Goal: Task Accomplishment & Management: Use online tool/utility

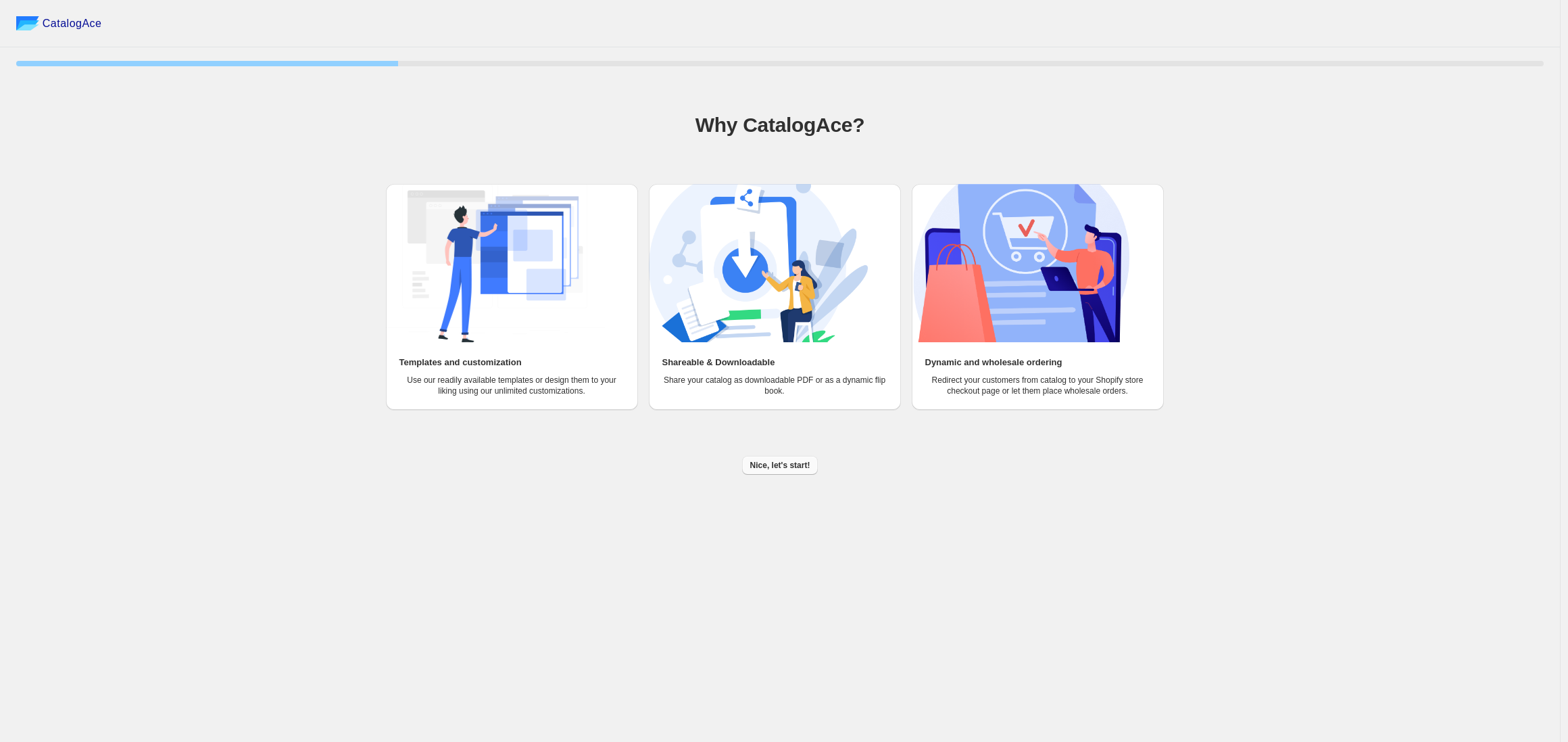
click at [769, 466] on span "Nice, let's start!" at bounding box center [780, 465] width 60 height 11
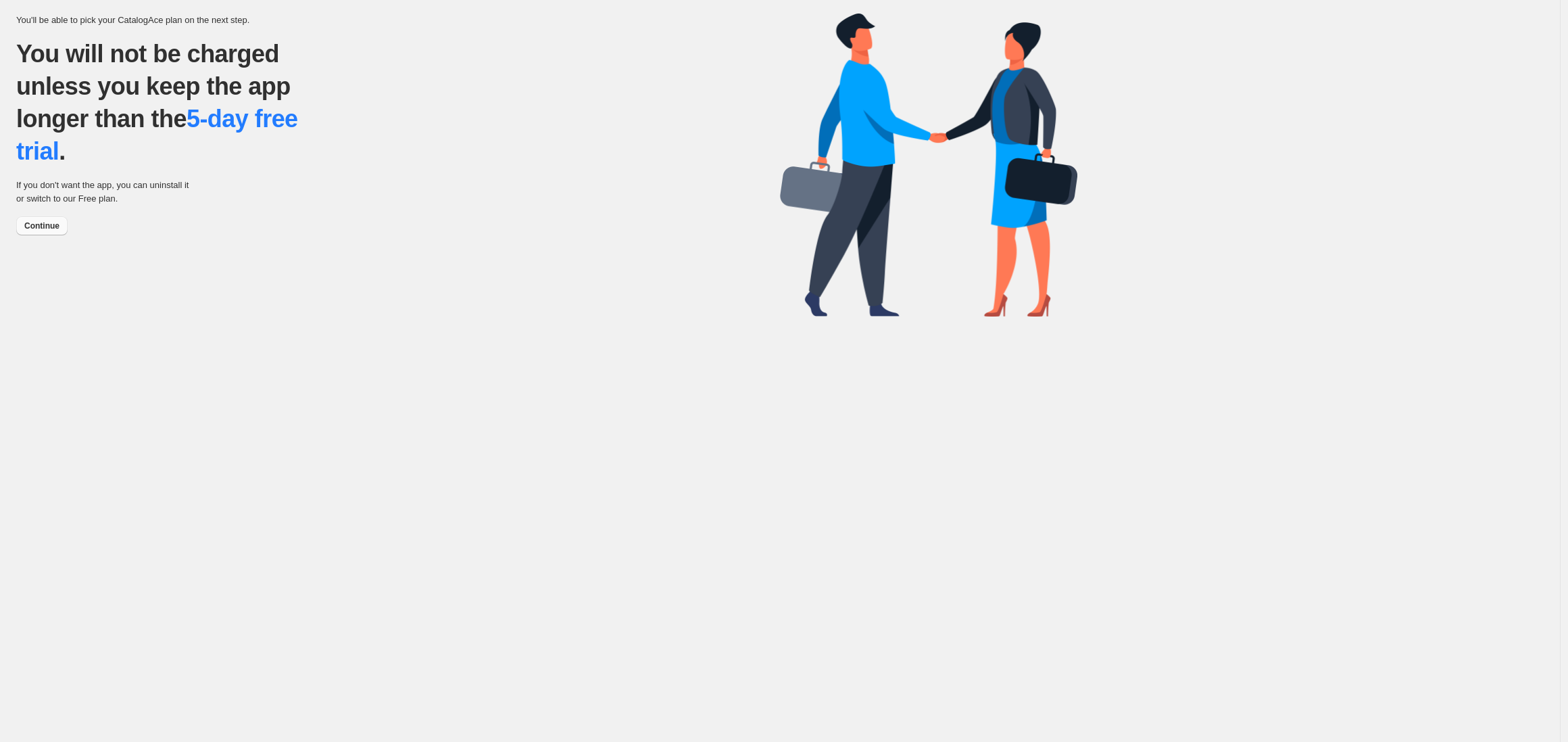
click at [50, 224] on span "Continue" at bounding box center [41, 226] width 35 height 11
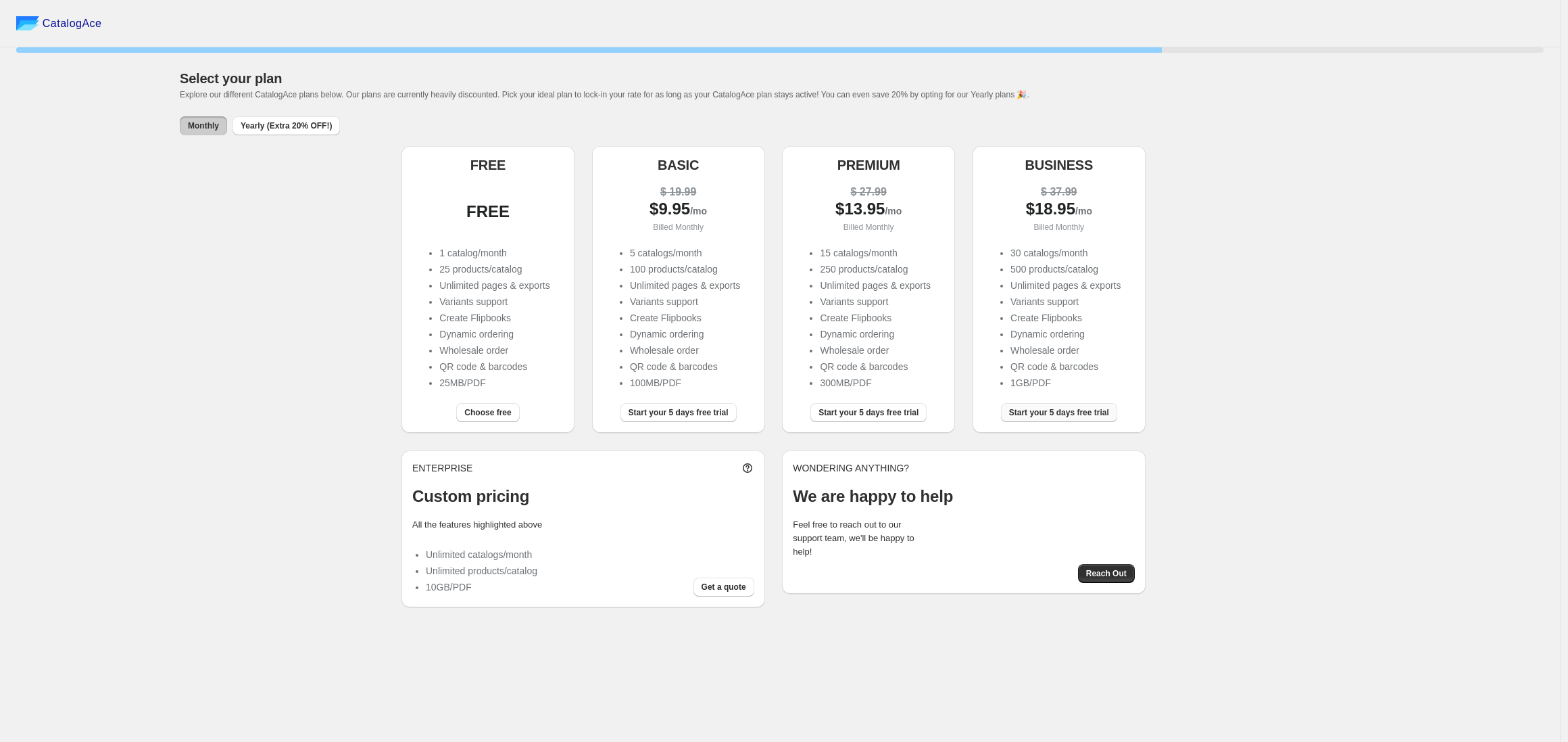
click at [1009, 411] on span "Start your 5 days free trial" at bounding box center [1059, 413] width 100 height 11
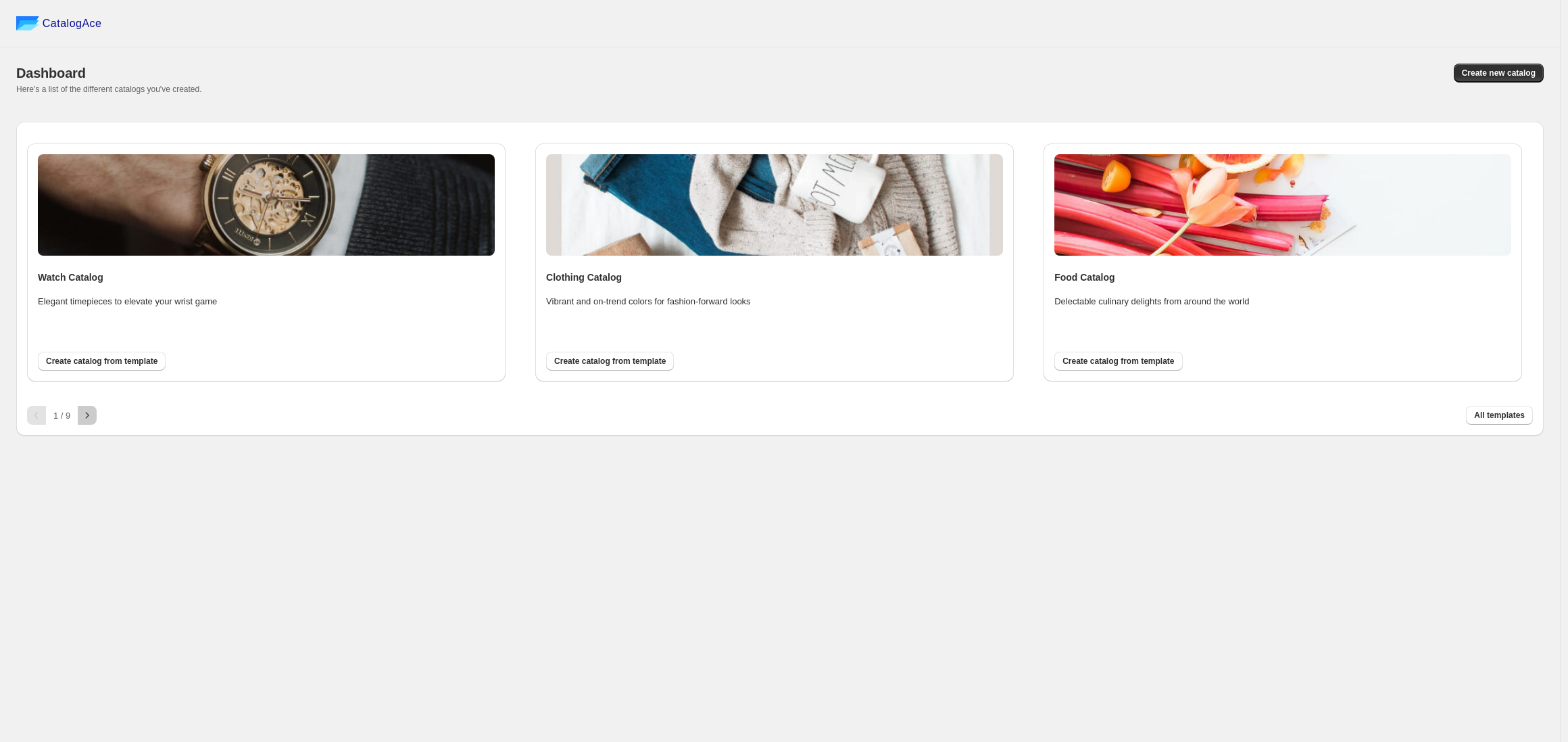
click at [86, 419] on icon "button" at bounding box center [87, 415] width 14 height 14
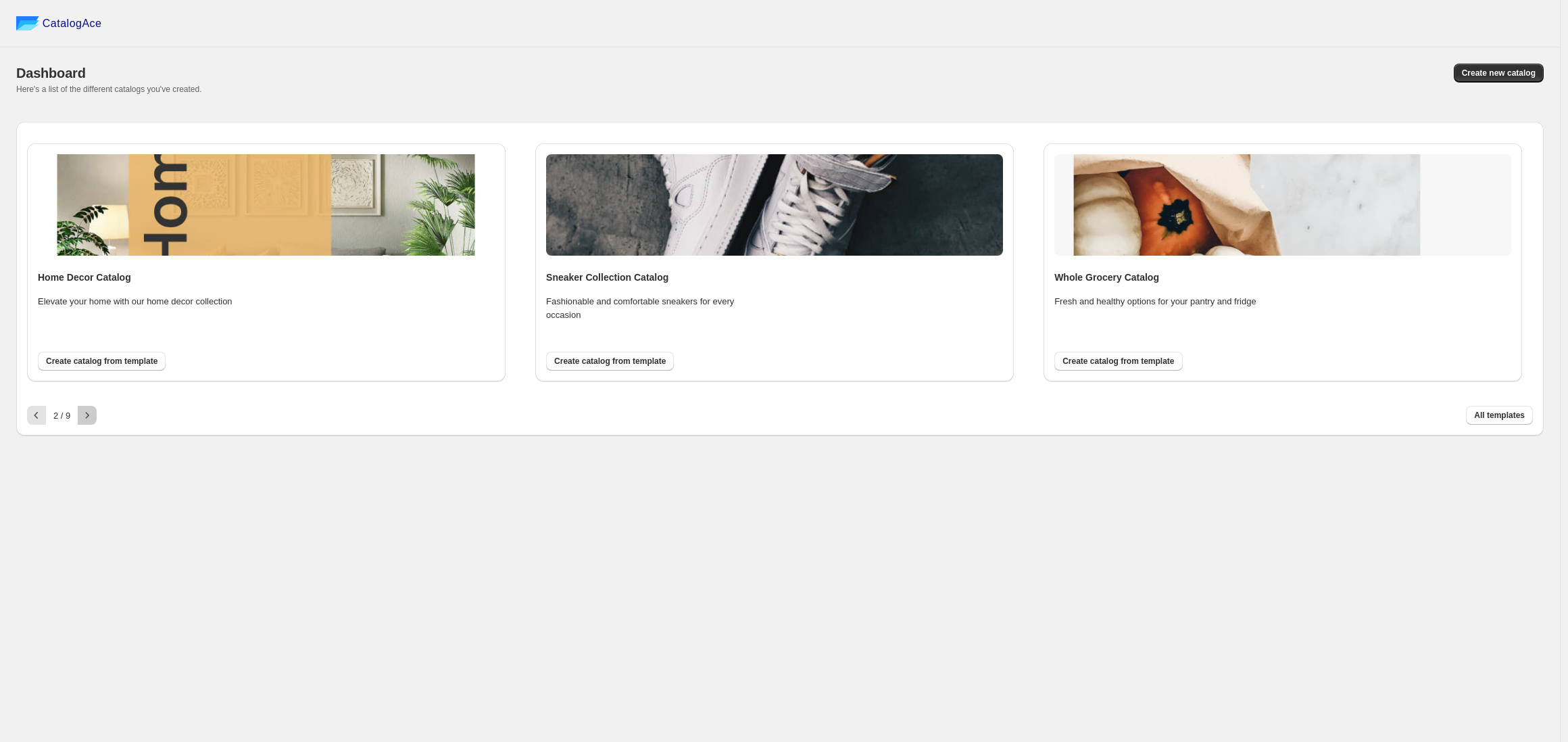
click at [86, 417] on icon "button" at bounding box center [87, 415] width 14 height 14
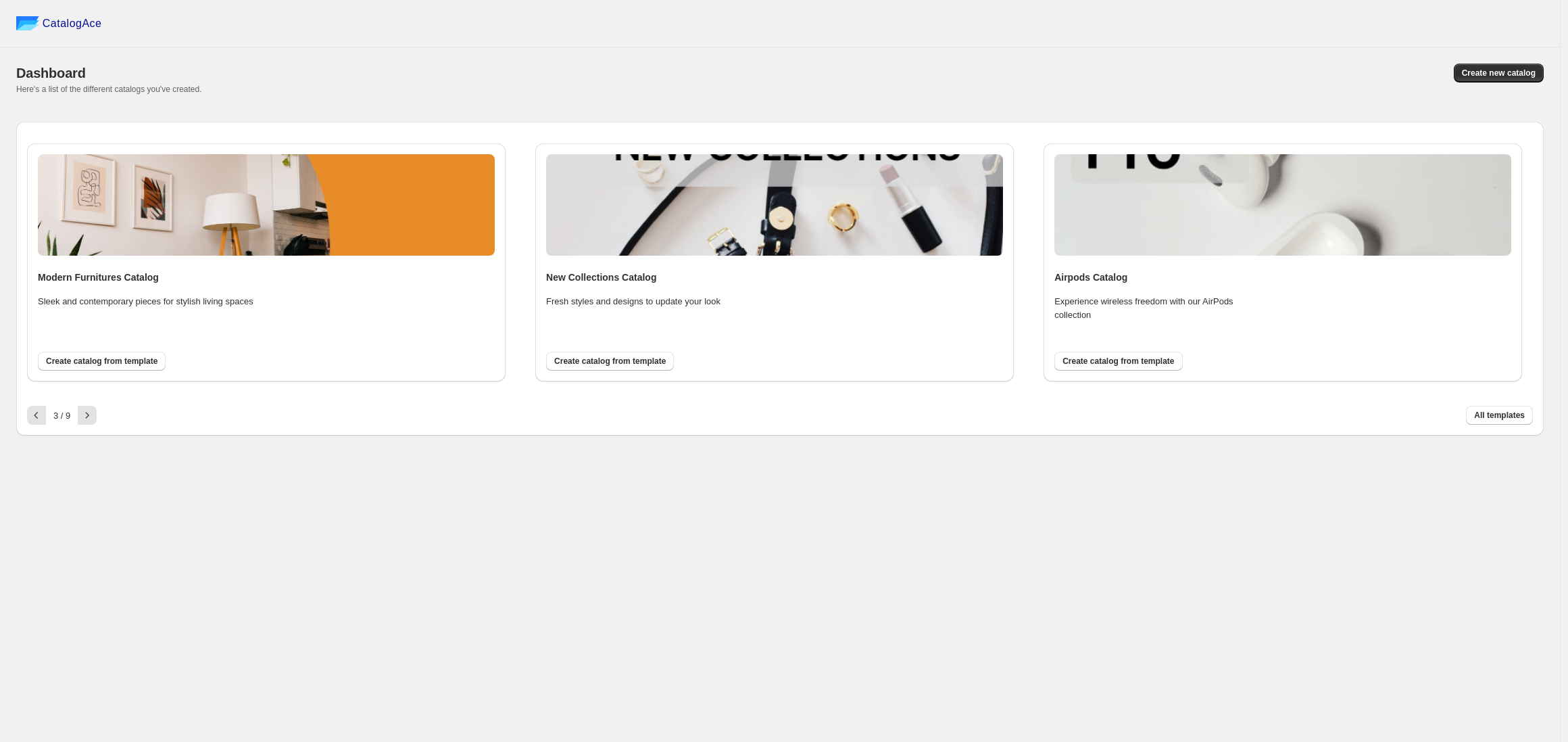
click at [186, 359] on div "Modern Furnitures Catalog Sleek and contemporary pieces for stylish living spac…" at bounding box center [266, 262] width 457 height 217
click at [131, 369] on button "Create catalog from template" at bounding box center [101, 361] width 127 height 19
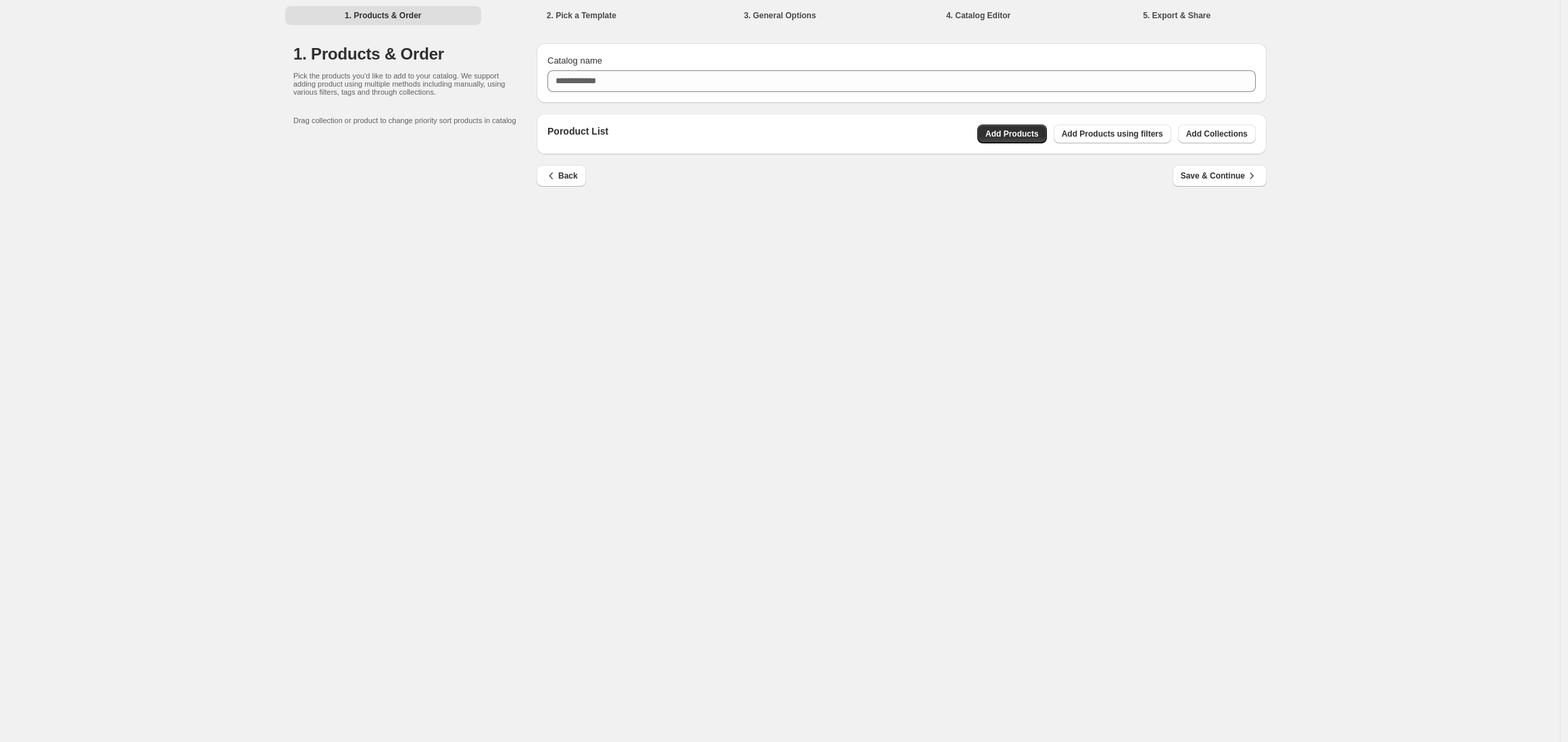
click at [731, 96] on div "Catalog name" at bounding box center [901, 74] width 730 height 60
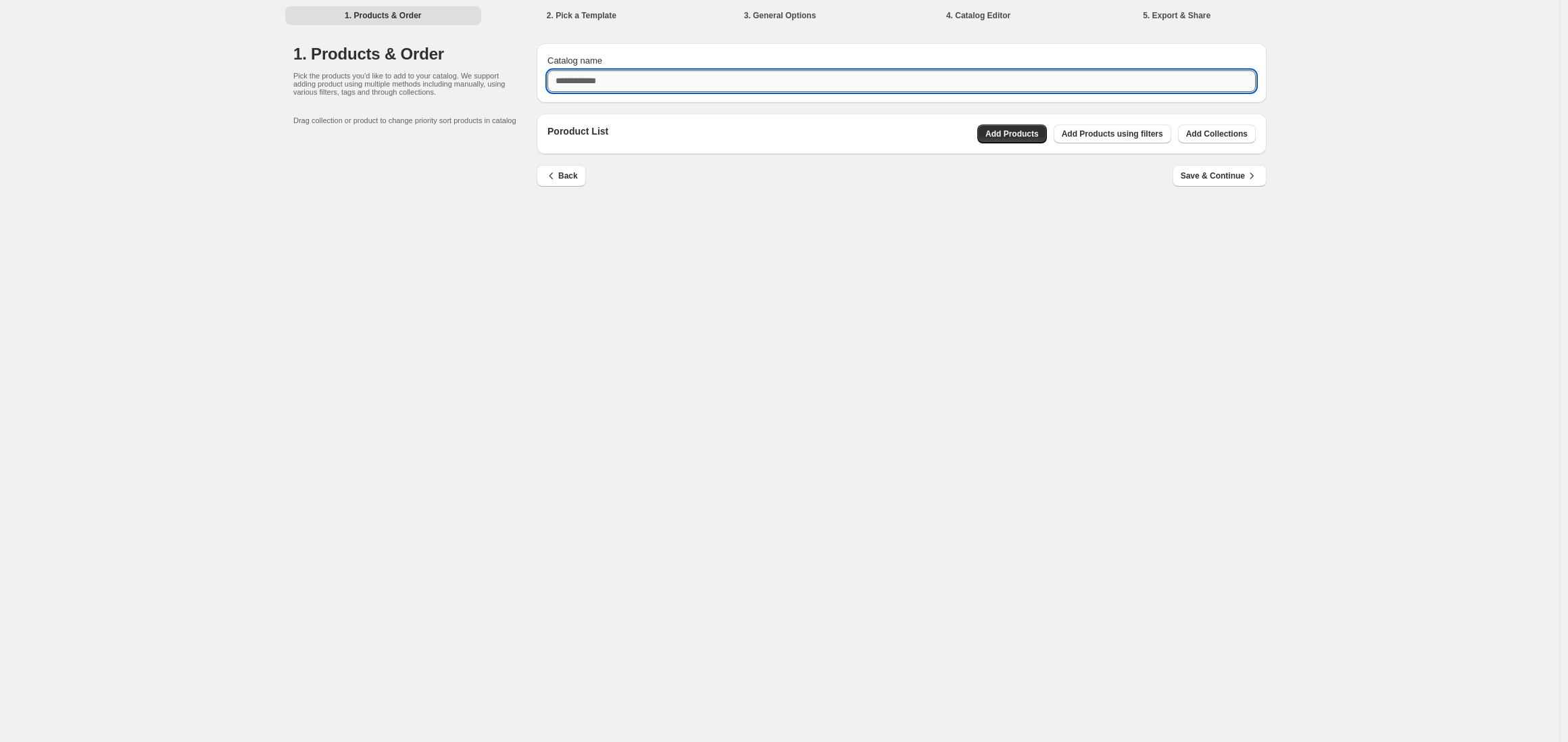
click at [746, 77] on input "Catalog name" at bounding box center [902, 80] width 708 height 21
click at [1219, 134] on div "Poroduct List Add Products Add Products using filters Add Collections" at bounding box center [901, 134] width 730 height 40
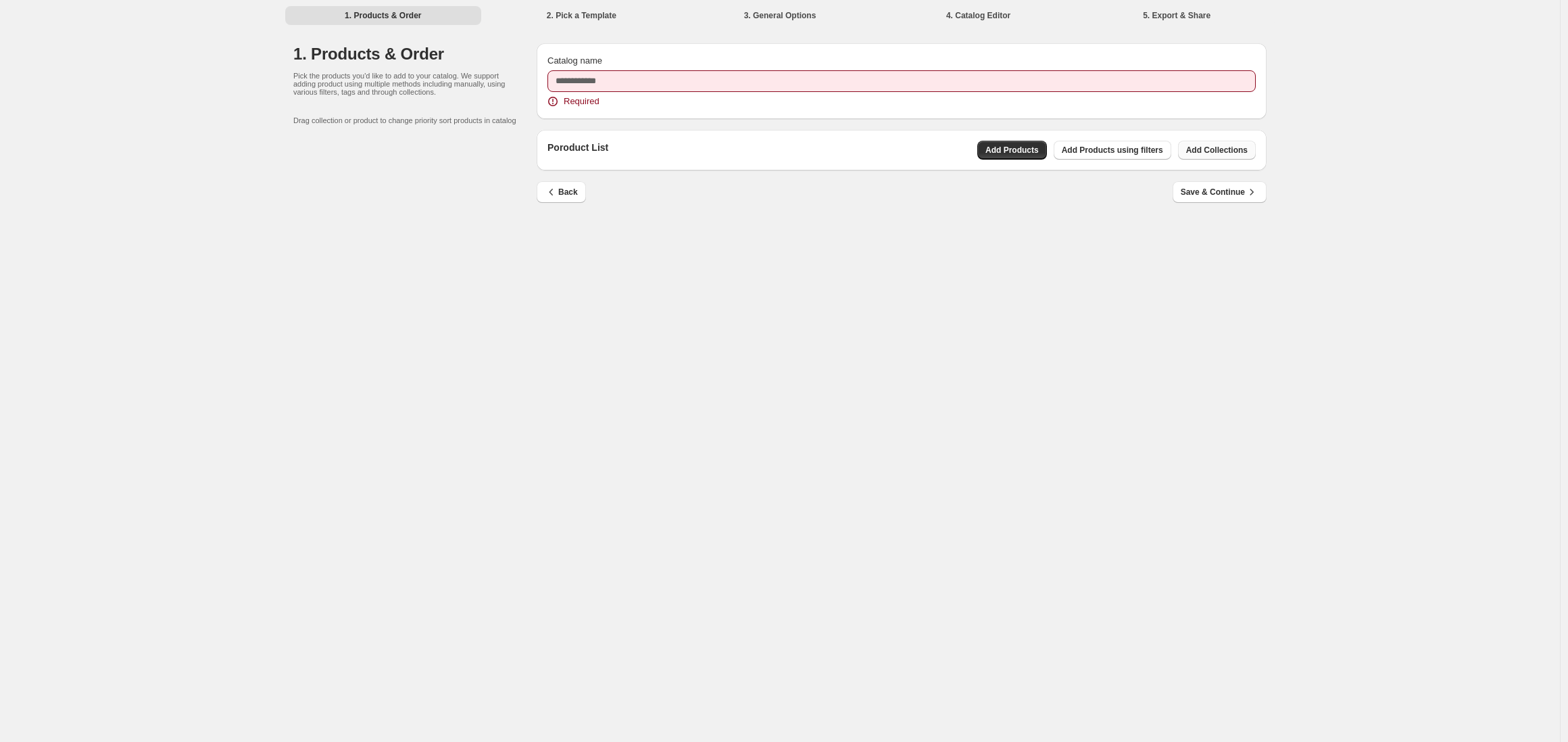
click at [1225, 149] on span "Add Collections" at bounding box center [1217, 150] width 62 height 11
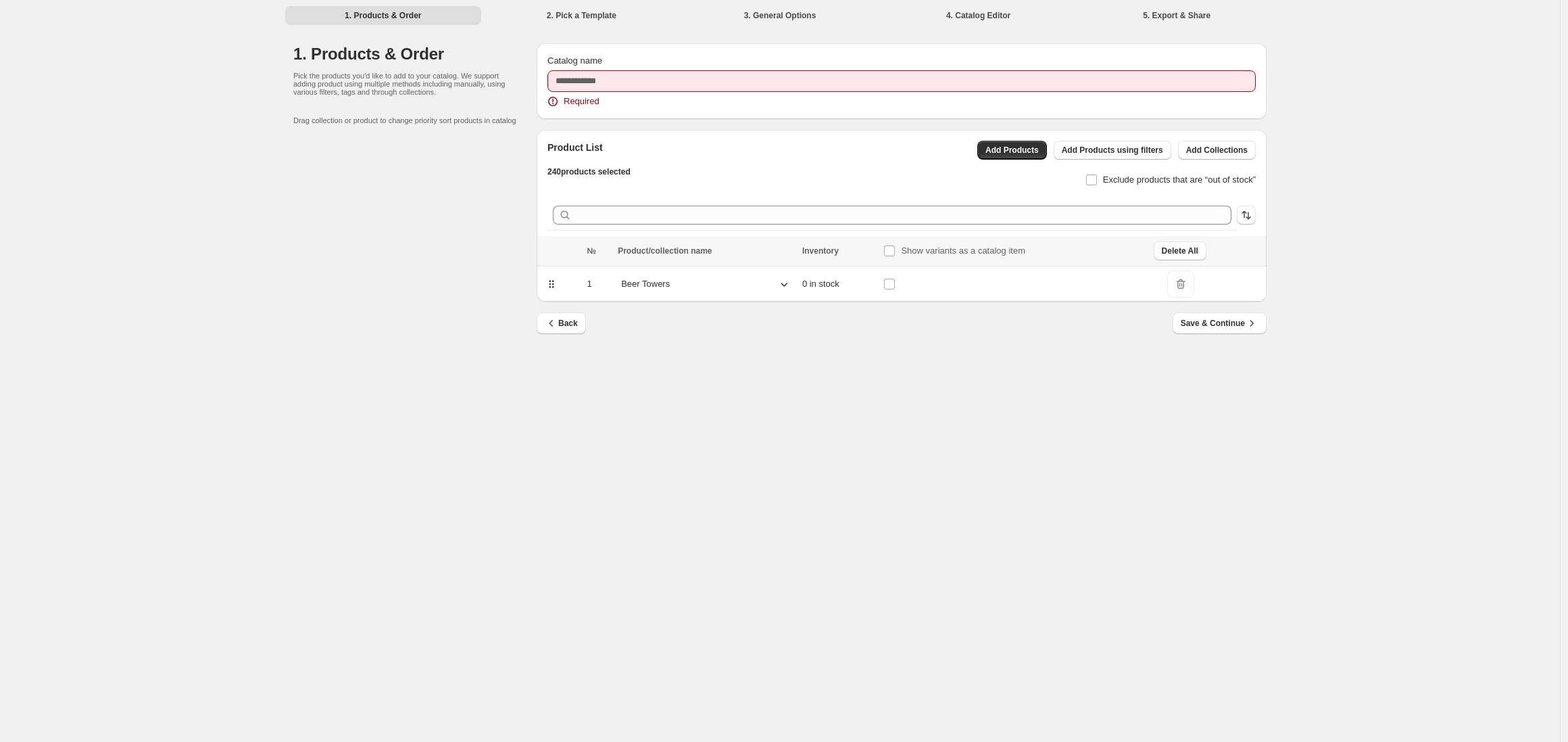
click at [778, 285] on icon at bounding box center [784, 284] width 14 height 14
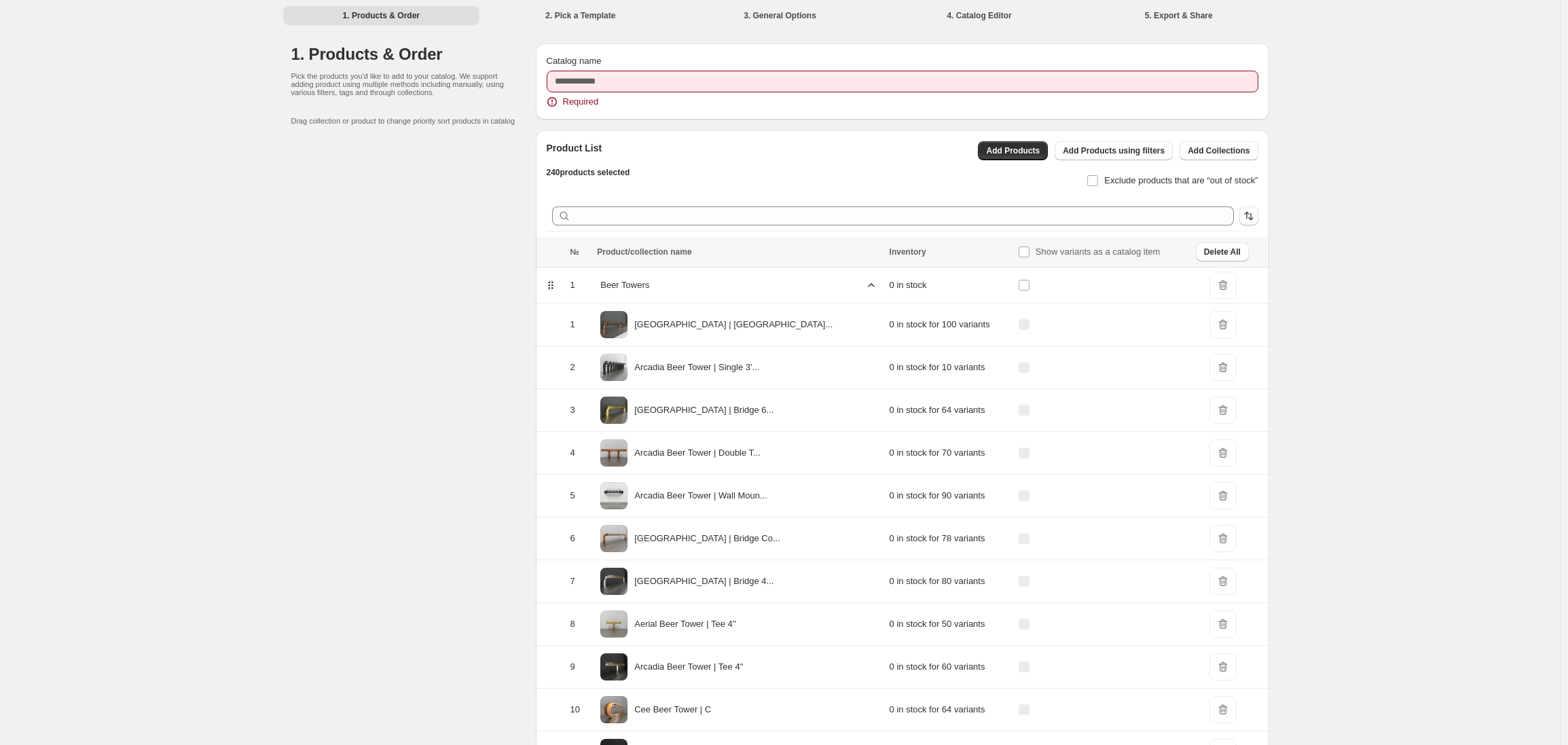
click at [865, 284] on icon at bounding box center [872, 285] width 14 height 14
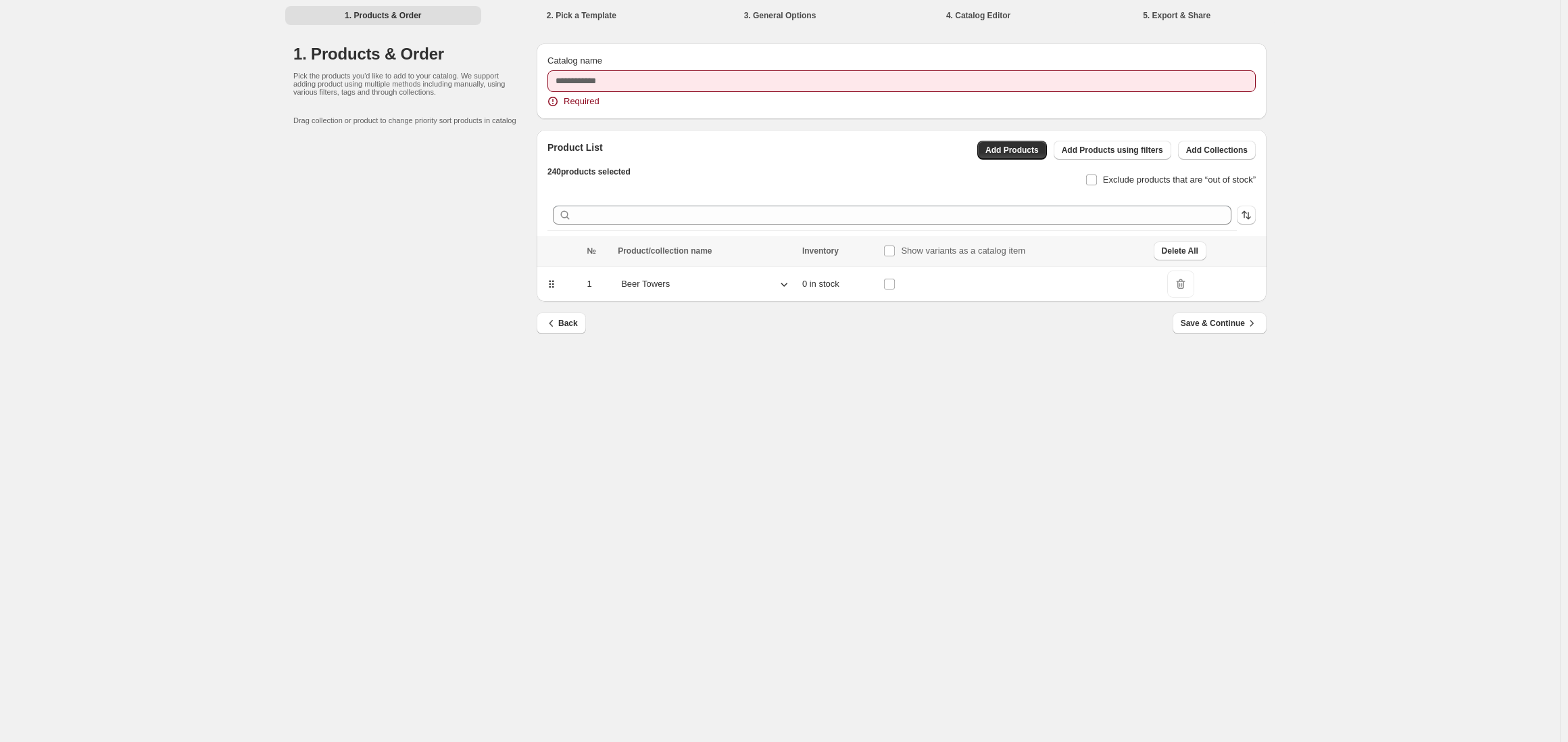
click at [784, 285] on icon at bounding box center [784, 284] width 14 height 14
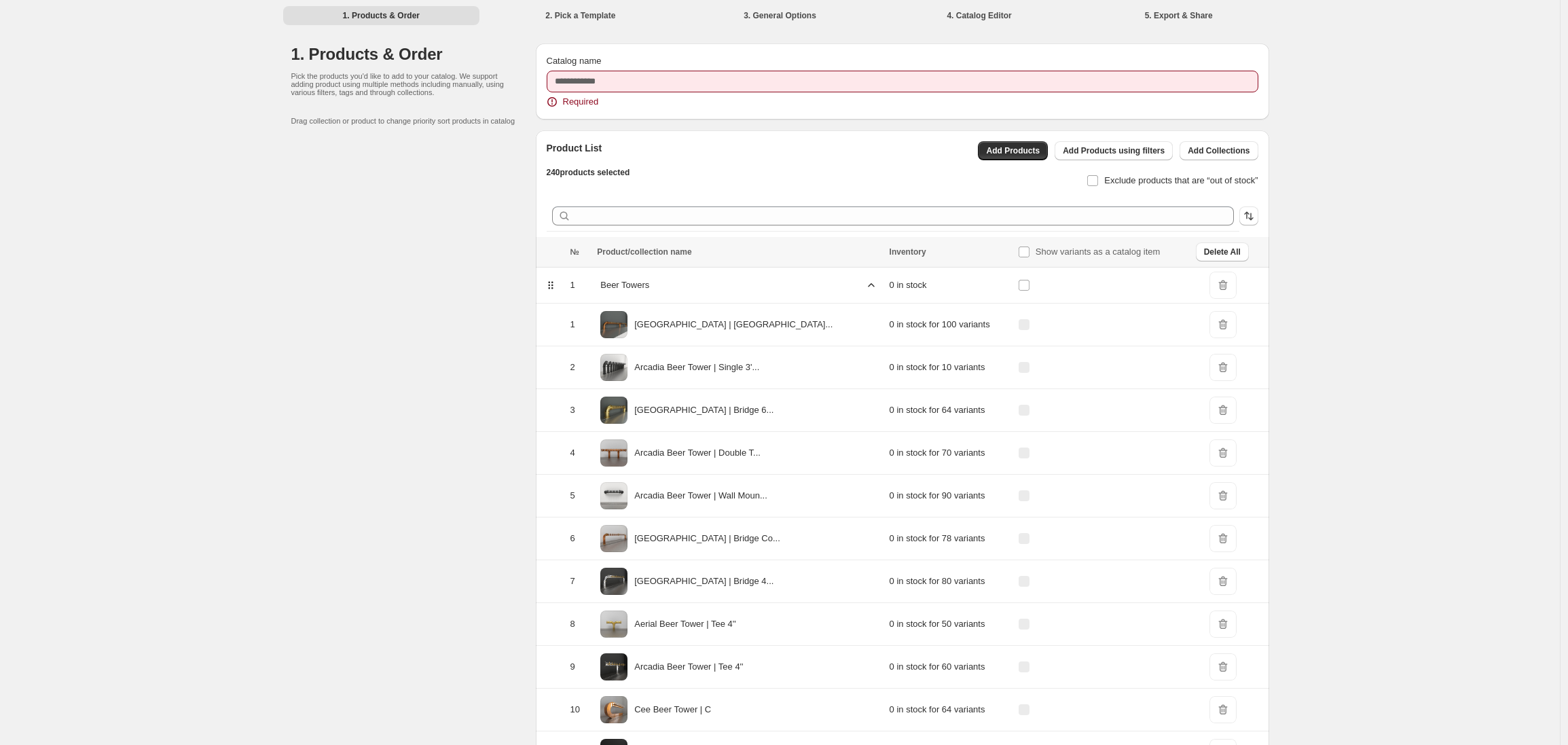
click at [865, 284] on icon at bounding box center [872, 285] width 14 height 14
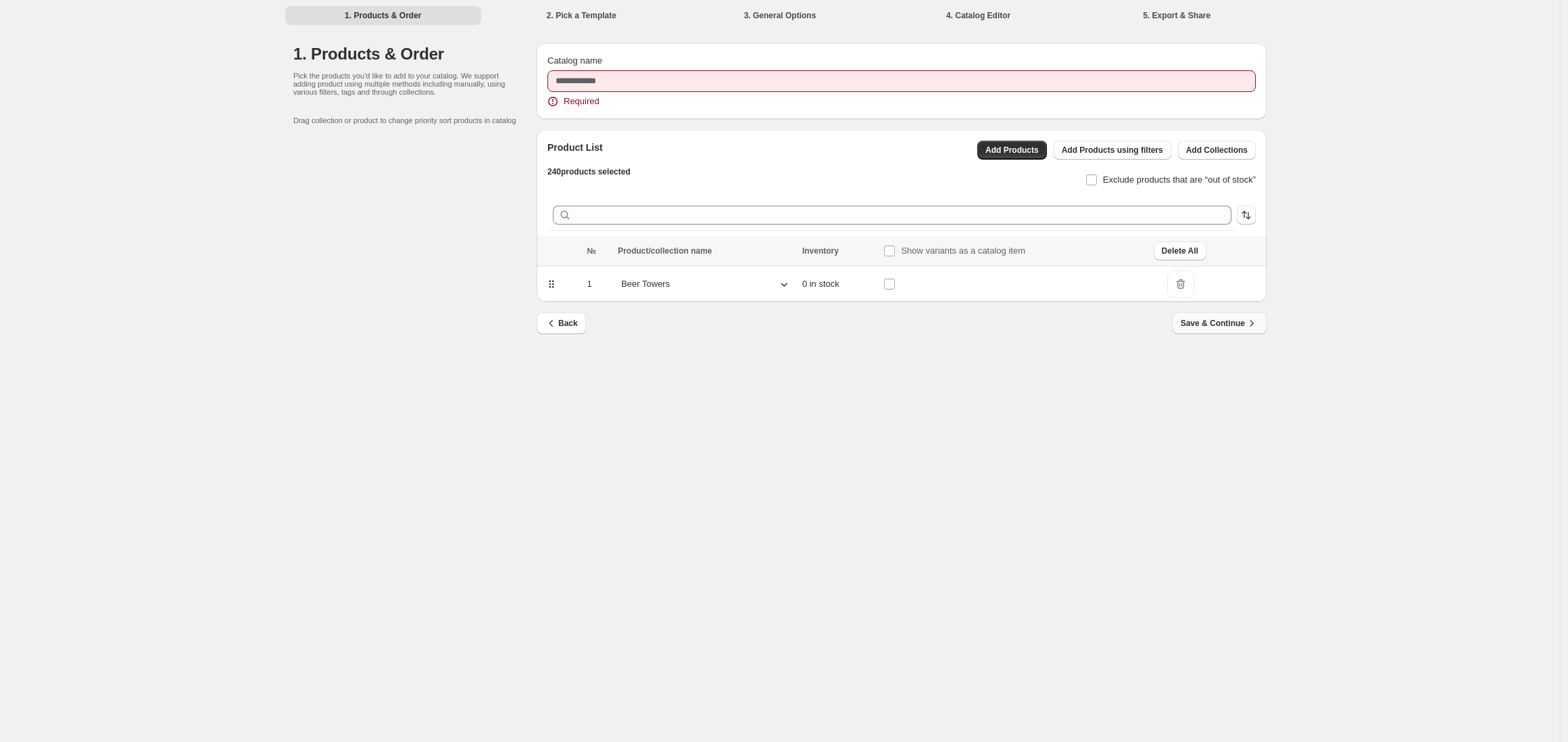
click at [1209, 324] on span "Save & Continue" at bounding box center [1219, 324] width 78 height 14
click at [591, 92] on div "Catalog name Required" at bounding box center [902, 80] width 708 height 54
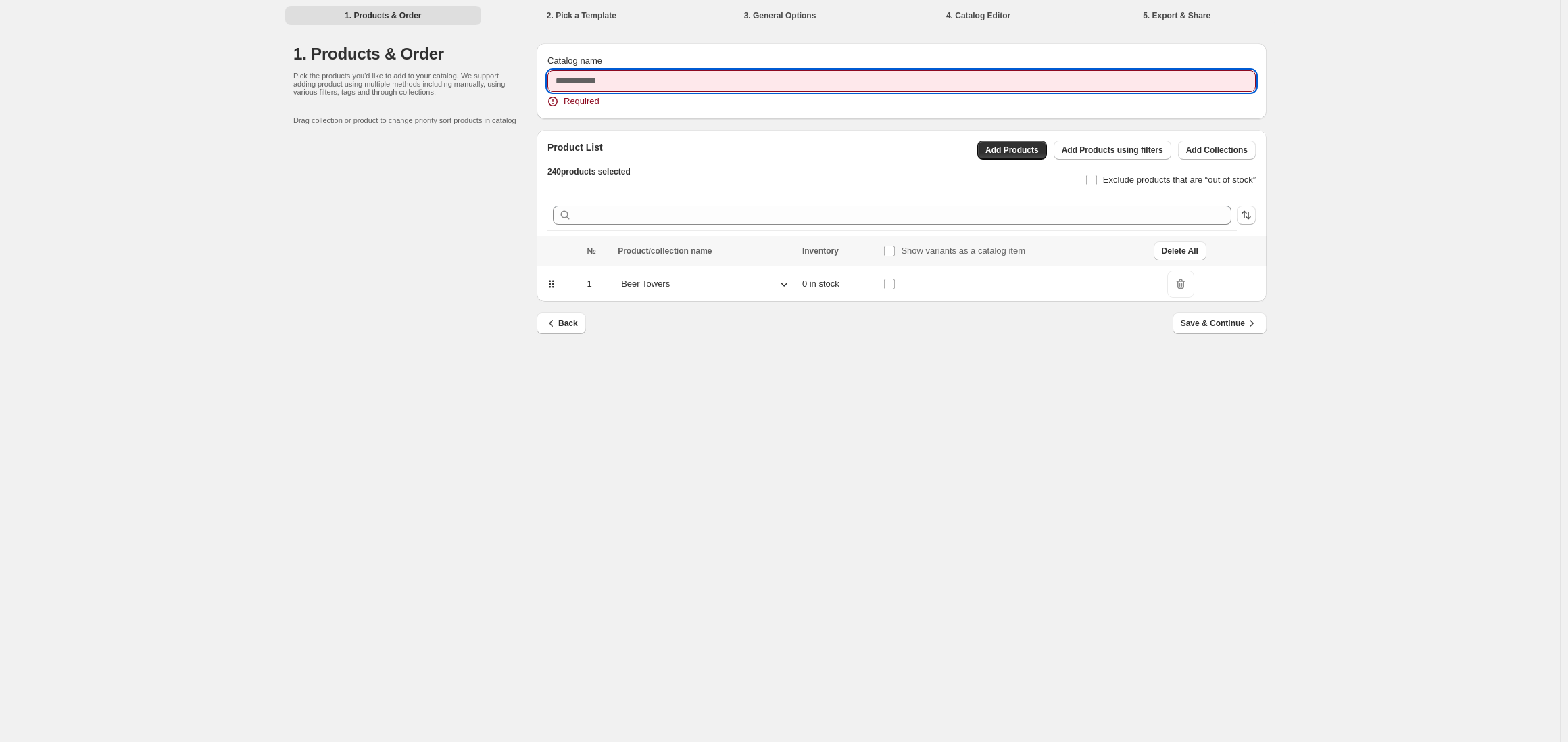
click at [590, 88] on input "Catalog name" at bounding box center [902, 80] width 708 height 21
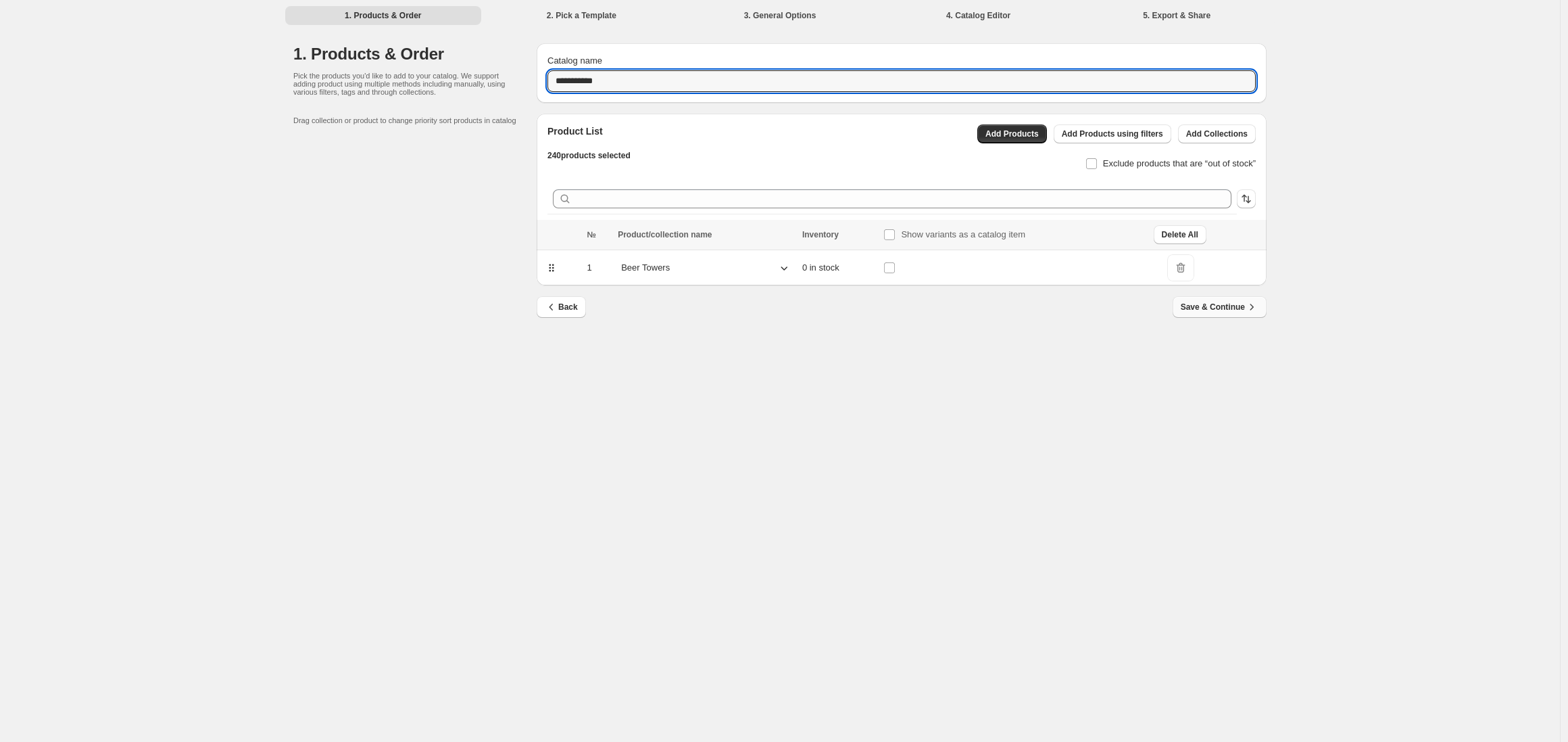
type input "**********"
click at [1217, 314] on button "Save & Continue" at bounding box center [1220, 306] width 94 height 21
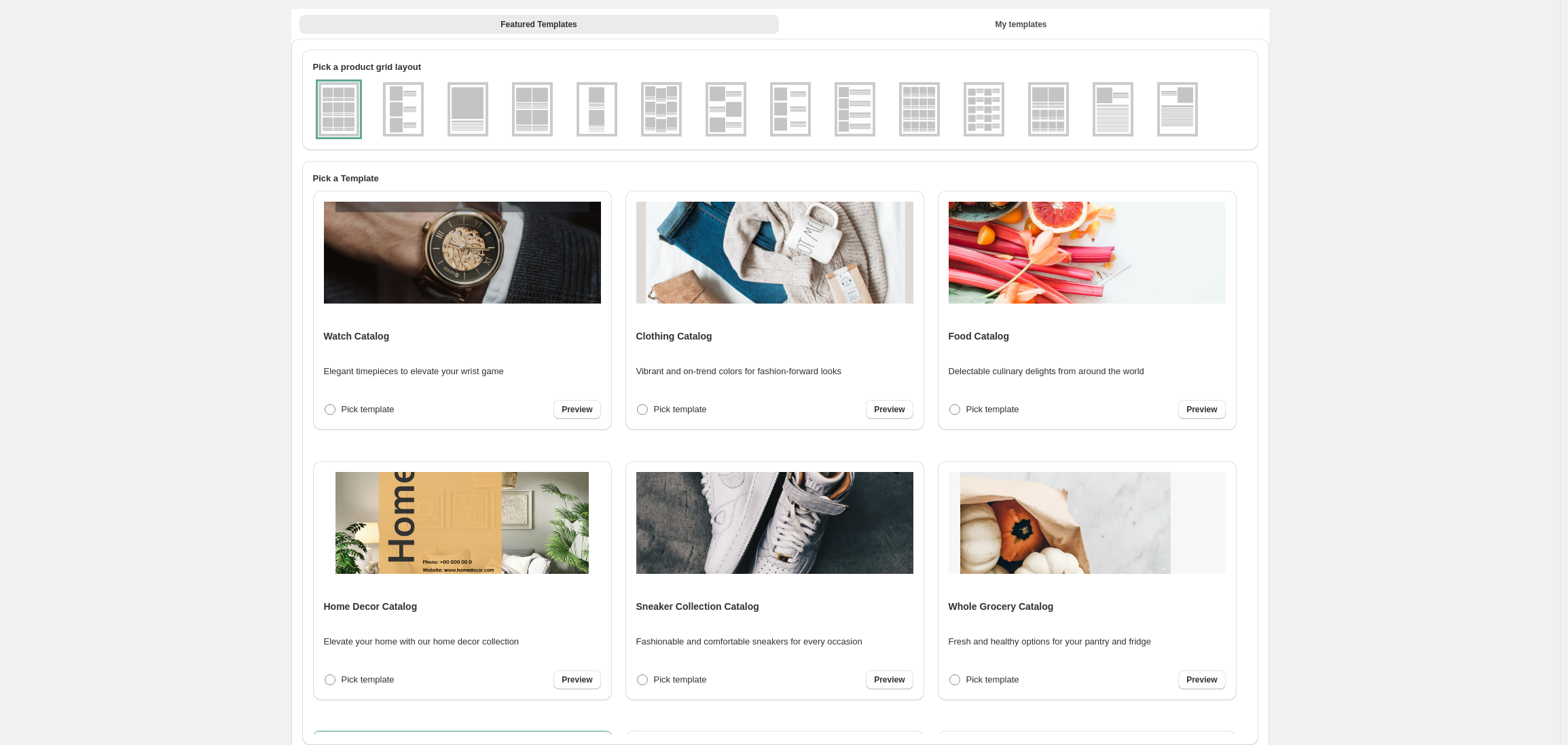
scroll to position [2, 0]
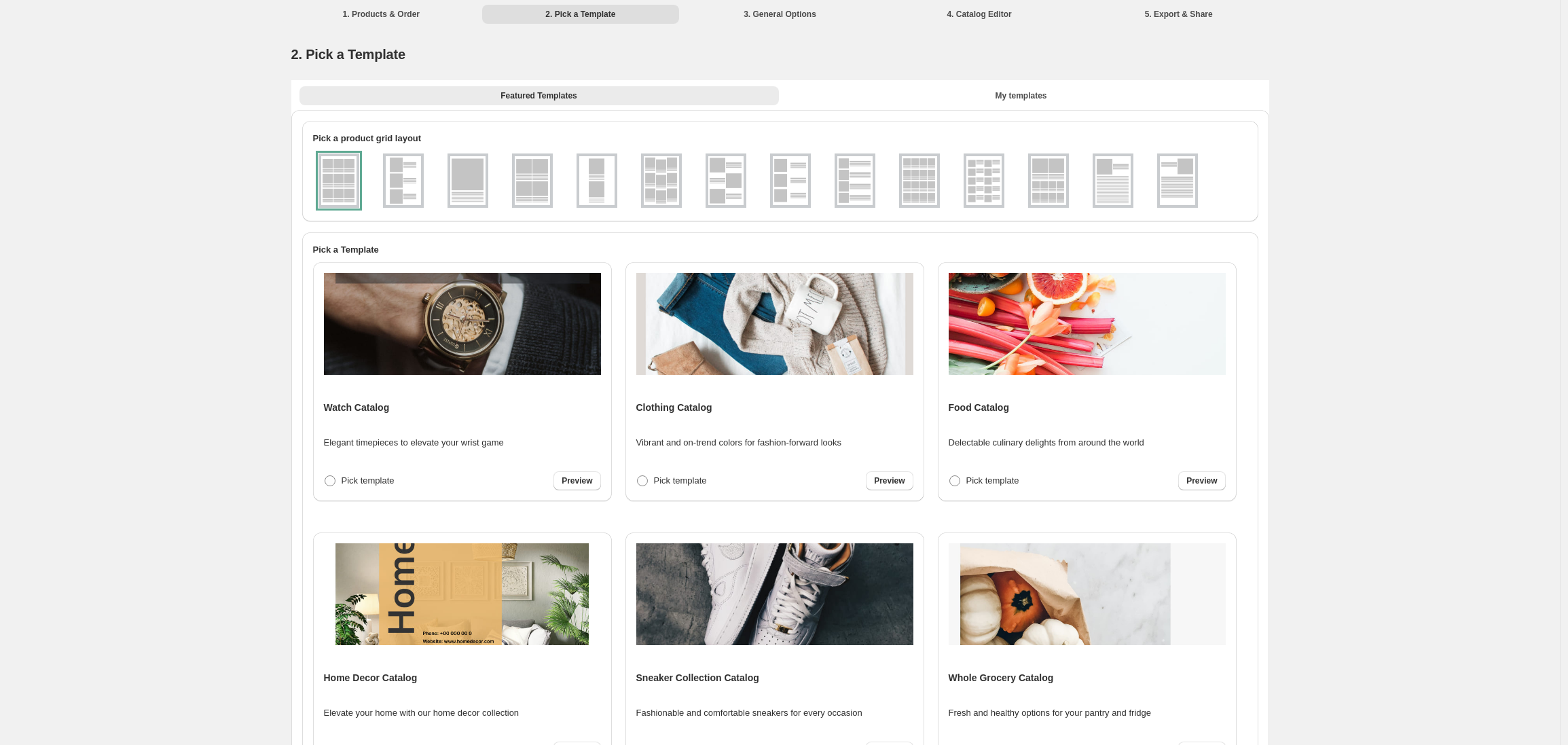
click at [1001, 184] on img at bounding box center [983, 180] width 35 height 49
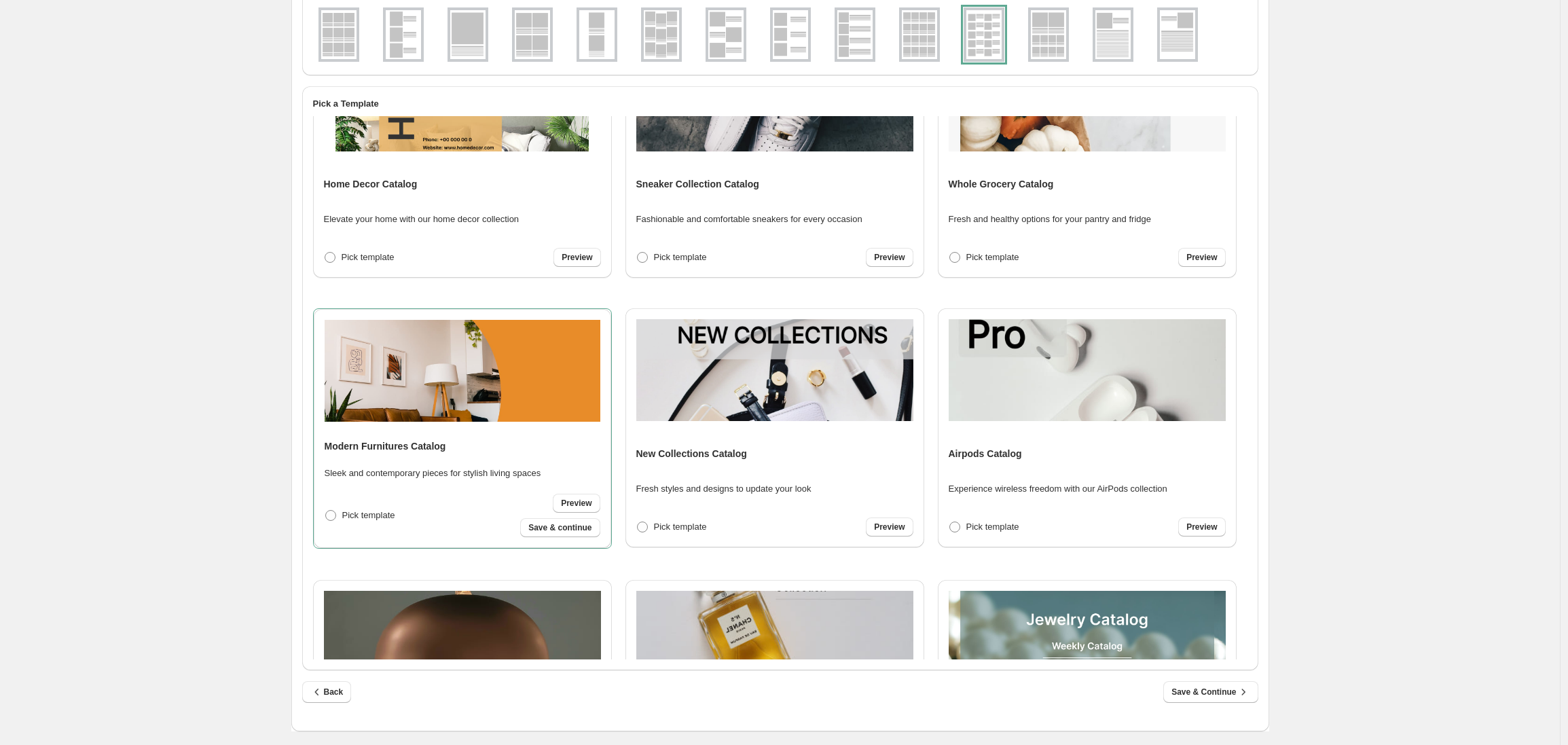
scroll to position [339, 0]
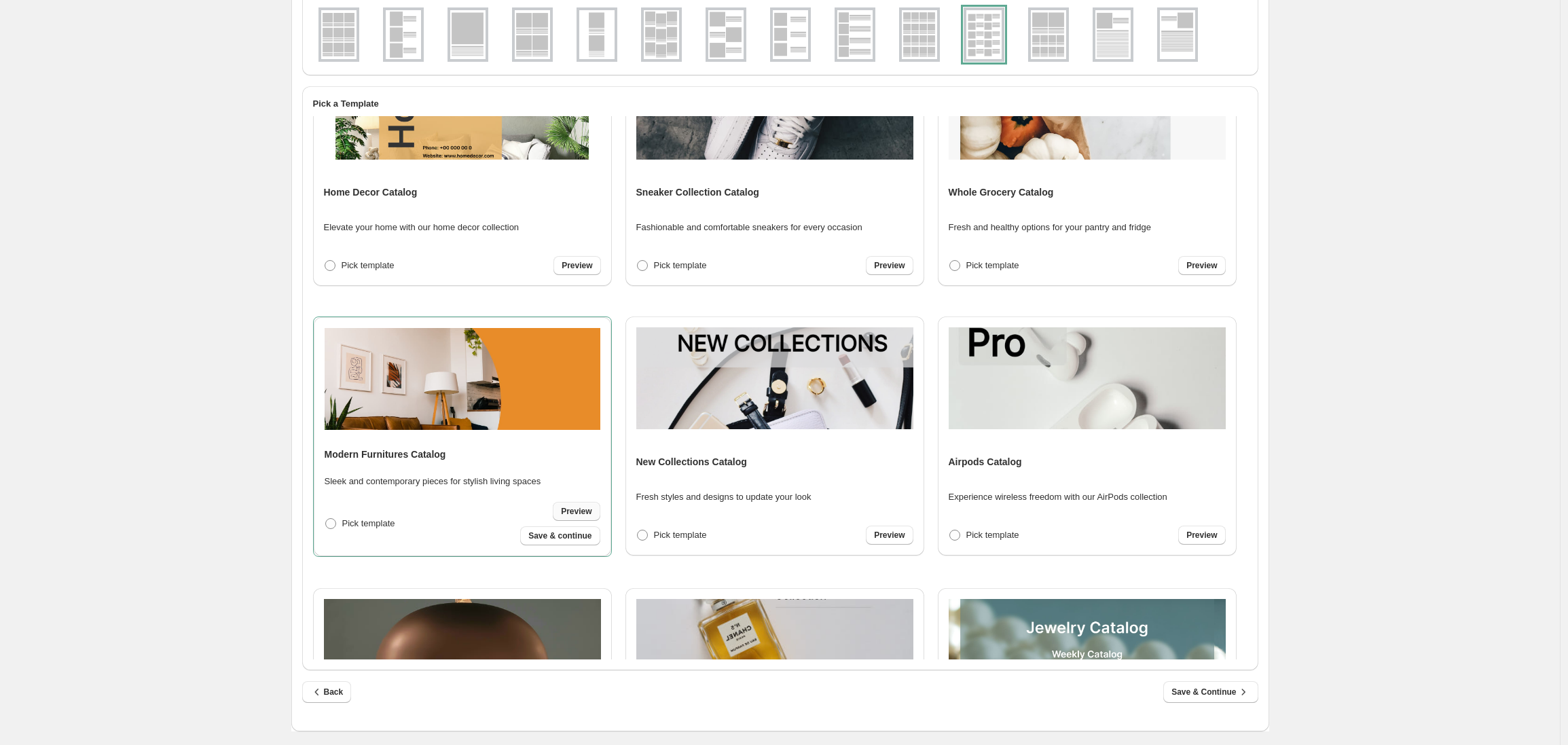
click at [579, 510] on span "Preview" at bounding box center [577, 511] width 31 height 11
click at [565, 539] on span "Save & continue" at bounding box center [560, 535] width 63 height 11
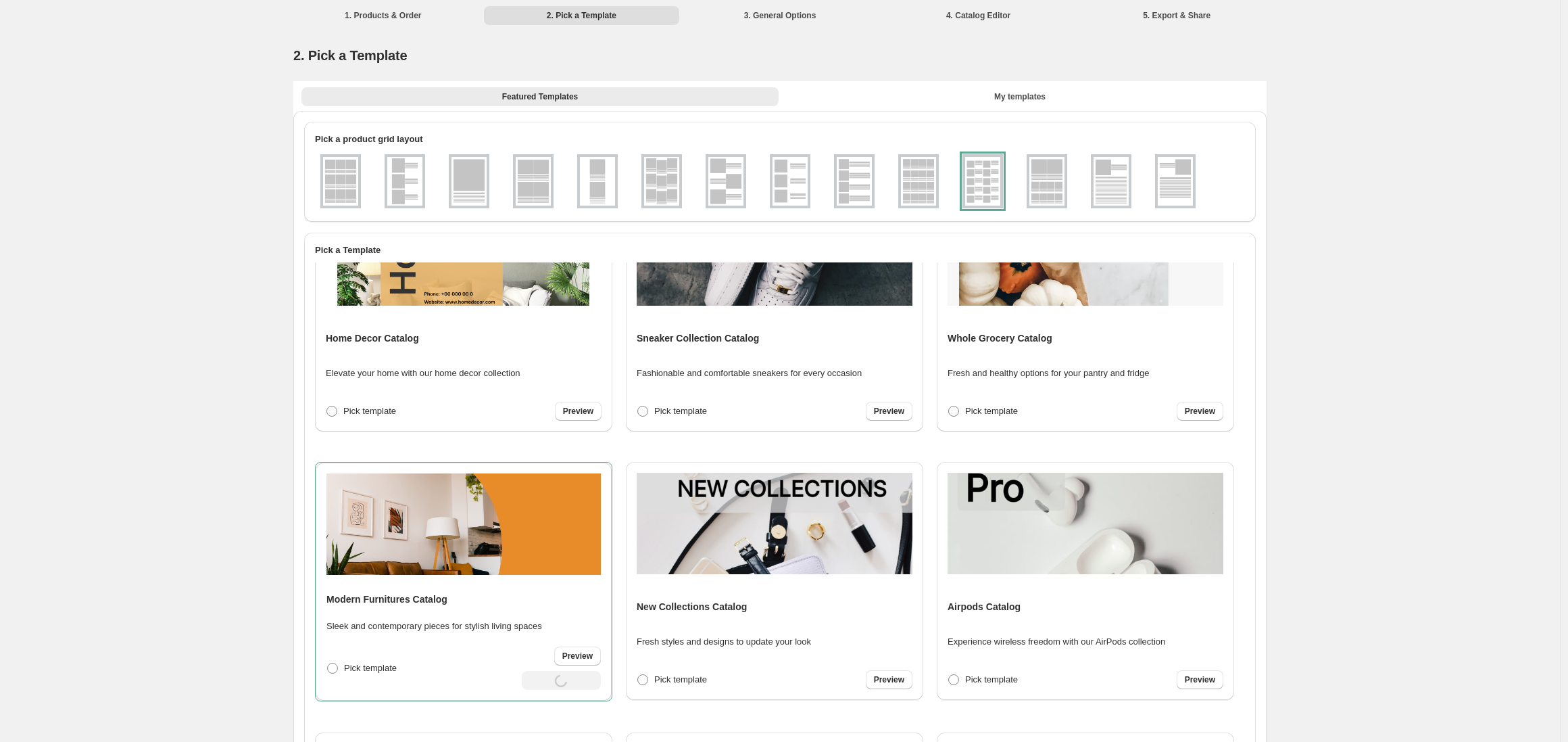
select select "**********"
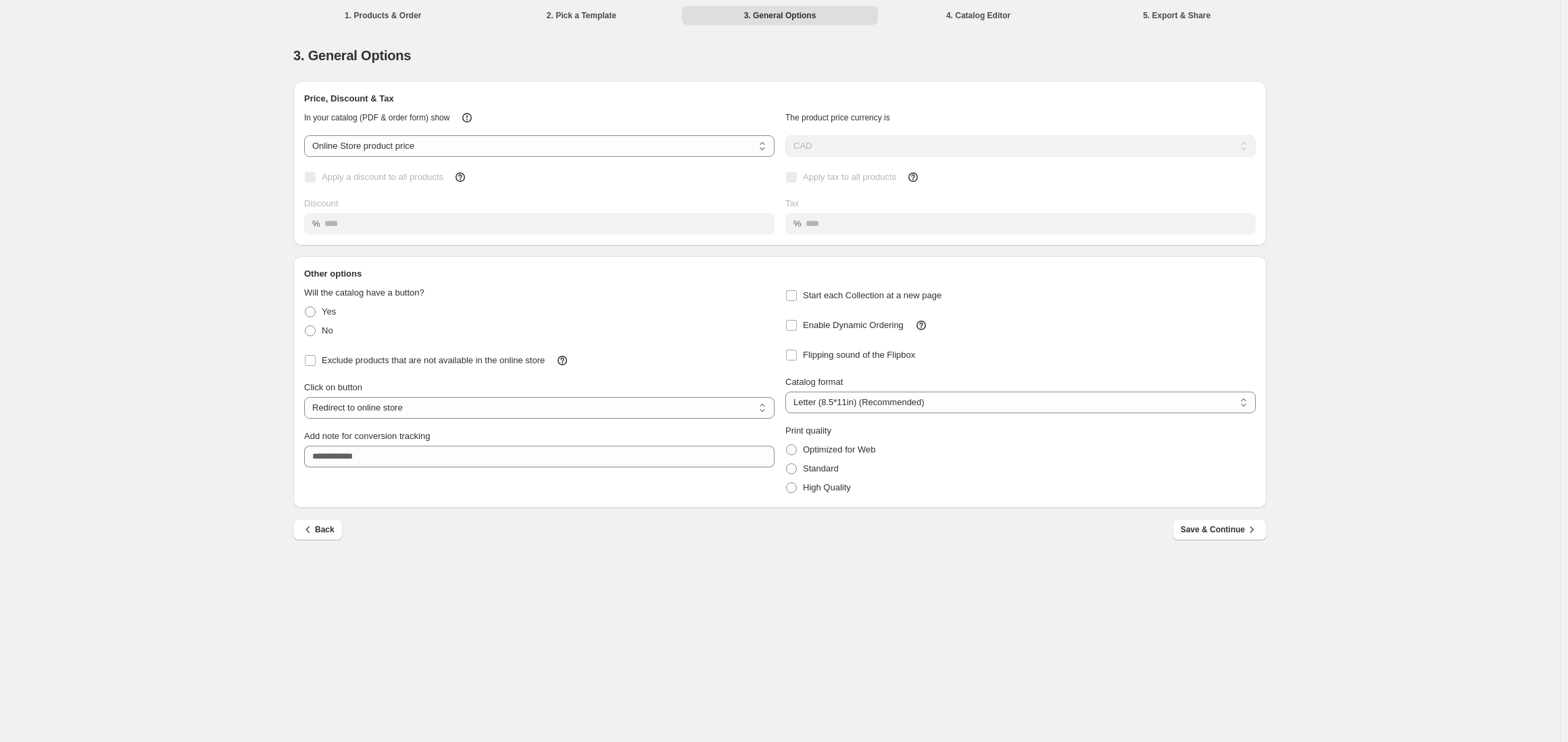
click at [446, 286] on fieldset "Will the catalog have a button? Yes No" at bounding box center [540, 312] width 470 height 54
click at [449, 272] on h2 "Other options" at bounding box center [780, 274] width 951 height 14
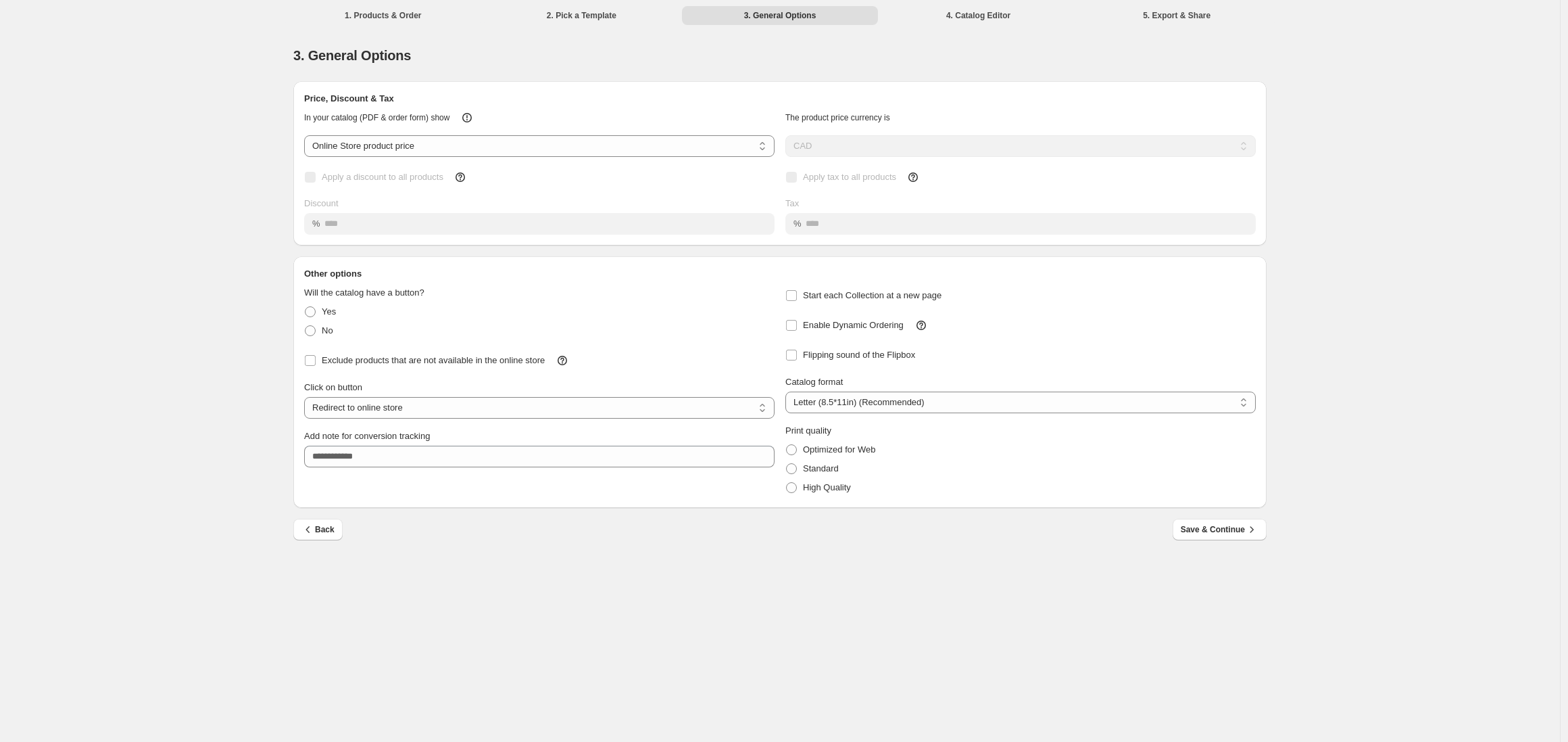
click at [449, 272] on h2 "Other options" at bounding box center [780, 274] width 951 height 14
click at [454, 280] on div "Will the catalog have a button? Yes No" at bounding box center [540, 308] width 470 height 65
click at [476, 292] on fieldset "Will the catalog have a button? Yes No" at bounding box center [540, 312] width 470 height 54
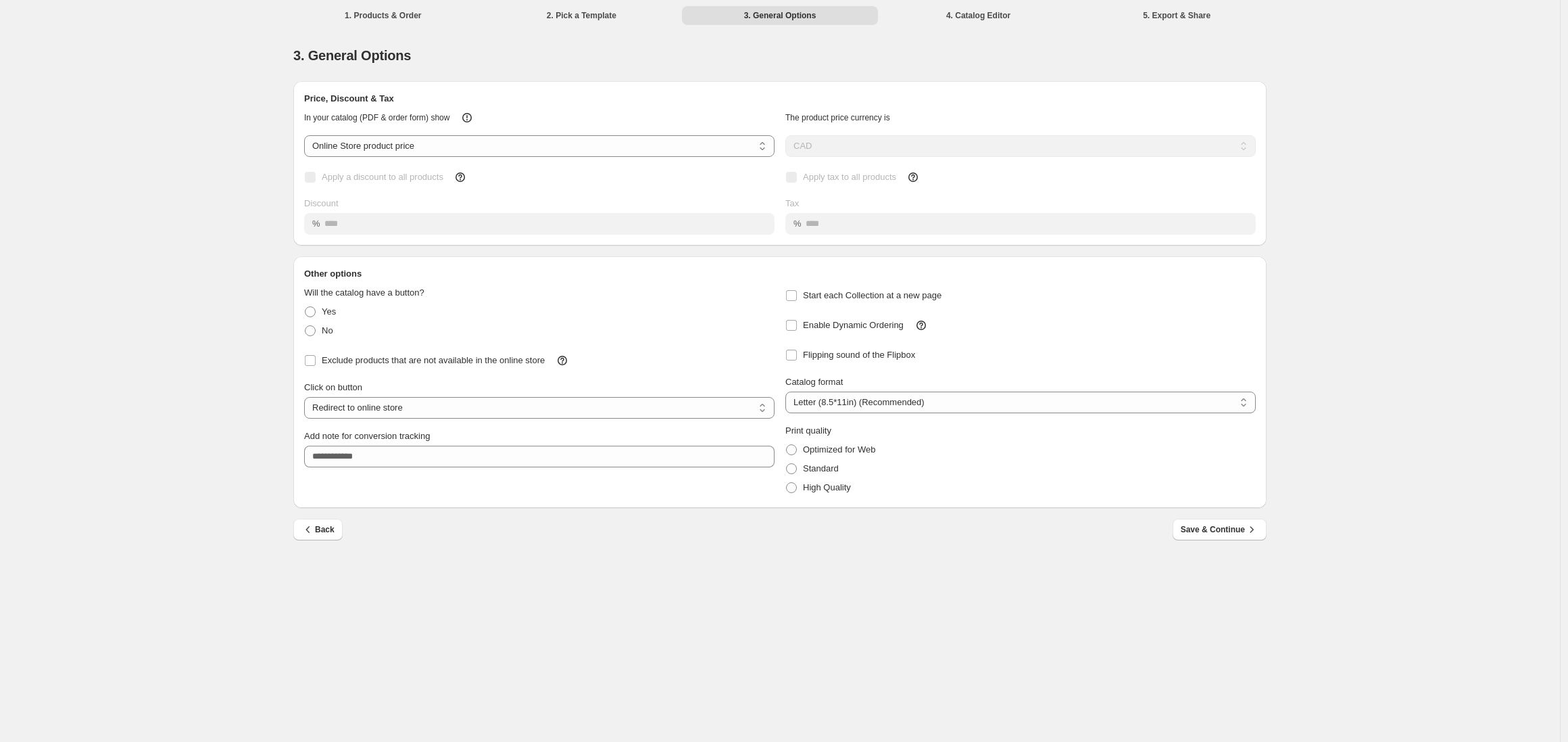
click at [476, 292] on fieldset "Will the catalog have a button? Yes No" at bounding box center [540, 312] width 470 height 54
click at [476, 275] on h2 "Other options" at bounding box center [780, 274] width 951 height 14
click at [476, 274] on h2 "Other options" at bounding box center [780, 274] width 951 height 14
click at [333, 330] on div "No" at bounding box center [540, 330] width 470 height 19
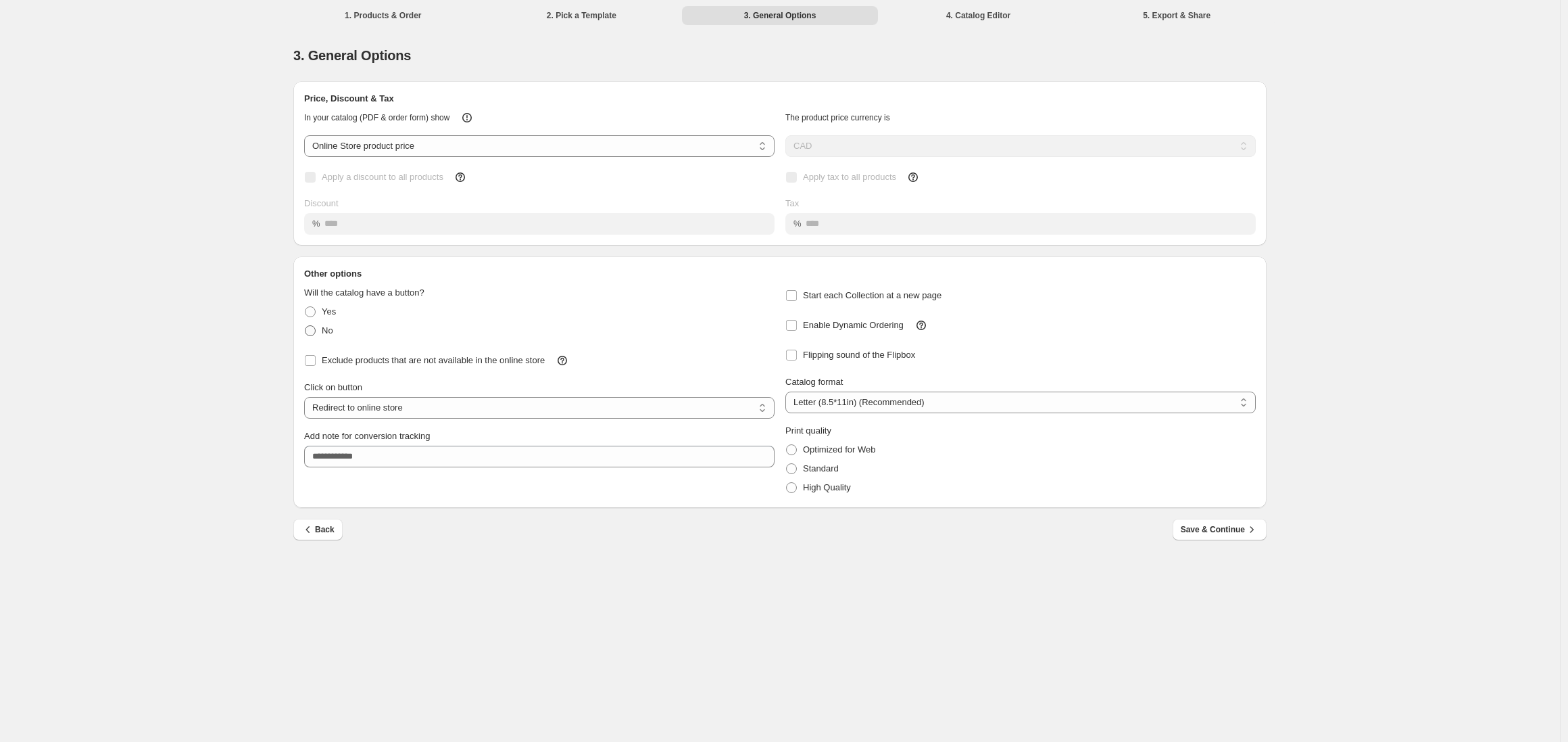
click at [317, 328] on label "No" at bounding box center [319, 330] width 29 height 19
click at [346, 373] on select "**********" at bounding box center [540, 377] width 470 height 21
select select "**********"
click at [305, 368] on select "**********" at bounding box center [540, 377] width 470 height 21
click at [879, 349] on span "Flipping sound of the Flipbox" at bounding box center [859, 354] width 112 height 10
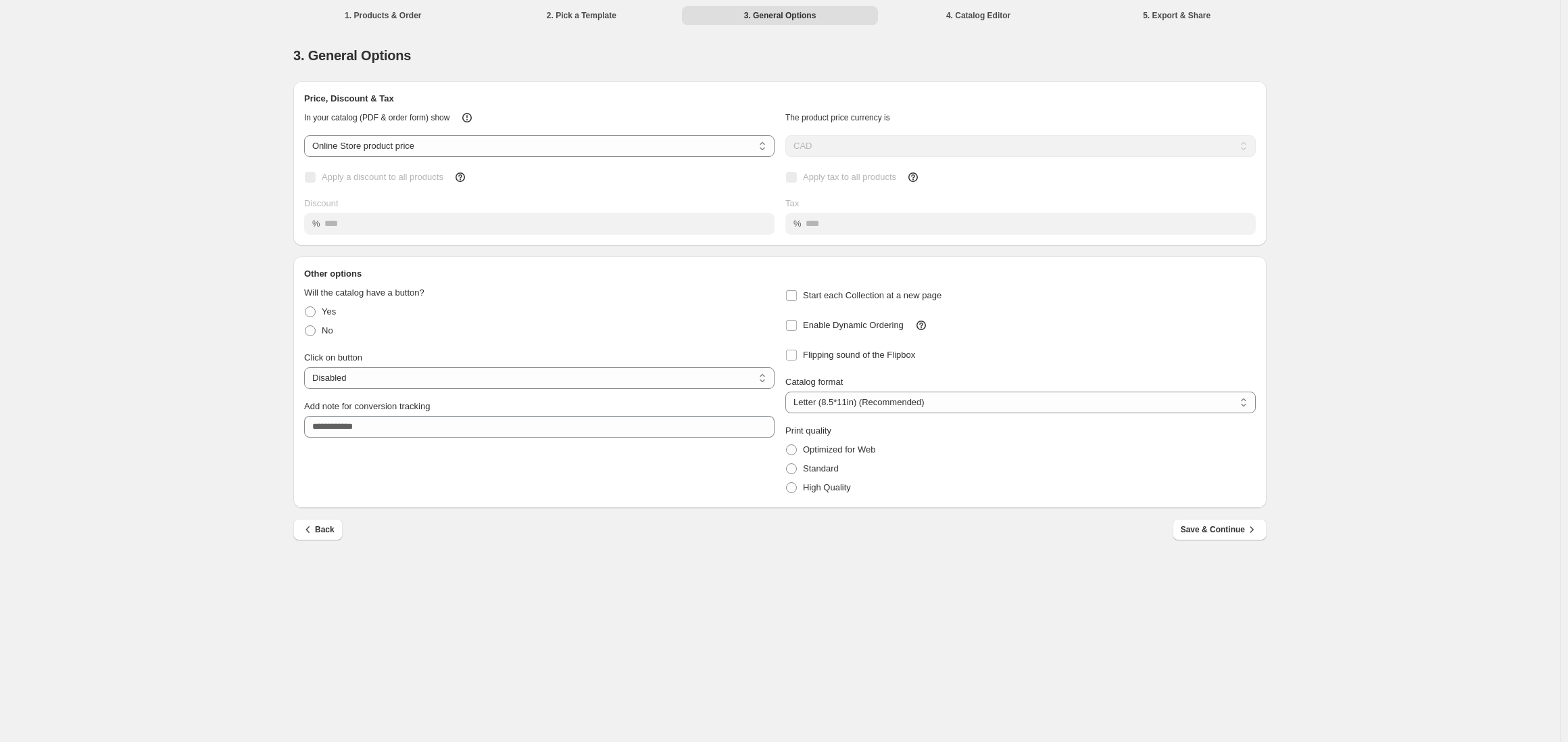
click at [823, 500] on div "**********" at bounding box center [780, 394] width 973 height 227
click at [820, 492] on span "High Quality" at bounding box center [827, 487] width 48 height 10
click at [1201, 537] on button "Save & Continue" at bounding box center [1220, 529] width 94 height 21
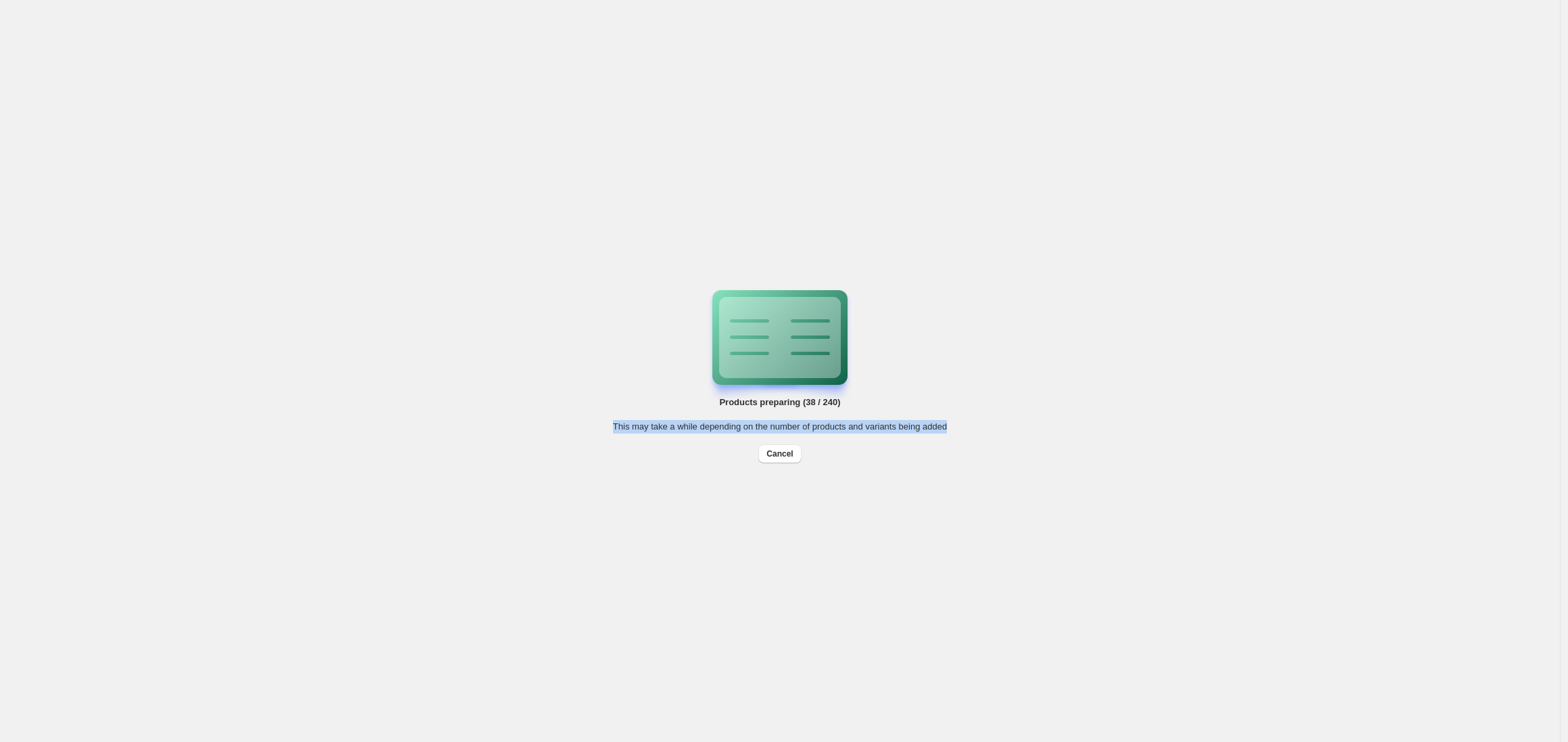
drag, startPoint x: 852, startPoint y: 449, endPoint x: 871, endPoint y: 404, distance: 48.8
click at [867, 403] on div "Products preparing (38 / 240) This may take a while depending on the number of …" at bounding box center [780, 371] width 334 height 184
click at [907, 416] on div "Products preparing (39 / 240) This may take a while depending on the number of …" at bounding box center [780, 371] width 334 height 184
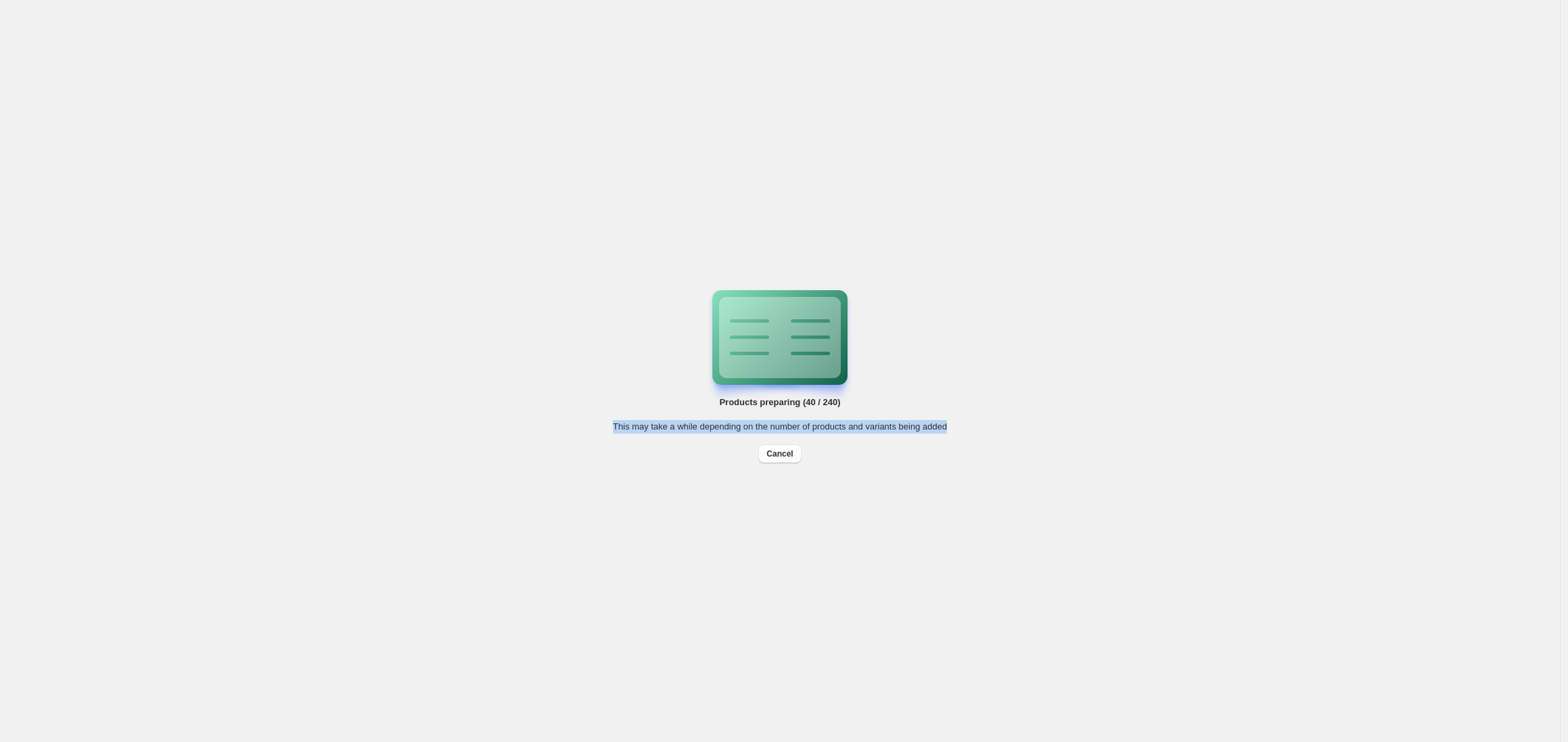
click at [933, 420] on div "This may take a while depending on the number of products and variants being ad…" at bounding box center [780, 427] width 334 height 14
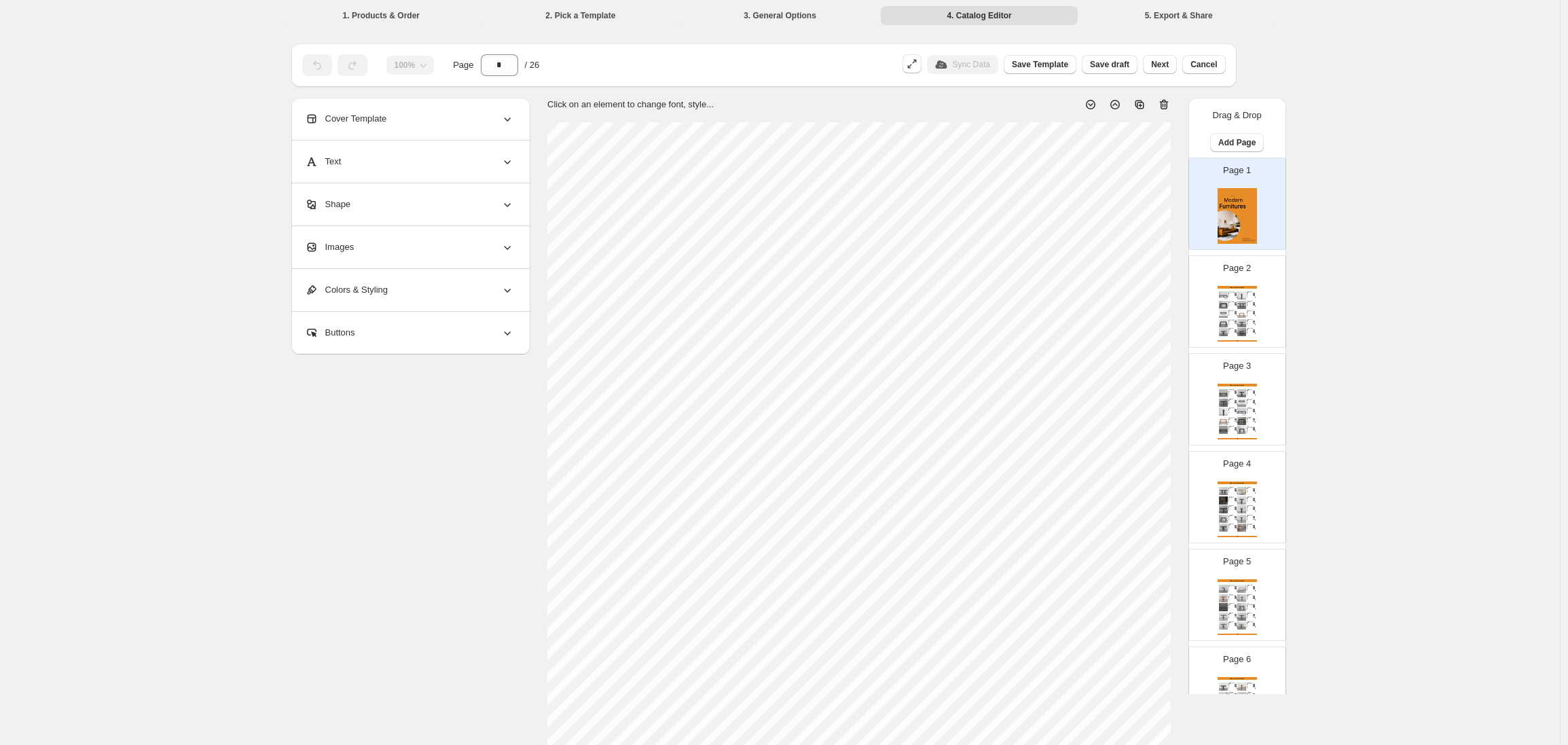
click at [1536, 260] on div "**********" at bounding box center [780, 492] width 1560 height 985
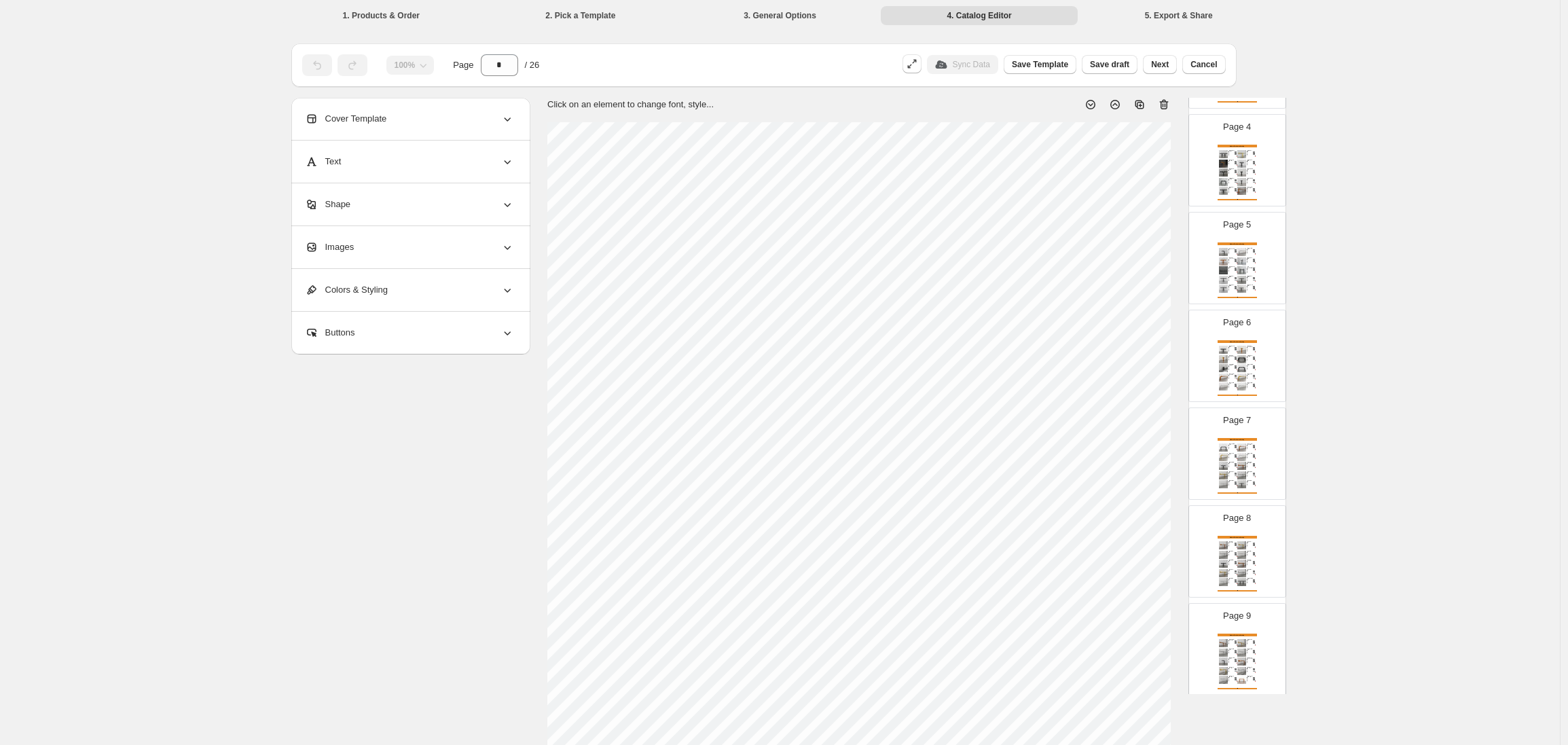
scroll to position [176, 0]
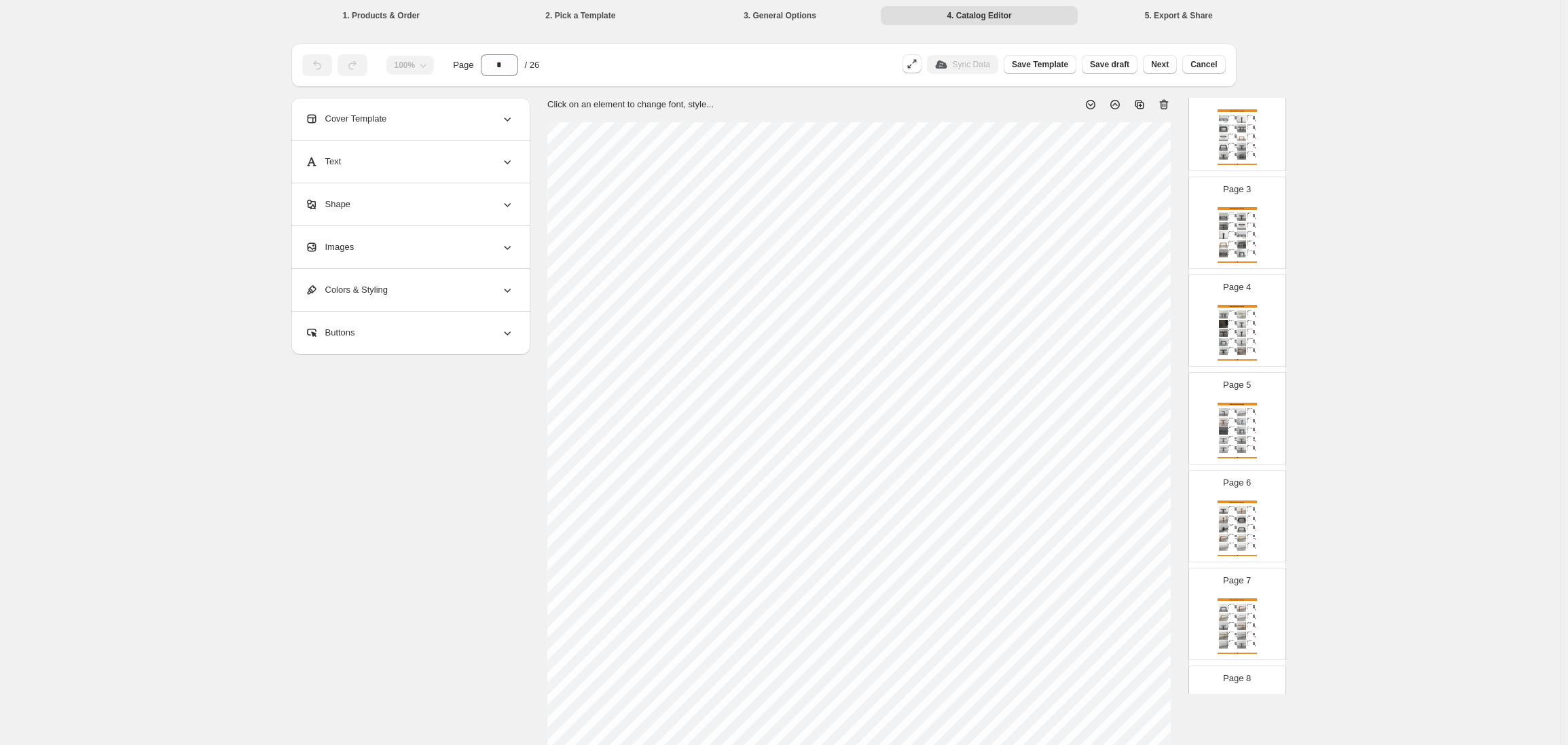
click at [1218, 154] on div "Modern Furnitures Catalog [GEOGRAPHIC_DATA] | M Bridge 4'' - 12 / Matte Blac...…" at bounding box center [1238, 137] width 40 height 56
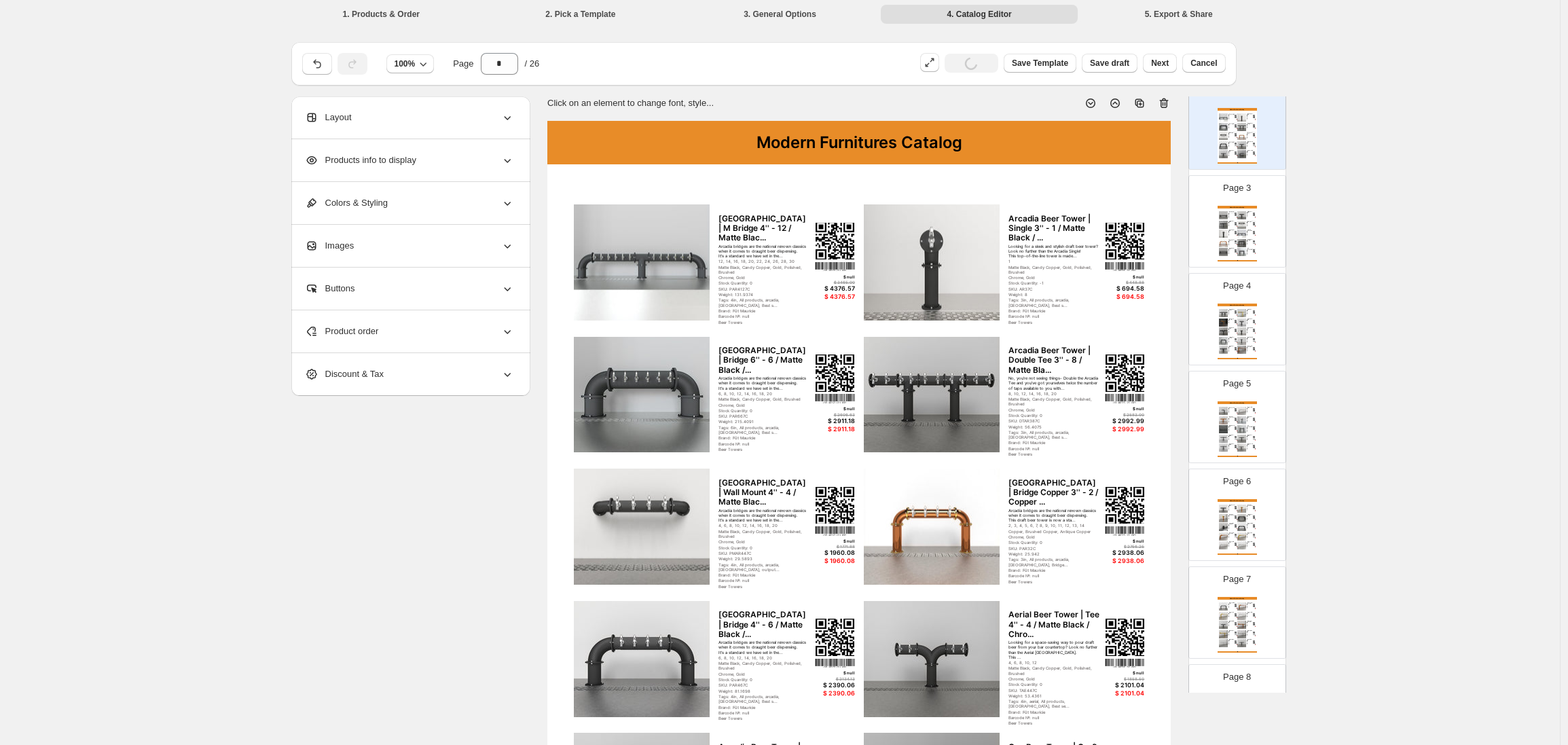
scroll to position [0, 0]
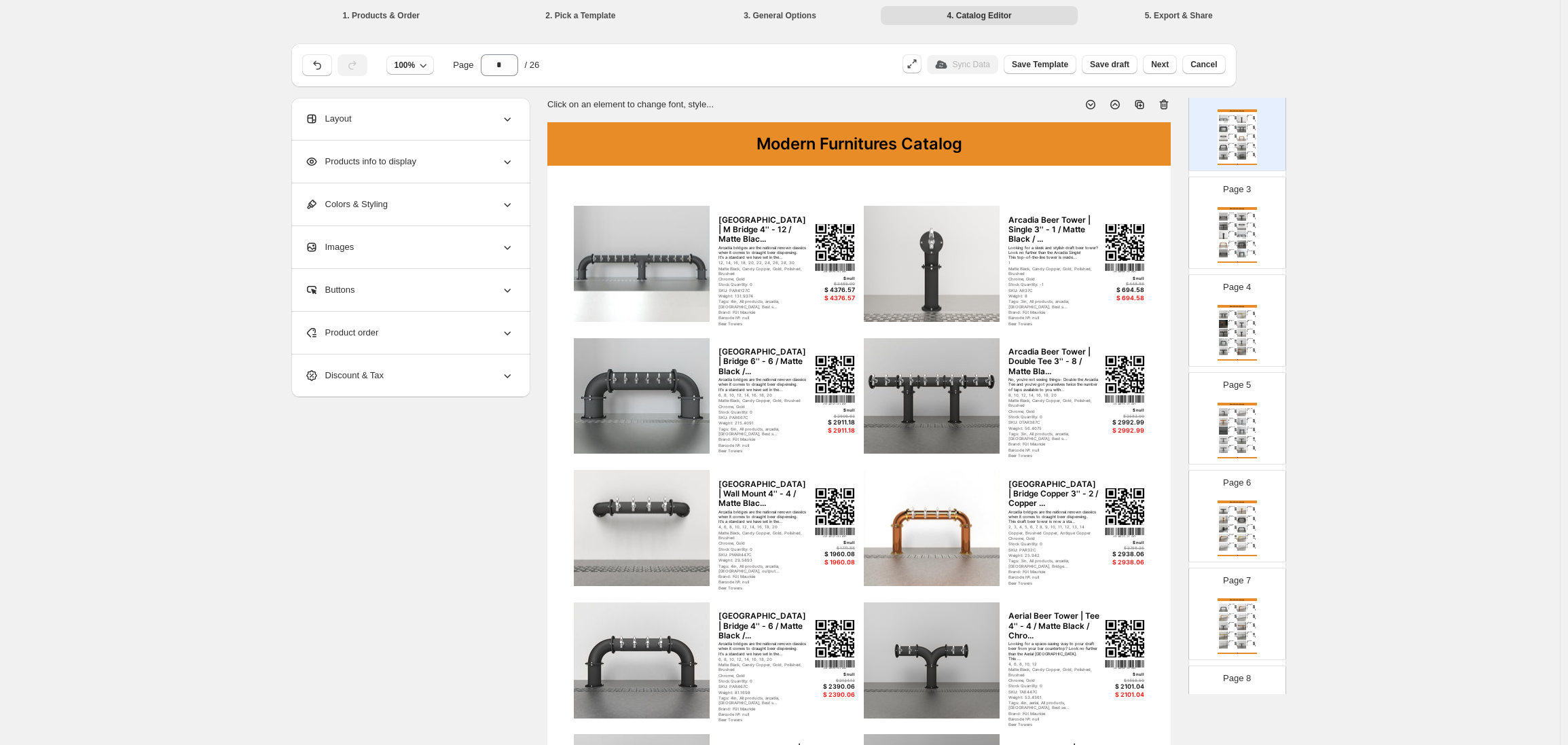
click at [1241, 215] on img at bounding box center [1241, 216] width 9 height 8
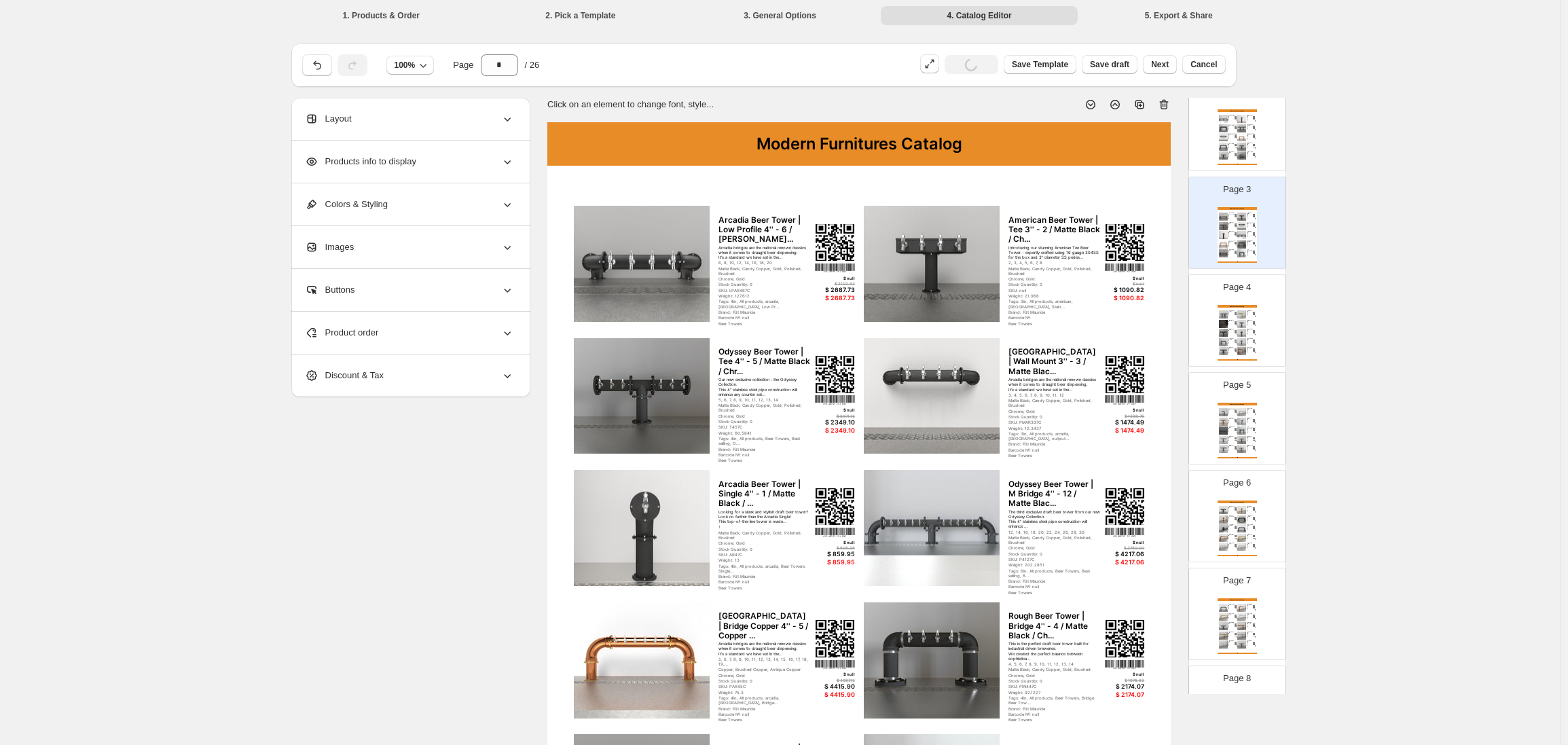
click at [1242, 308] on div "Modern Furnitures Catalog" at bounding box center [1238, 306] width 40 height 3
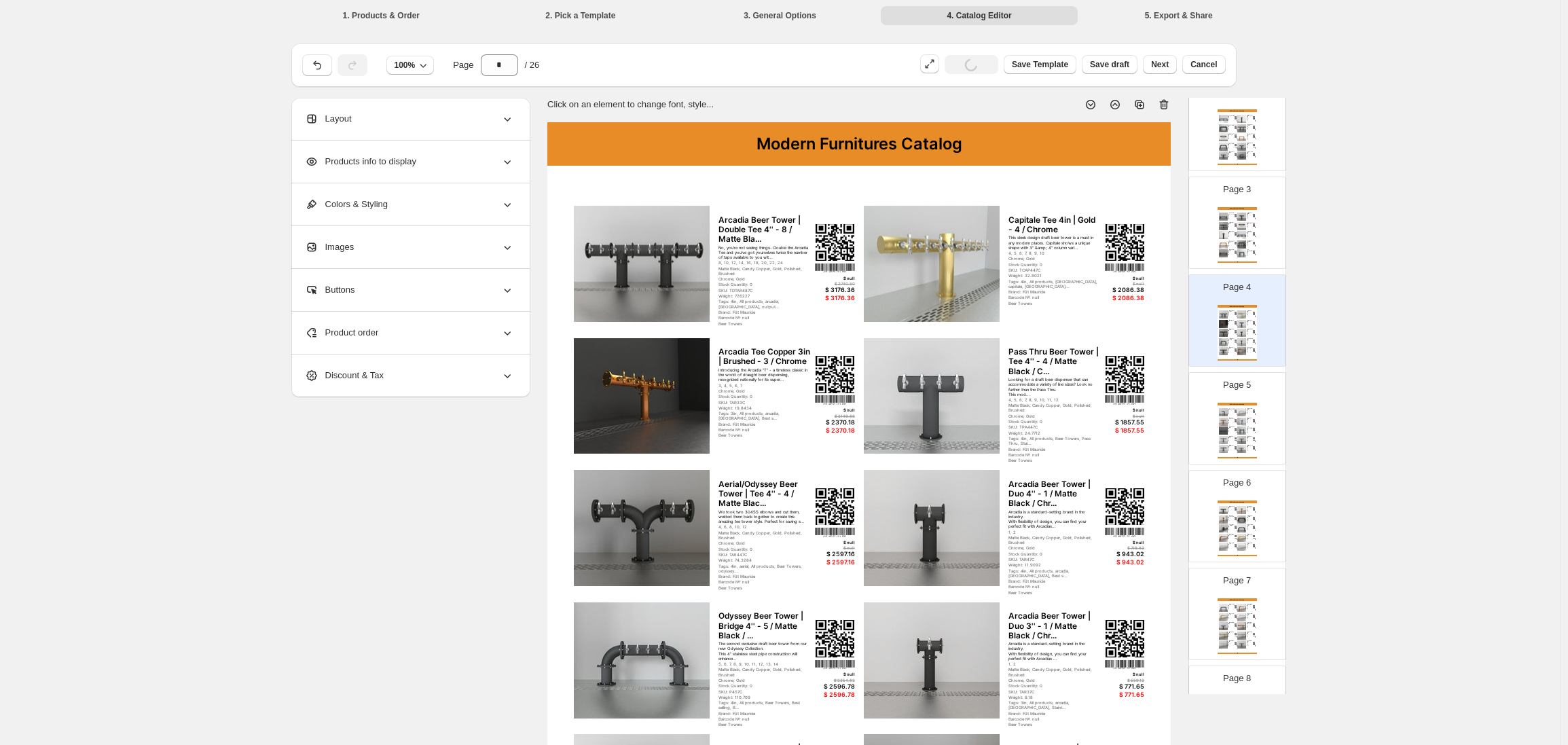
click at [1244, 411] on img at bounding box center [1241, 412] width 9 height 8
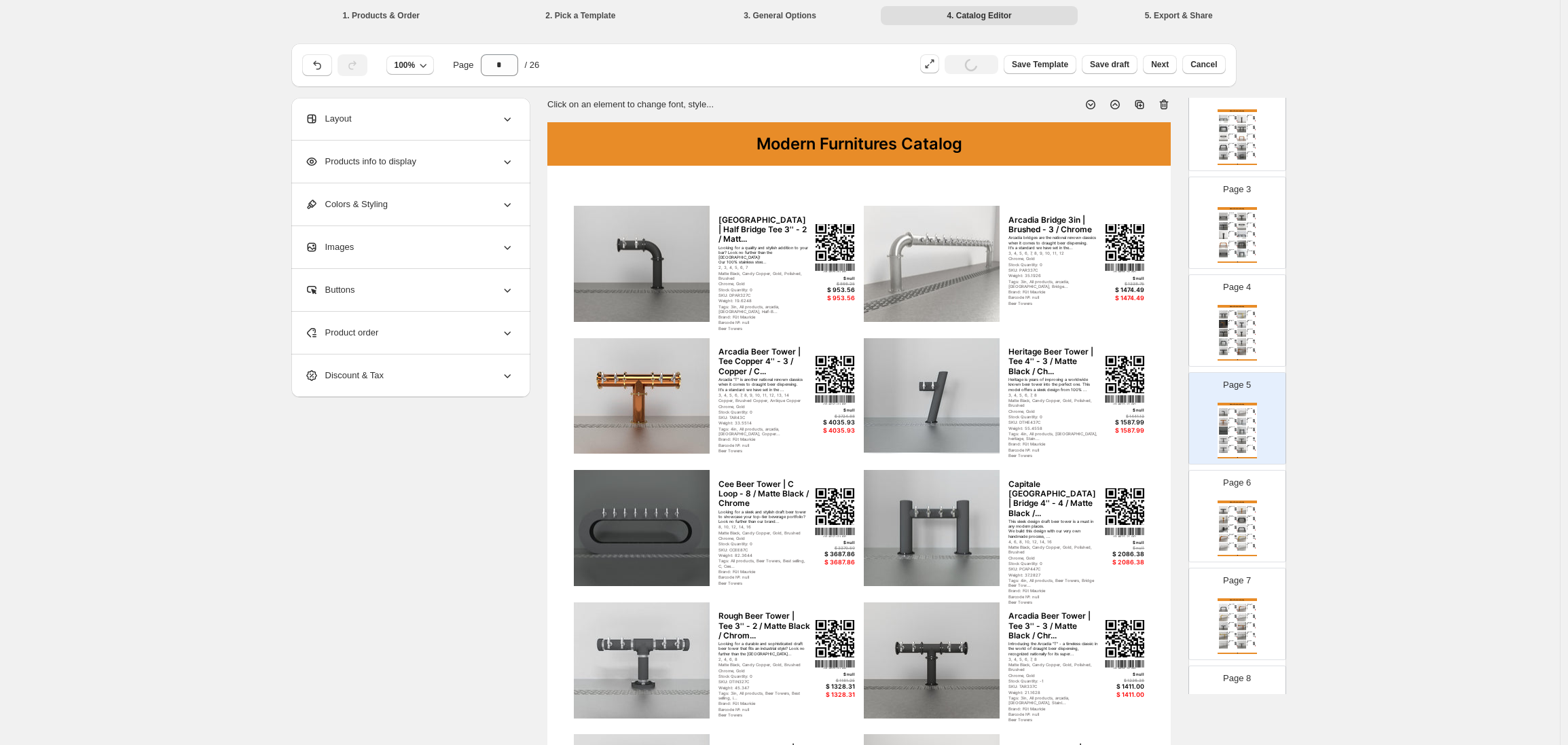
click at [1228, 503] on div "Modern Furnitures Catalog" at bounding box center [1238, 501] width 40 height 3
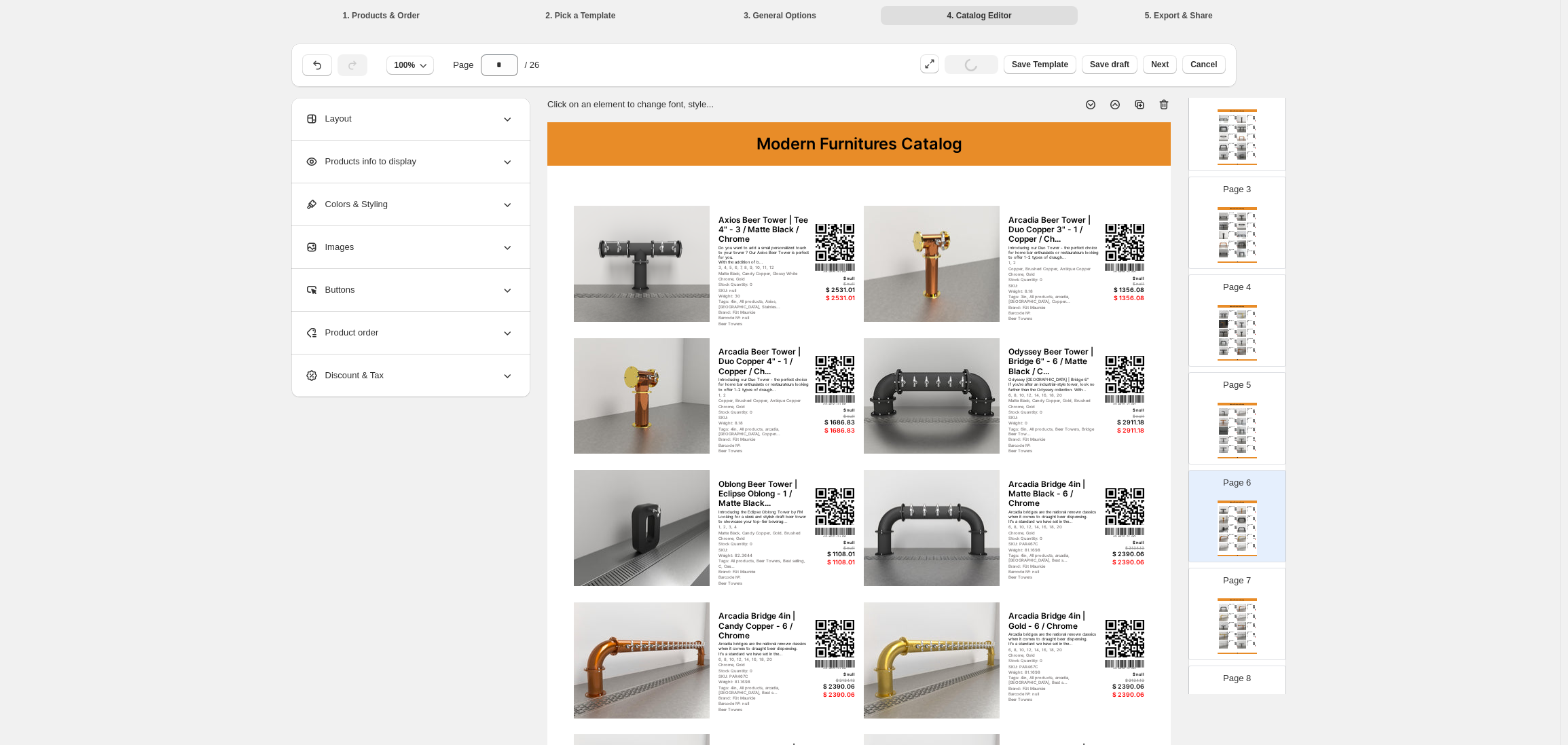
click at [1231, 598] on div "Modern Furnitures Catalog" at bounding box center [1238, 599] width 40 height 3
type input "*"
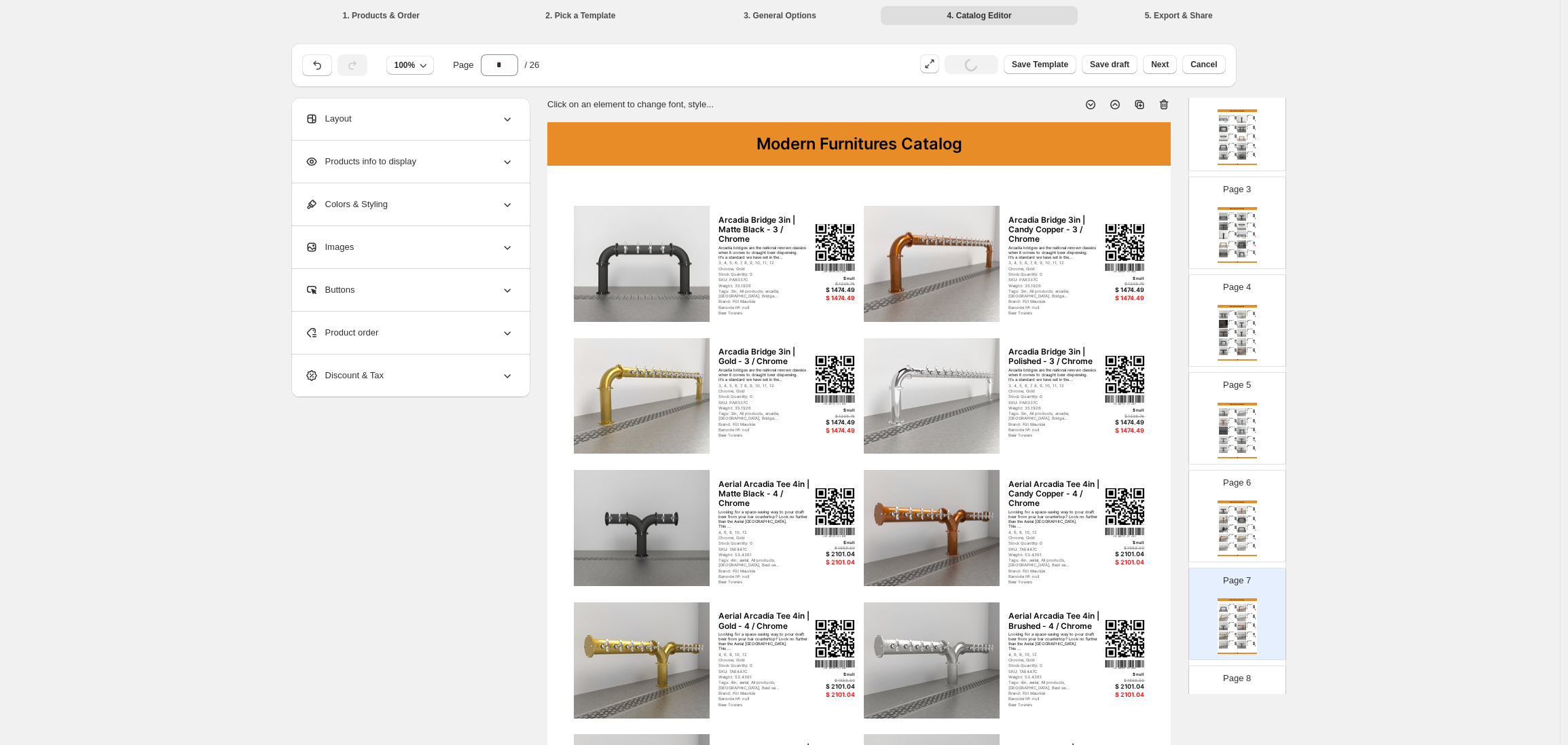
click at [472, 161] on div "Products info to display" at bounding box center [409, 162] width 209 height 42
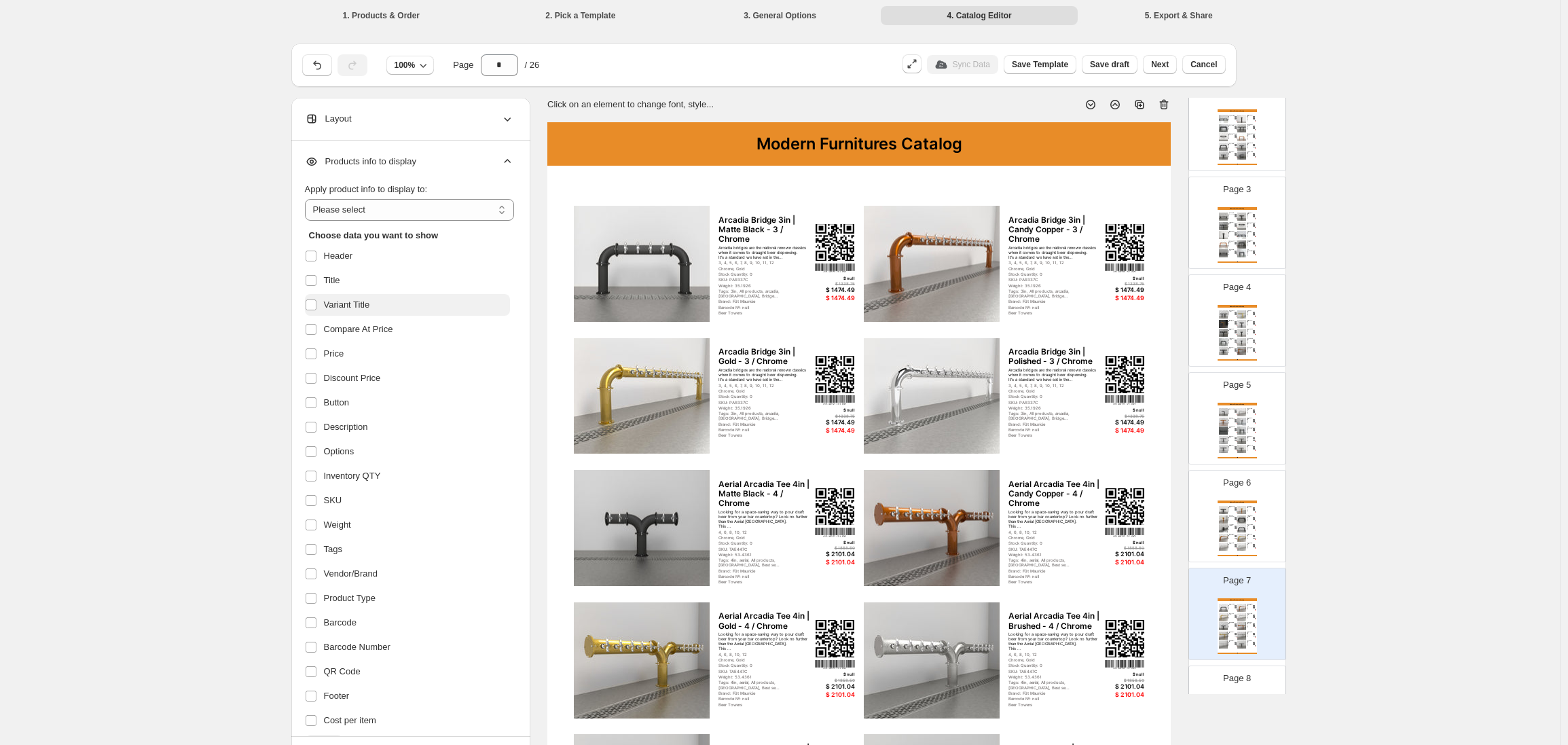
click at [340, 302] on span "Variant Title" at bounding box center [347, 305] width 46 height 14
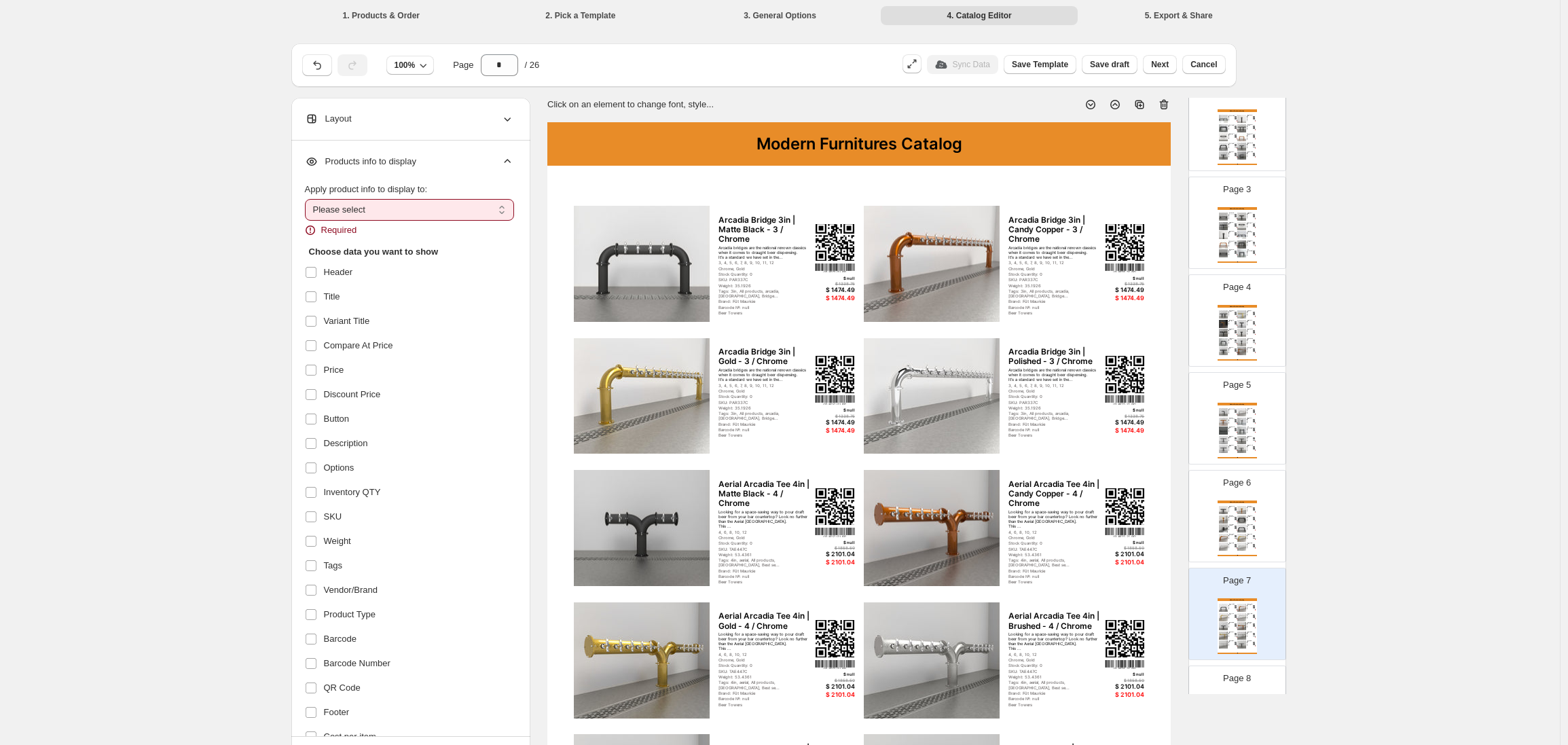
click at [383, 218] on select "**********" at bounding box center [409, 209] width 209 height 21
click at [344, 201] on select "**********" at bounding box center [409, 209] width 209 height 21
select select "*********"
click at [309, 198] on select "**********" at bounding box center [409, 209] width 209 height 21
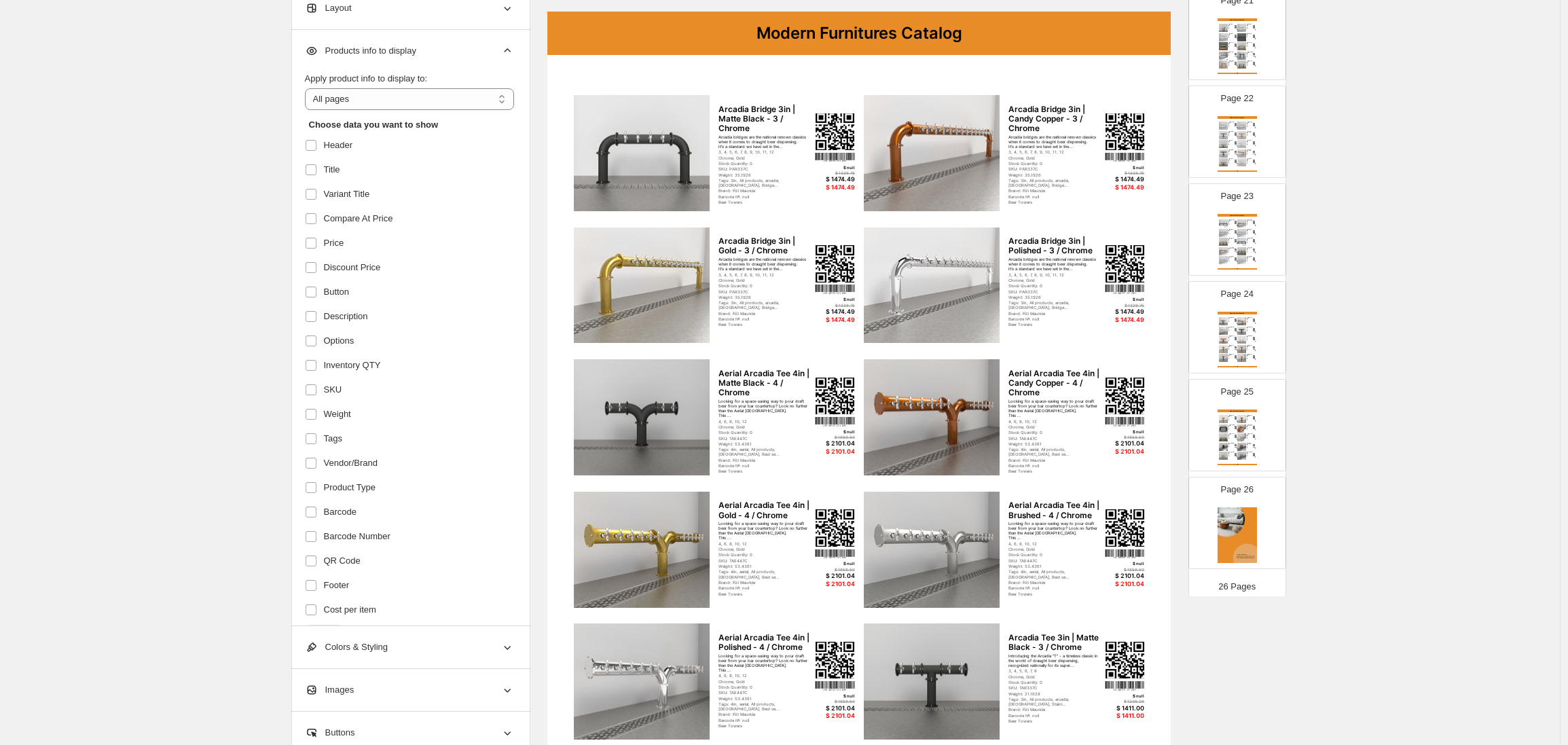
scroll to position [2036, 0]
click at [1234, 420] on img at bounding box center [1235, 420] width 3 height 1
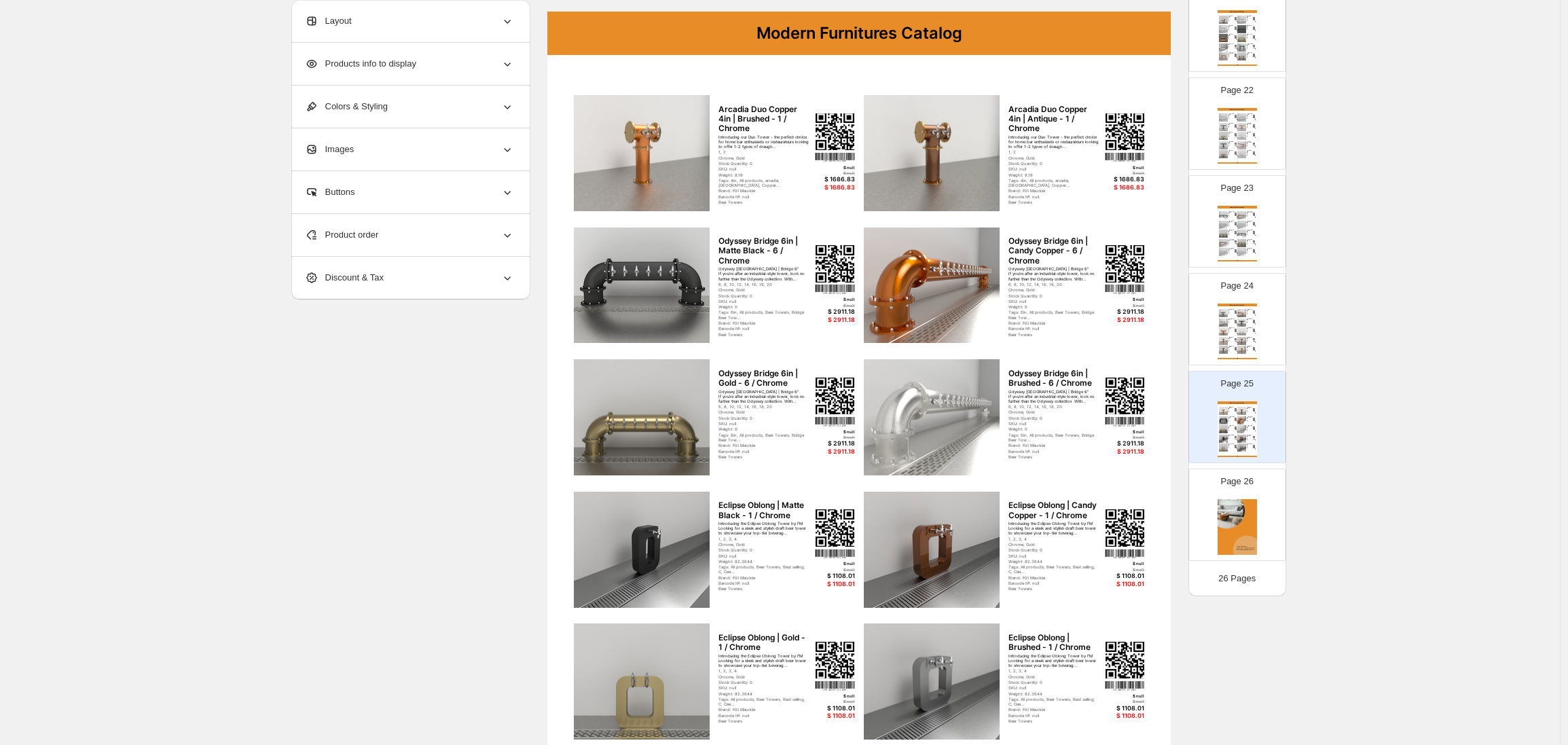
click at [1234, 343] on div "Arcadia Duo Copper 3in | Polished - 1 / Chrome Introducing our Duo Tower - the …" at bounding box center [1233, 340] width 9 height 5
type input "**"
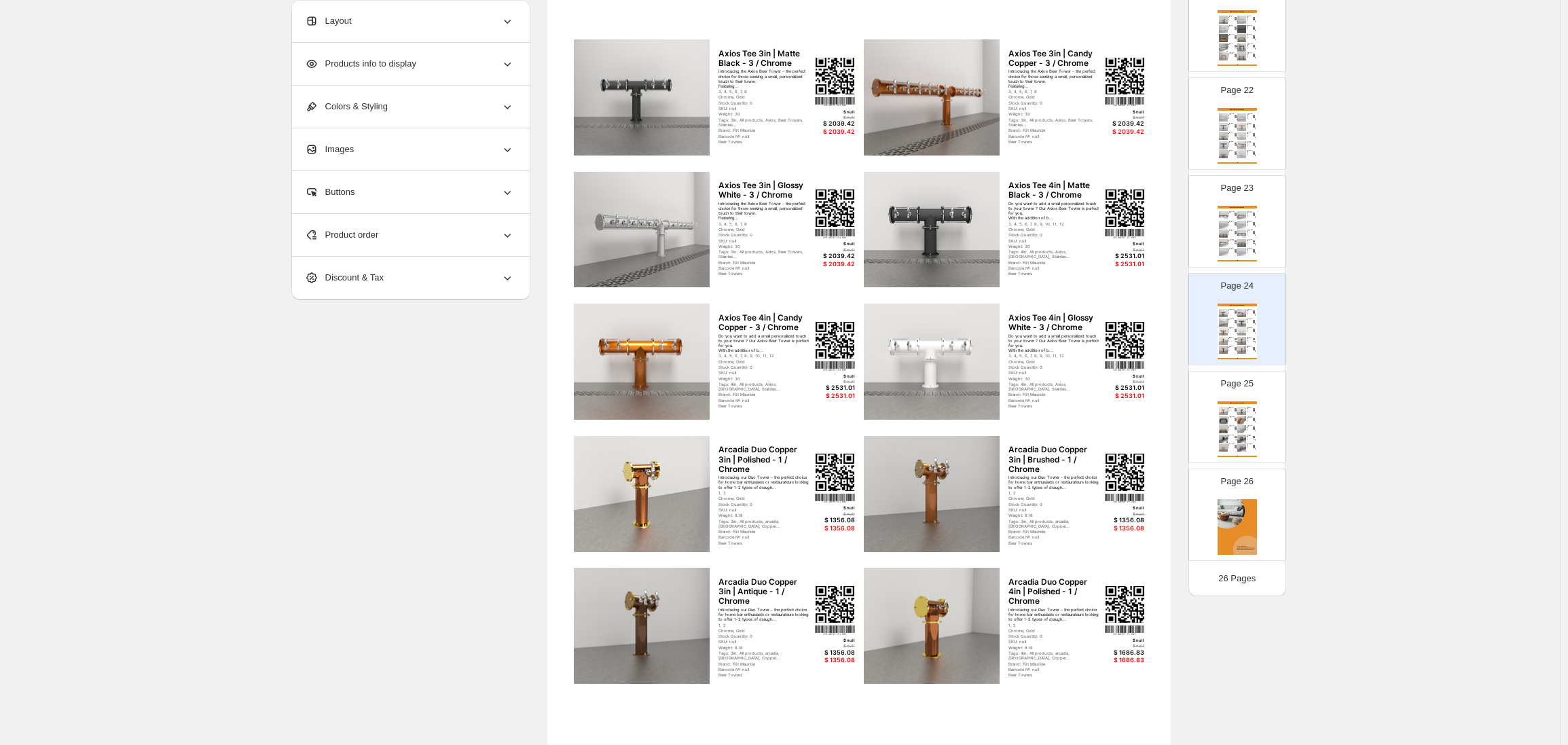
scroll to position [125, 0]
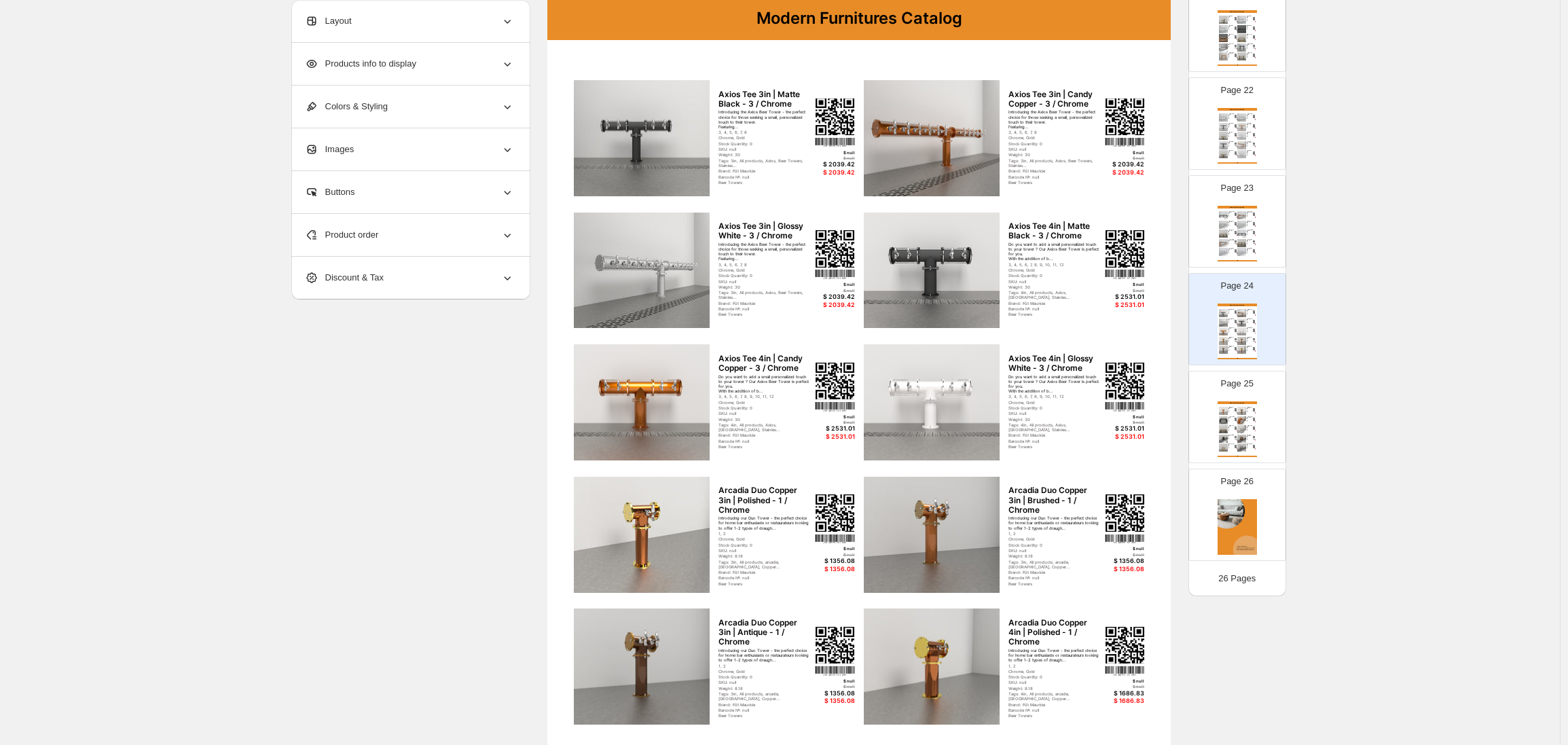
click at [383, 19] on div "Layout" at bounding box center [409, 21] width 209 height 42
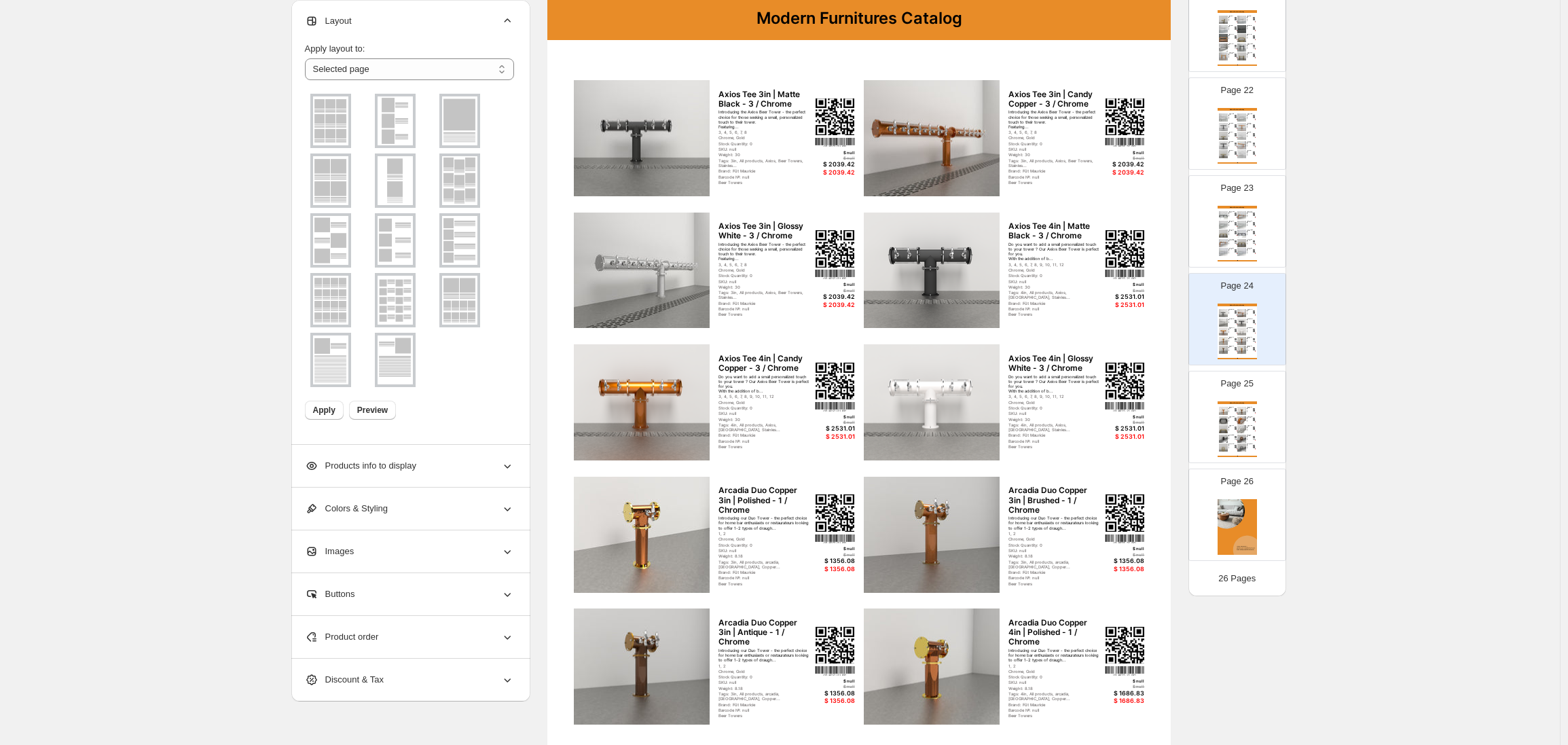
click at [383, 472] on span "Products info to display" at bounding box center [361, 466] width 112 height 14
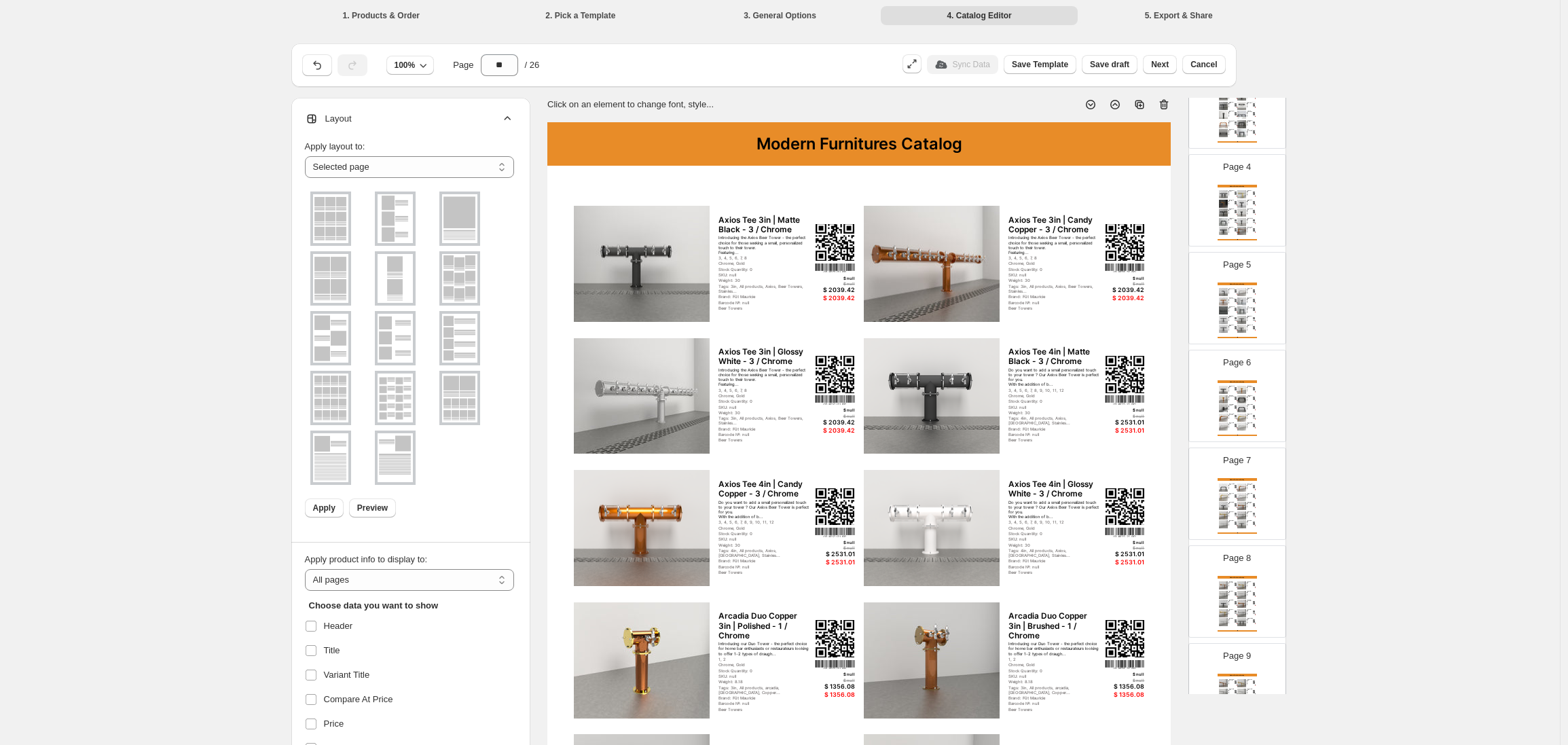
scroll to position [0, 0]
click at [389, 163] on select "**********" at bounding box center [409, 167] width 209 height 21
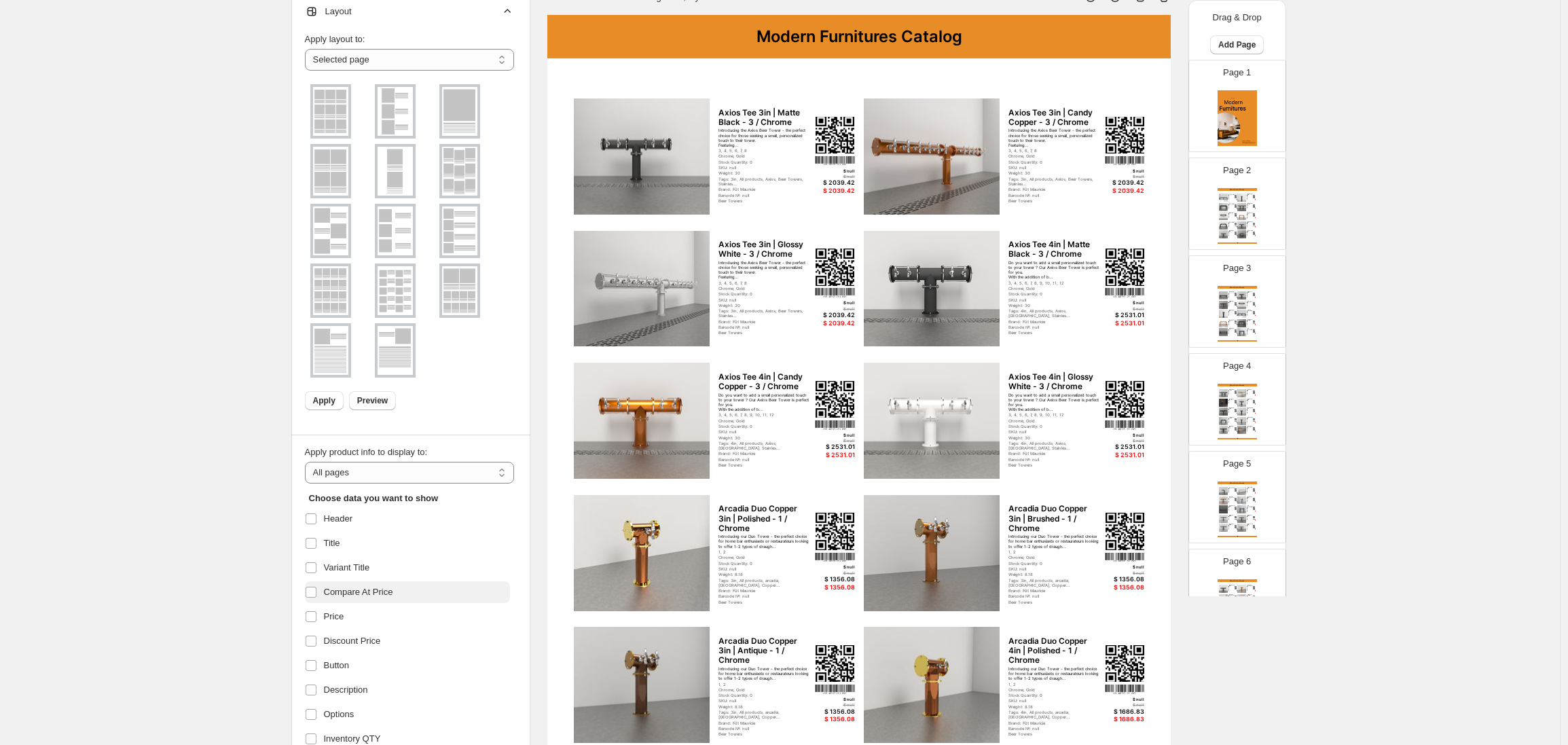
click at [358, 593] on span "Compare At Price" at bounding box center [358, 592] width 70 height 14
click at [322, 620] on label at bounding box center [314, 616] width 18 height 18
click at [322, 645] on label at bounding box center [314, 641] width 18 height 18
click at [322, 671] on label at bounding box center [314, 665] width 18 height 18
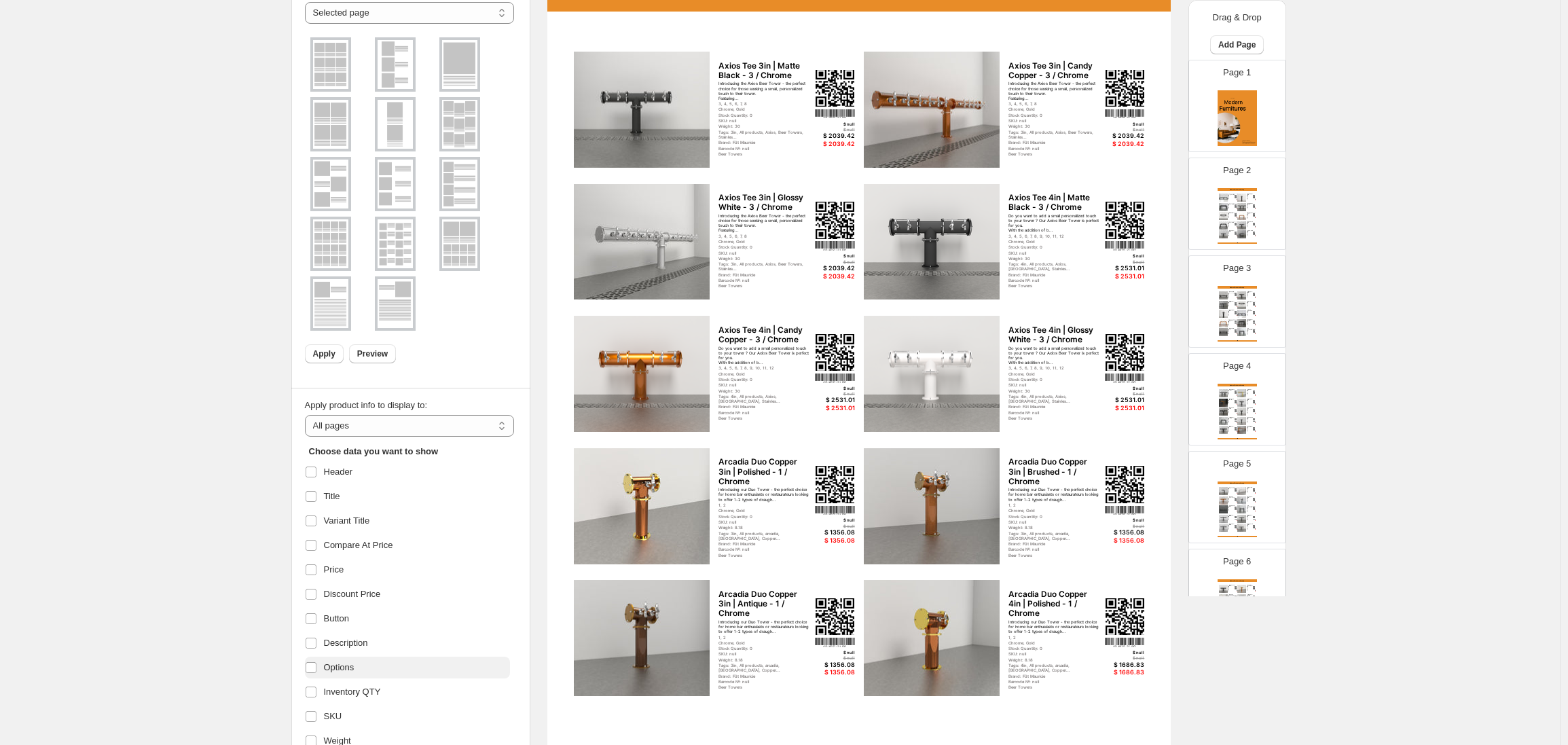
scroll to position [214, 0]
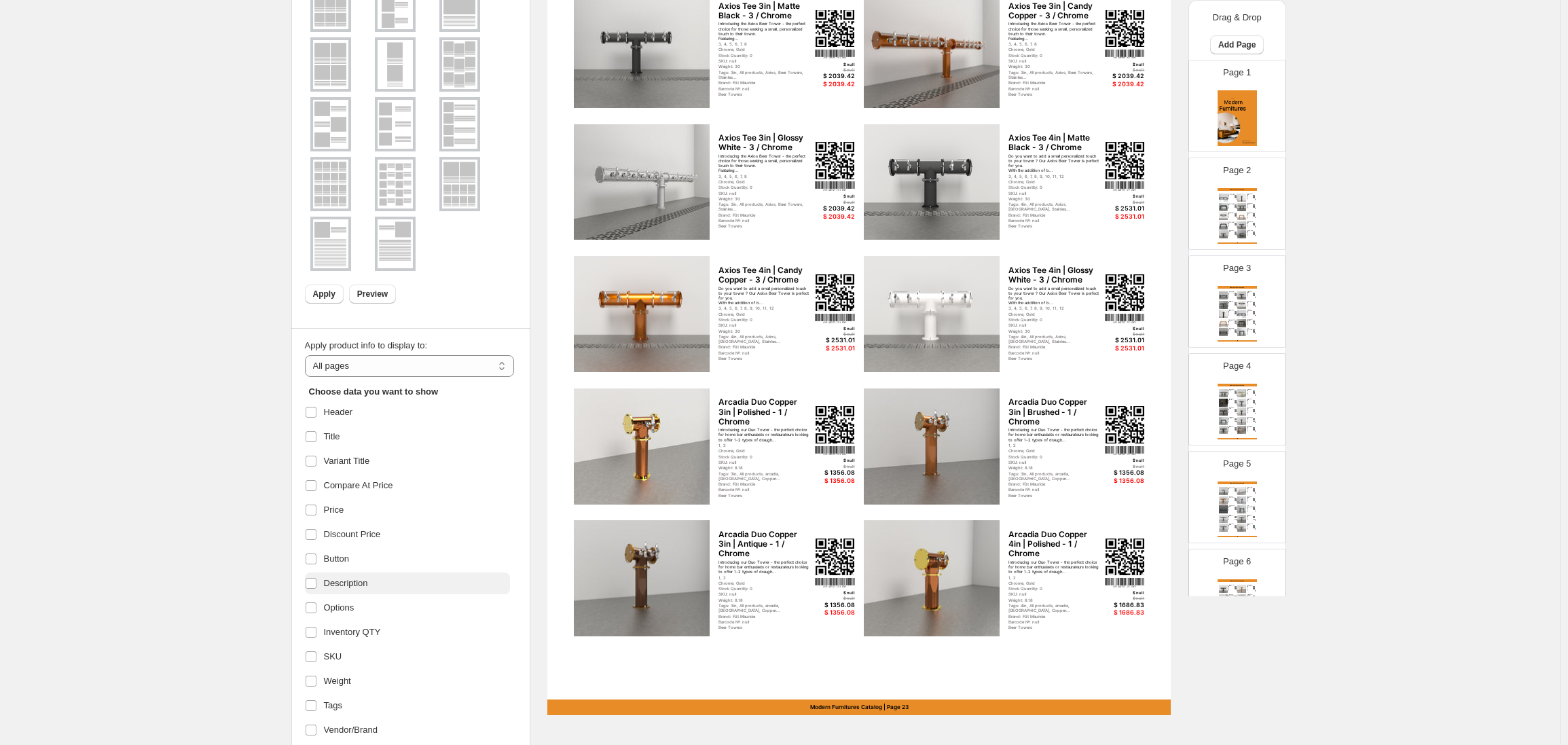
click at [360, 585] on span "Description" at bounding box center [346, 583] width 44 height 14
click at [354, 632] on span "Inventory QTY" at bounding box center [352, 632] width 57 height 14
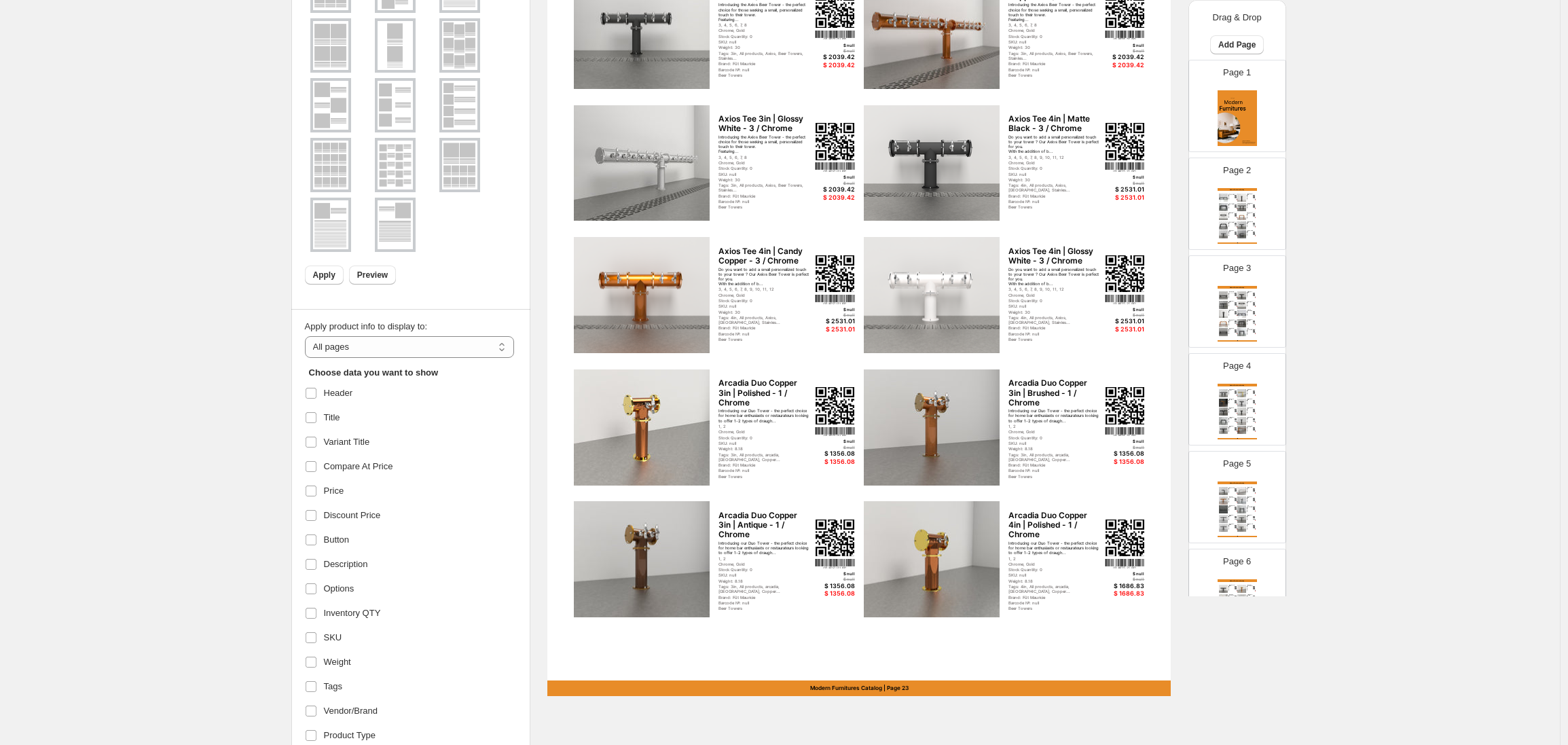
scroll to position [241, 0]
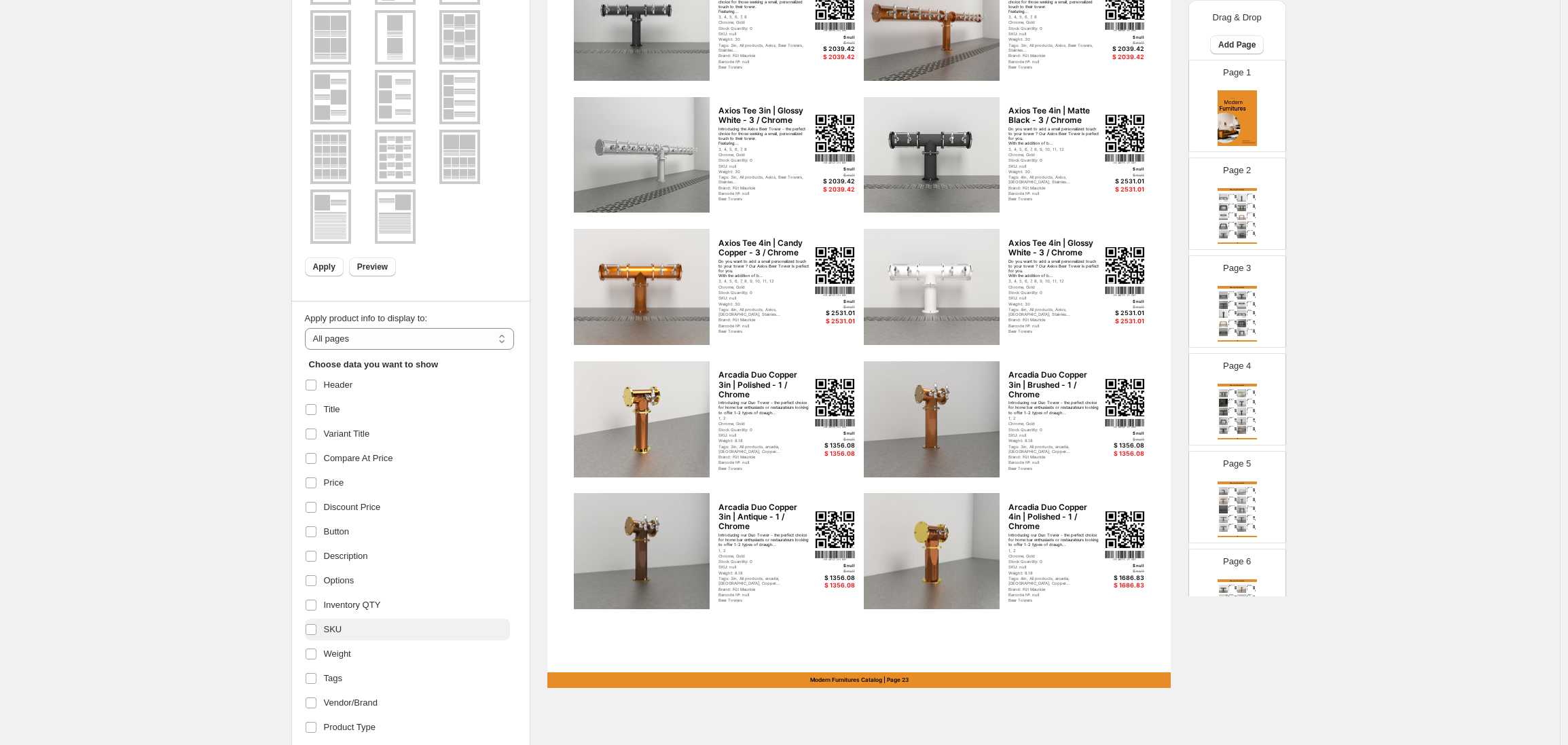
click at [365, 635] on label "SKU" at bounding box center [407, 629] width 205 height 21
click at [362, 654] on label "Weight" at bounding box center [407, 653] width 205 height 21
click at [383, 674] on label "Tags" at bounding box center [407, 678] width 205 height 21
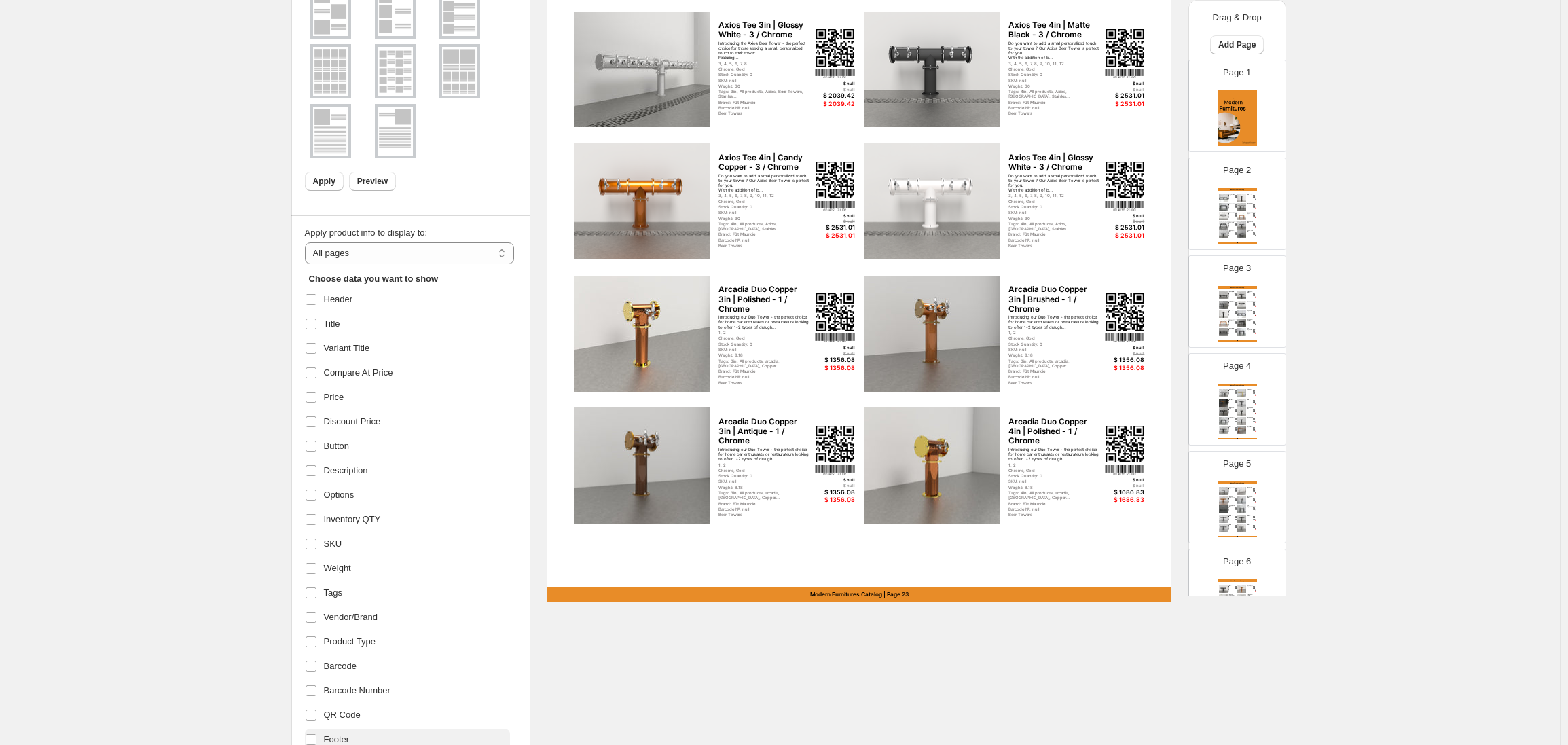
scroll to position [470, 0]
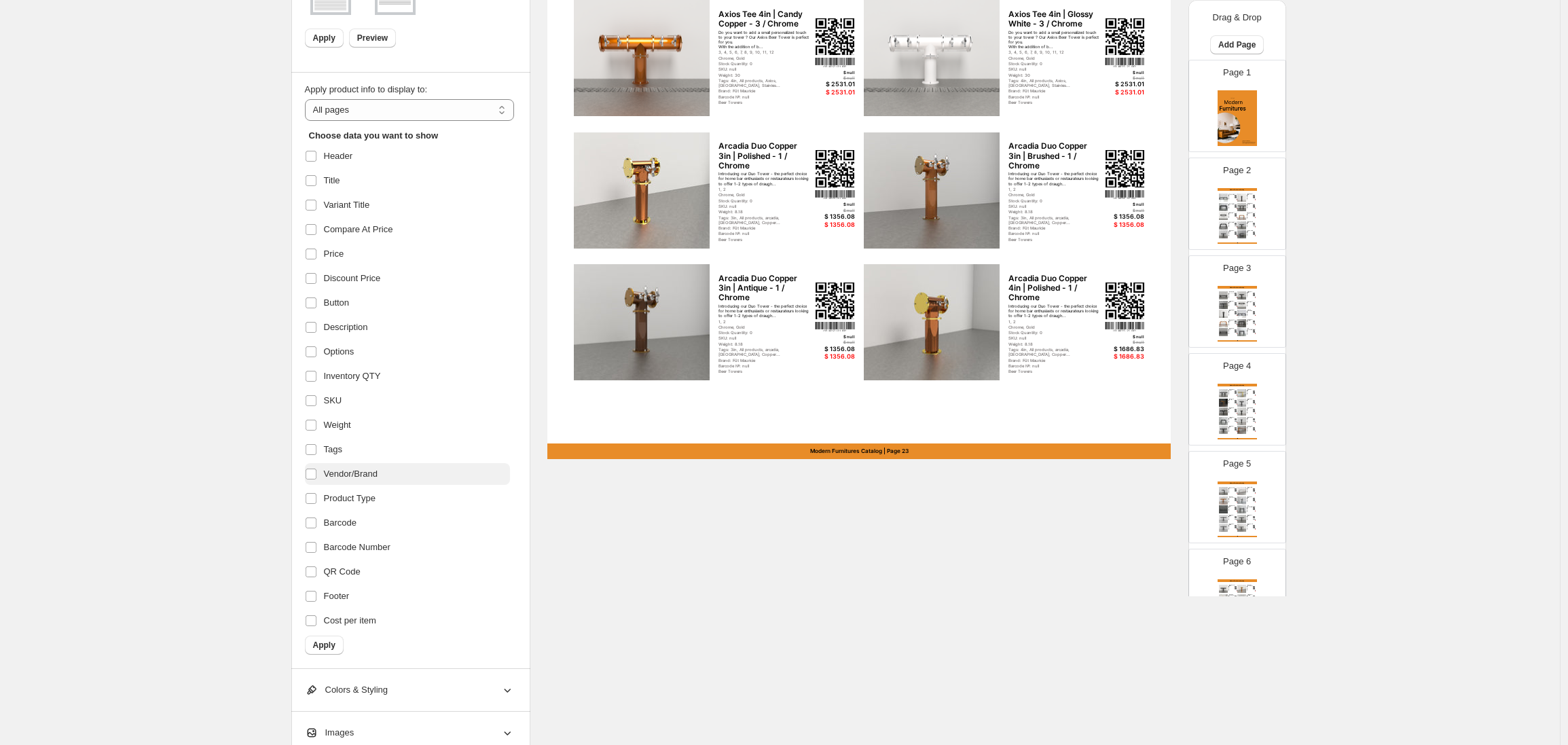
click at [364, 478] on span "Vendor/Brand" at bounding box center [351, 474] width 54 height 14
click at [378, 549] on span "Barcode Number" at bounding box center [357, 547] width 66 height 14
click at [337, 521] on span "Barcode" at bounding box center [340, 522] width 33 height 14
click at [358, 614] on span "Cost per item" at bounding box center [350, 620] width 52 height 14
drag, startPoint x: 347, startPoint y: 589, endPoint x: 345, endPoint y: 601, distance: 12.2
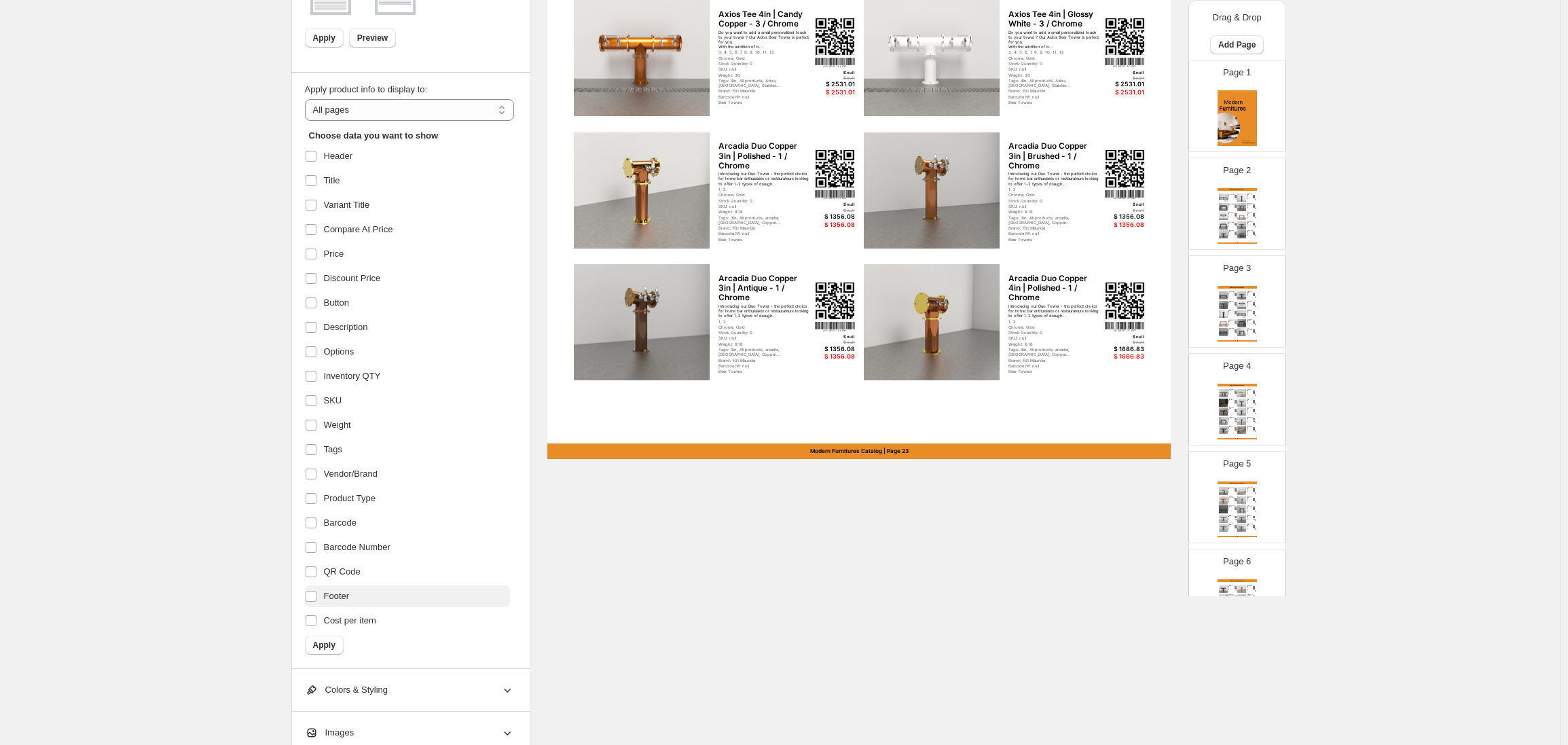
click at [347, 588] on label "Footer" at bounding box center [407, 595] width 205 height 21
click at [339, 642] on button "Apply" at bounding box center [324, 644] width 39 height 19
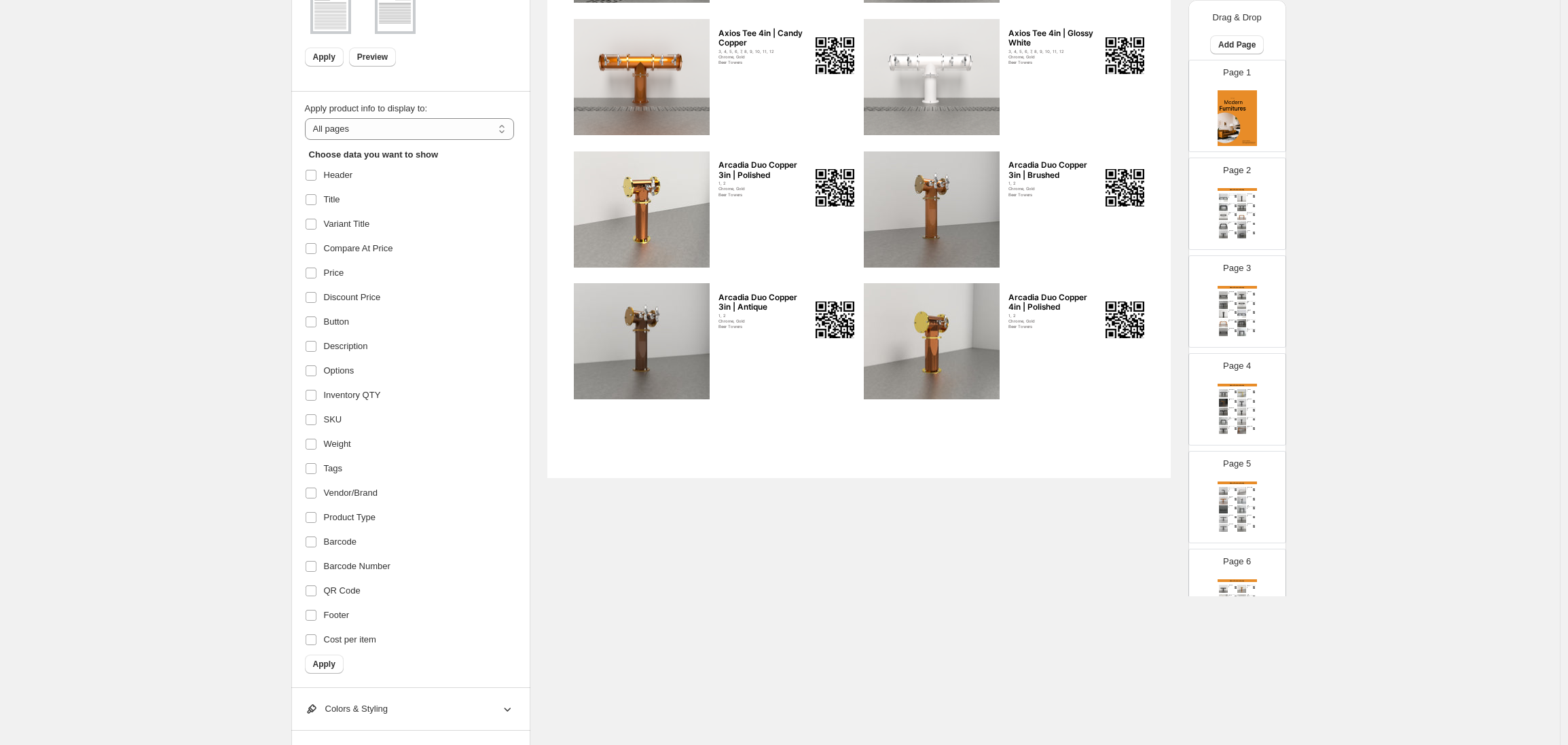
scroll to position [448, 0]
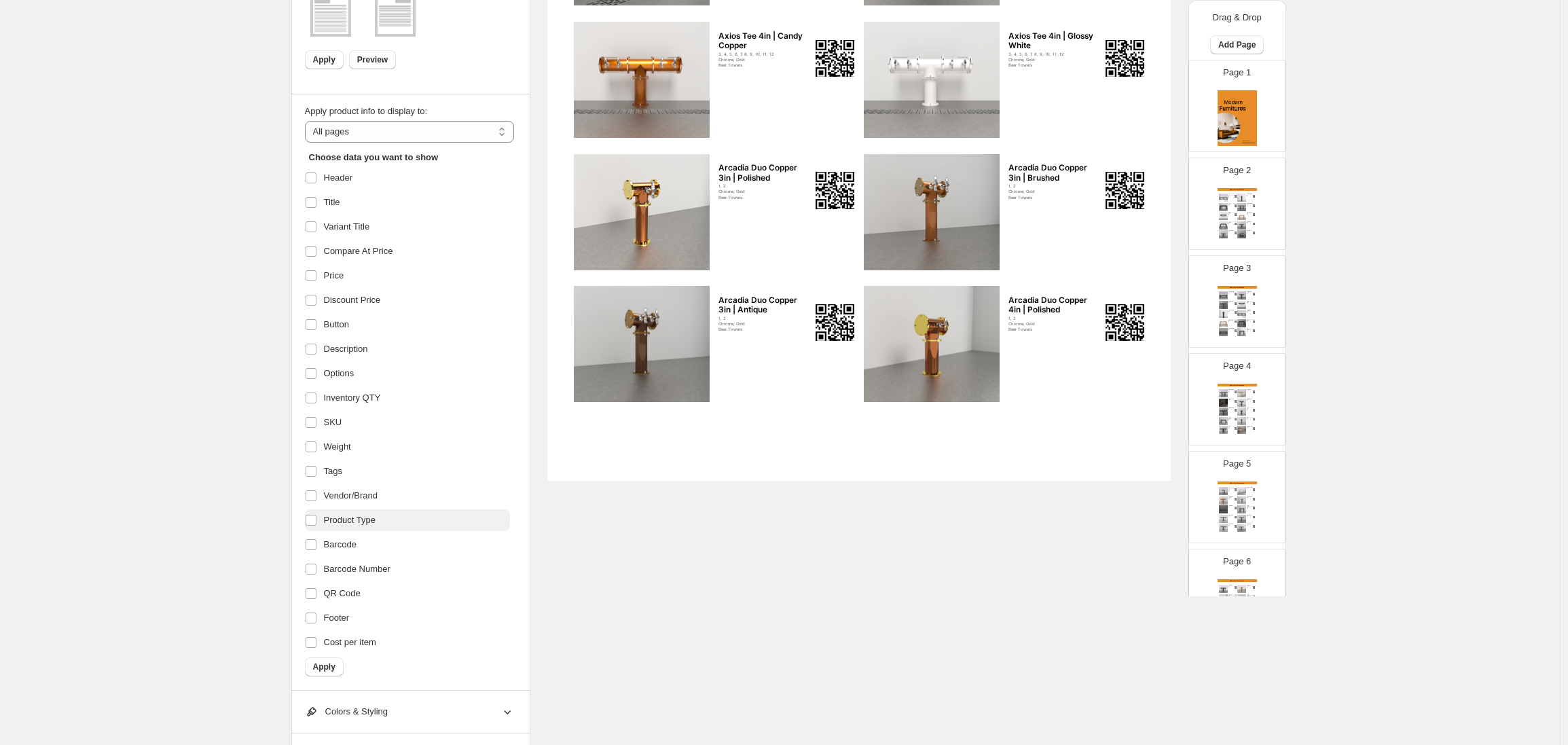
click at [356, 522] on span "Product Type" at bounding box center [350, 520] width 52 height 14
click at [328, 667] on span "Apply" at bounding box center [324, 667] width 22 height 11
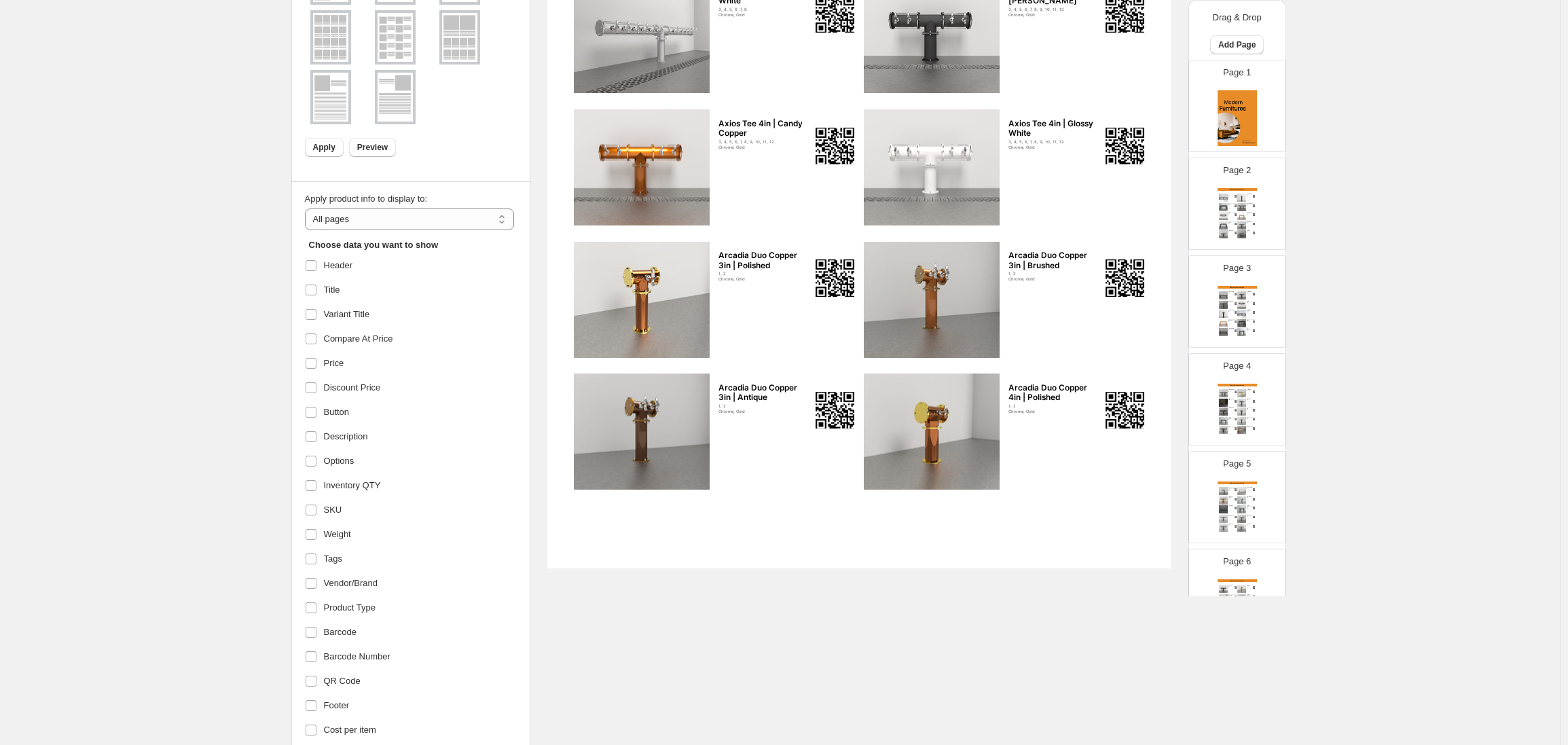
scroll to position [235, 0]
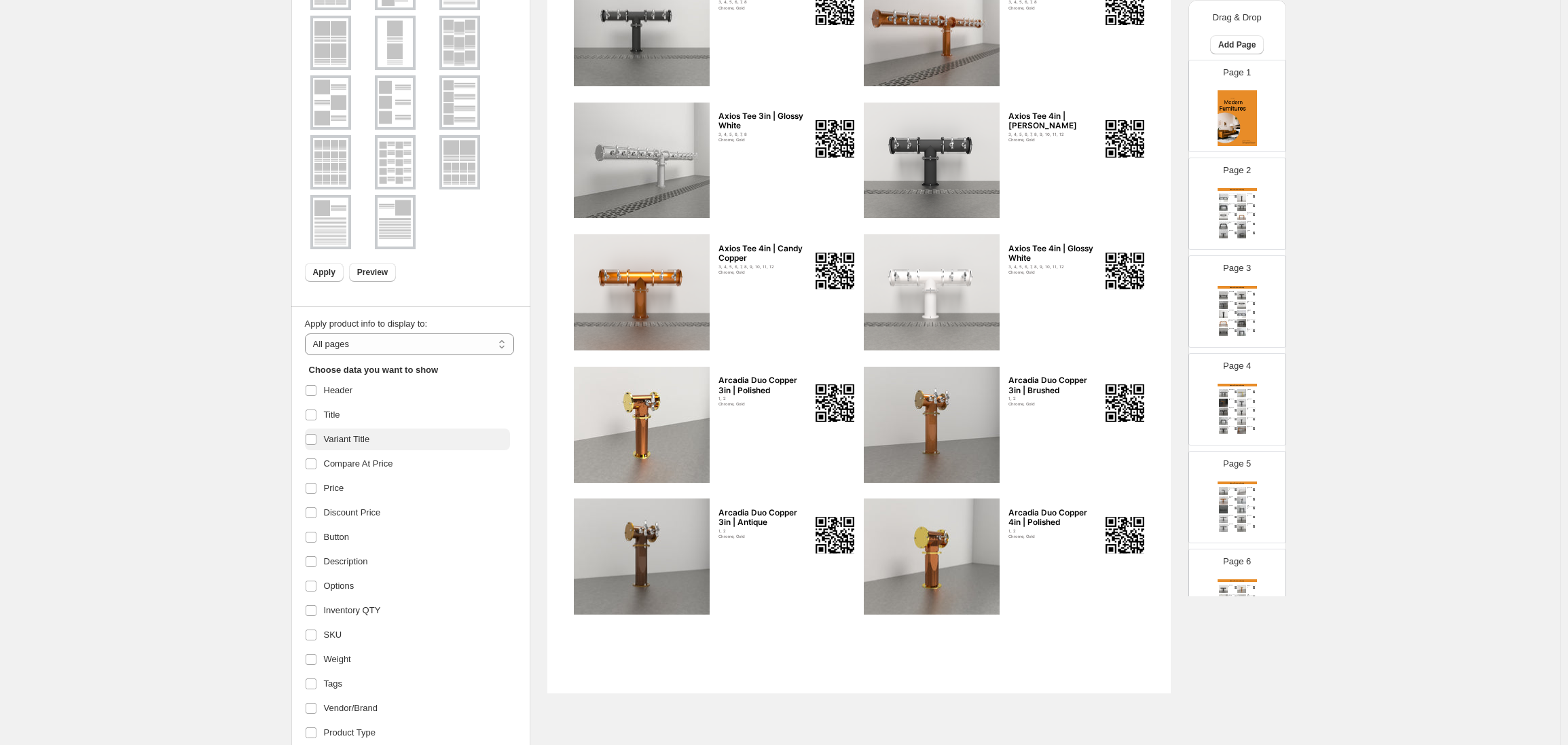
click at [371, 432] on span "Variant Title" at bounding box center [347, 439] width 46 height 14
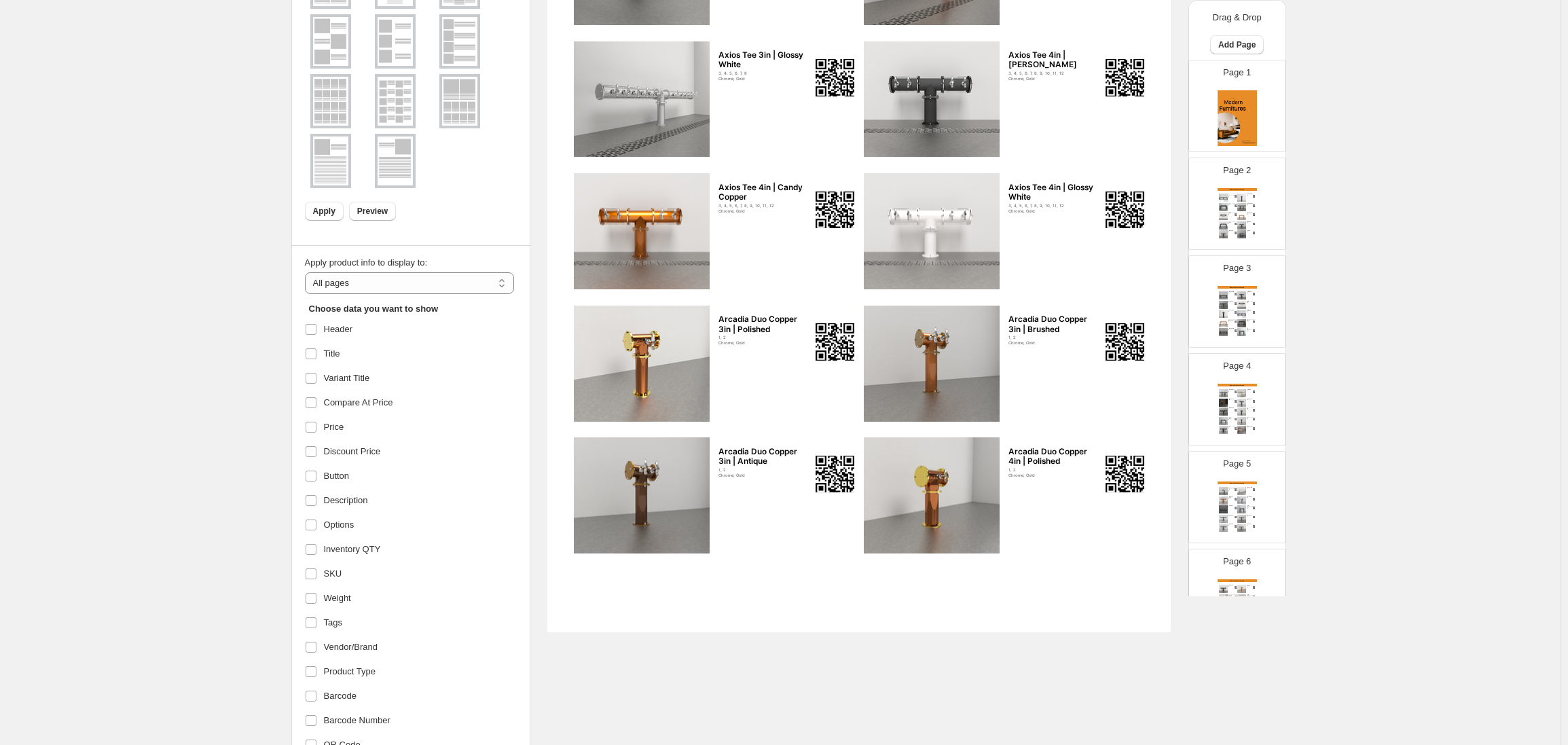
scroll to position [516, 0]
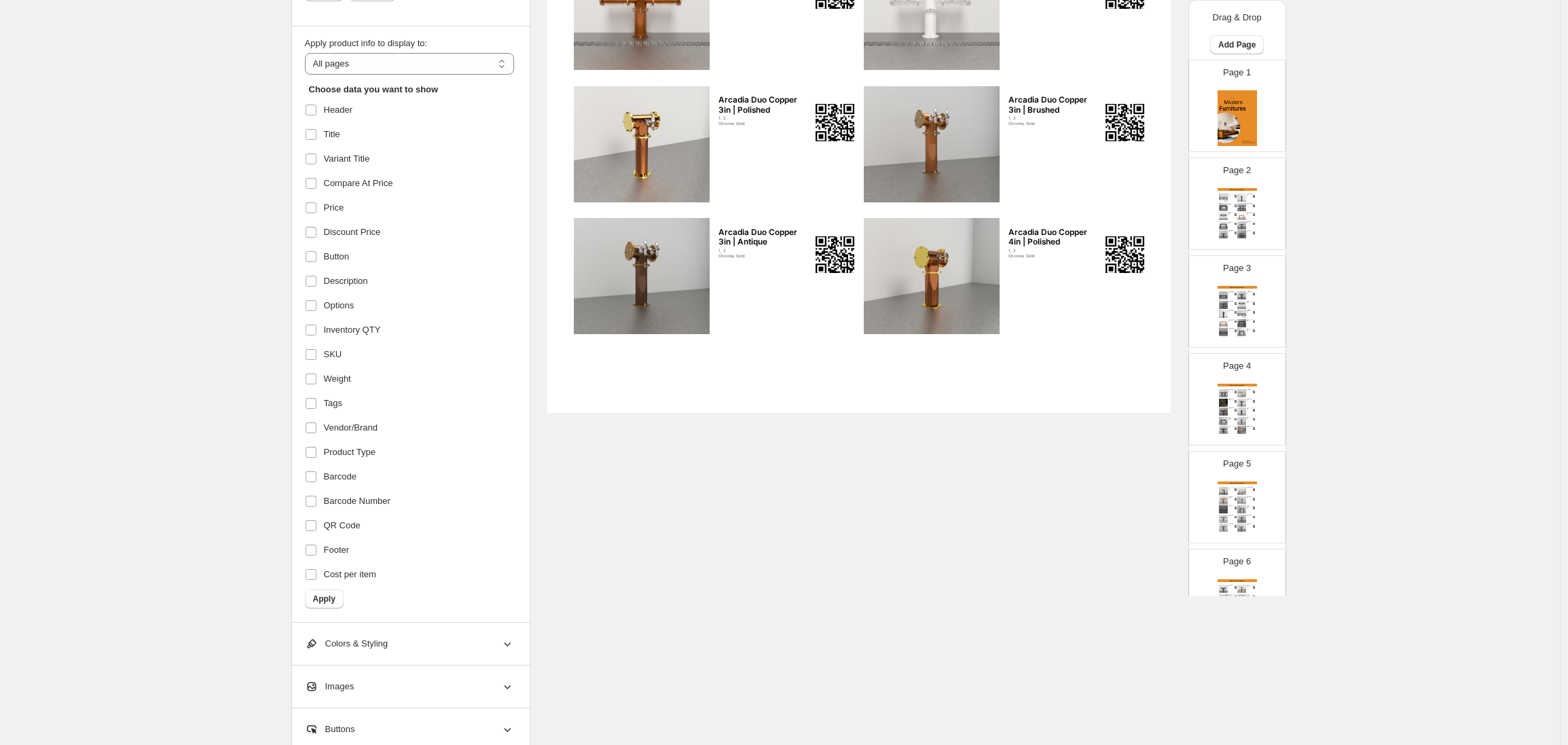
click at [322, 597] on span "Apply" at bounding box center [324, 599] width 22 height 11
click at [328, 597] on span "Apply" at bounding box center [324, 599] width 22 height 11
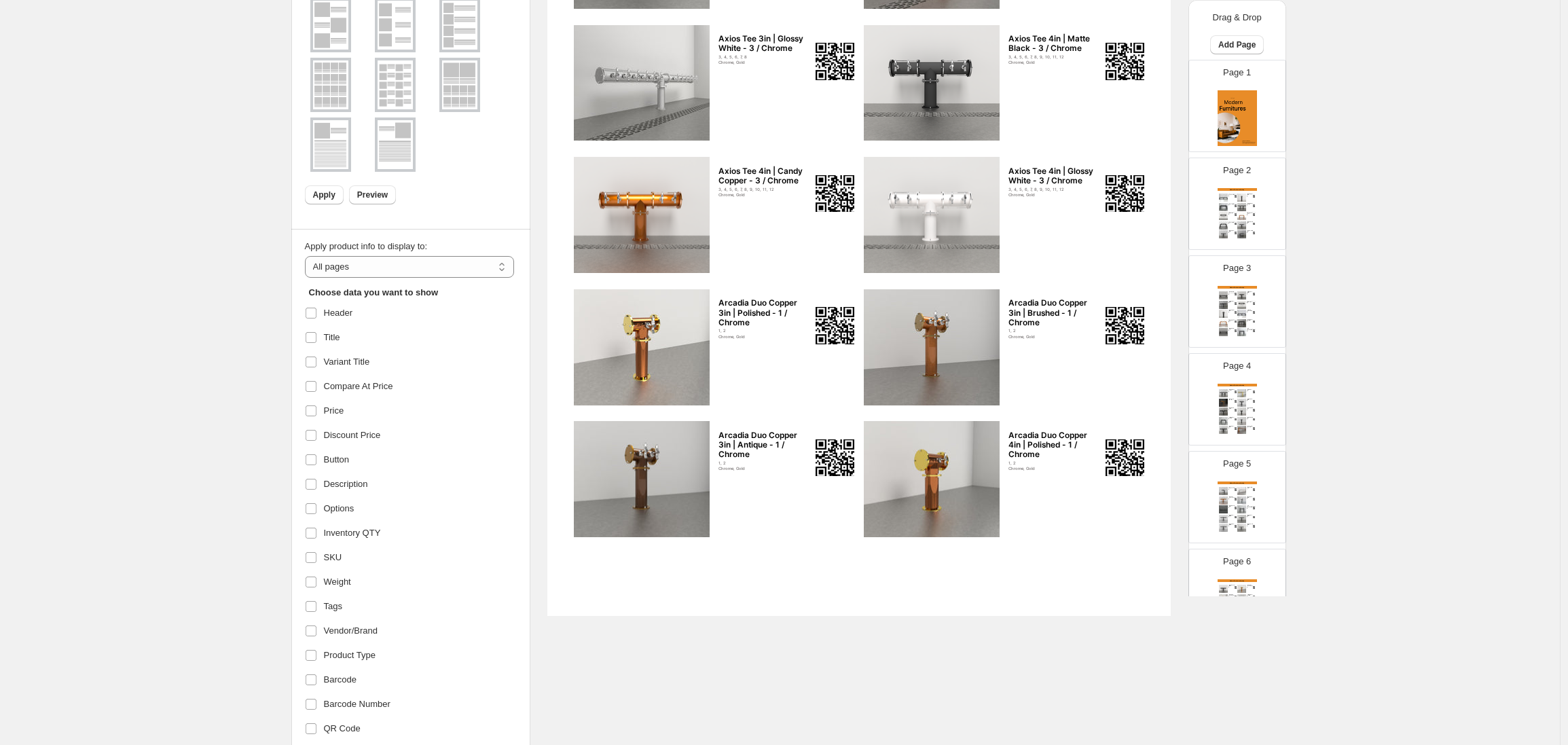
scroll to position [88, 0]
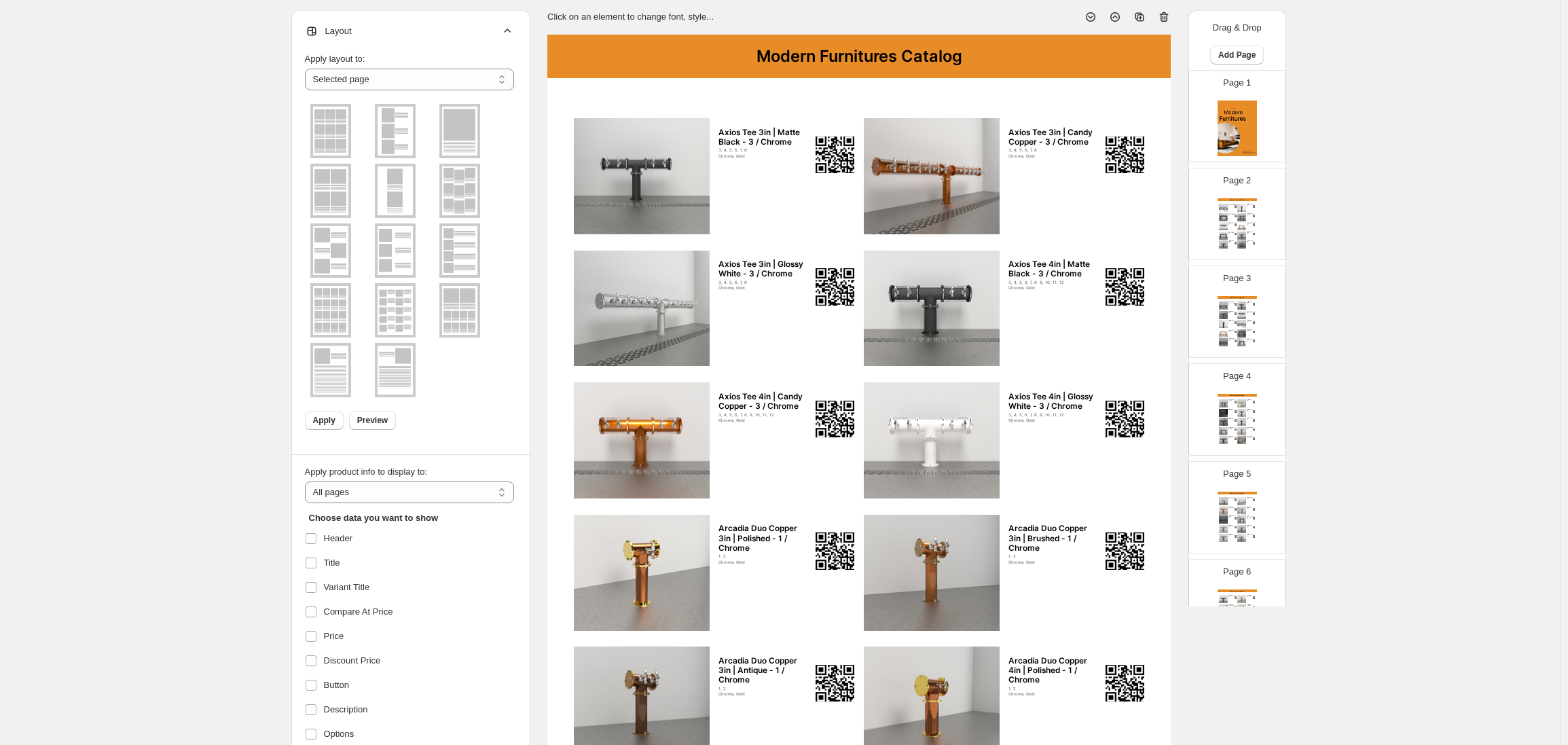
click at [739, 157] on div "Chrome, Gold" at bounding box center [764, 156] width 92 height 5
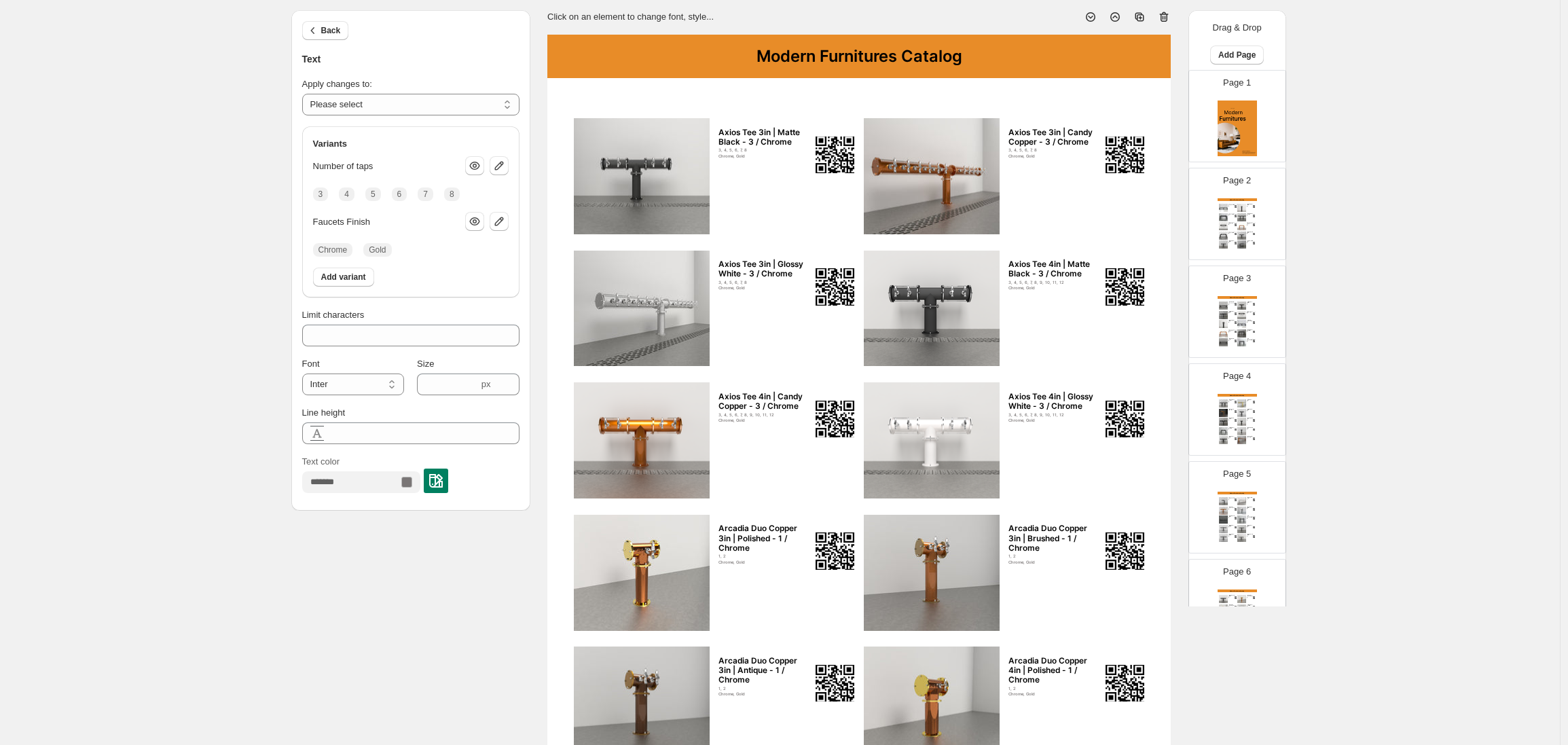
click at [361, 215] on div "Faucets Finish" at bounding box center [341, 222] width 58 height 14
click at [477, 219] on icon "button" at bounding box center [475, 222] width 14 height 14
click at [364, 224] on span "Faucets Finish" at bounding box center [341, 222] width 58 height 10
click at [392, 104] on select "**********" at bounding box center [411, 104] width 217 height 21
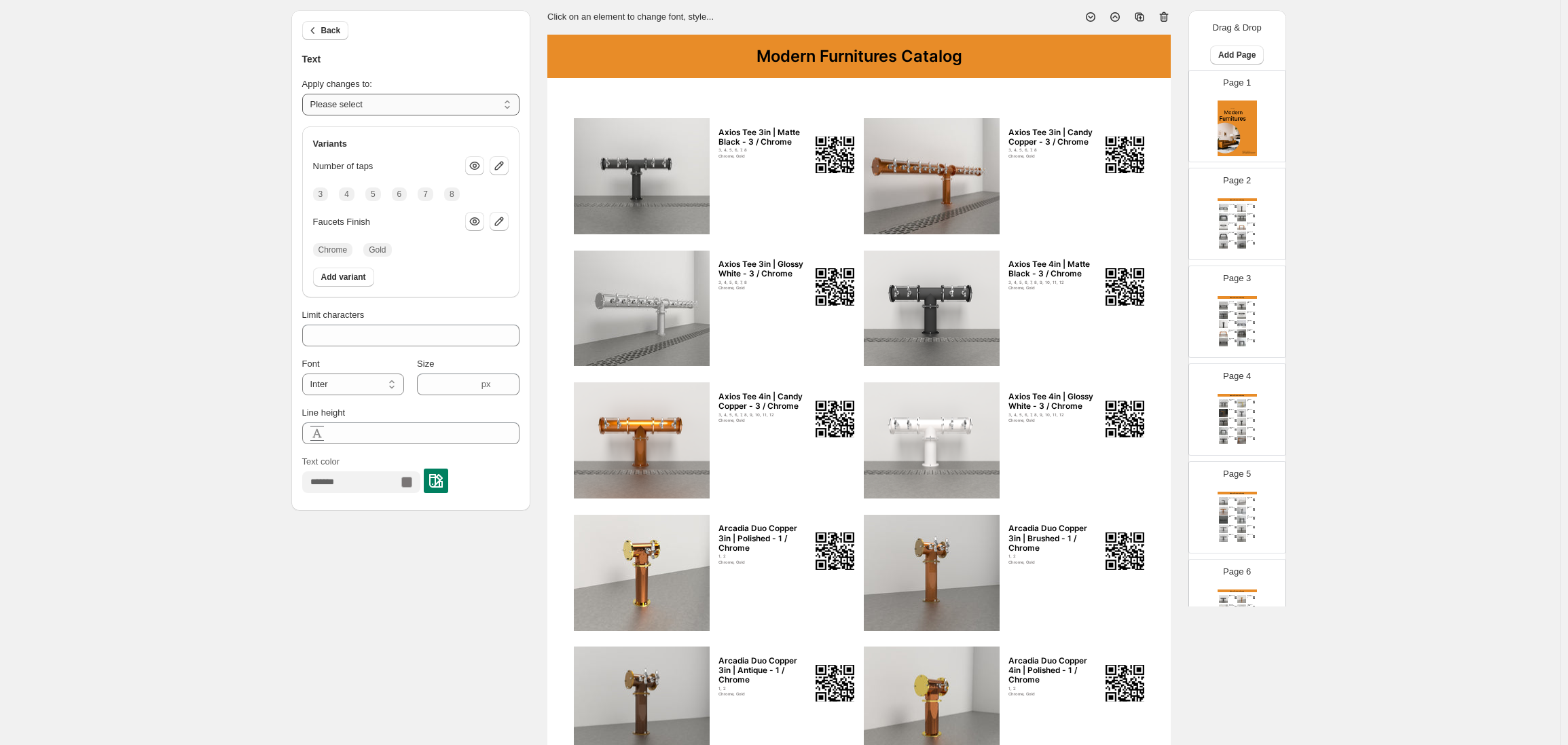
select select "**********"
click at [306, 94] on select "**********" at bounding box center [411, 104] width 217 height 21
click at [481, 221] on icon "button" at bounding box center [475, 222] width 14 height 14
click at [338, 24] on button "Back" at bounding box center [326, 30] width 47 height 19
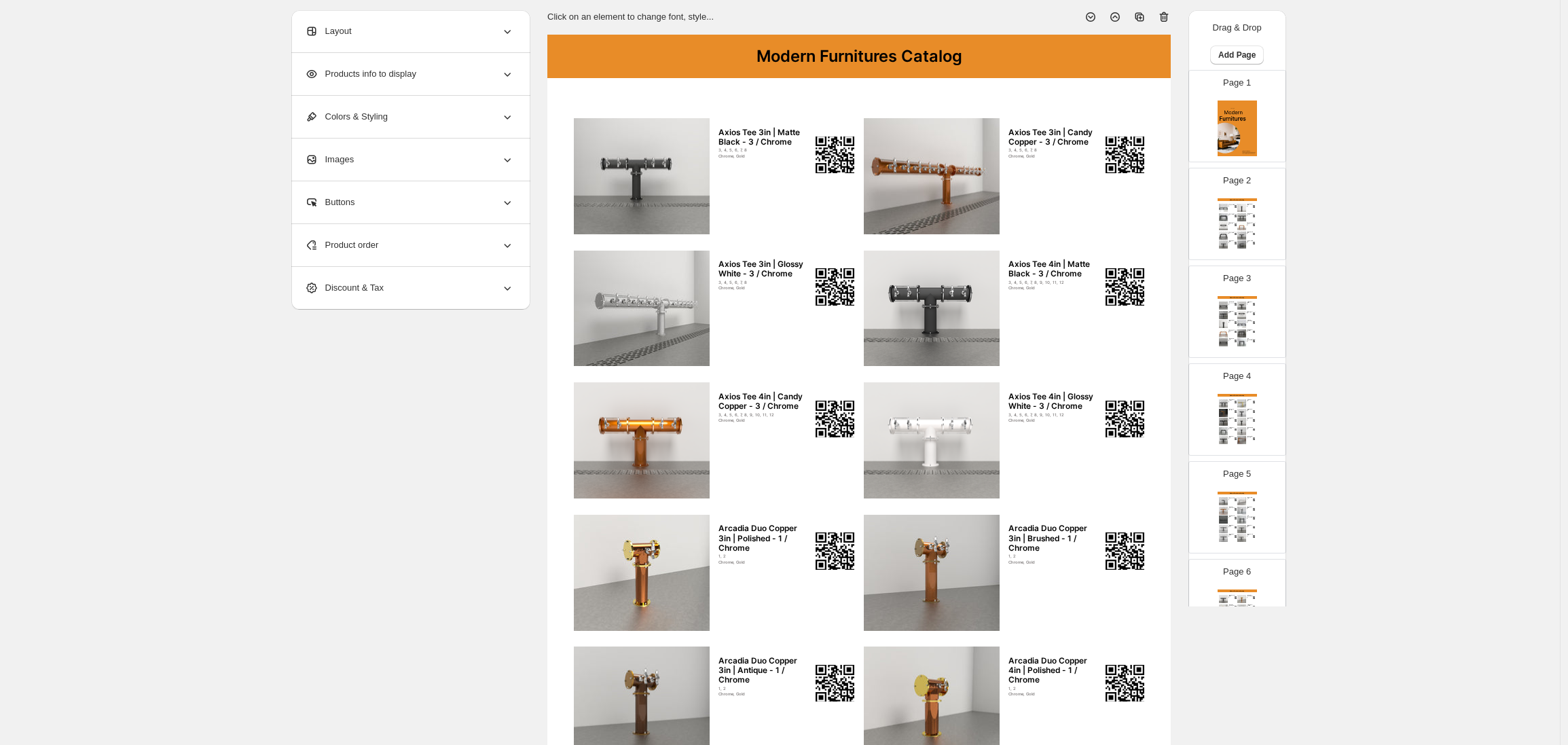
click at [374, 34] on div "Layout" at bounding box center [409, 31] width 209 height 42
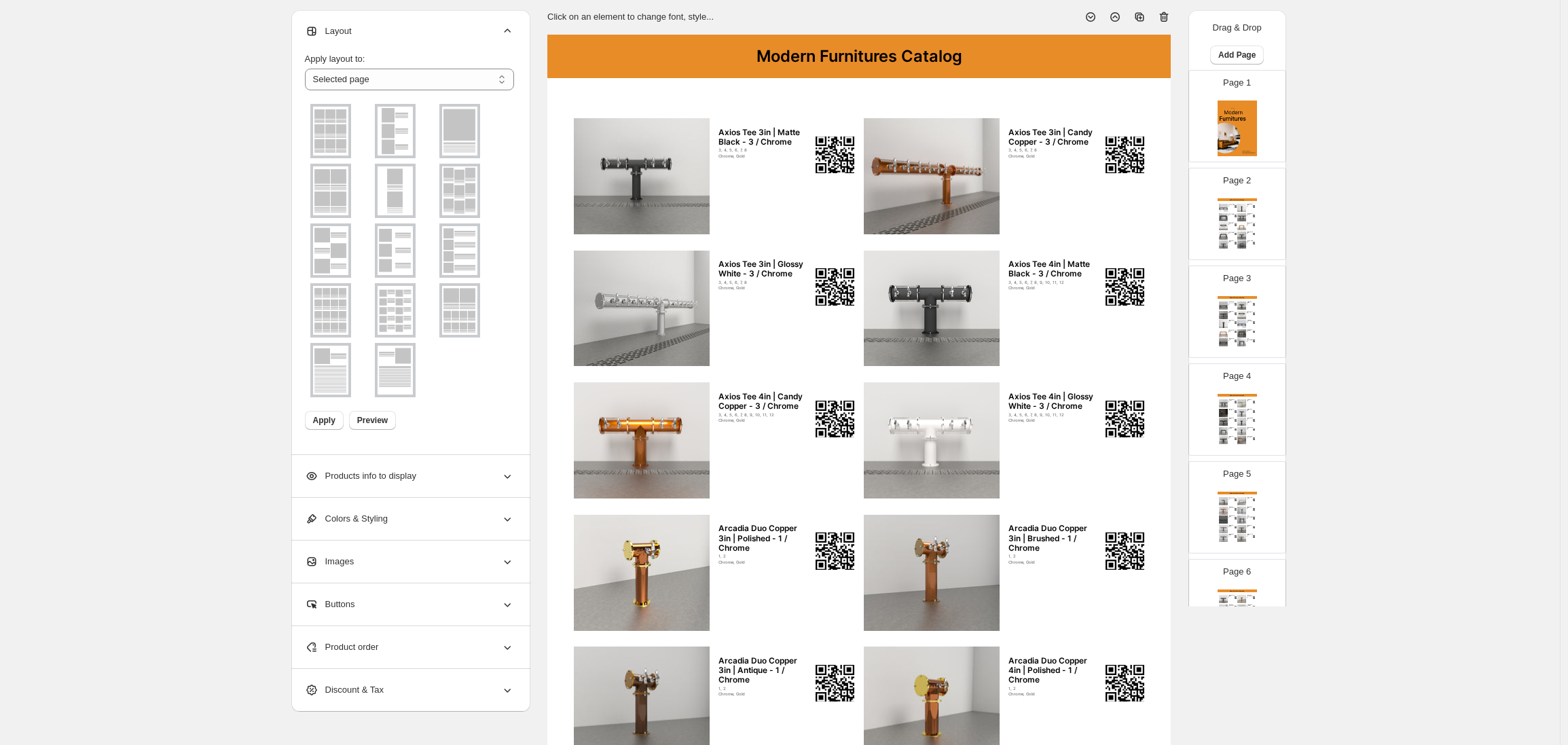
click at [379, 455] on div "Products info to display" at bounding box center [409, 475] width 209 height 42
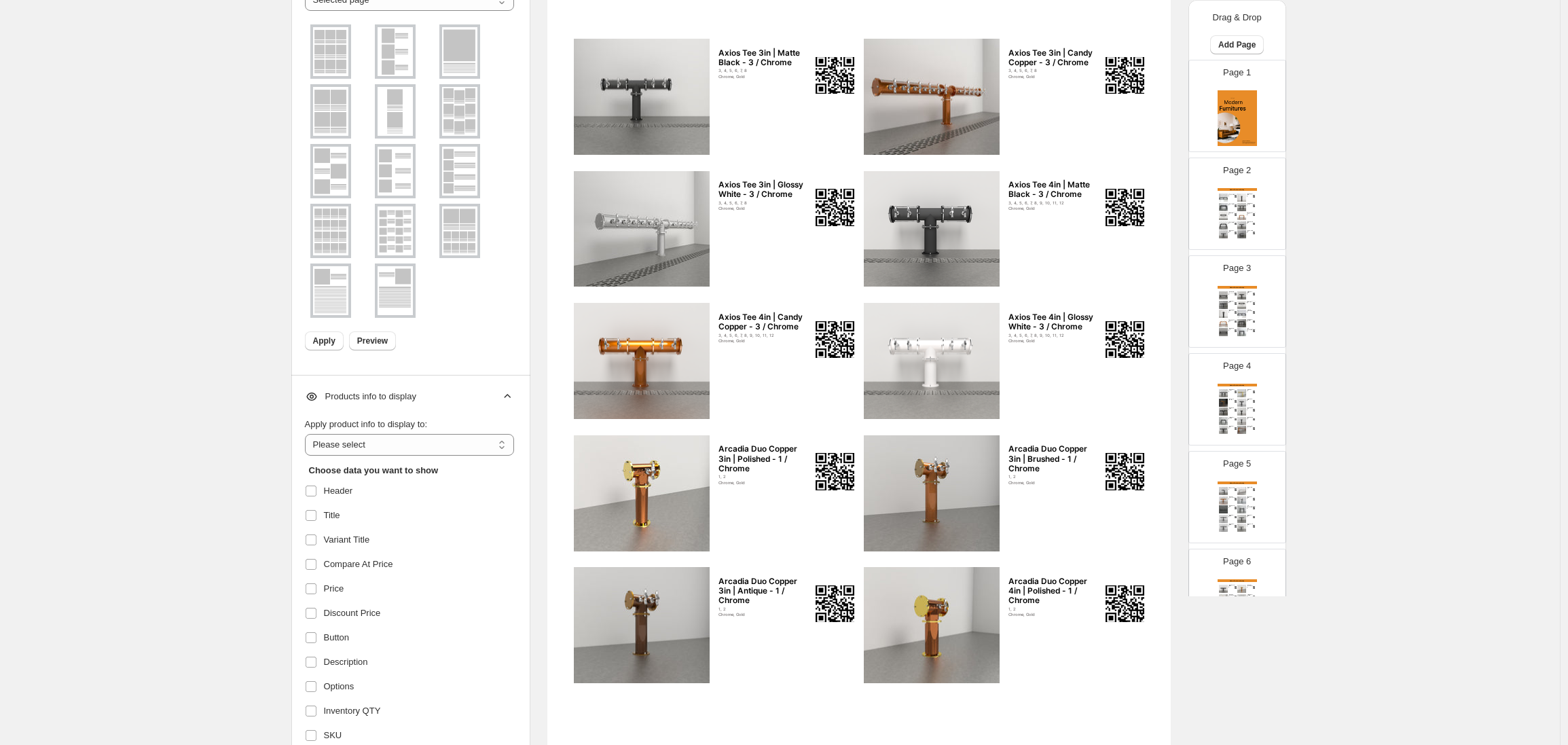
scroll to position [205, 0]
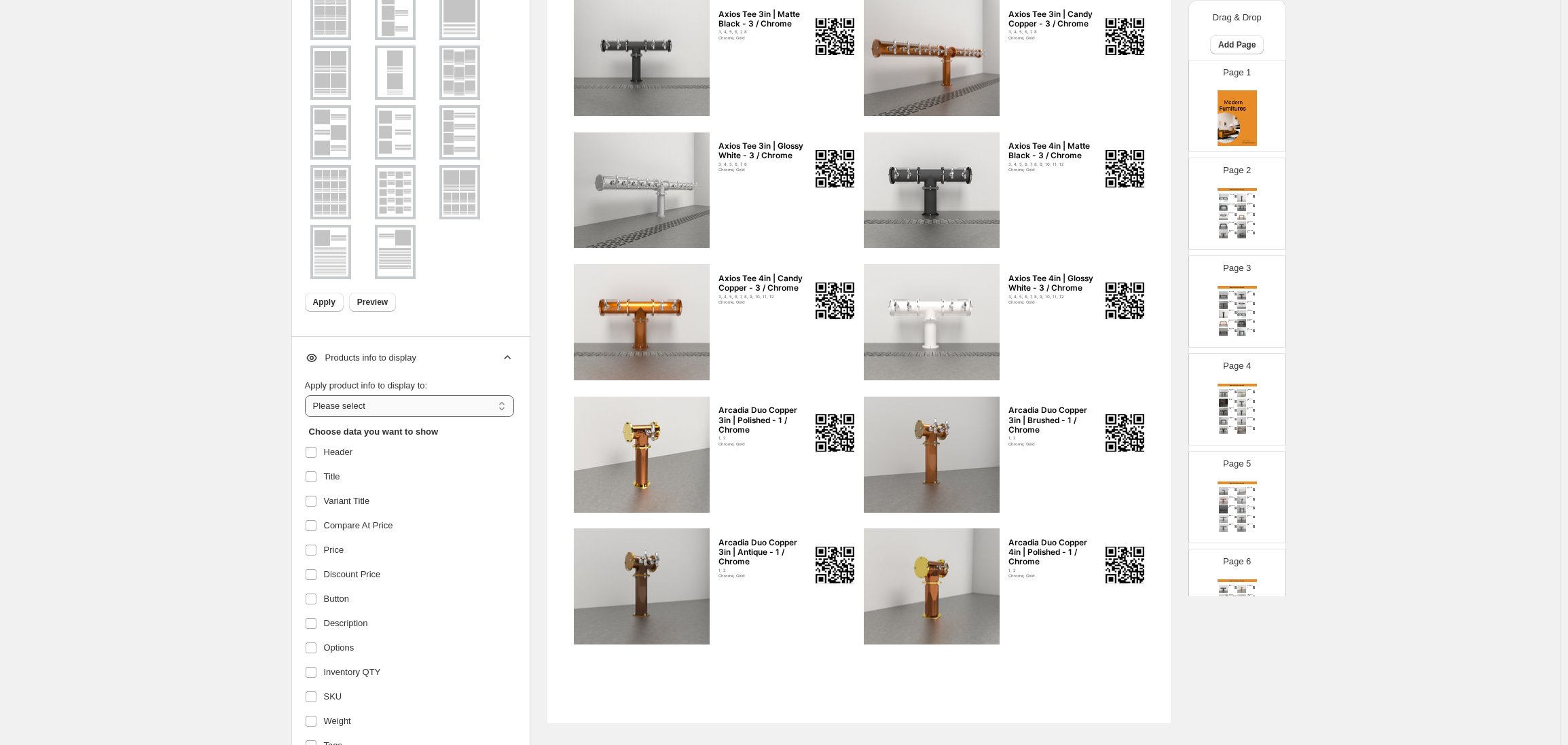
click at [446, 406] on select "**********" at bounding box center [409, 406] width 209 height 21
select select "*********"
click at [309, 395] on select "**********" at bounding box center [409, 406] width 209 height 21
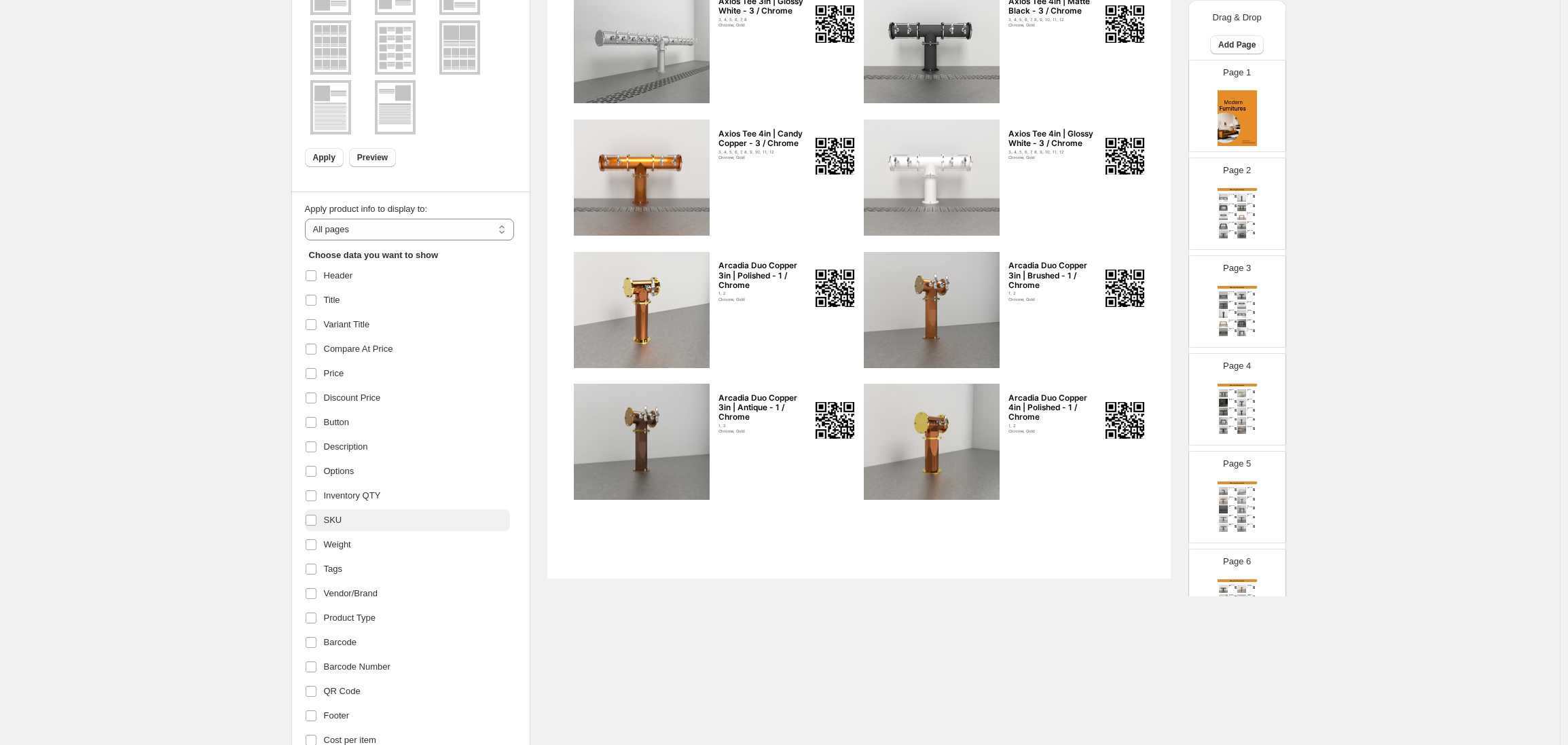
scroll to position [408, 0]
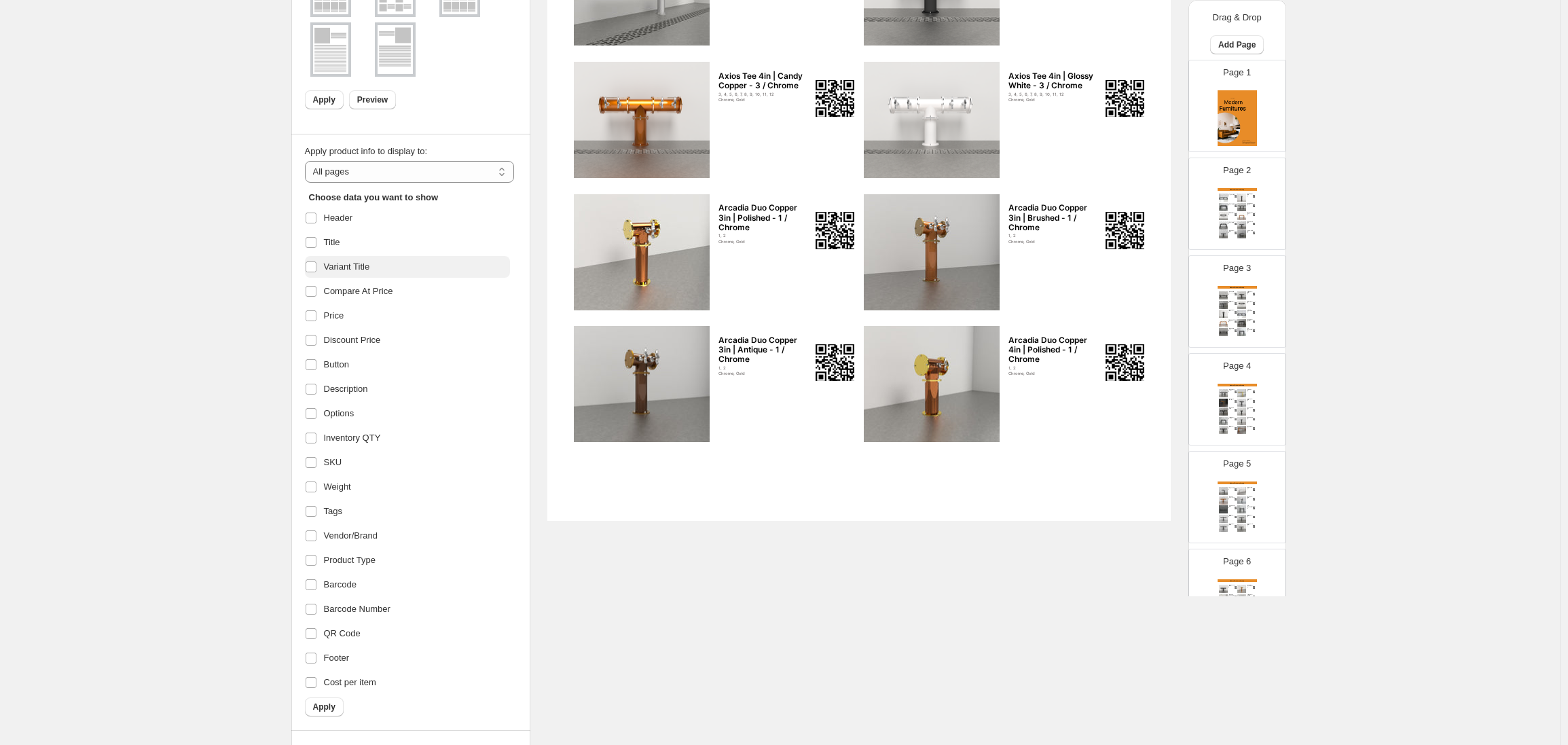
click at [335, 271] on span "Variant Title" at bounding box center [347, 267] width 46 height 14
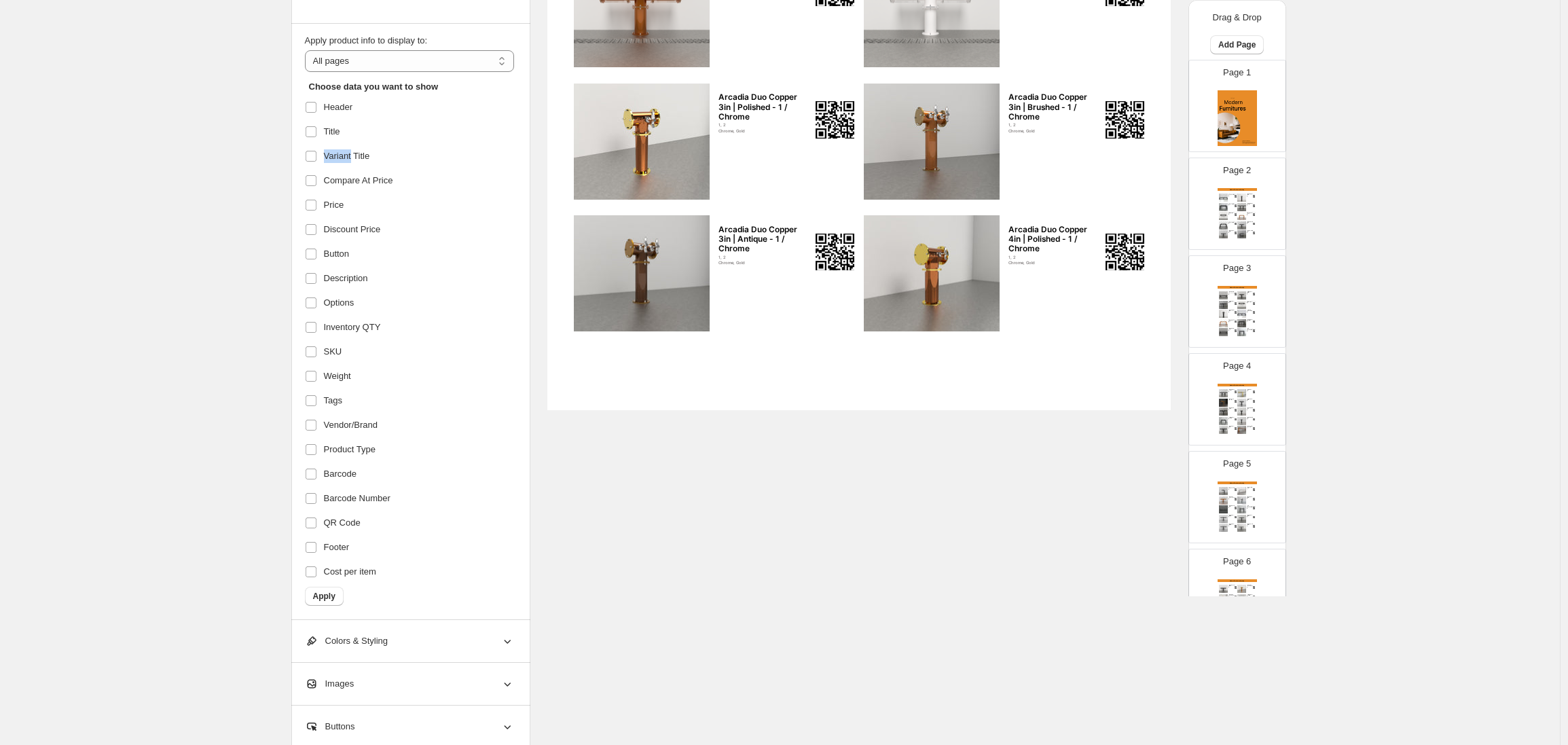
scroll to position [533, 0]
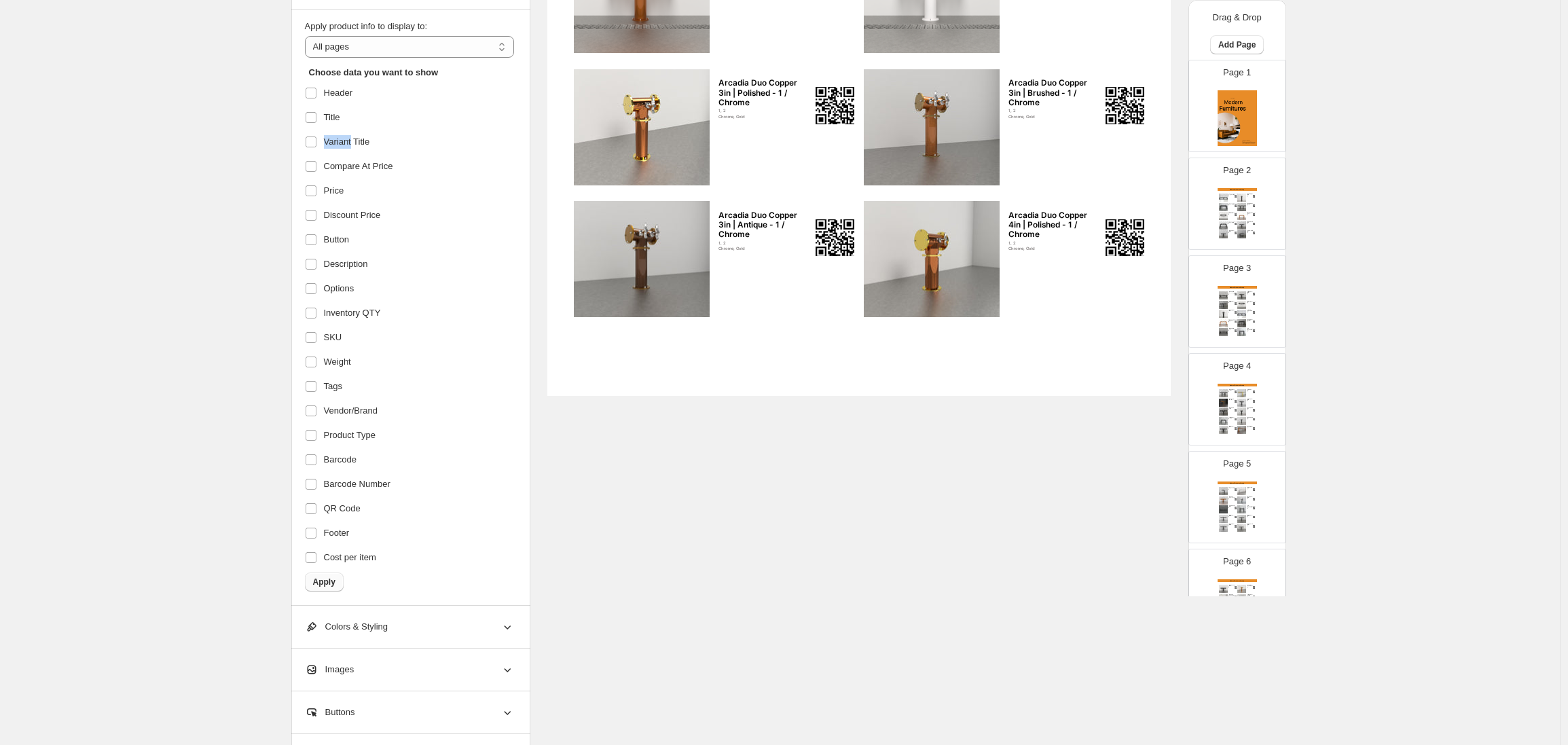
click at [325, 575] on button "Apply" at bounding box center [324, 582] width 39 height 19
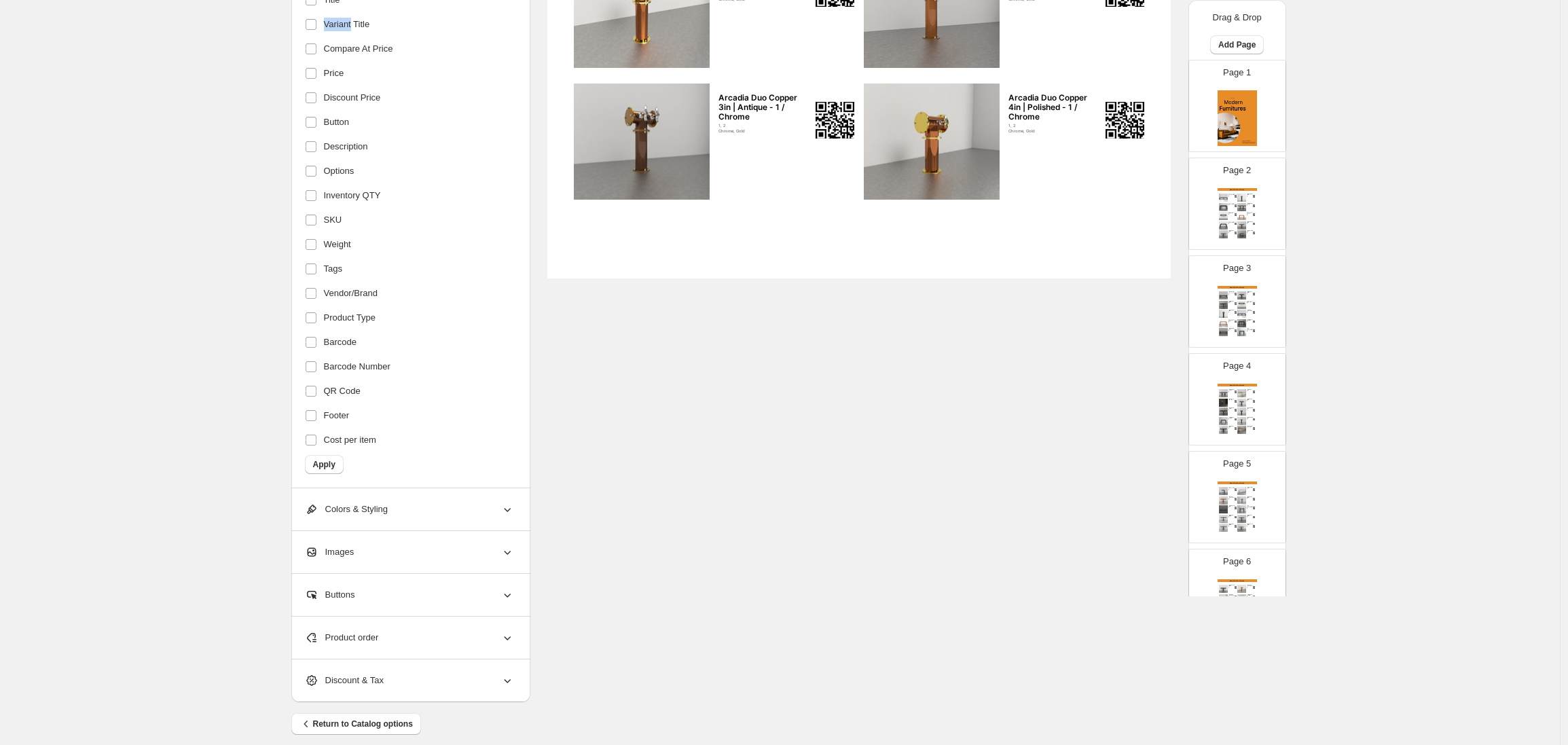
click at [444, 522] on div "Colors & Styling" at bounding box center [409, 509] width 209 height 42
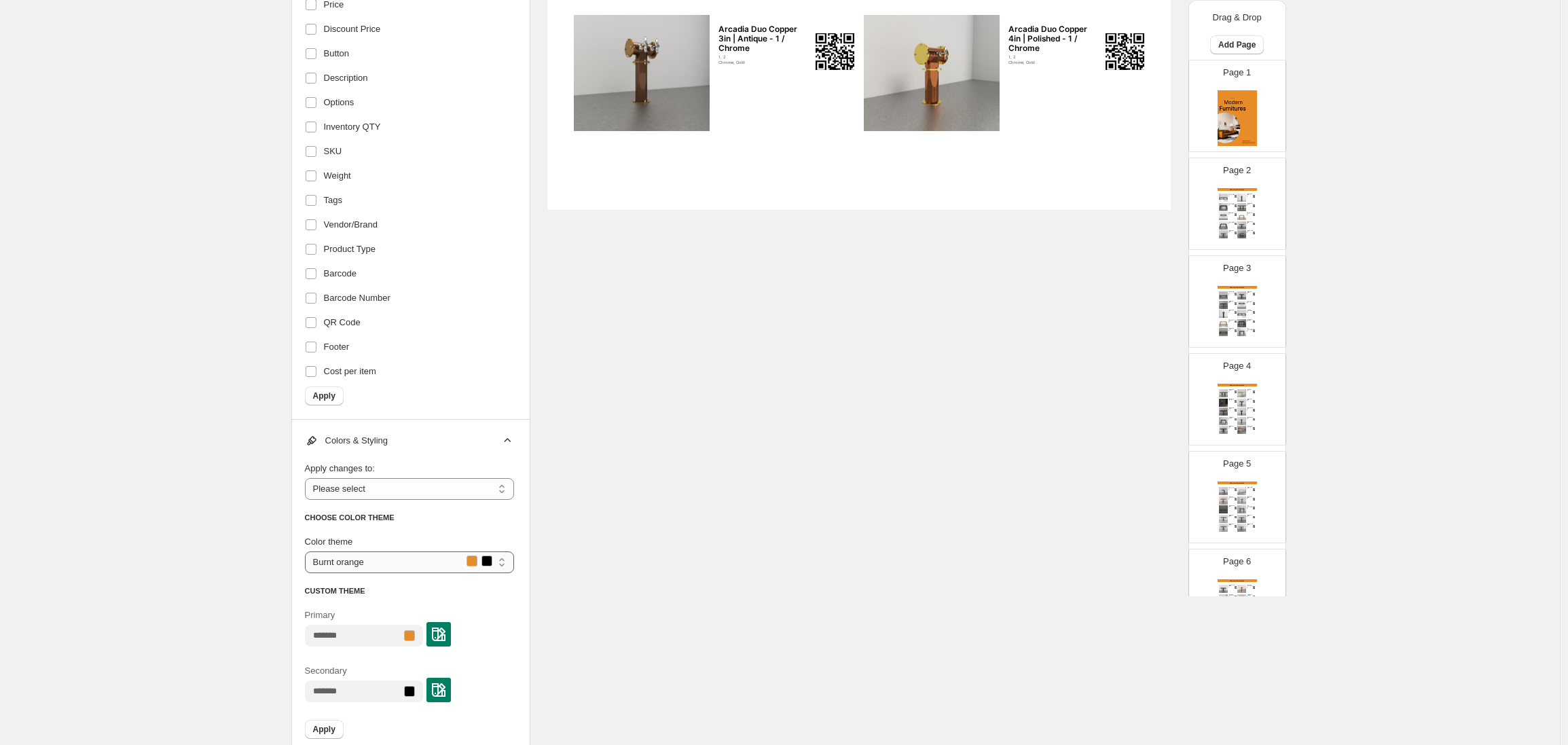
scroll to position [769, 0]
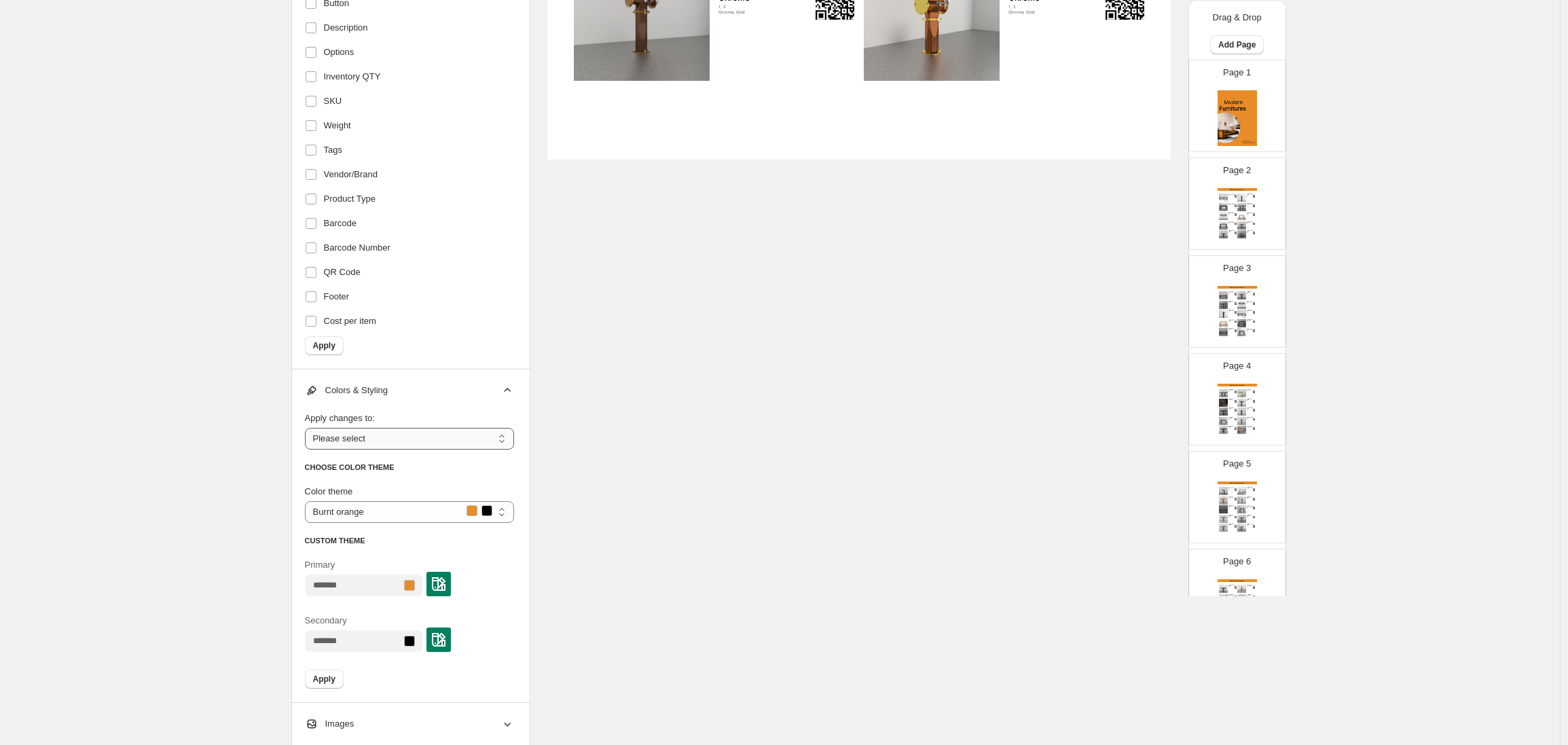
click at [396, 439] on select "**********" at bounding box center [409, 438] width 209 height 21
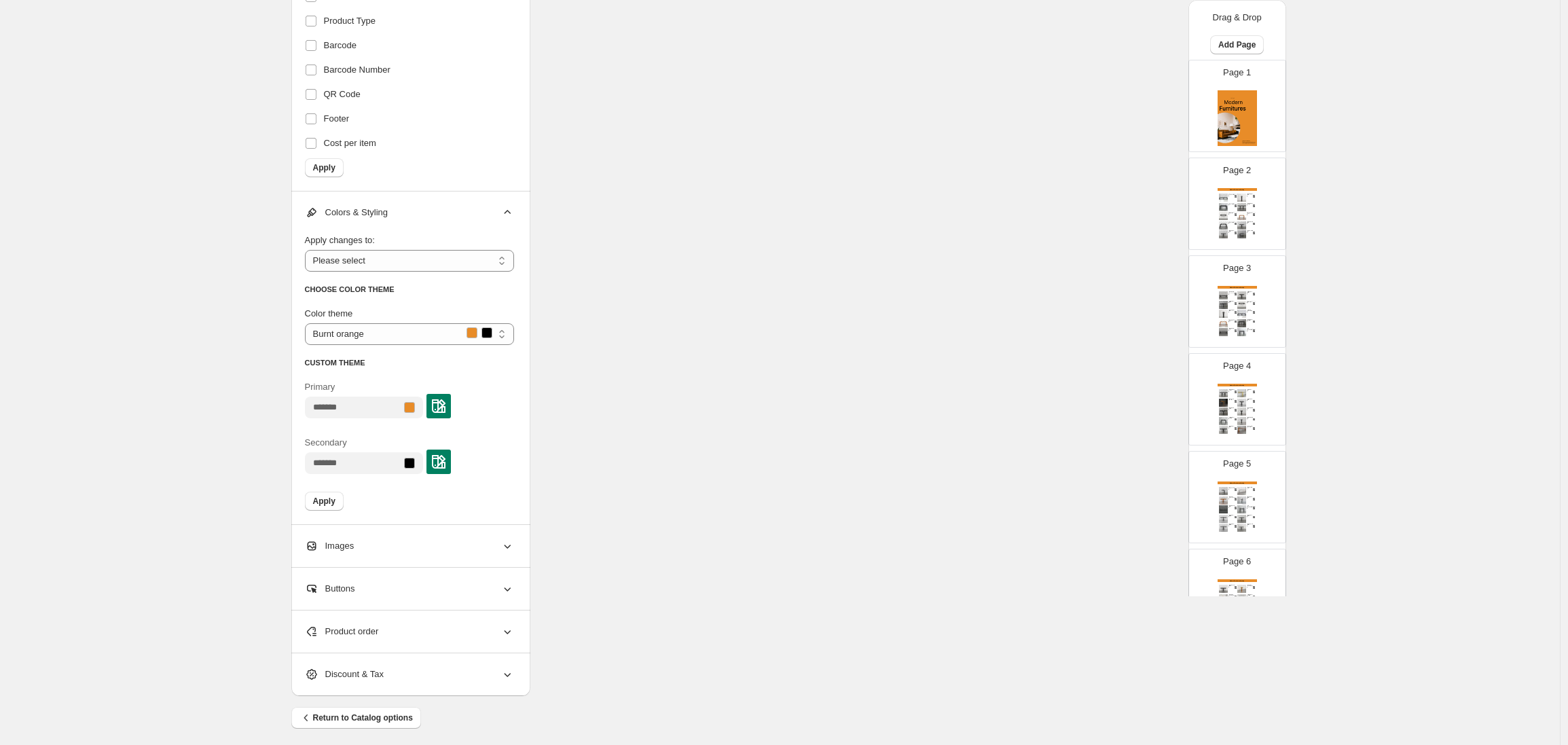
scroll to position [953, 0]
click at [440, 539] on div "Images" at bounding box center [409, 540] width 209 height 42
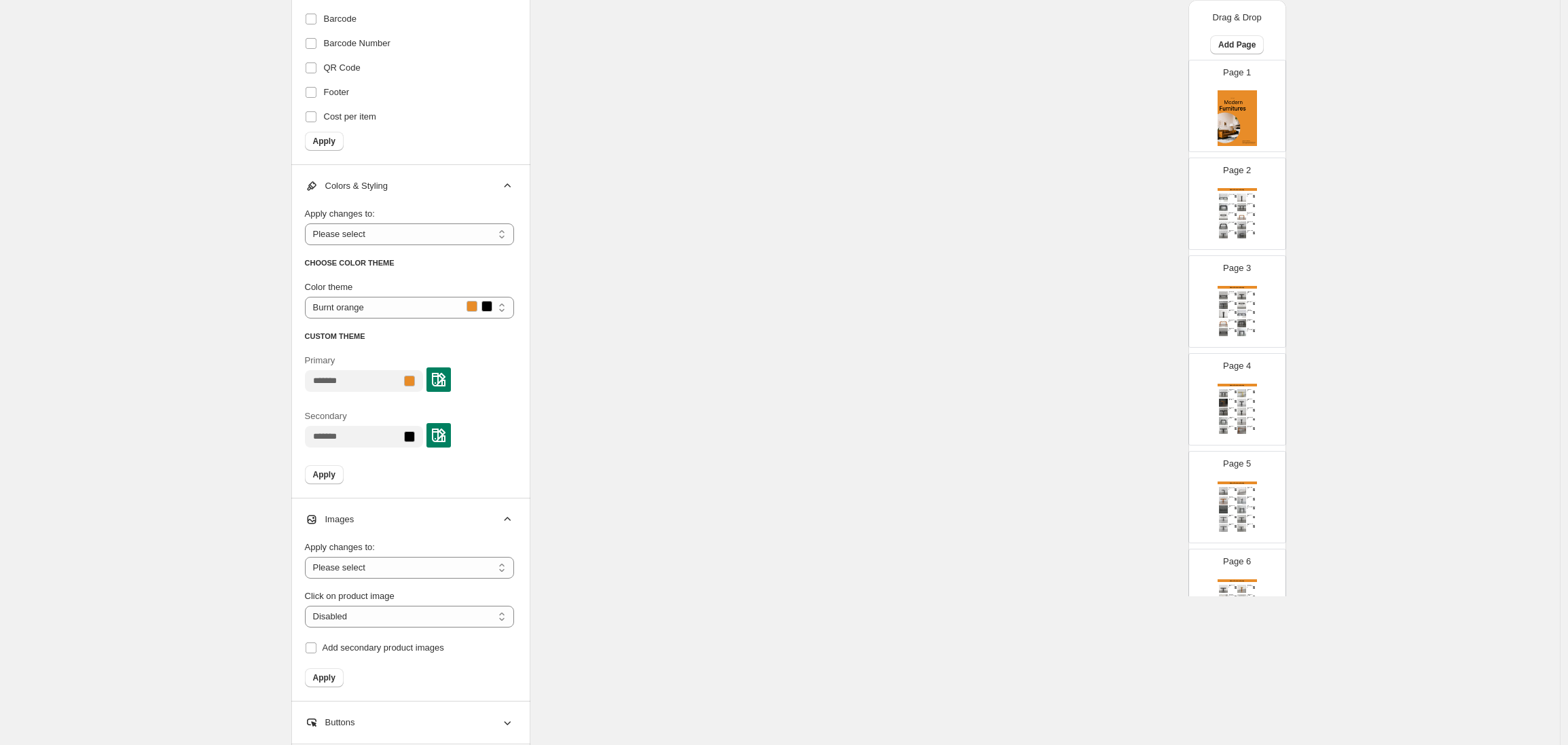
scroll to position [980, 0]
click at [410, 555] on select "**********" at bounding box center [409, 561] width 209 height 21
click at [377, 646] on span "Add secondary product images" at bounding box center [383, 641] width 121 height 10
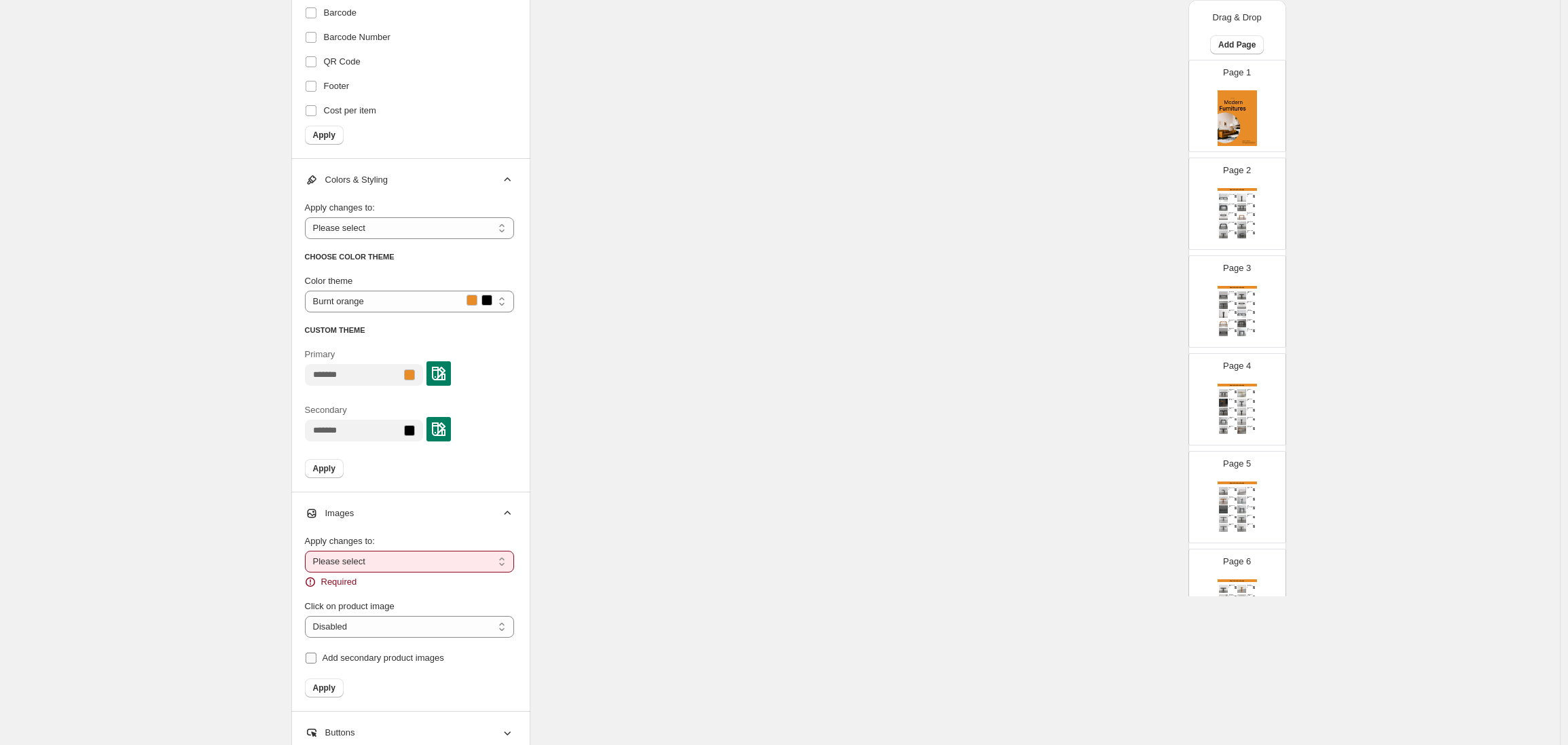
click at [344, 649] on label "Add secondary product images" at bounding box center [375, 658] width 139 height 19
click at [348, 554] on select "**********" at bounding box center [409, 561] width 209 height 21
select select "**********"
click at [309, 551] on select "**********" at bounding box center [409, 561] width 209 height 21
click at [339, 600] on select "**********" at bounding box center [409, 610] width 209 height 21
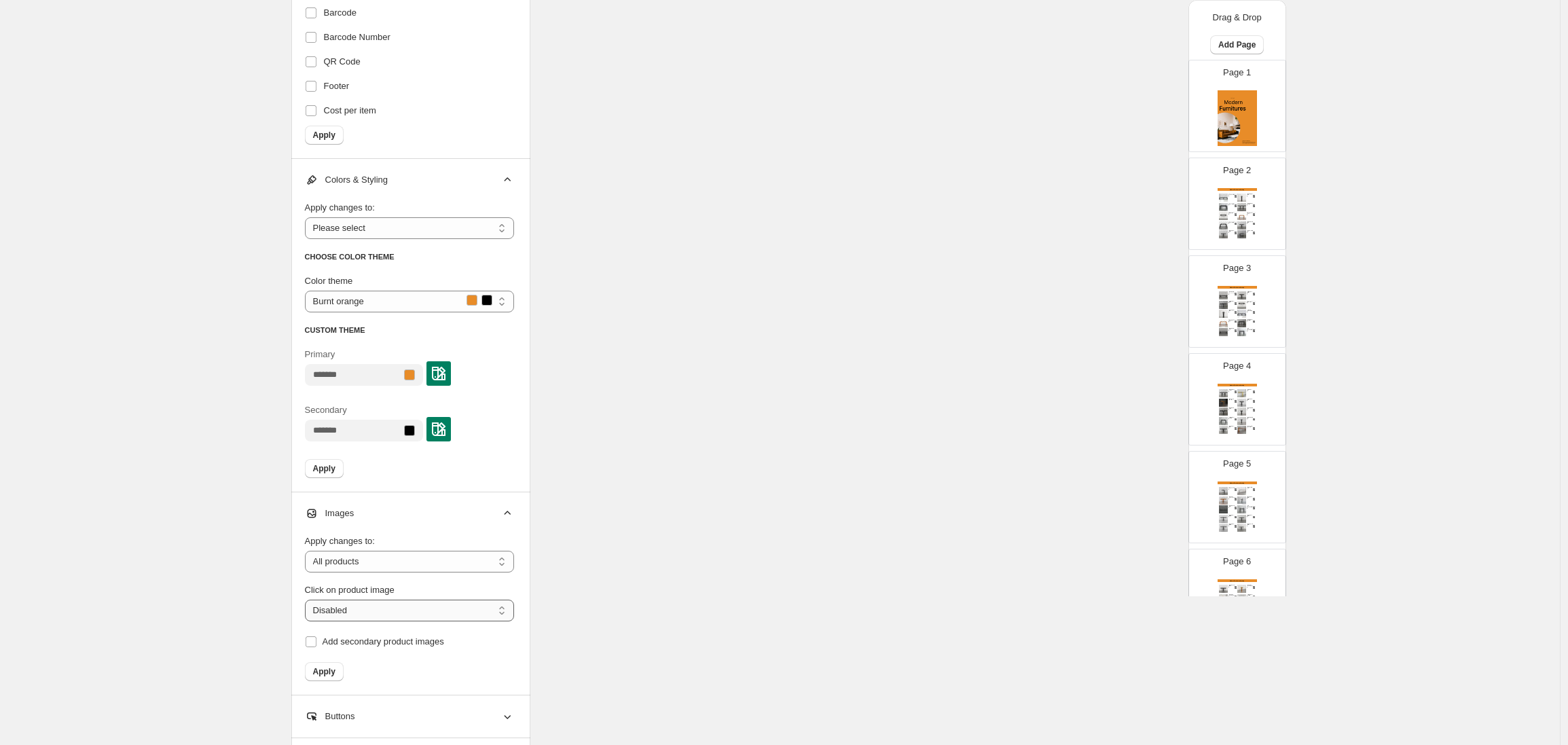
click at [309, 600] on select "**********" at bounding box center [409, 610] width 209 height 21
click at [324, 665] on button "Apply" at bounding box center [324, 671] width 39 height 19
click at [315, 648] on label "Add secondary product images" at bounding box center [375, 642] width 139 height 19
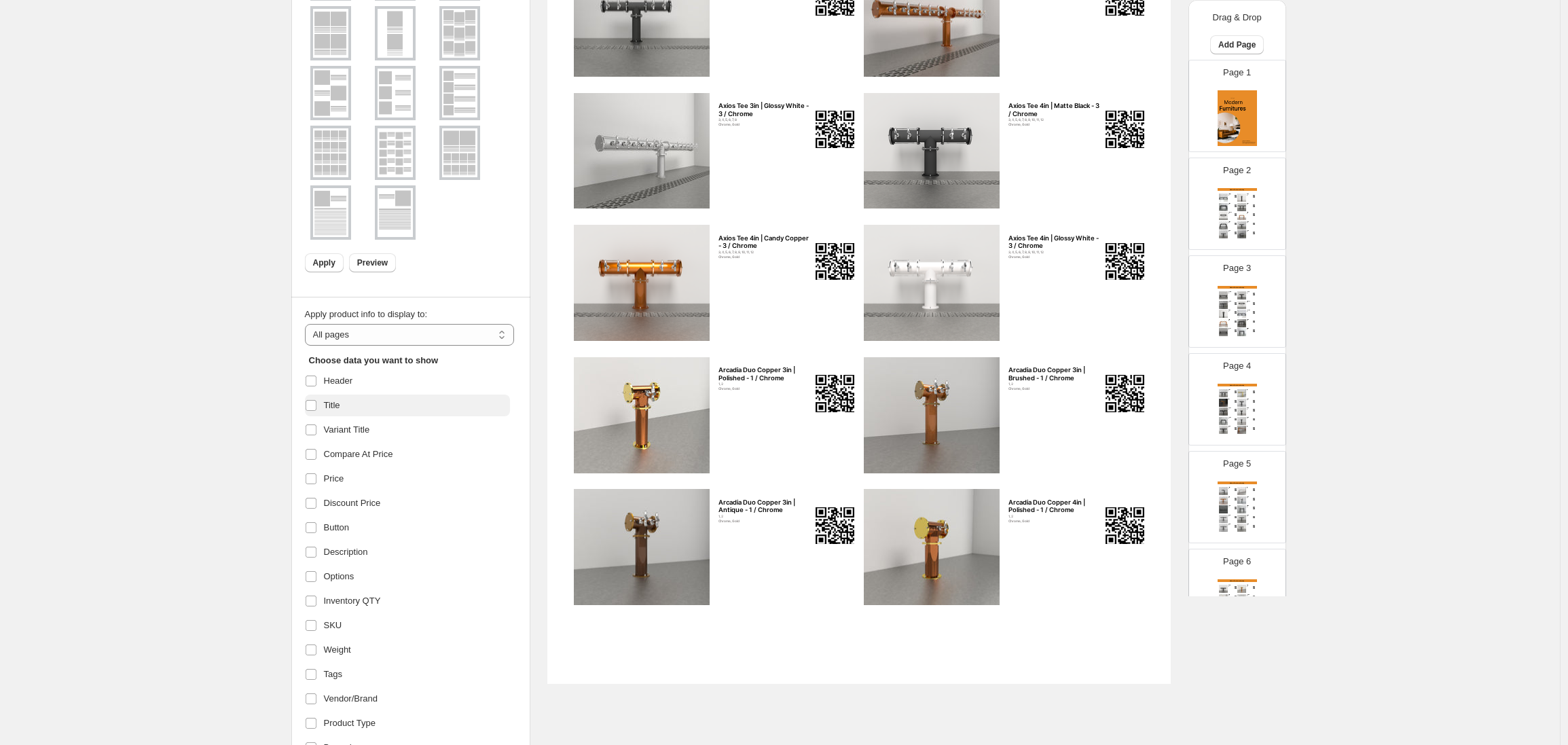
scroll to position [346, 0]
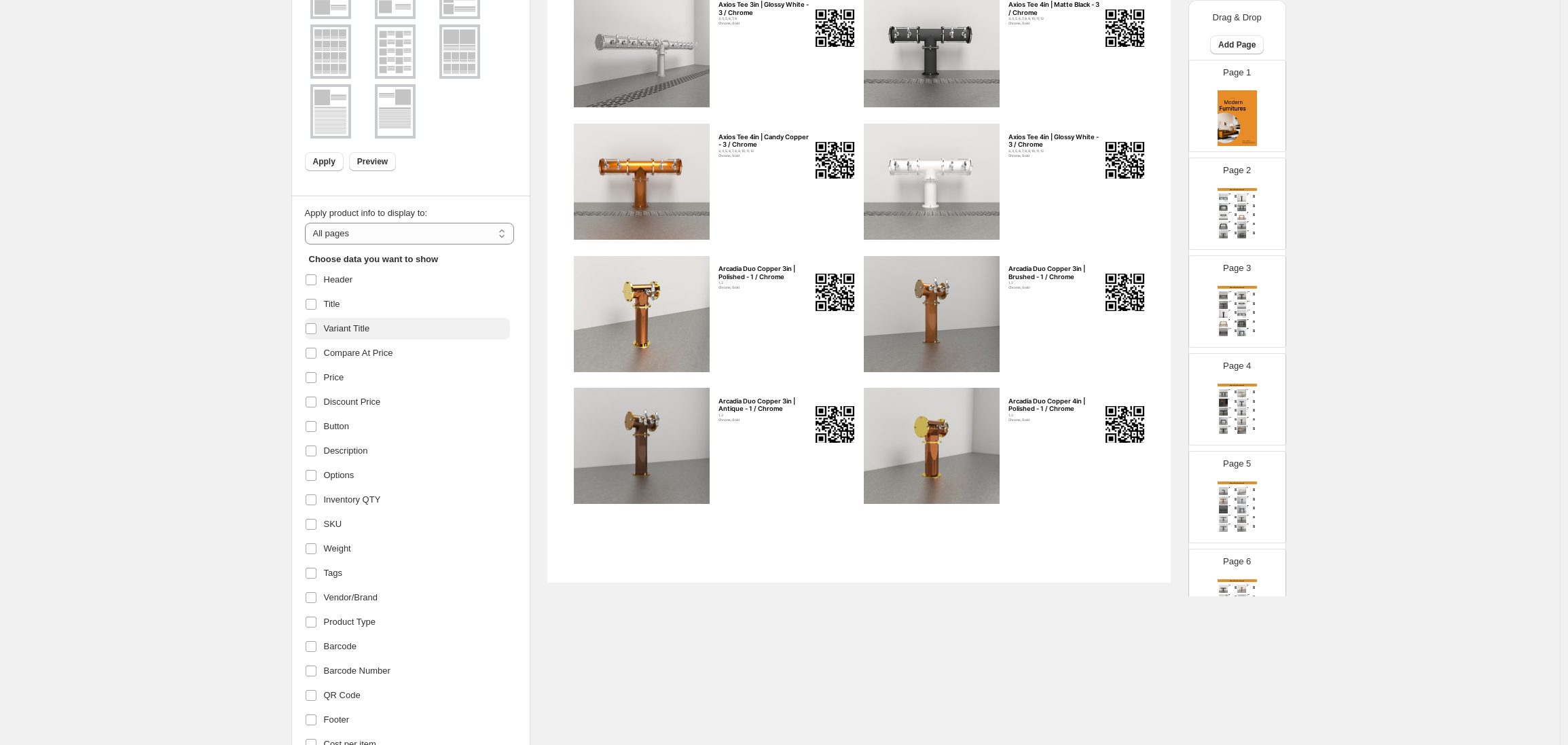
click at [384, 334] on label "Variant Title" at bounding box center [407, 328] width 205 height 21
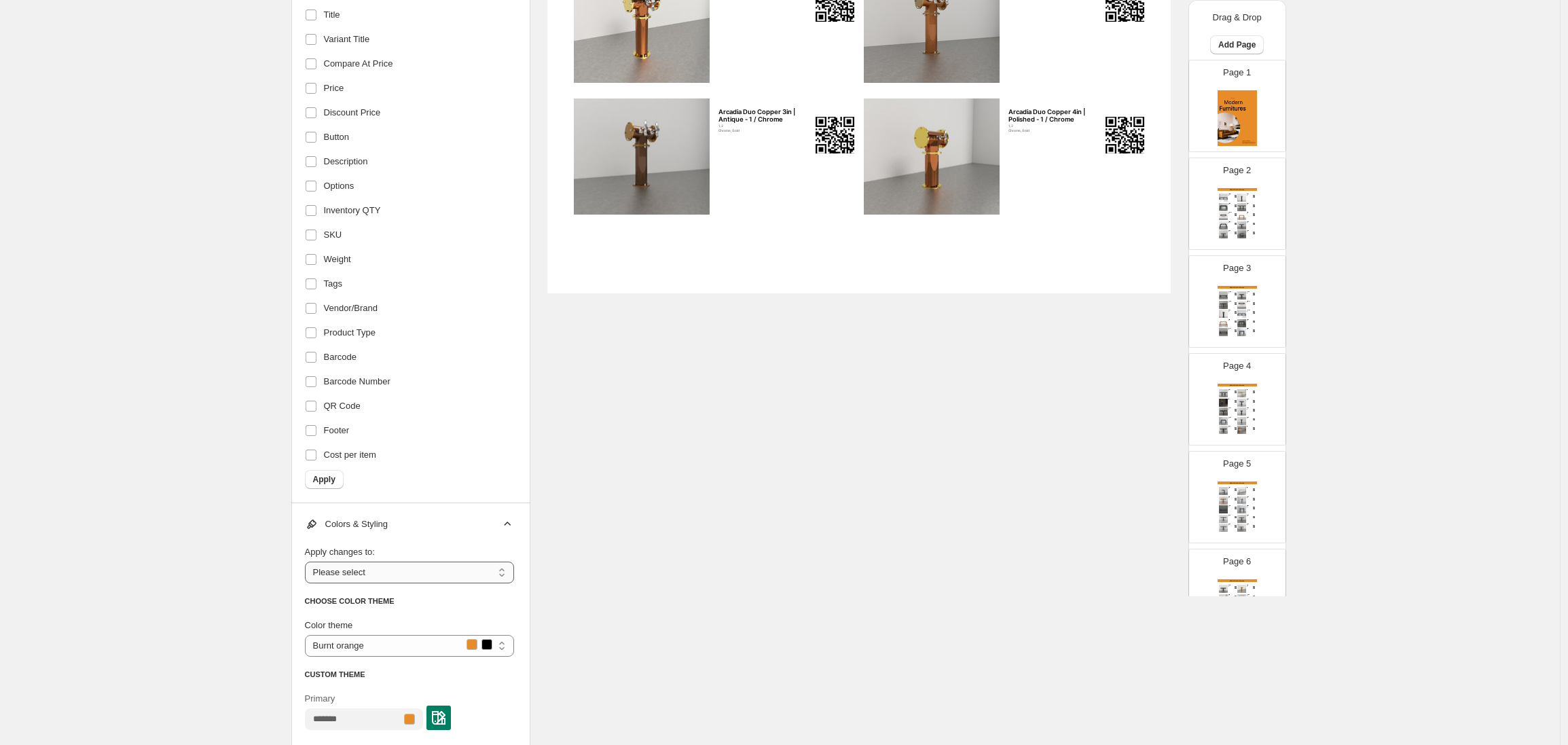
scroll to position [806, 0]
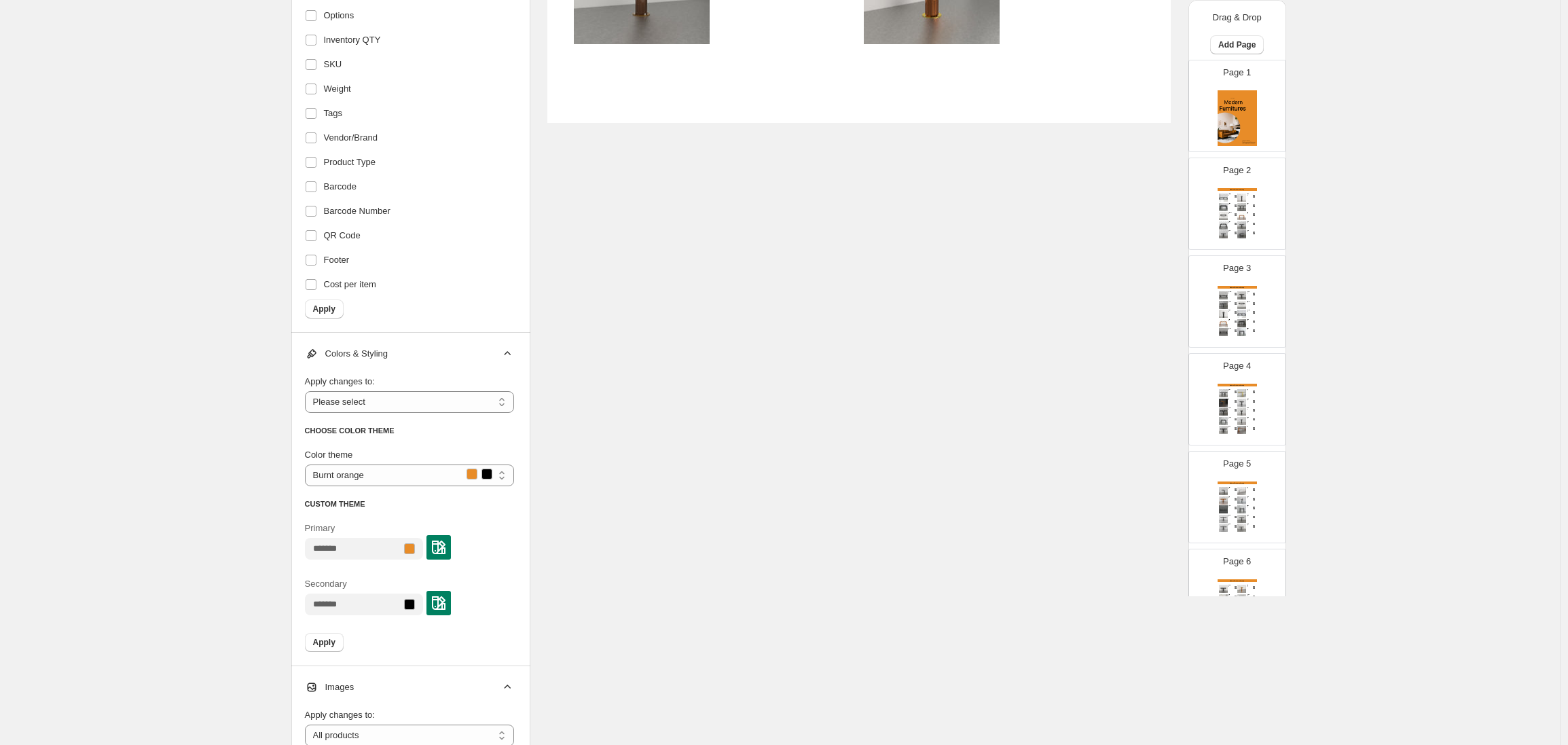
drag, startPoint x: 319, startPoint y: 306, endPoint x: 328, endPoint y: 304, distance: 9.2
click at [319, 306] on span "Apply" at bounding box center [324, 308] width 22 height 11
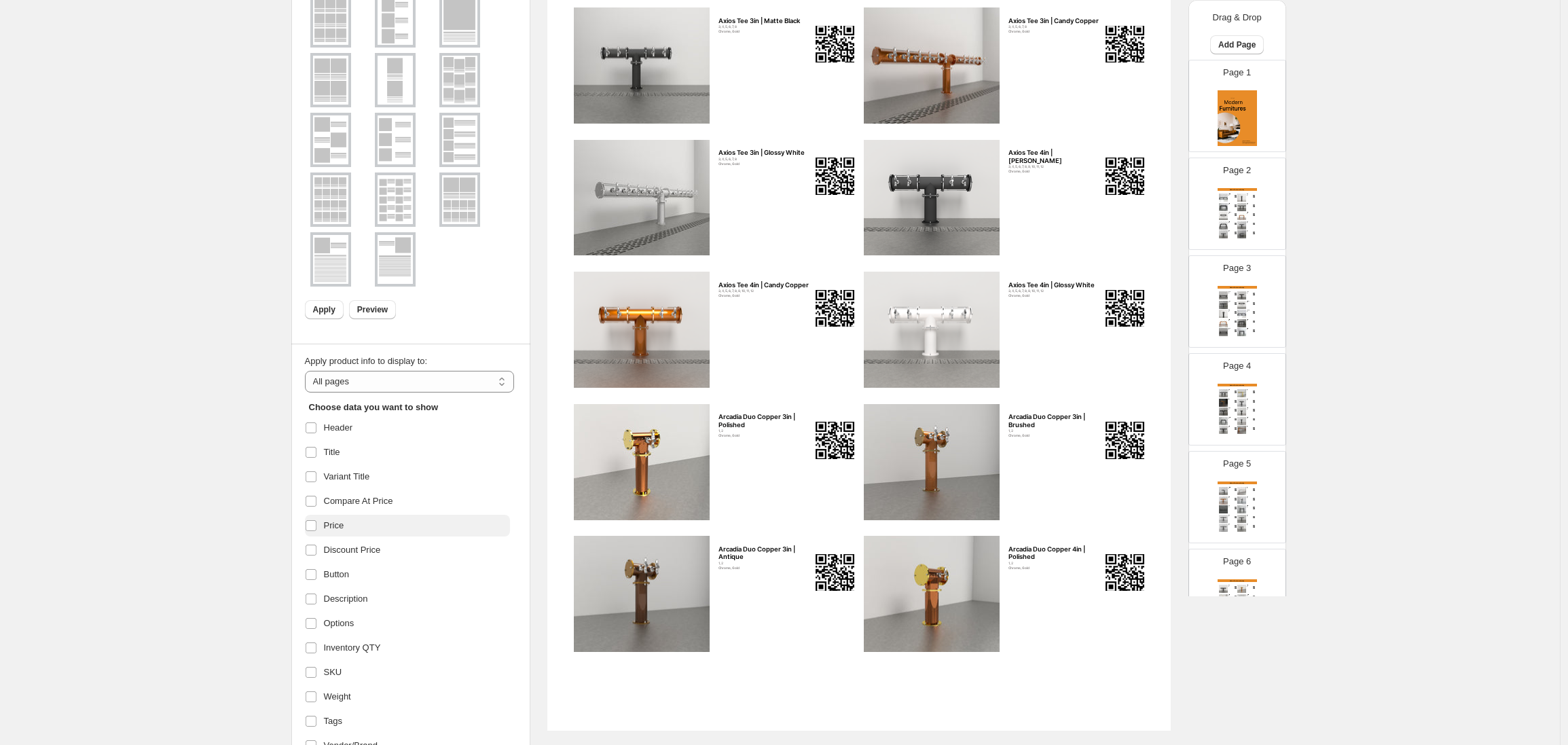
scroll to position [202, 0]
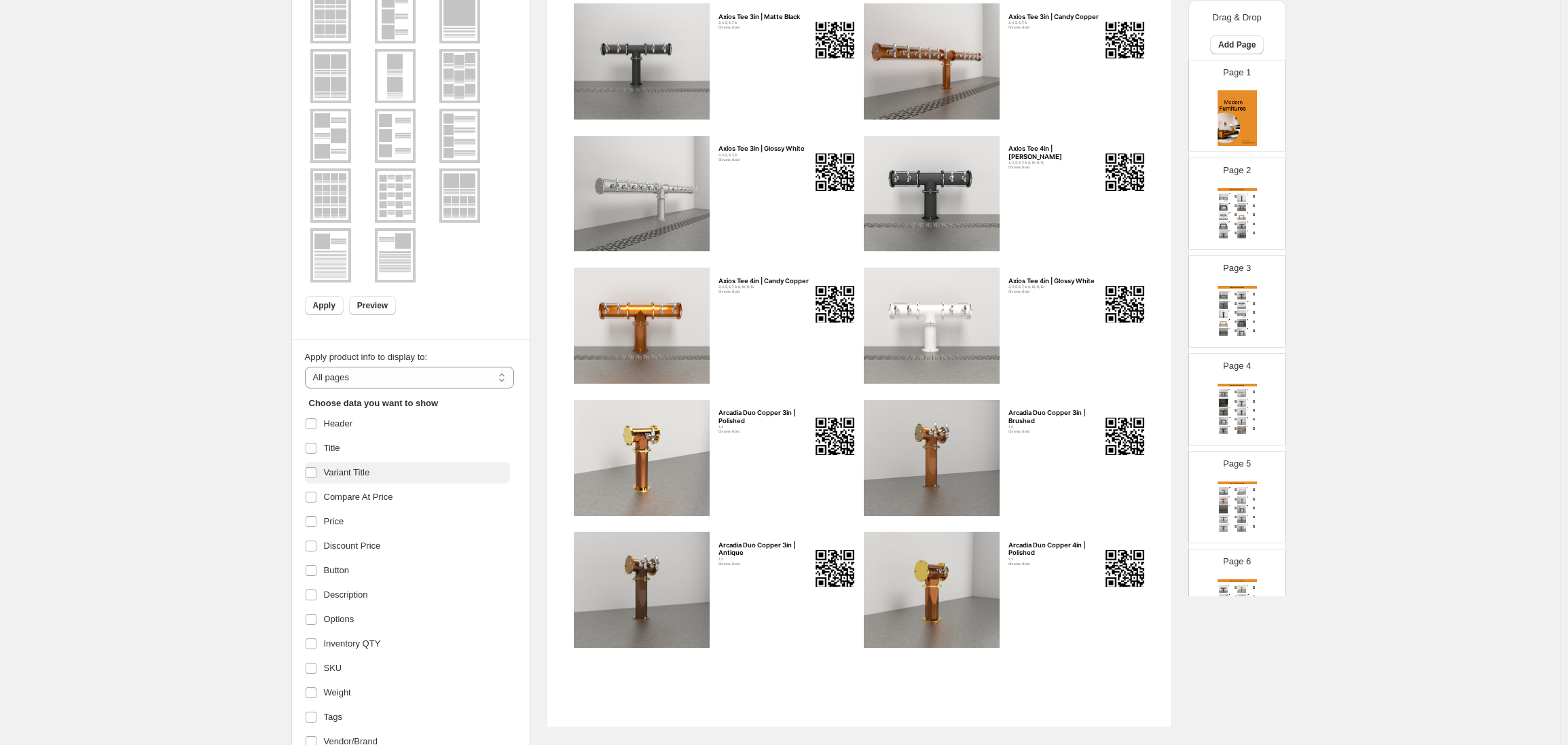
click at [369, 479] on label "Variant Title" at bounding box center [407, 472] width 205 height 21
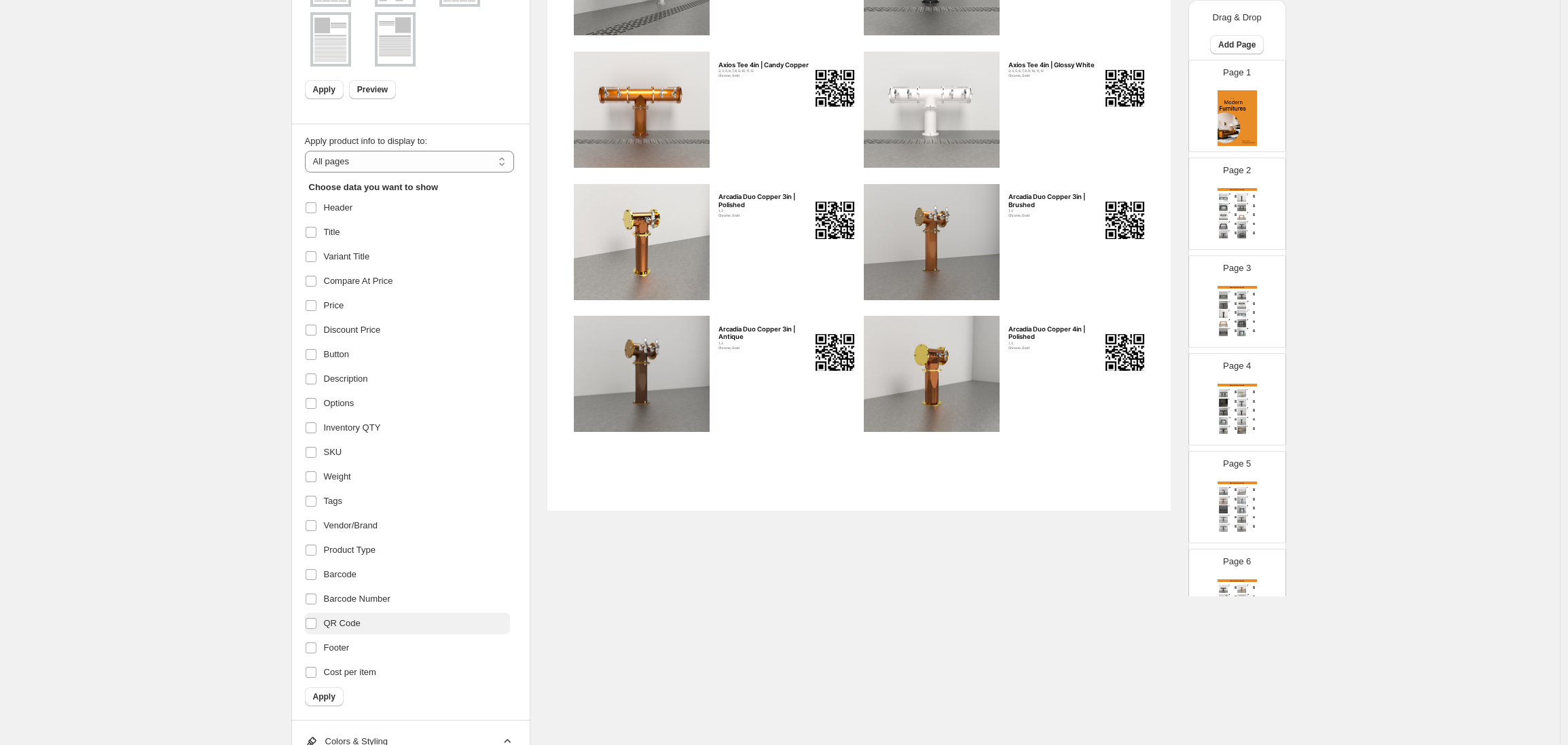
scroll to position [455, 0]
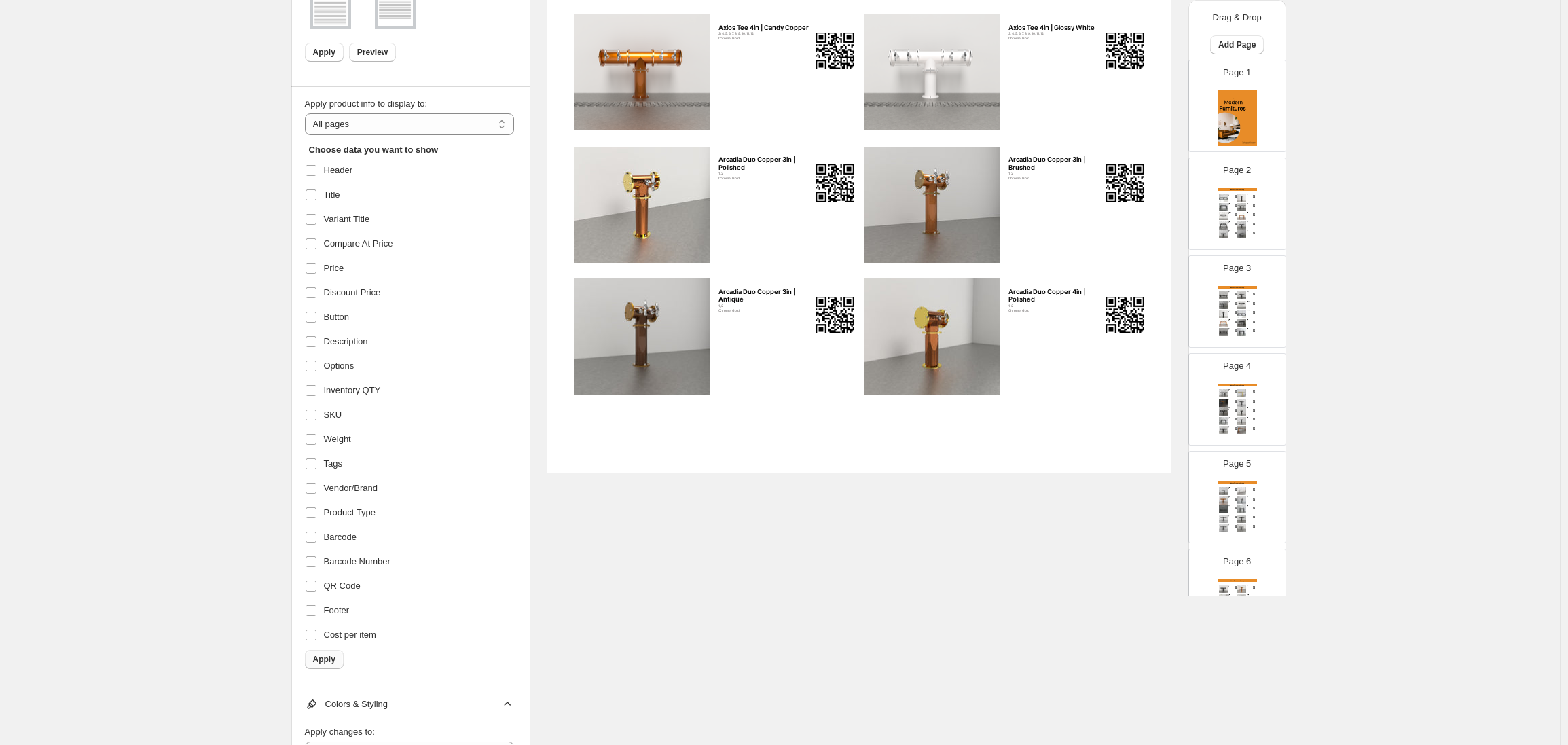
click at [322, 661] on span "Apply" at bounding box center [324, 659] width 22 height 11
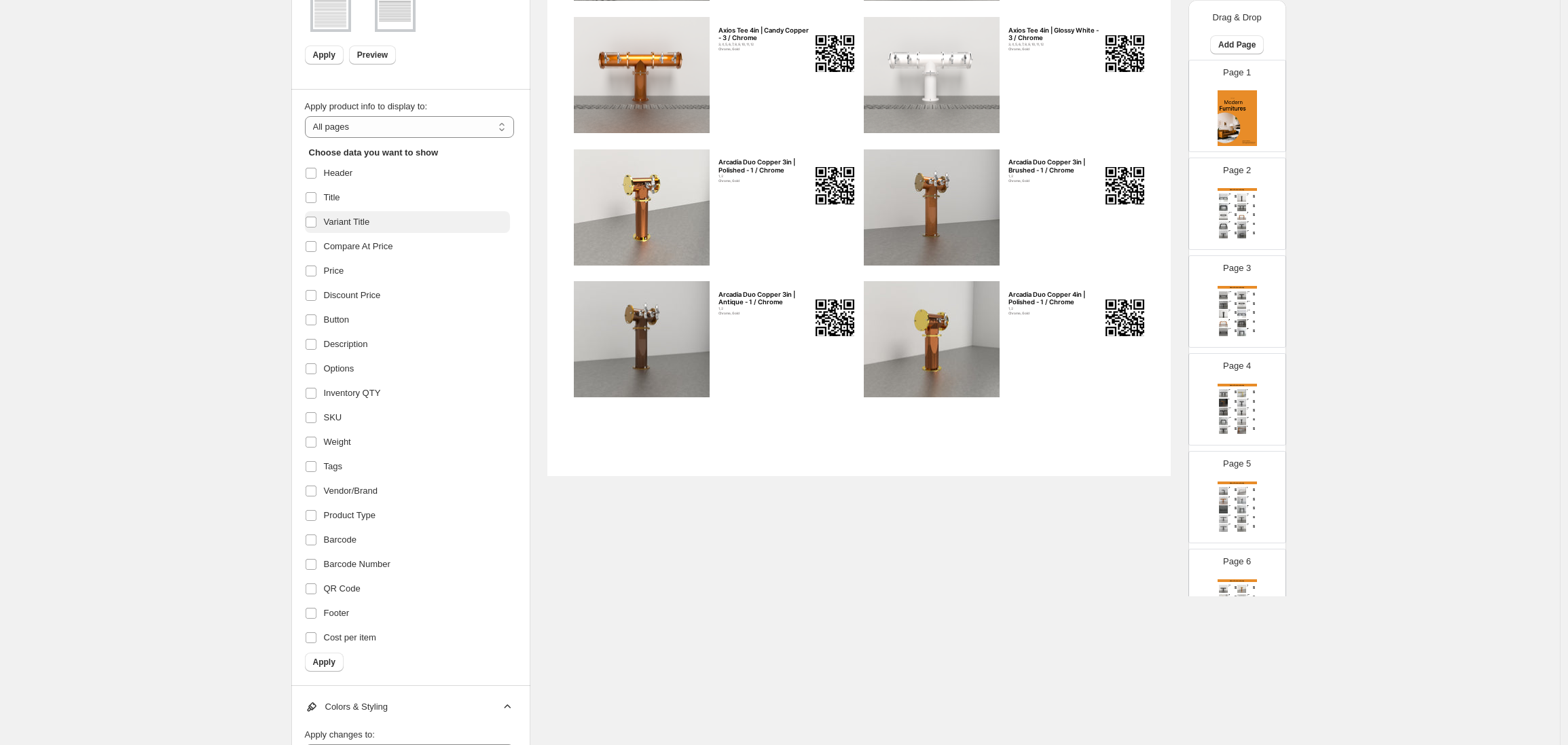
click at [380, 220] on label "Variant Title" at bounding box center [407, 222] width 205 height 21
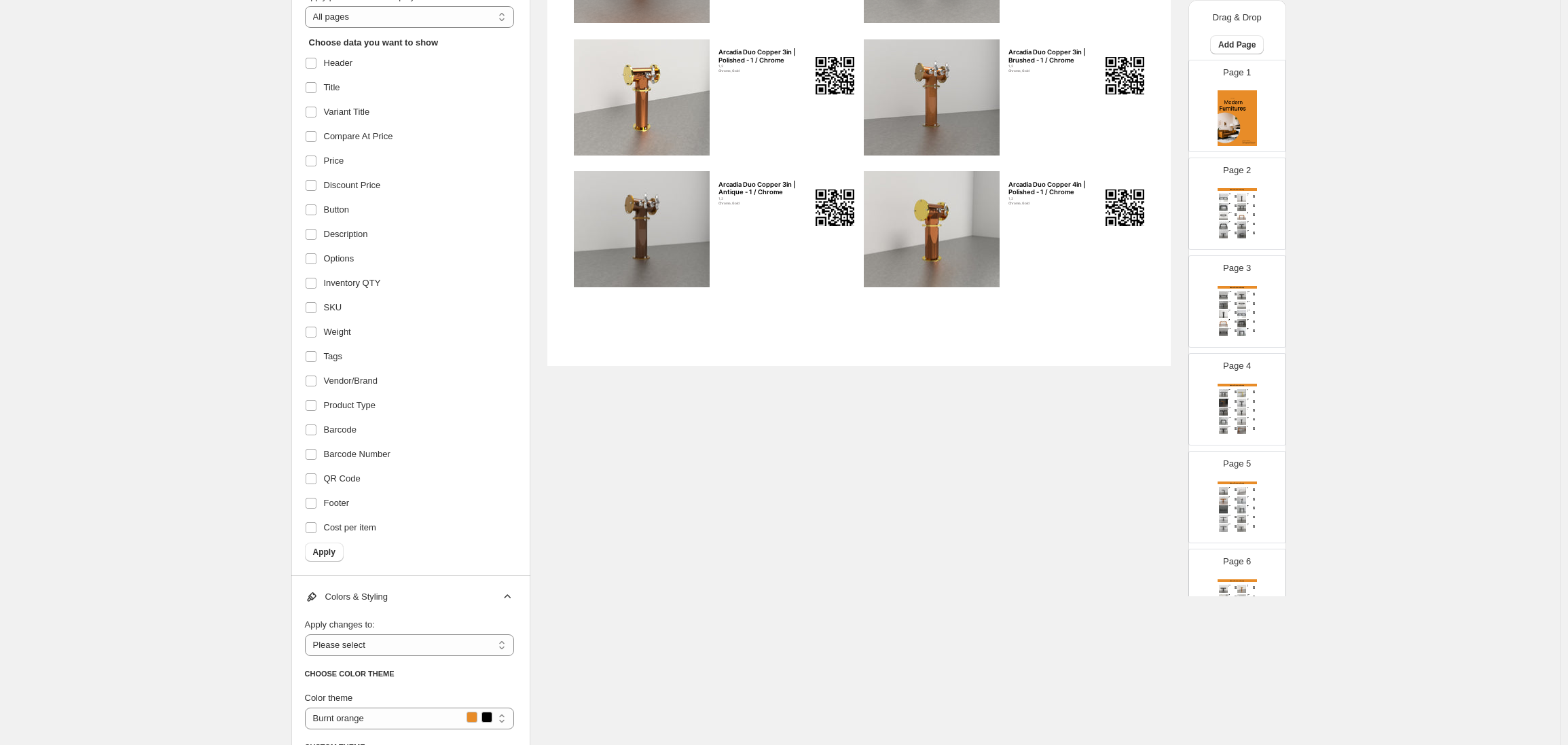
scroll to position [565, 0]
click at [333, 558] on button "Apply" at bounding box center [324, 551] width 39 height 19
click at [352, 357] on label "Tags" at bounding box center [407, 357] width 205 height 21
click at [351, 357] on label "Tags" at bounding box center [407, 357] width 205 height 21
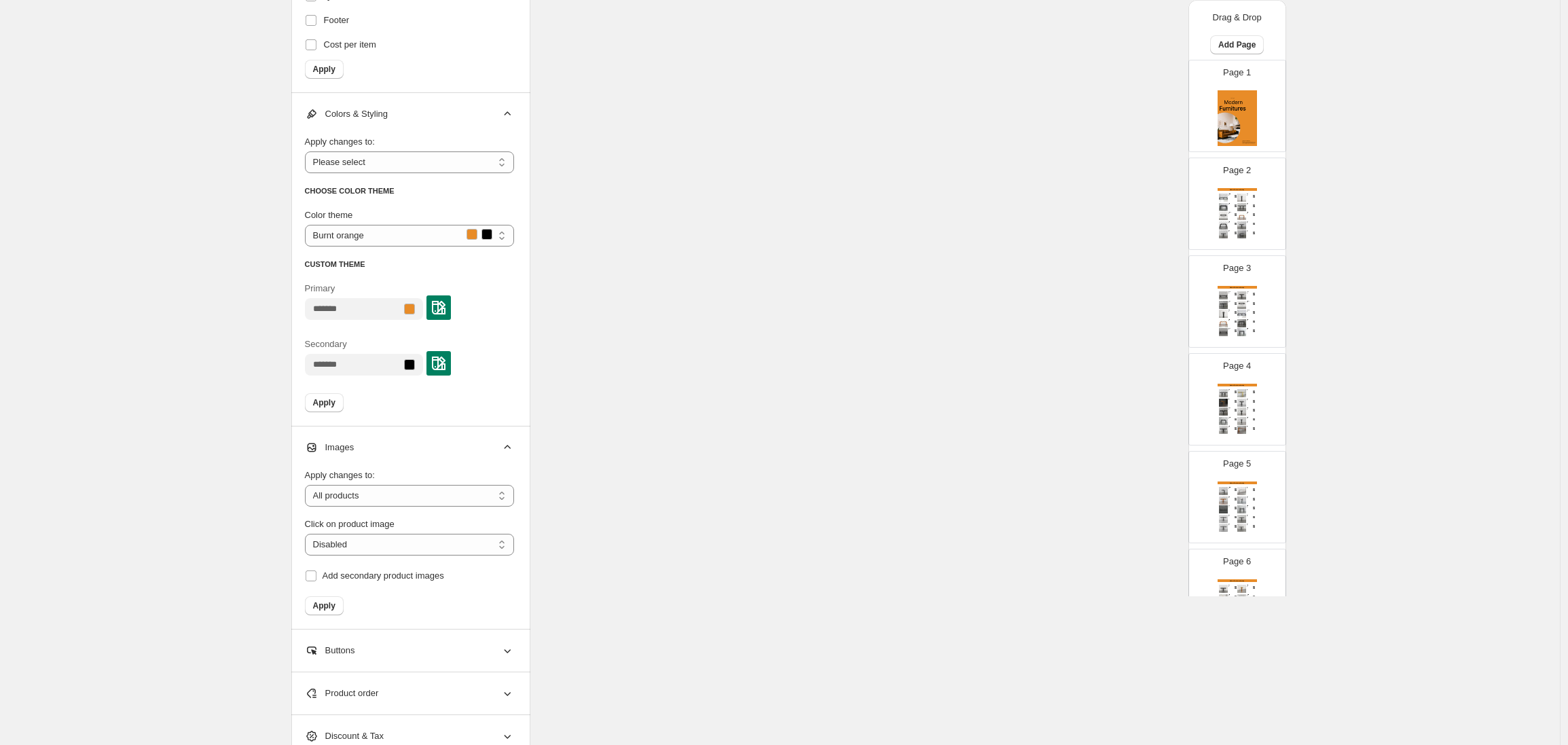
scroll to position [1114, 0]
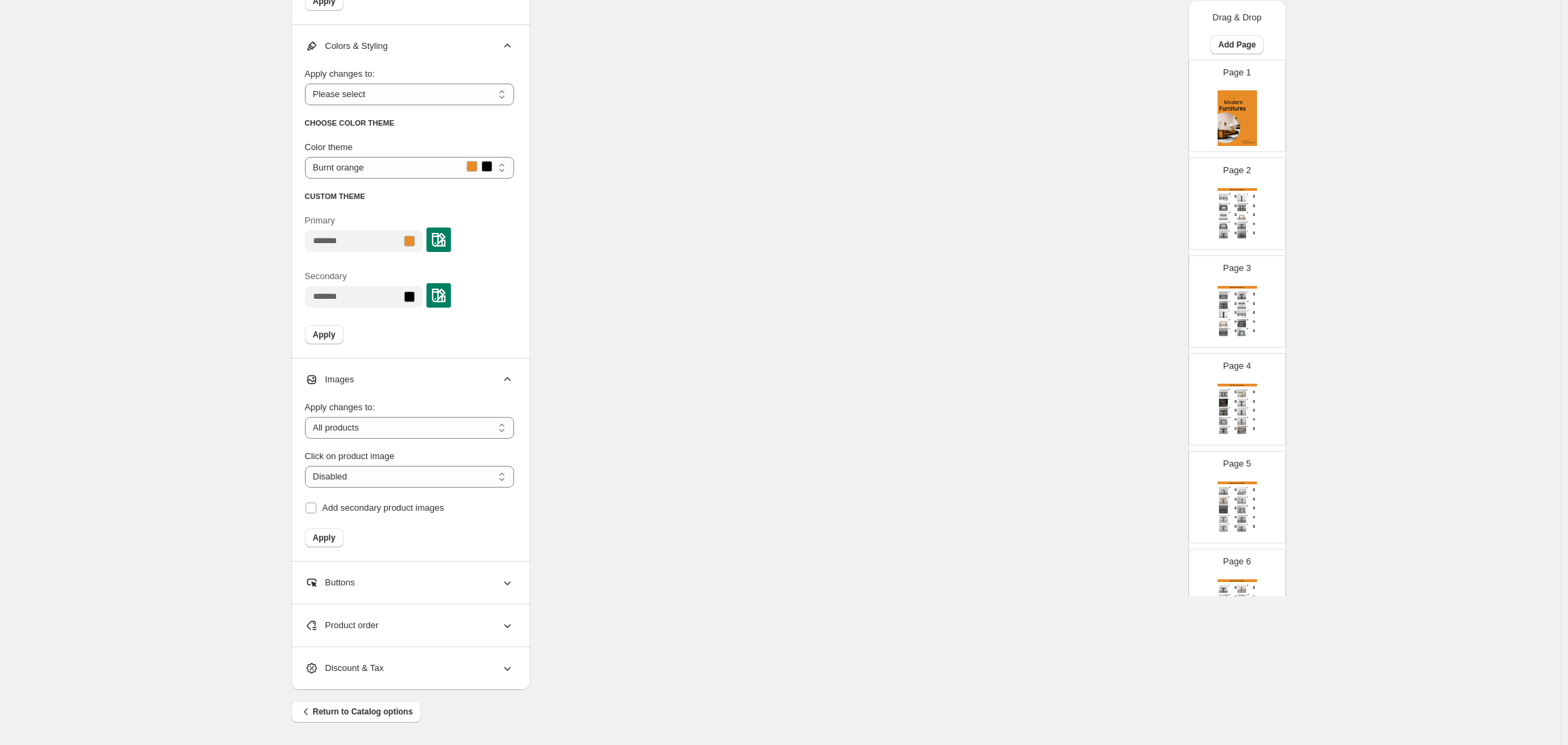
click at [407, 575] on div "Buttons" at bounding box center [409, 582] width 209 height 42
click at [408, 571] on div "Buttons" at bounding box center [409, 582] width 209 height 42
drag, startPoint x: 413, startPoint y: 641, endPoint x: 407, endPoint y: 632, distance: 10.8
click at [413, 640] on div "Product order" at bounding box center [409, 625] width 209 height 42
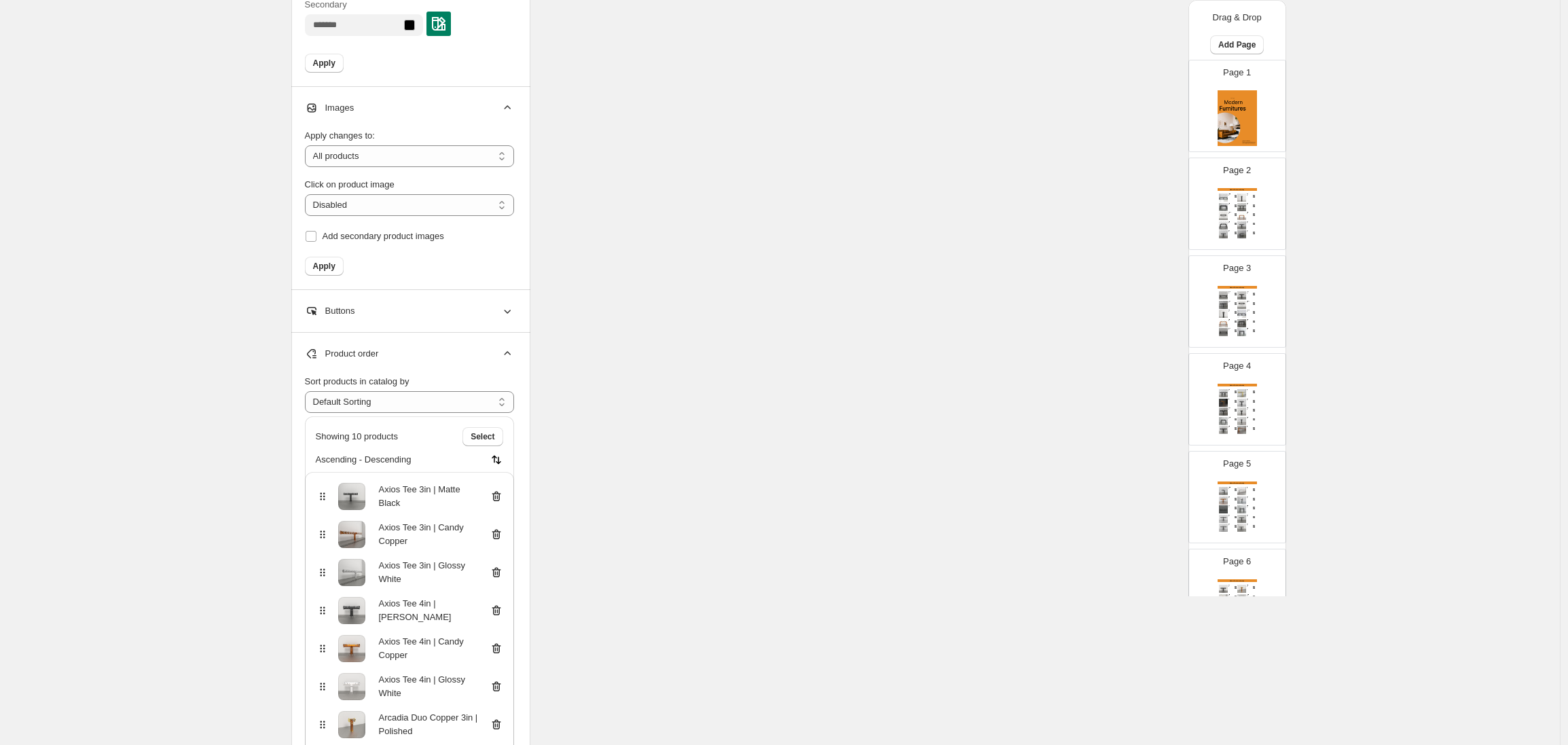
scroll to position [1389, 0]
click at [429, 394] on select "**********" at bounding box center [409, 398] width 209 height 21
select select "*****"
click at [309, 388] on select "**********" at bounding box center [409, 398] width 209 height 21
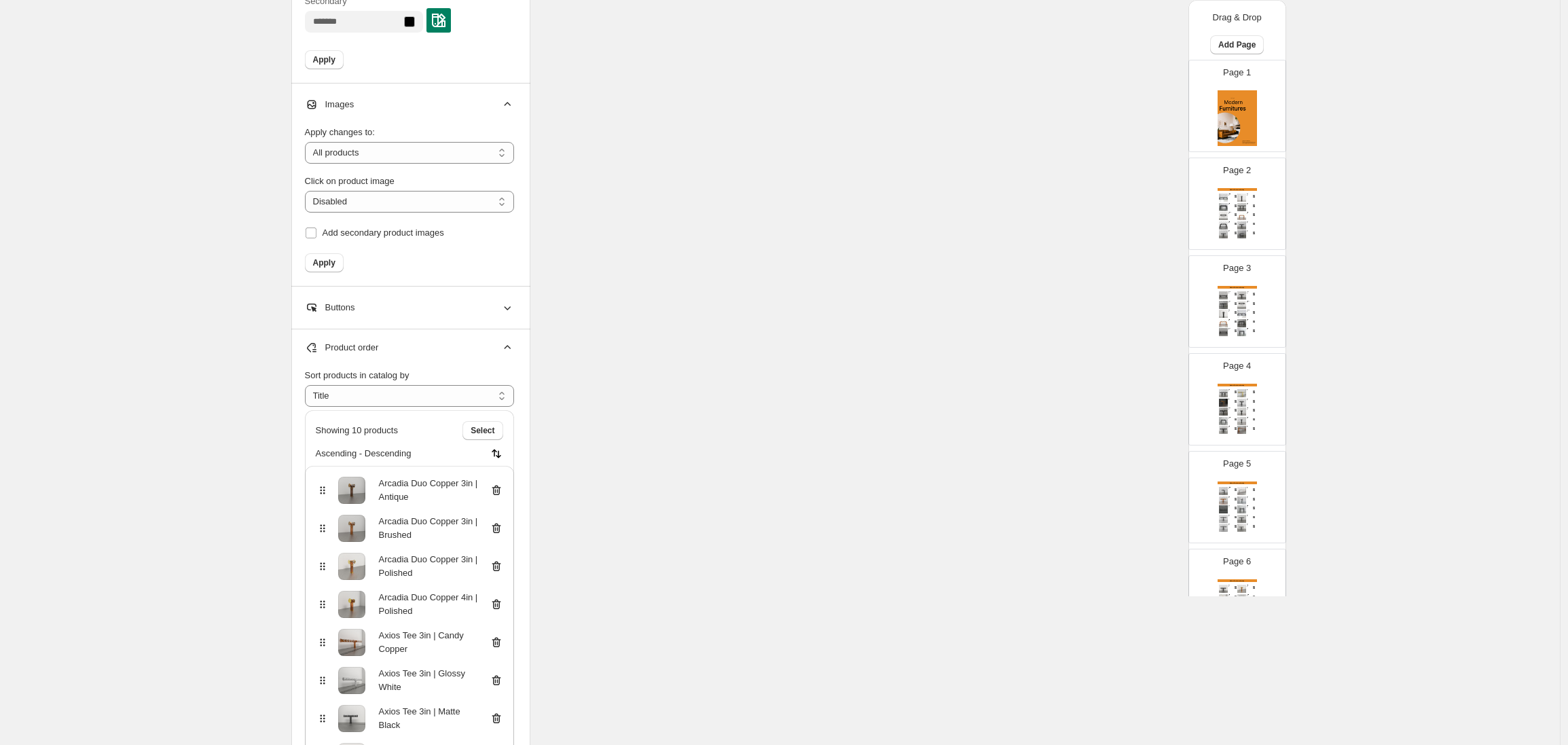
drag, startPoint x: 493, startPoint y: 429, endPoint x: 573, endPoint y: 410, distance: 82.2
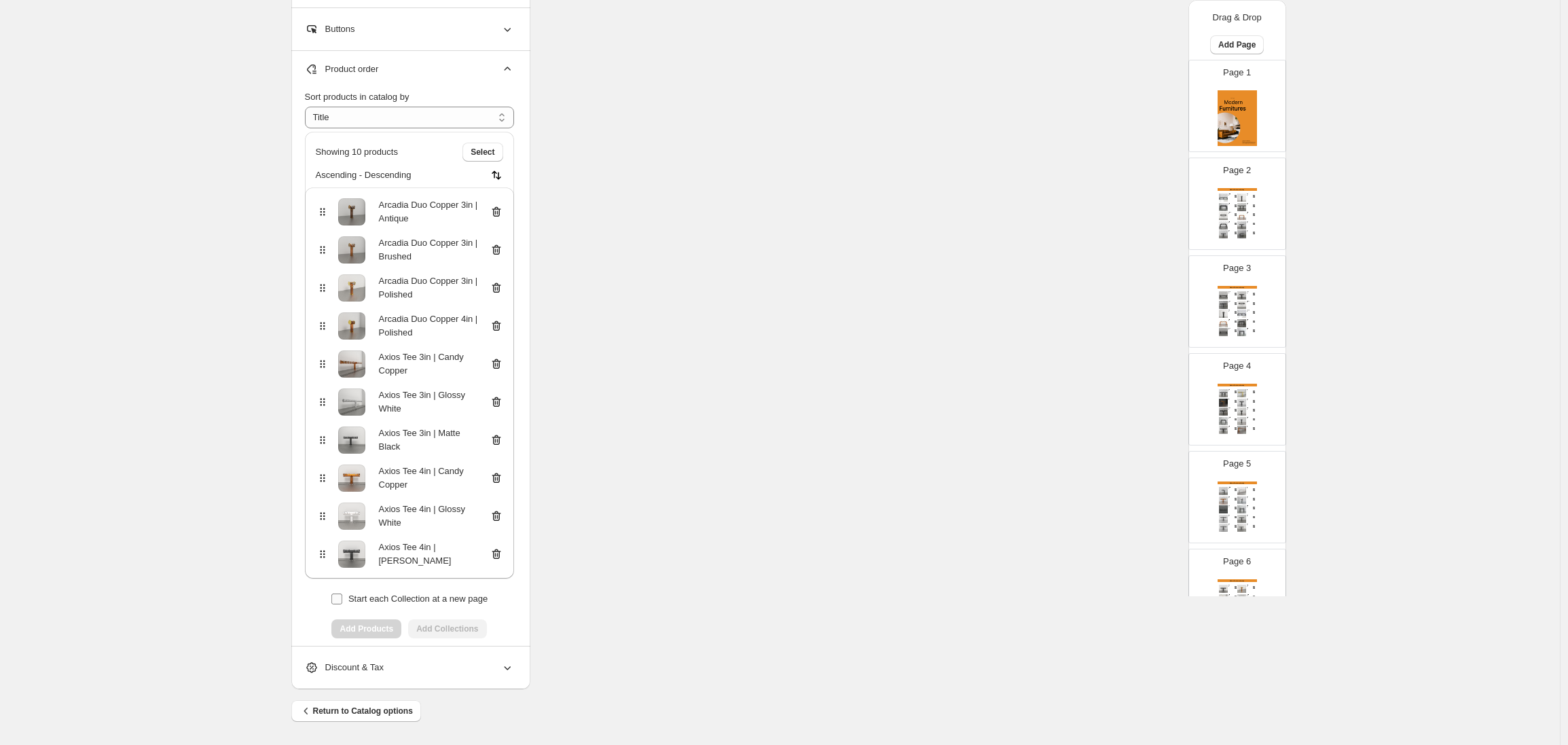
click at [378, 596] on span "Start each Collection at a new page" at bounding box center [418, 599] width 139 height 10
click at [365, 626] on div "Add Products Add Collections" at bounding box center [409, 629] width 209 height 19
click at [420, 622] on div "Add Products Add Collections" at bounding box center [409, 629] width 209 height 19
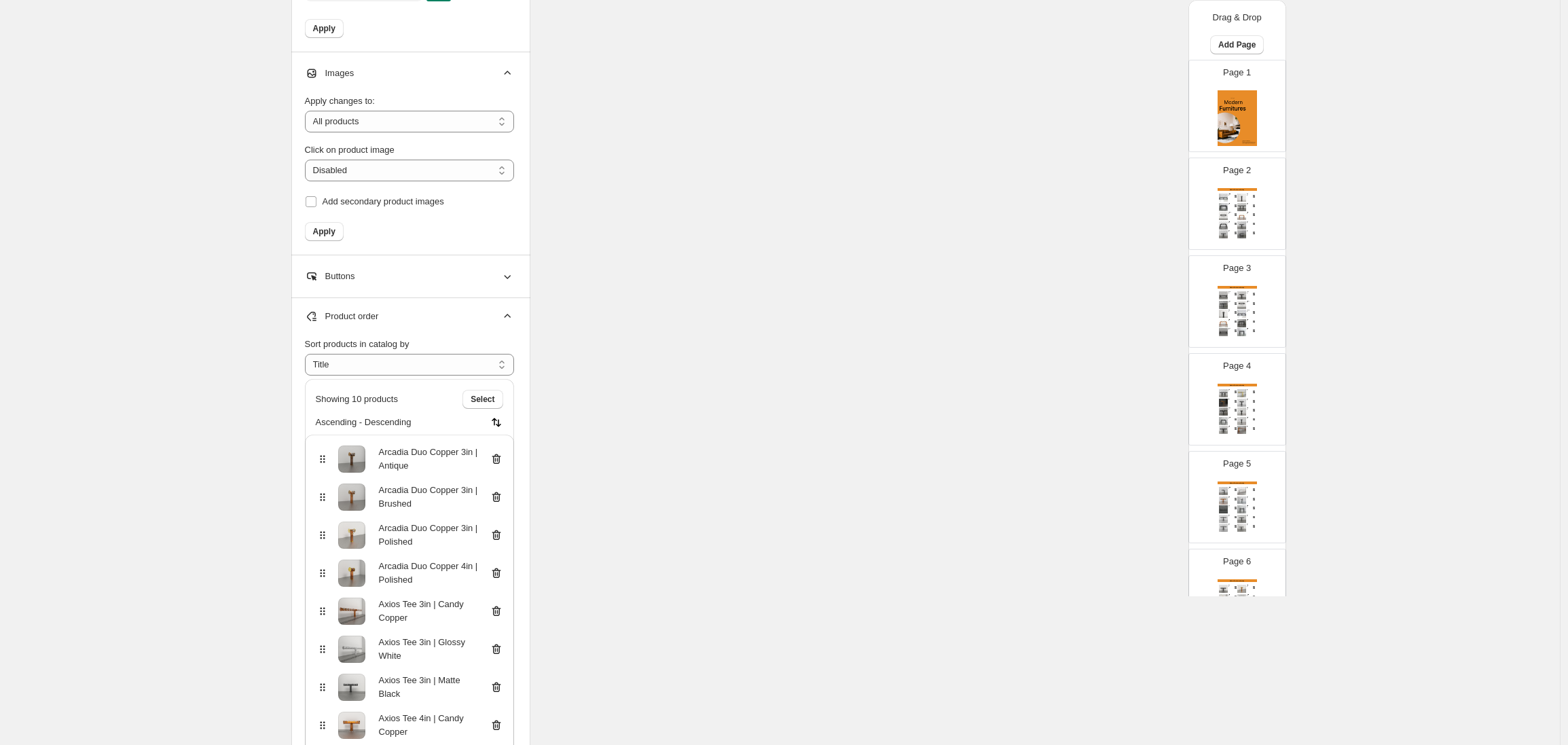
scroll to position [1379, 0]
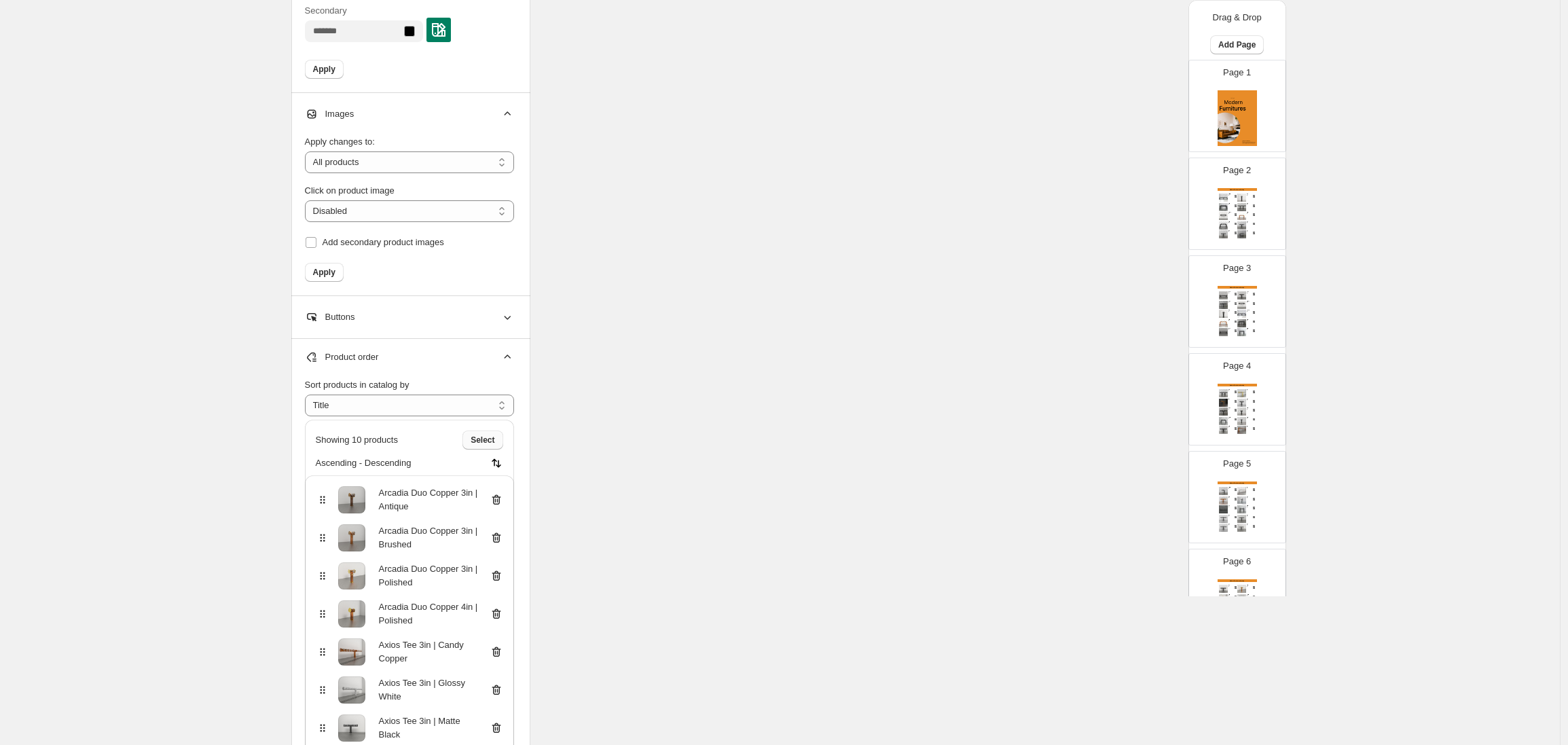
click at [468, 447] on button "Select" at bounding box center [482, 440] width 40 height 19
click at [480, 437] on span "Cancel" at bounding box center [481, 440] width 27 height 11
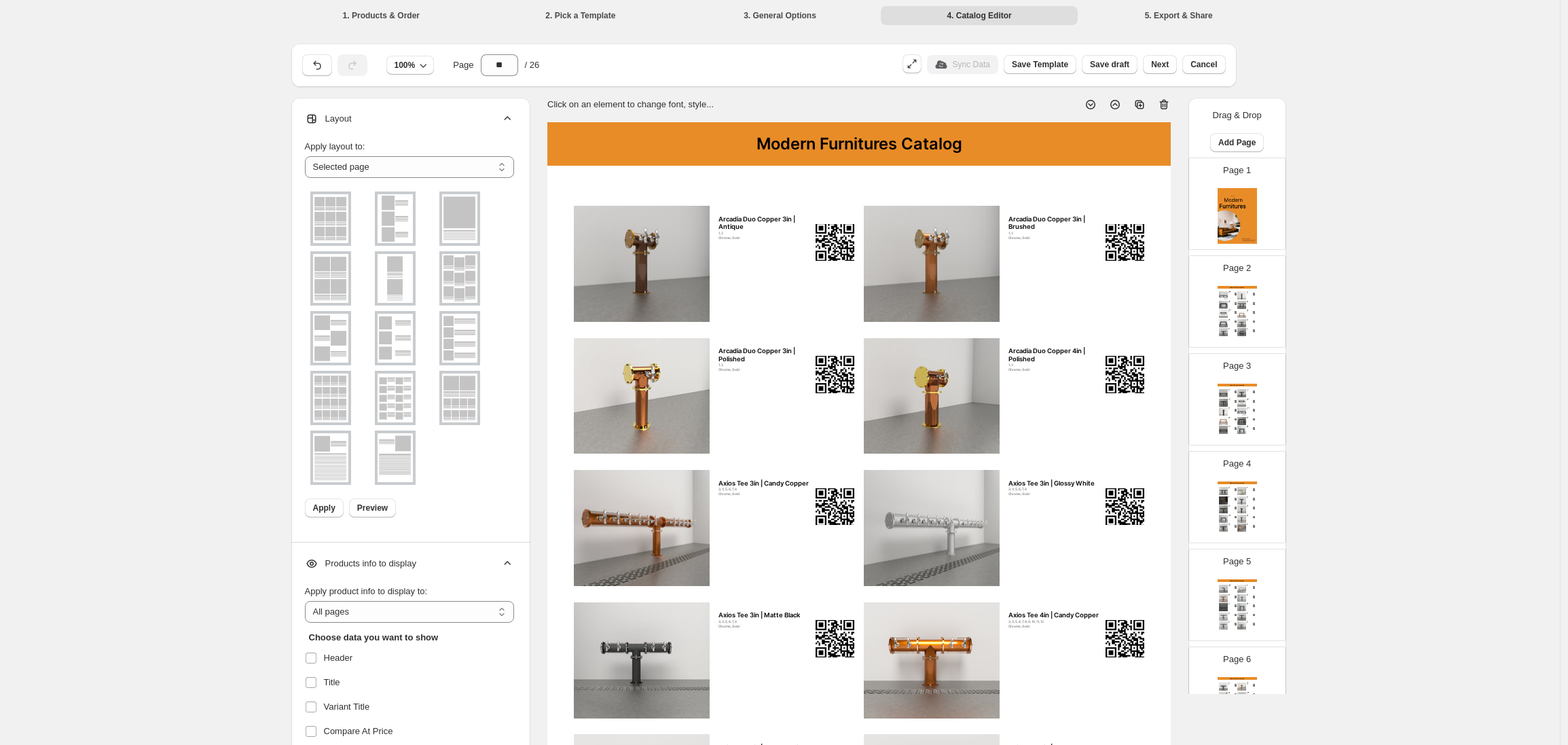
select select "*********"
select select "**********"
select select "*****"
click at [1240, 296] on img at bounding box center [1241, 295] width 9 height 8
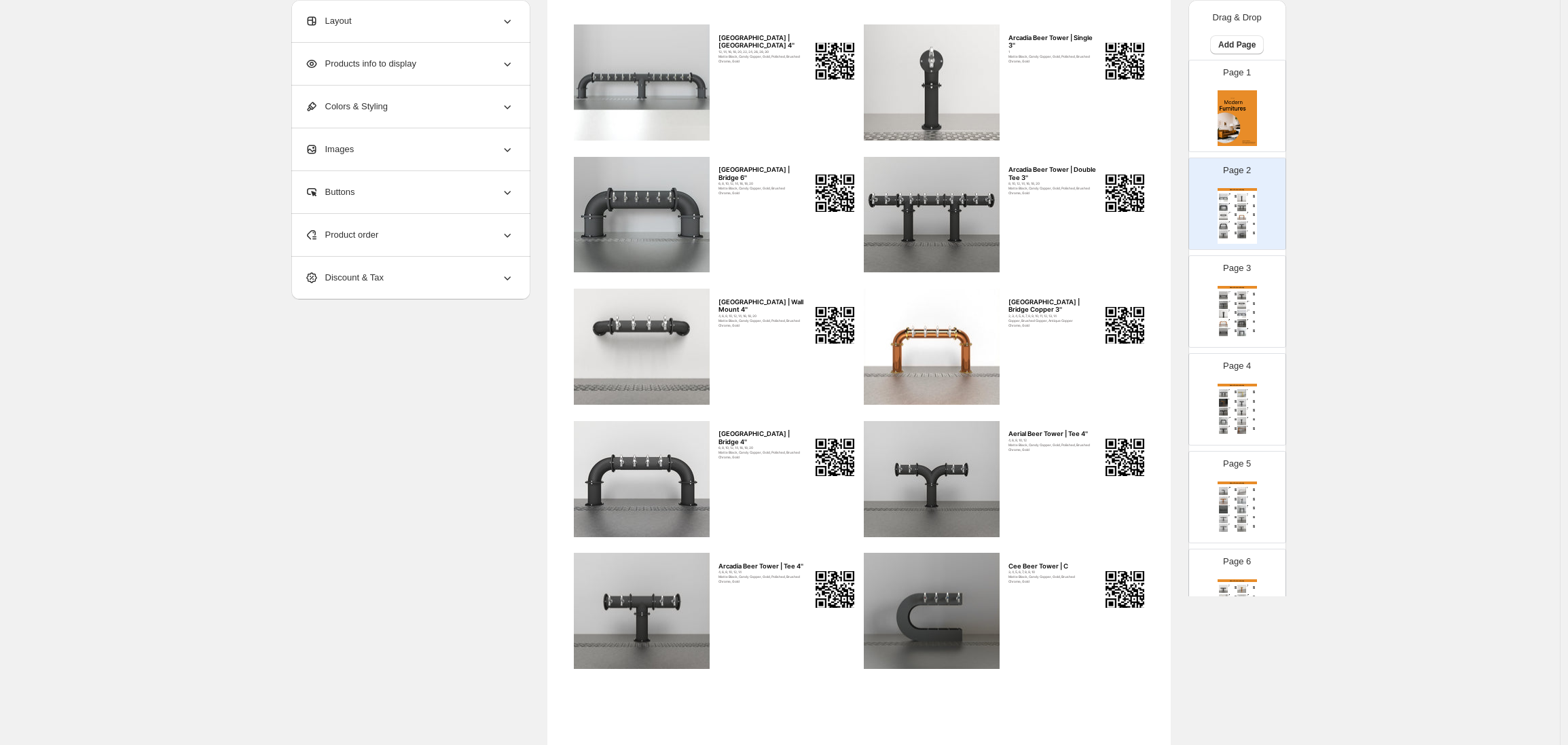
scroll to position [178, 0]
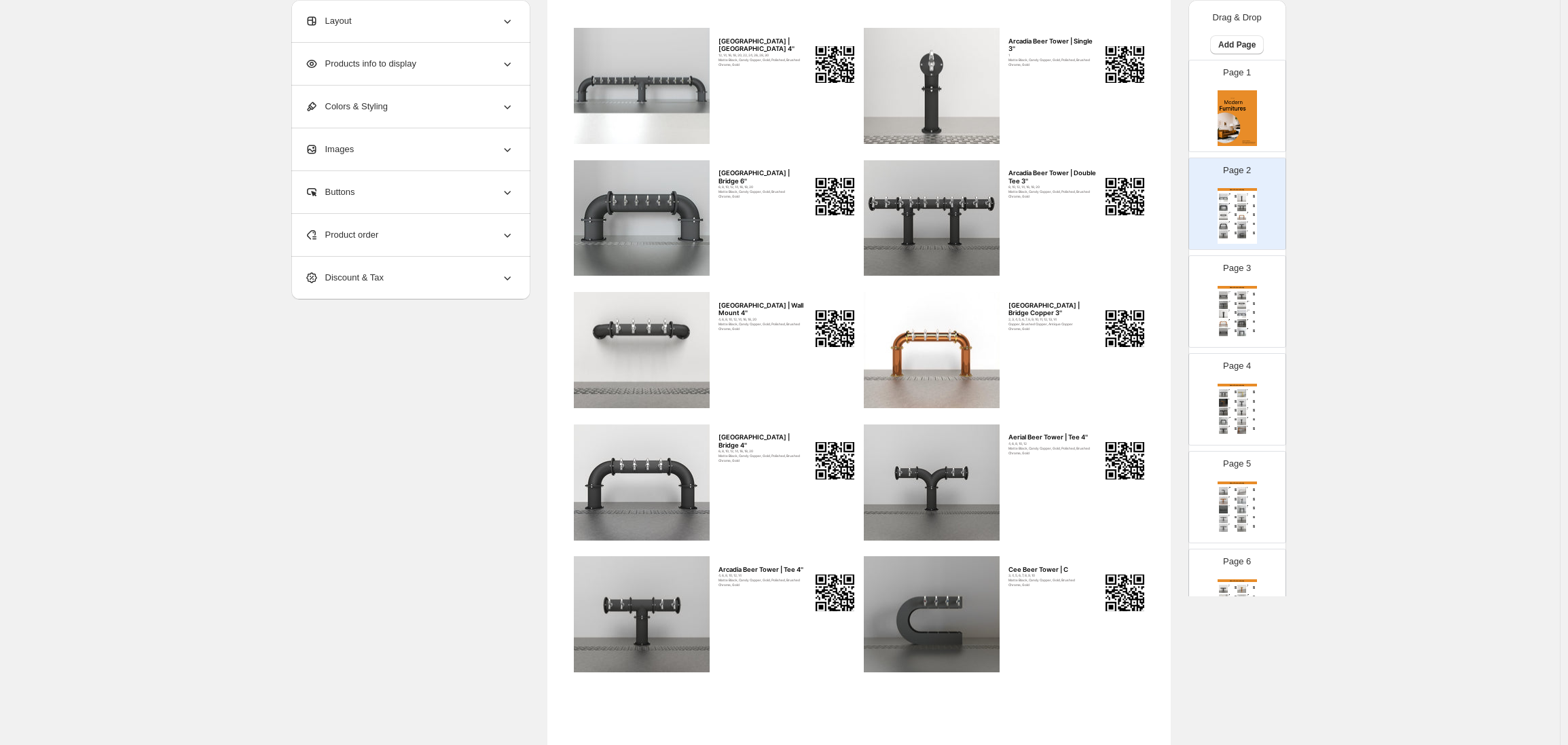
click at [392, 238] on div "Product order" at bounding box center [409, 235] width 209 height 42
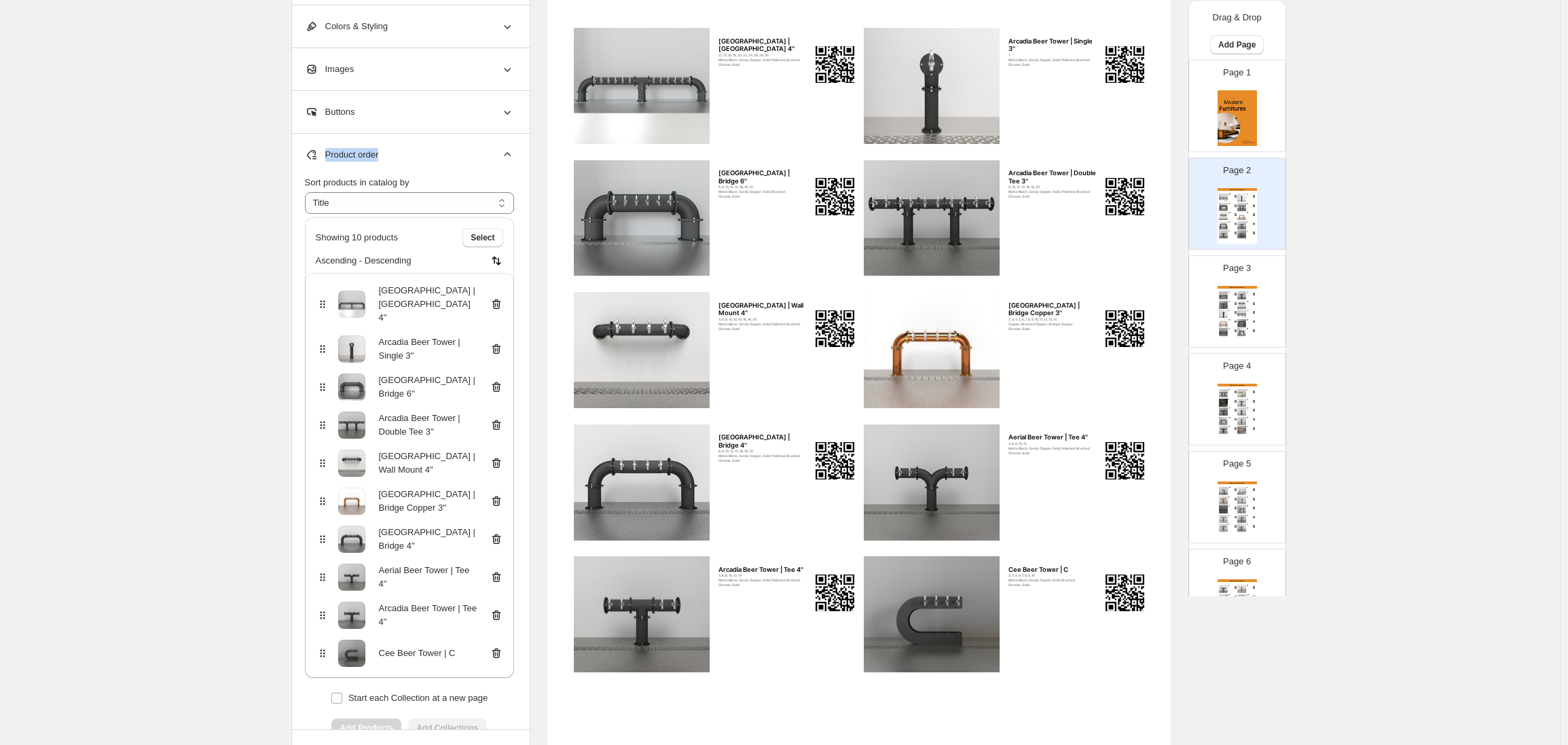
click at [496, 259] on img at bounding box center [497, 260] width 14 height 14
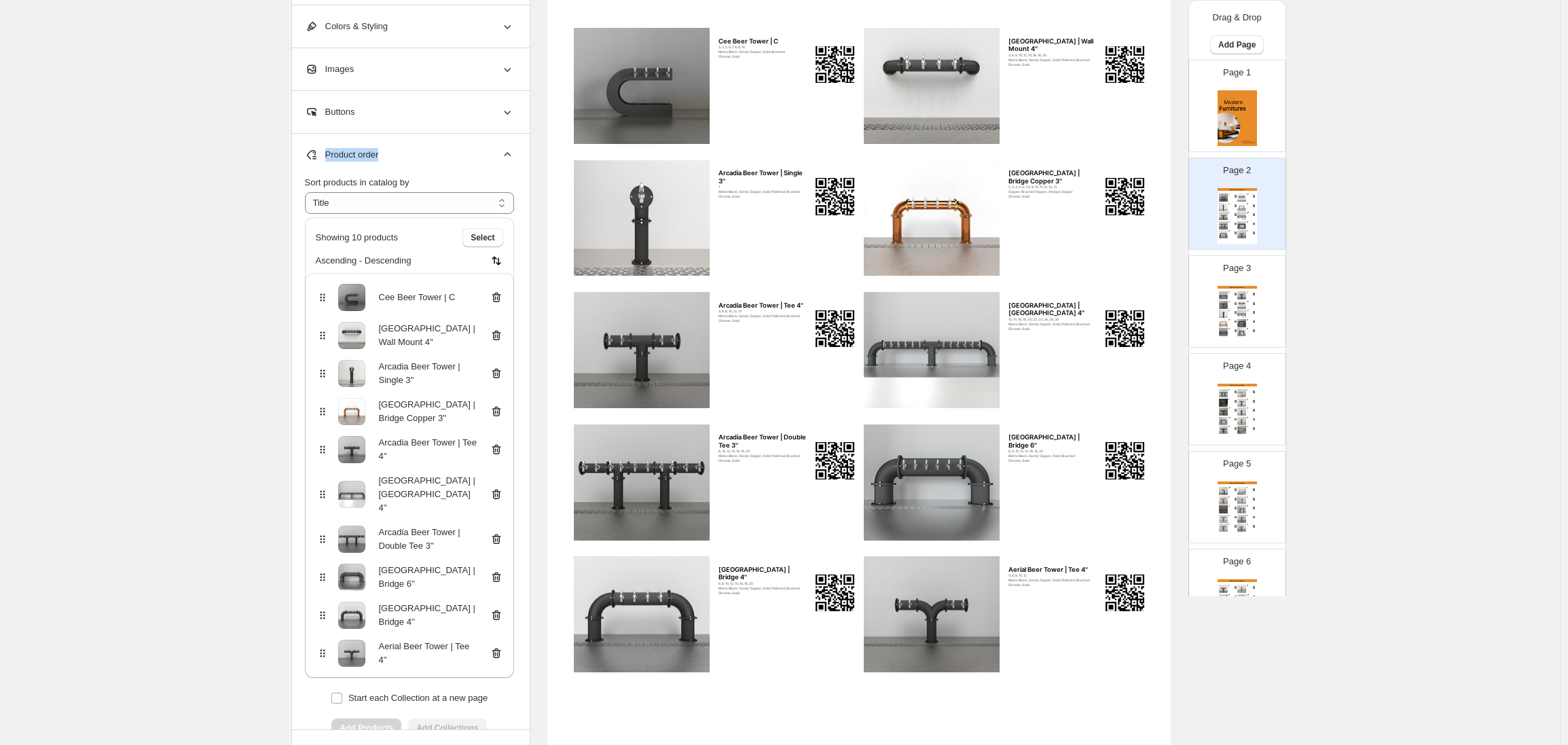
click at [496, 259] on img at bounding box center [497, 260] width 14 height 14
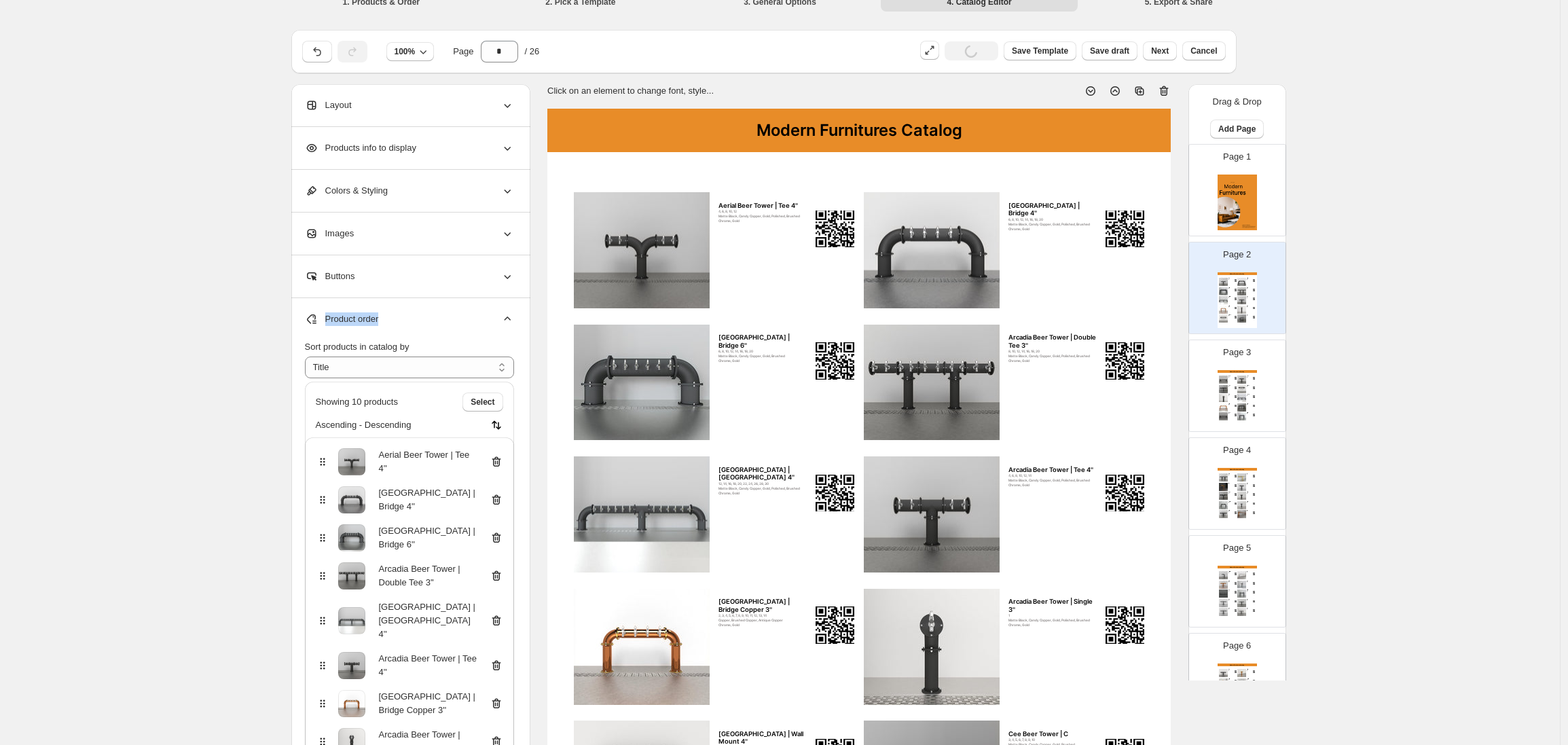
scroll to position [0, 0]
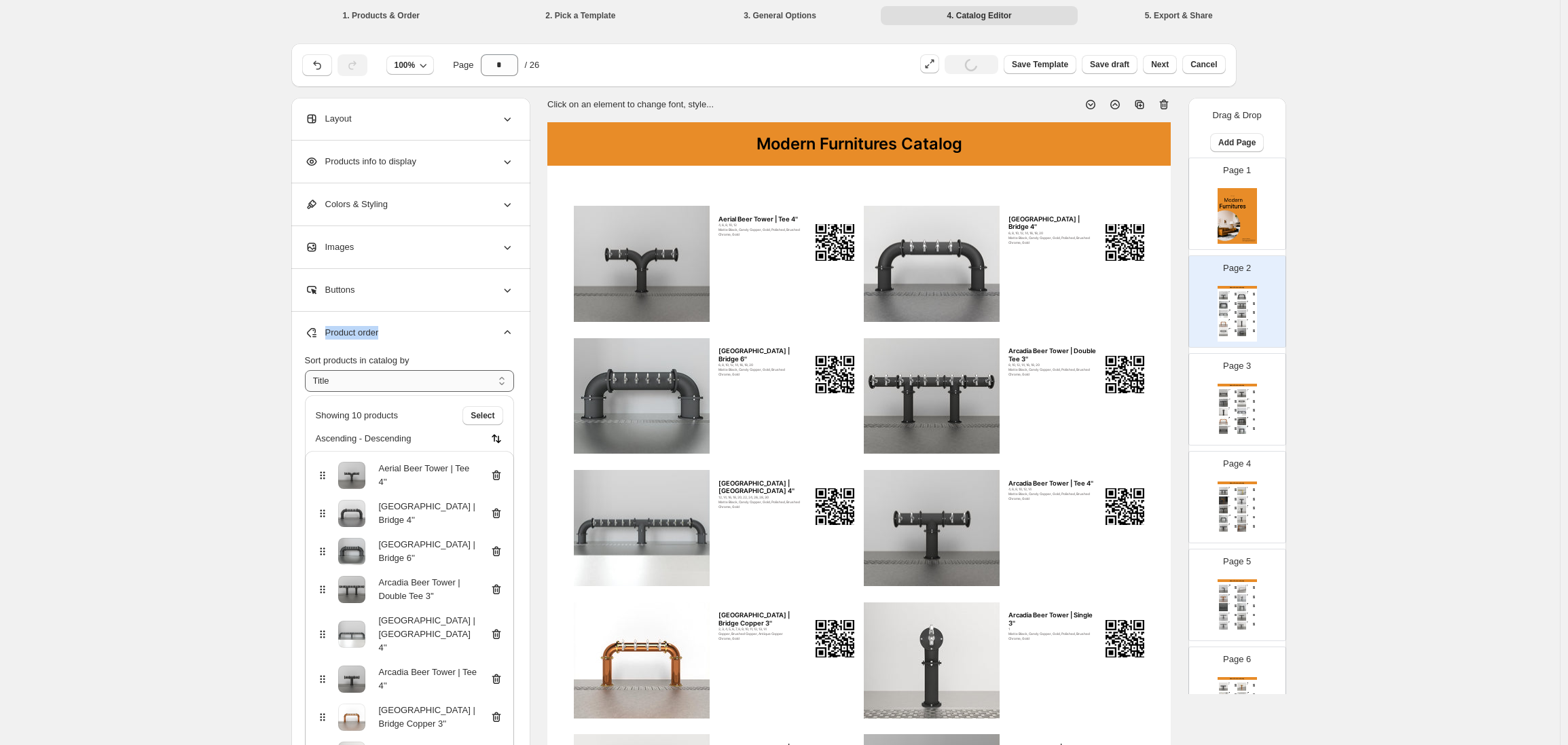
click at [387, 376] on select "**********" at bounding box center [409, 381] width 209 height 21
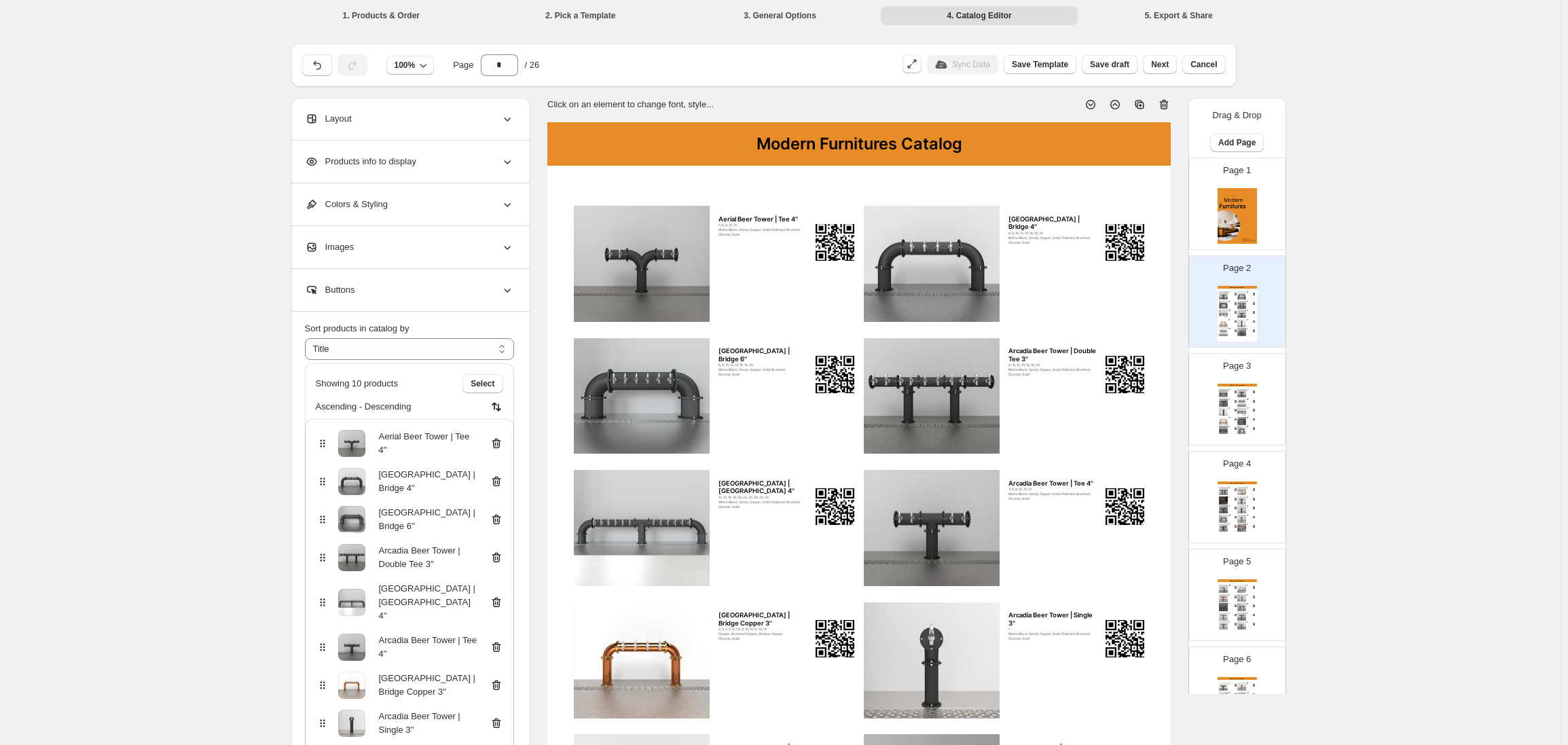
scroll to position [49, 0]
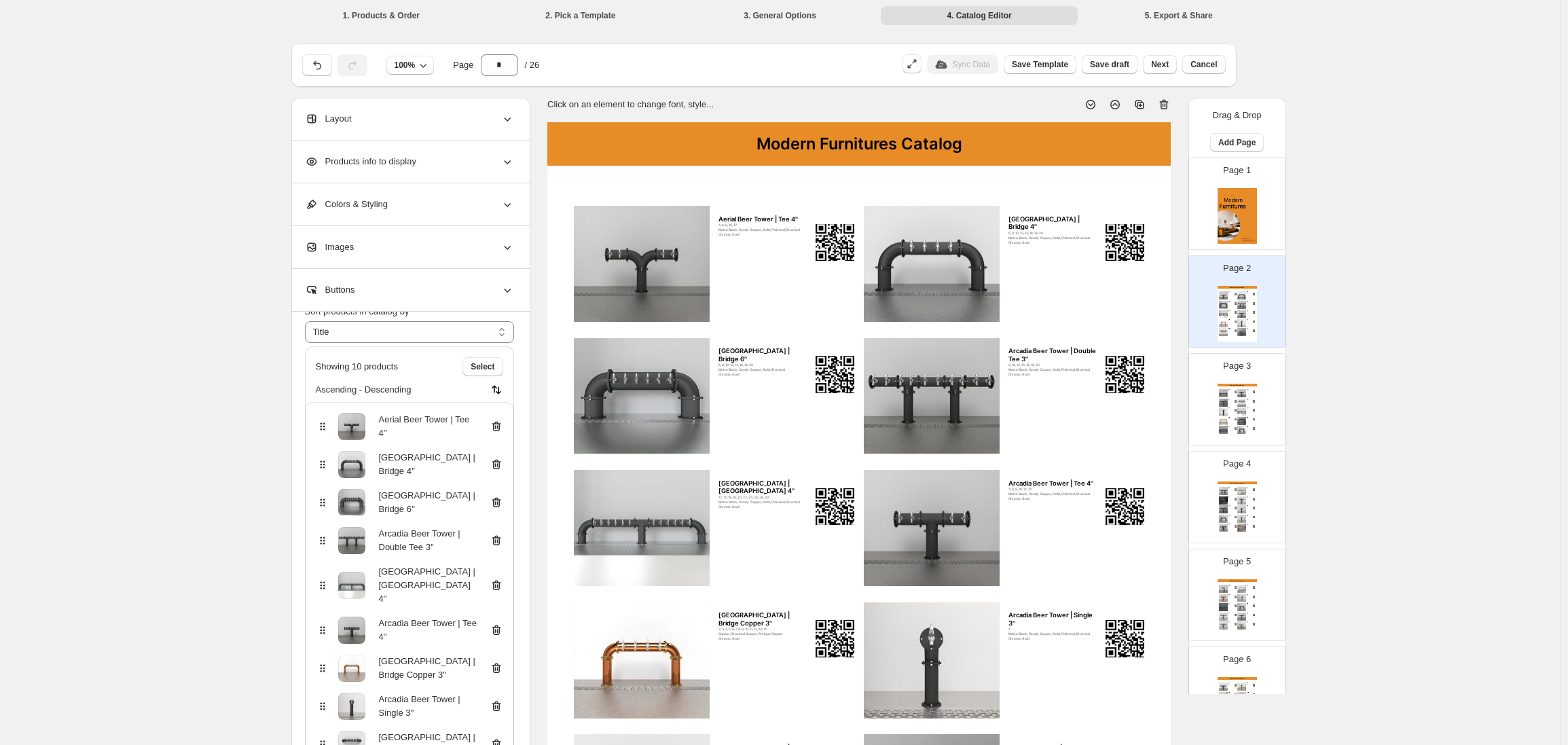
click at [233, 431] on div "**********" at bounding box center [780, 503] width 1560 height 1005
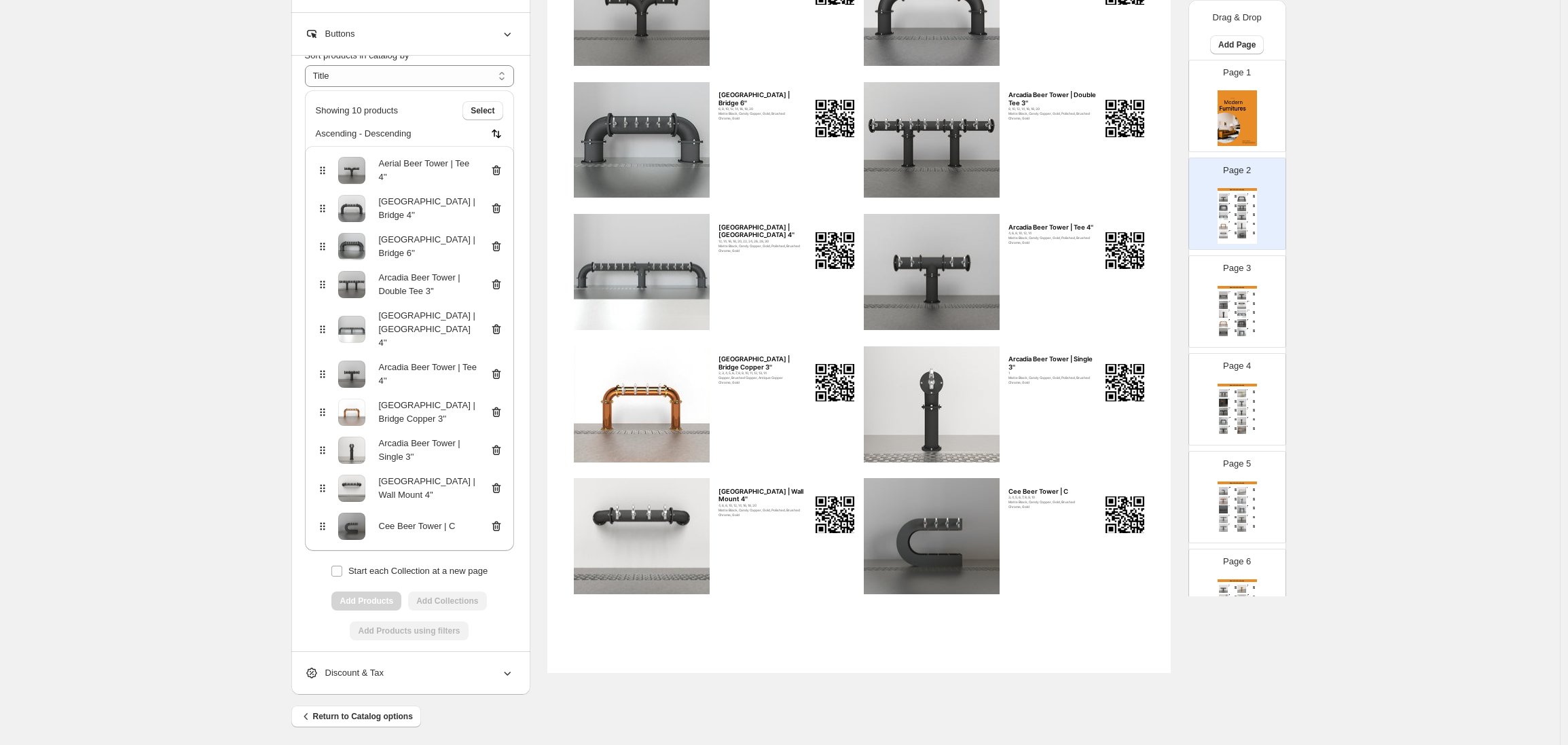
scroll to position [260, 0]
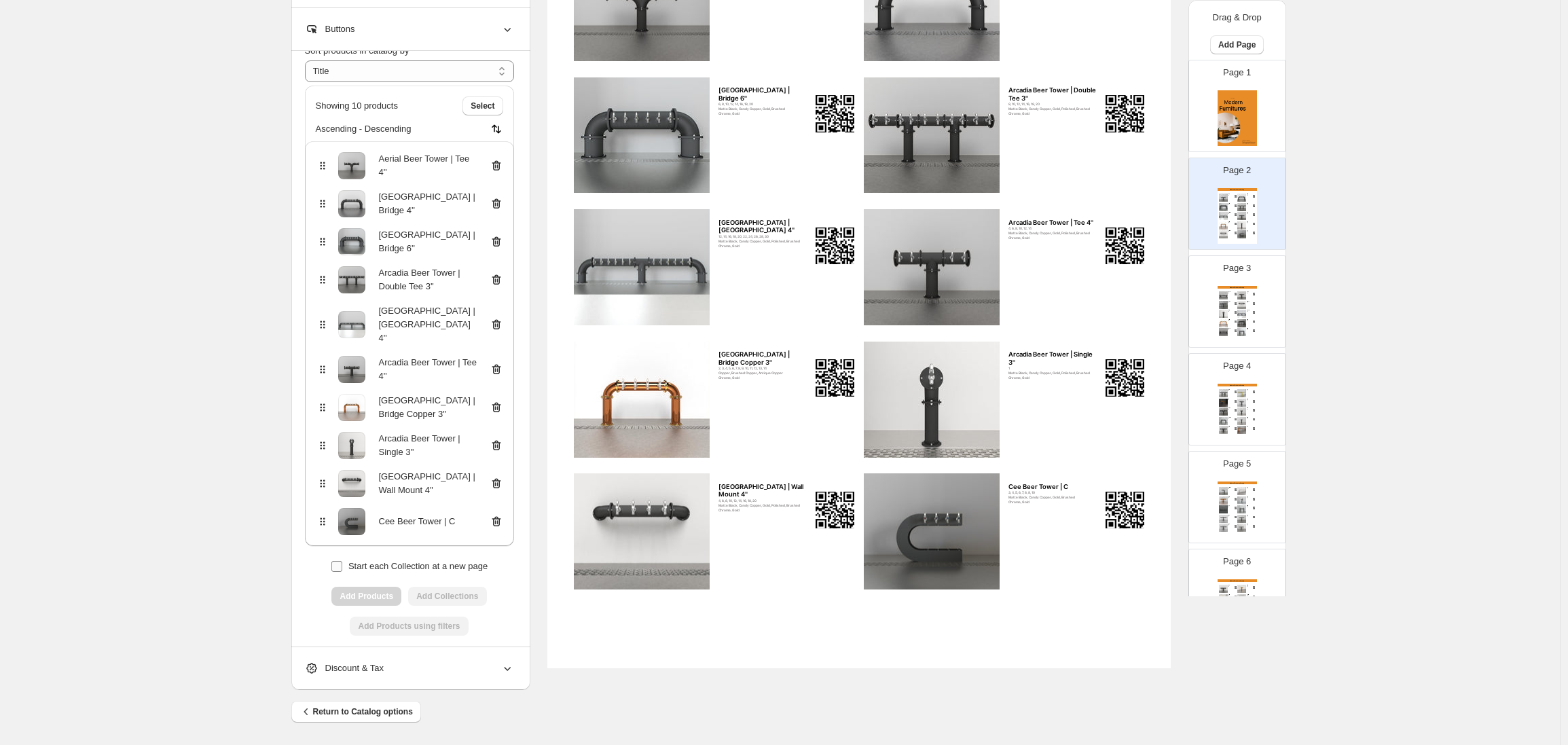
click at [383, 559] on span "Start each Collection at a new page" at bounding box center [418, 566] width 139 height 14
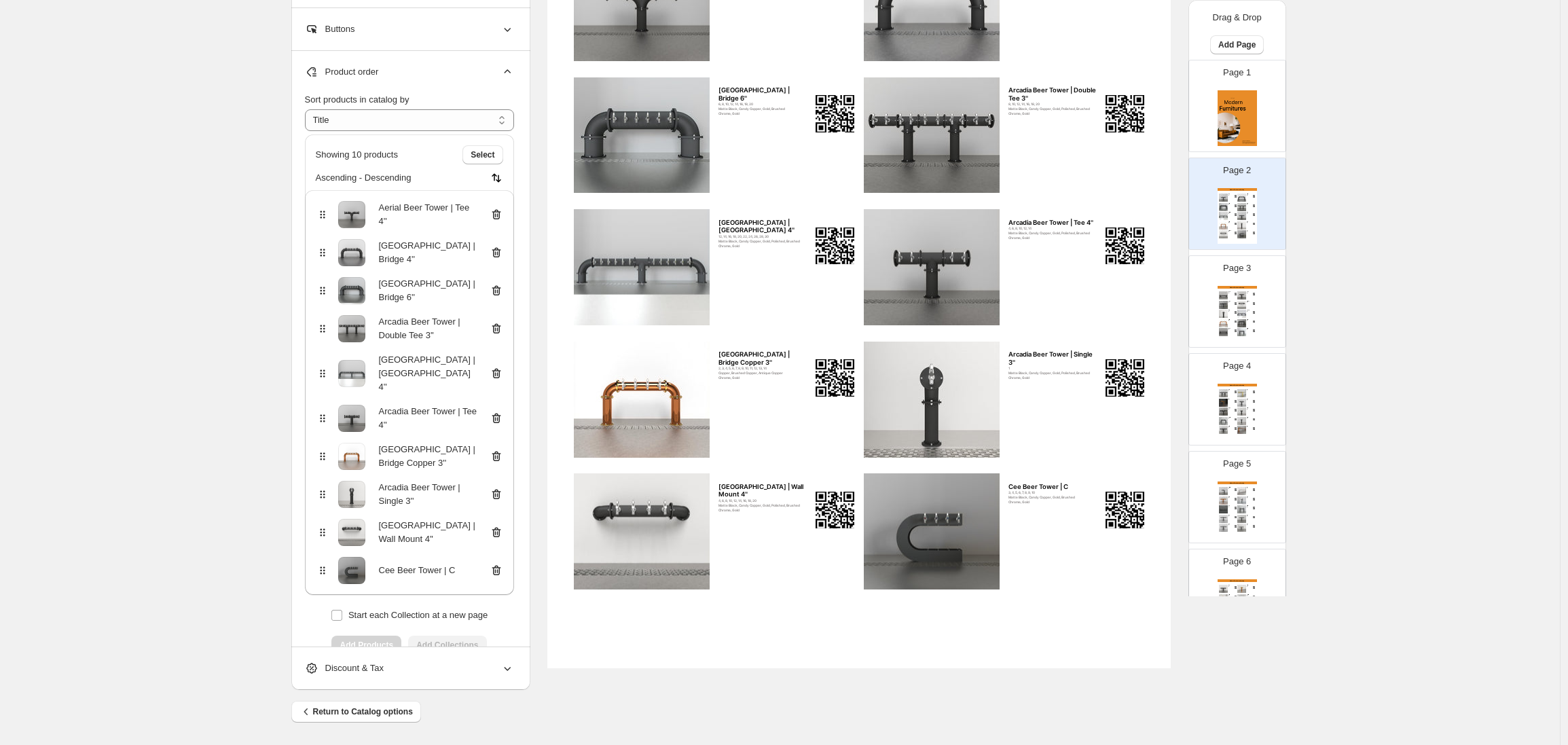
scroll to position [0, 0]
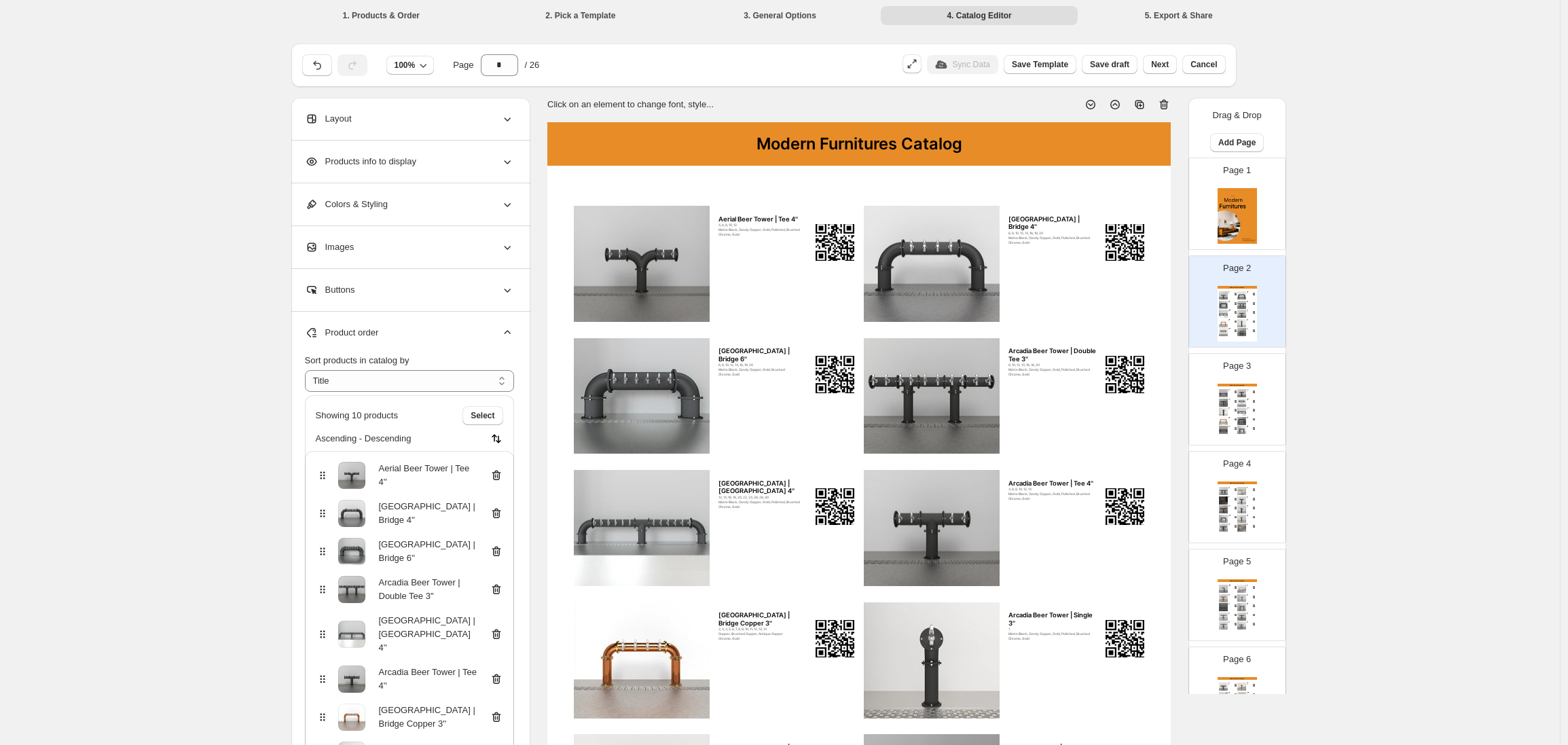
click at [1231, 393] on div "Modern Furnitures Catalog Arcadia Beer Tower | Low Profile 4'' 6, 8, 10, 12, 14…" at bounding box center [1238, 411] width 40 height 56
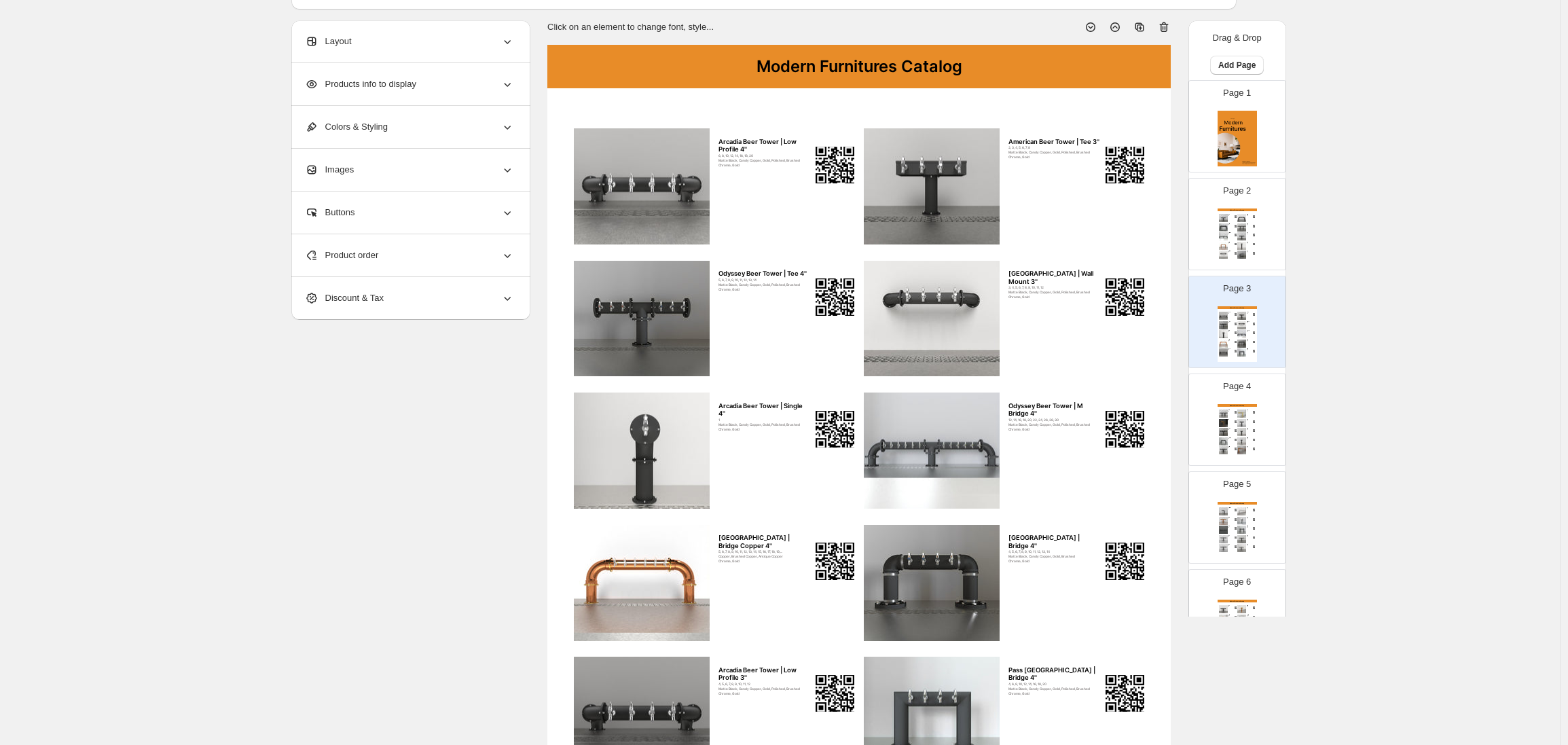
scroll to position [27, 0]
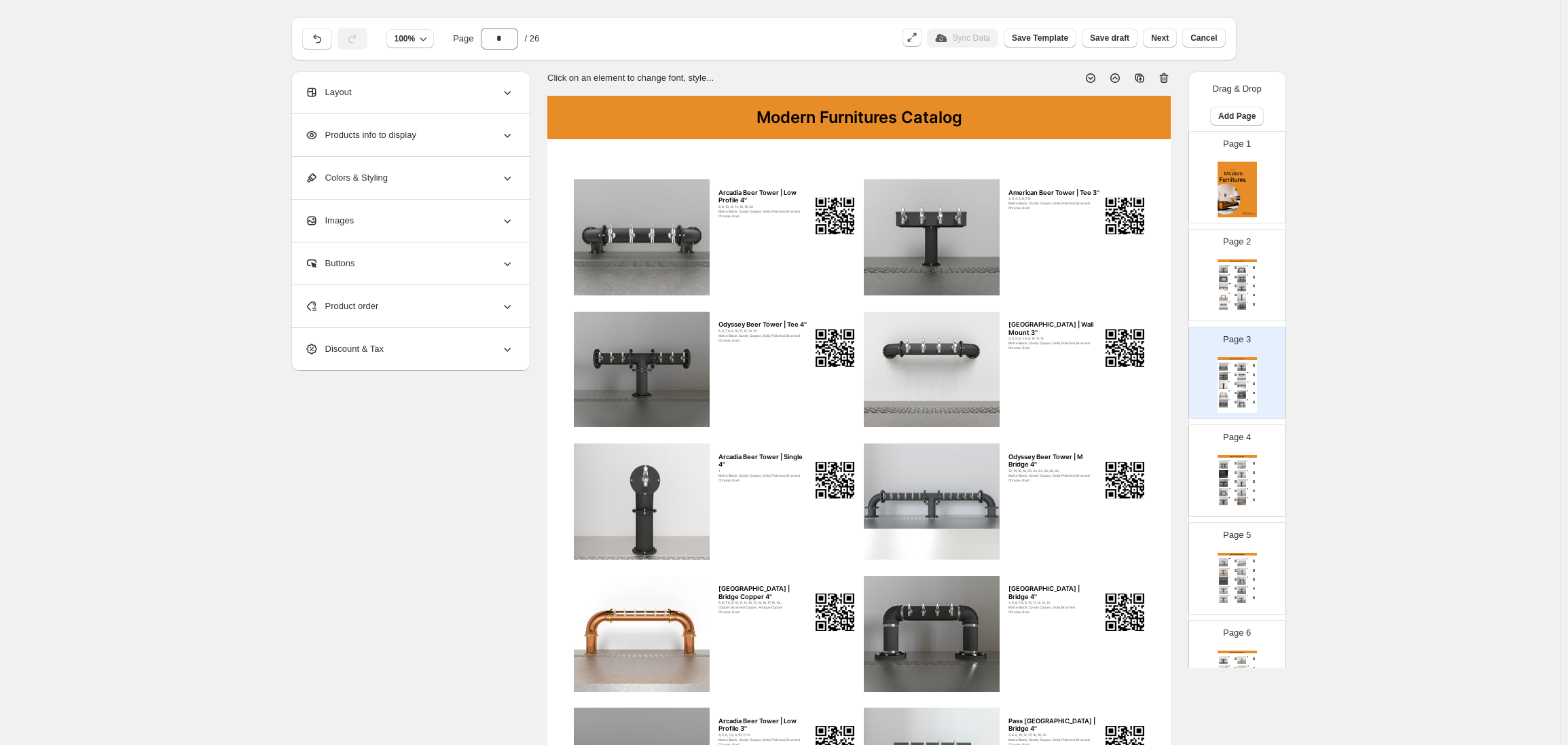
click at [481, 260] on div "Buttons" at bounding box center [409, 263] width 209 height 42
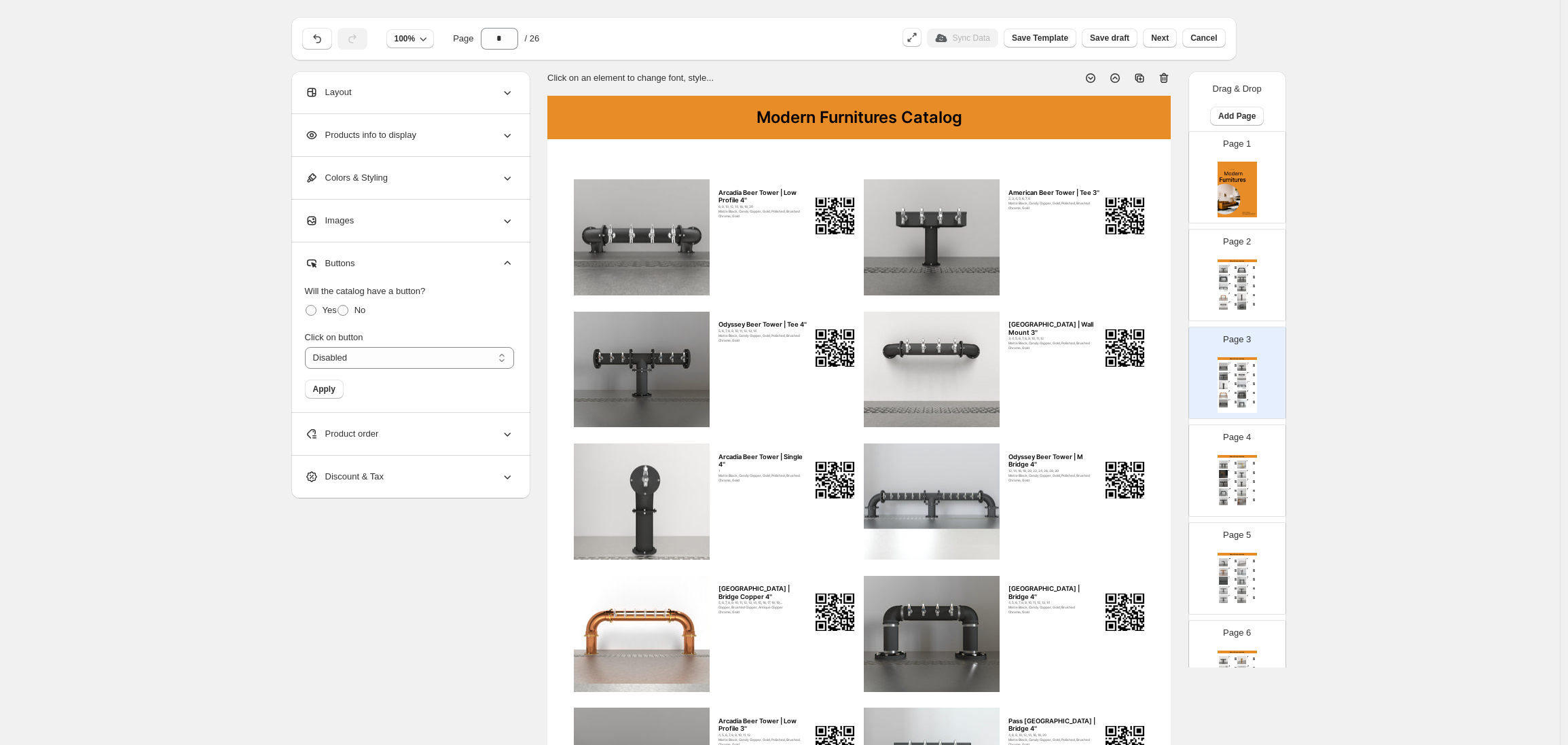
click at [358, 291] on span "Will the catalog have a button?" at bounding box center [365, 291] width 121 height 10
click at [412, 286] on span "Will the catalog have a button?" at bounding box center [365, 291] width 121 height 10
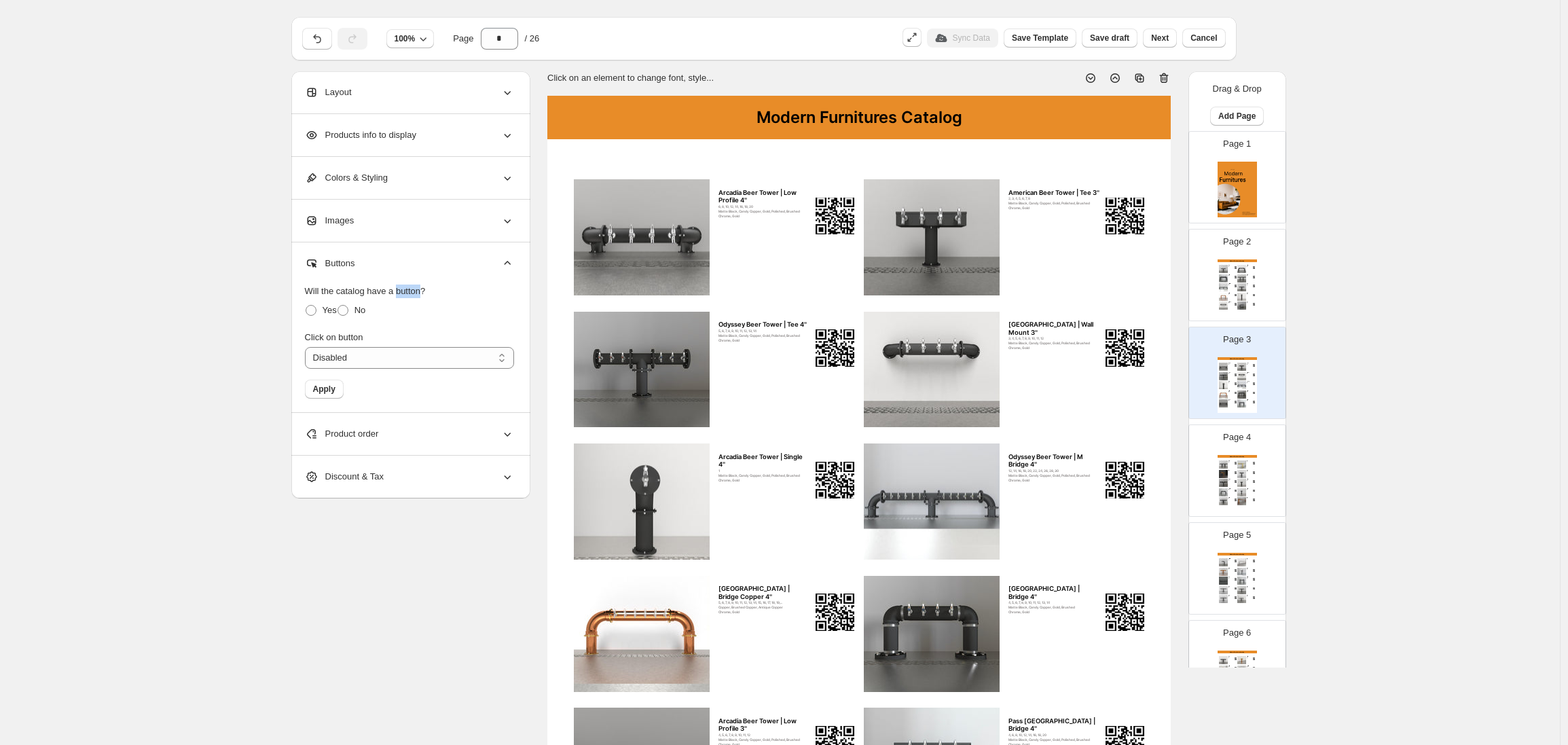
click at [412, 286] on span "Will the catalog have a button?" at bounding box center [365, 291] width 121 height 10
click at [438, 286] on fieldset "Will the catalog have a button? Yes No" at bounding box center [409, 302] width 209 height 35
click at [364, 421] on div "Product order" at bounding box center [409, 433] width 209 height 42
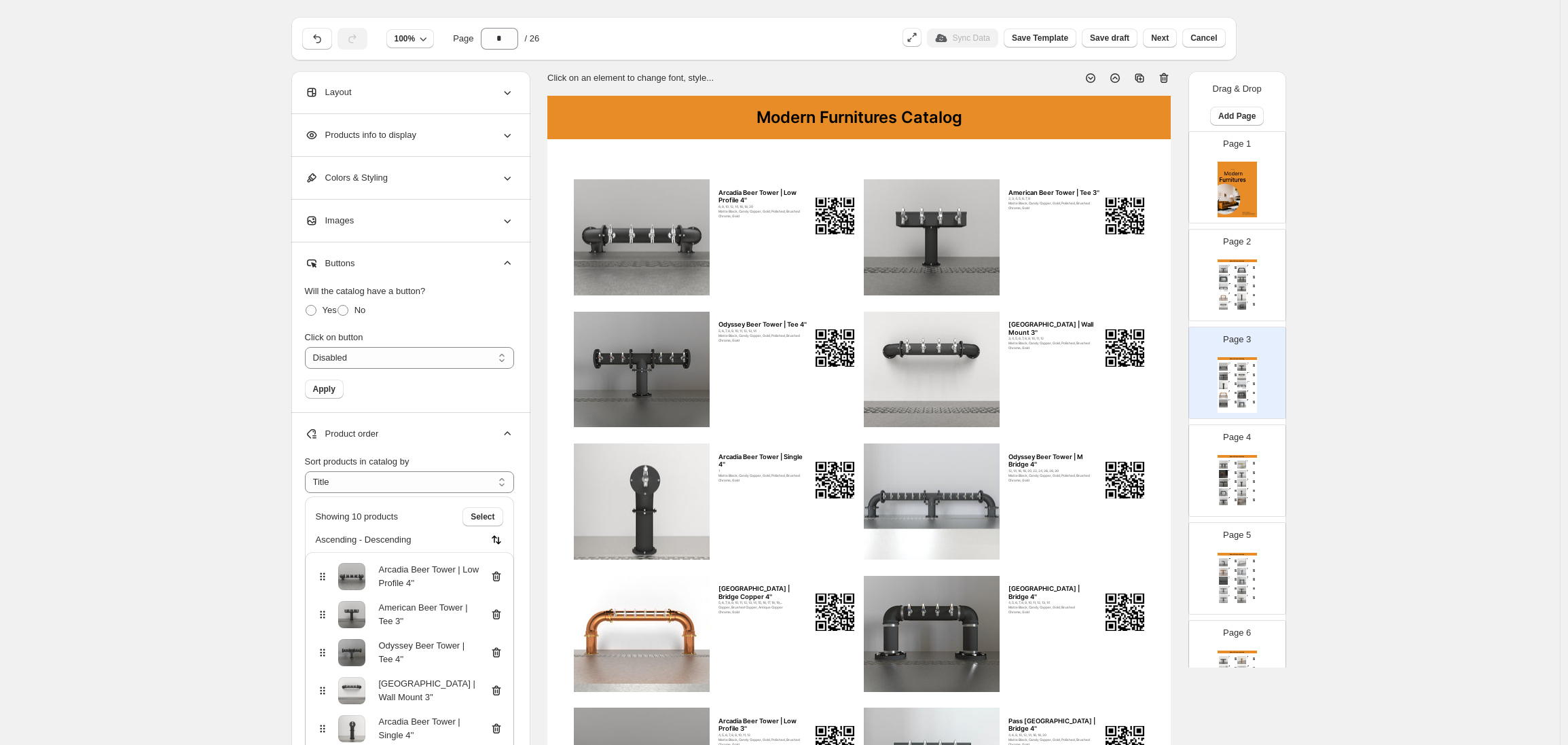
click at [415, 429] on div "Product order" at bounding box center [409, 433] width 209 height 42
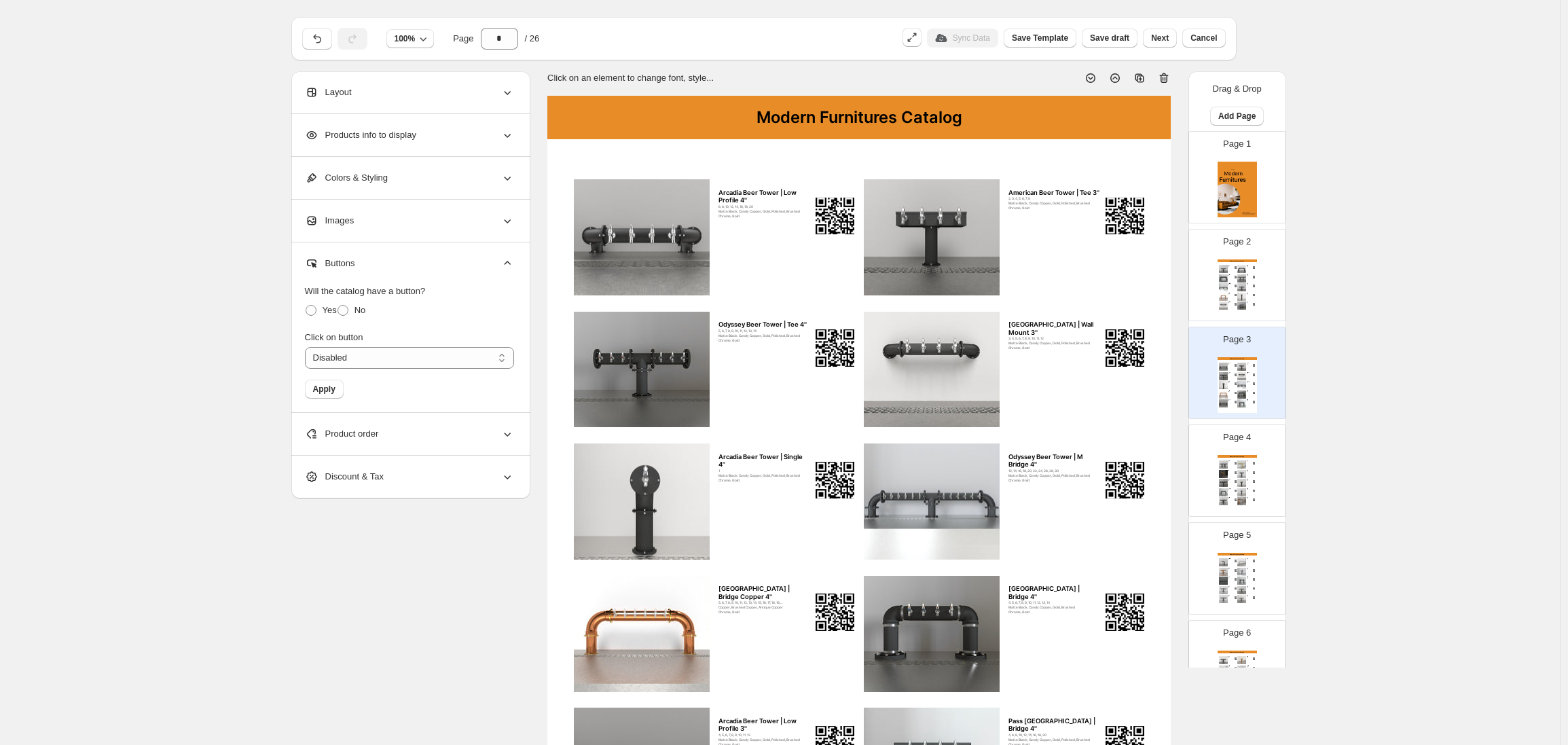
click at [380, 464] on div "Discount & Tax" at bounding box center [409, 476] width 209 height 42
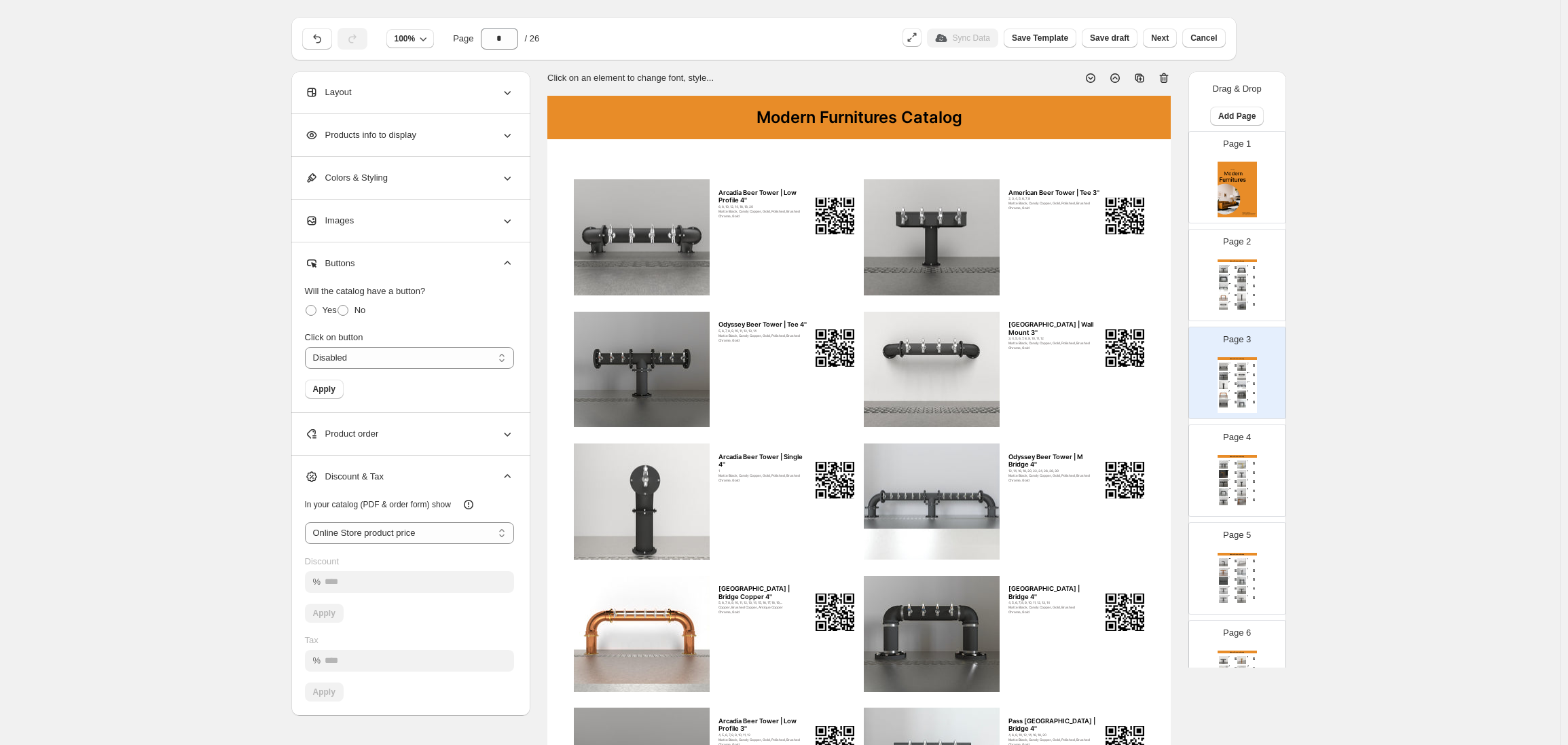
click at [383, 479] on span "Discount & Tax" at bounding box center [345, 477] width 79 height 14
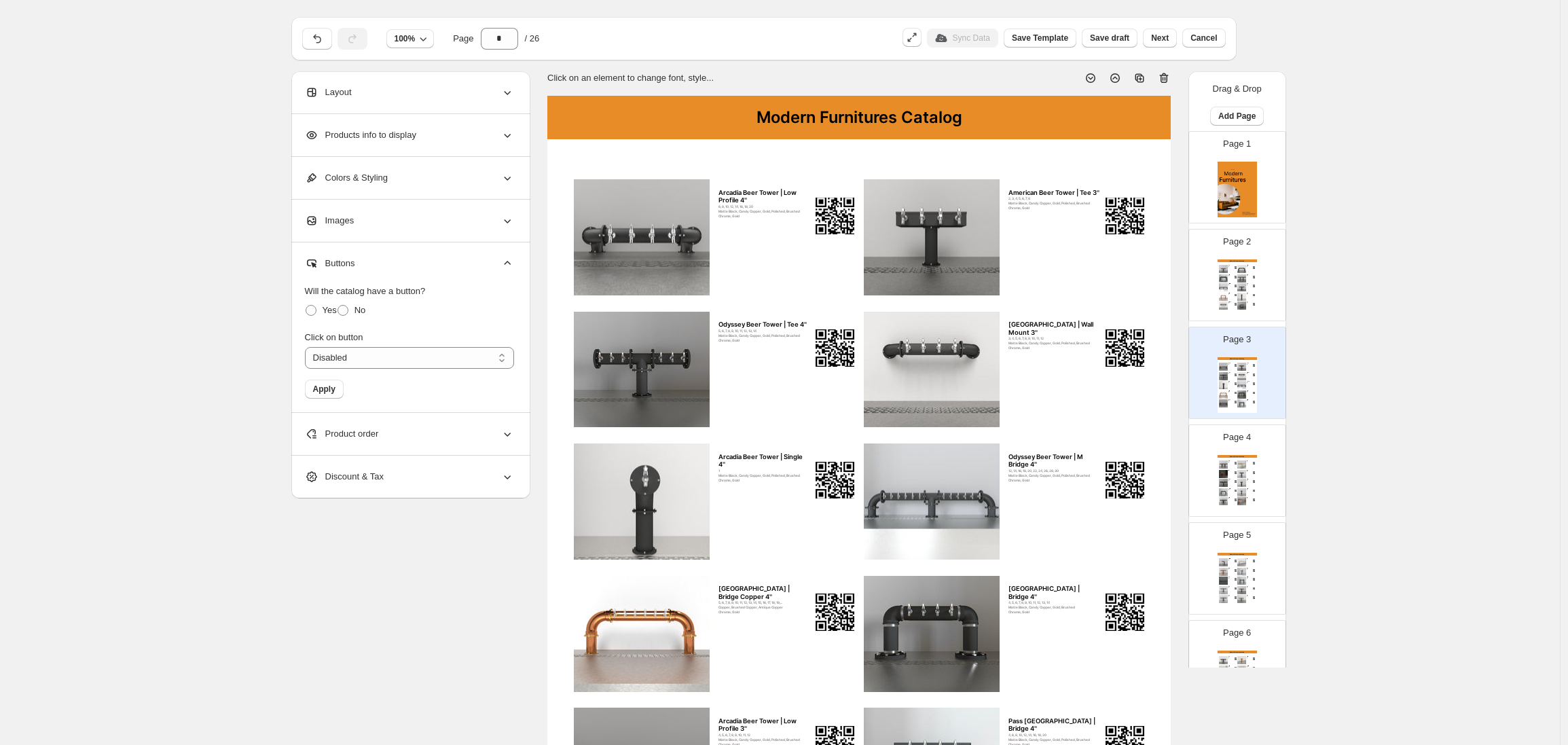
click at [408, 147] on div "Products info to display" at bounding box center [409, 135] width 209 height 42
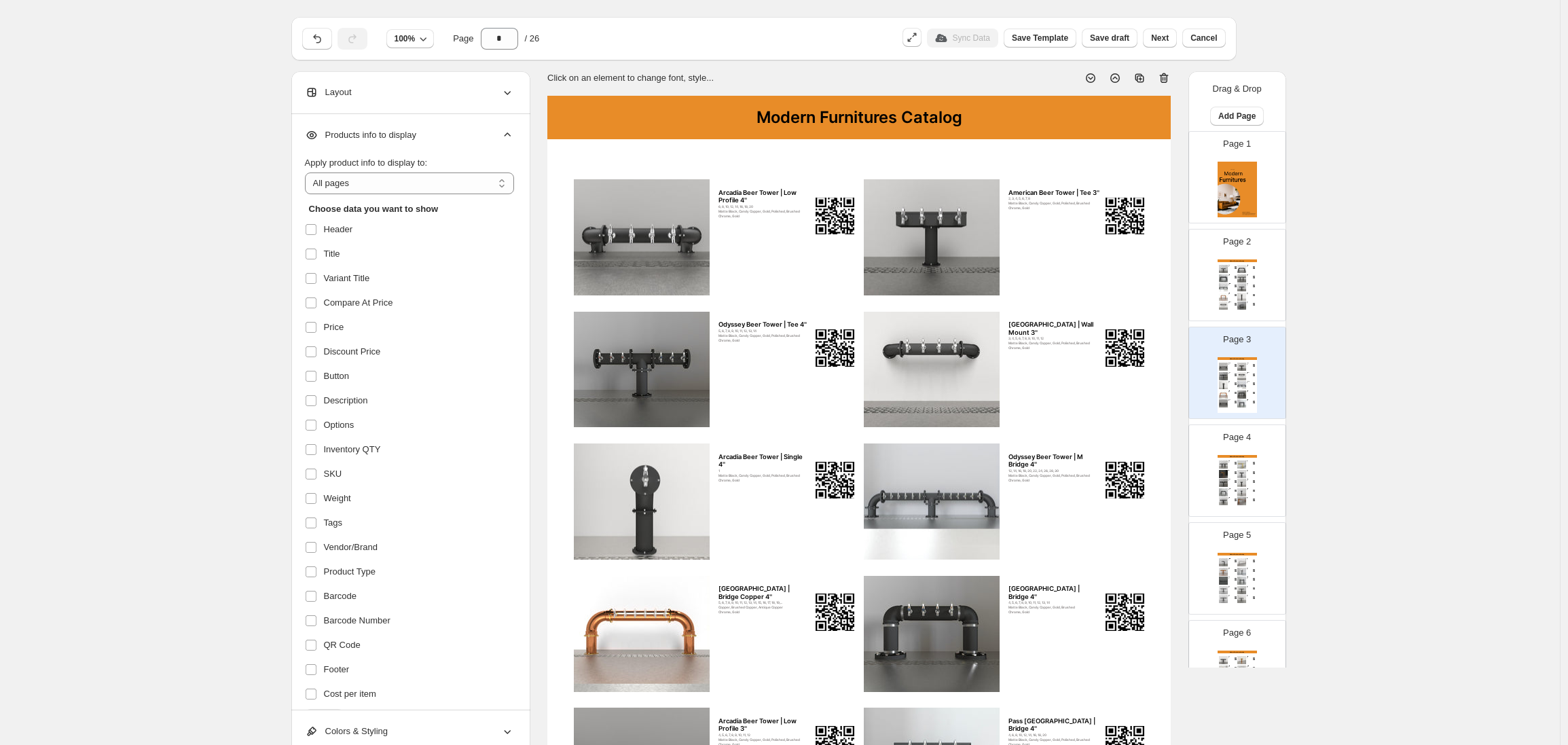
click at [421, 142] on div "Products info to display" at bounding box center [409, 135] width 209 height 42
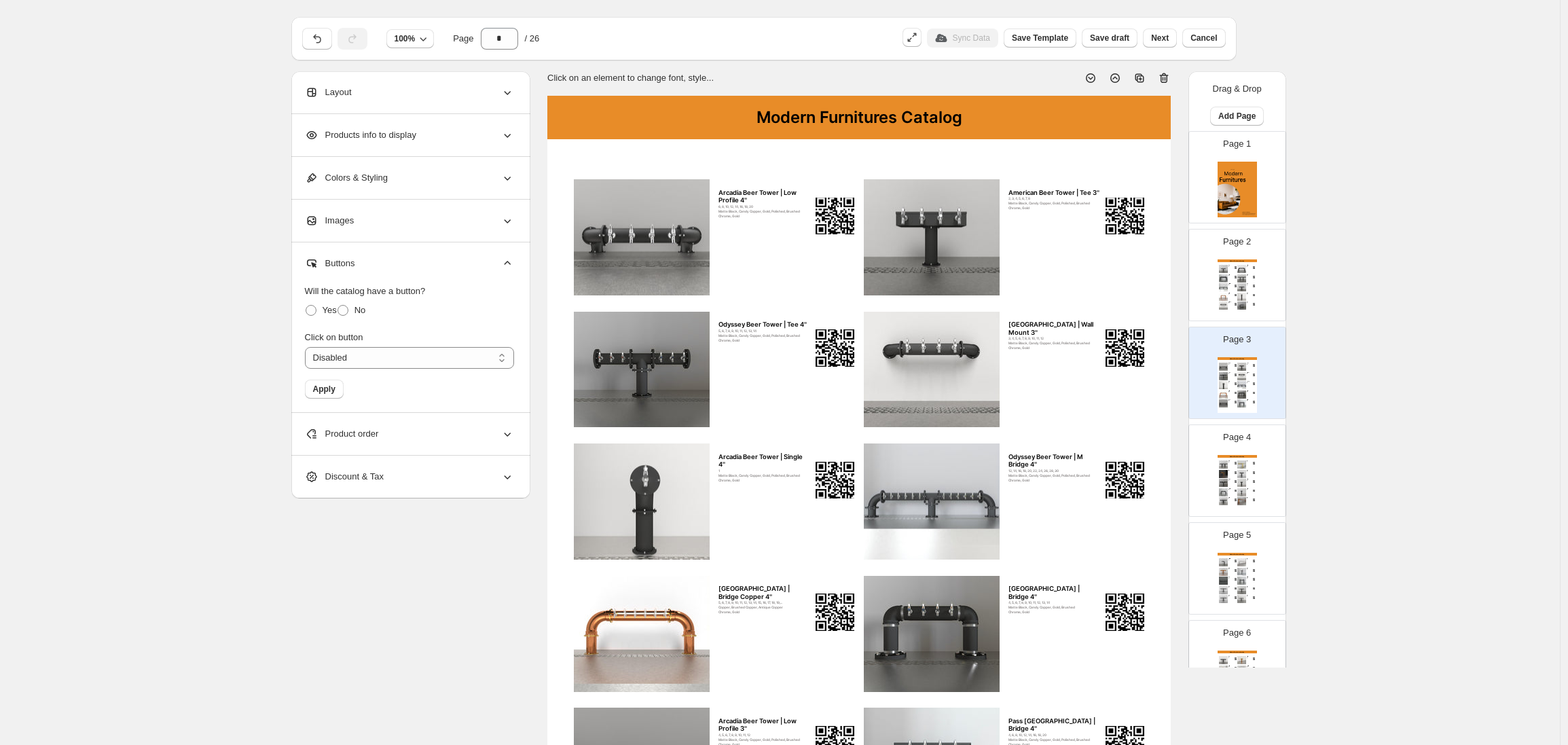
click at [405, 90] on div "Layout" at bounding box center [409, 92] width 209 height 42
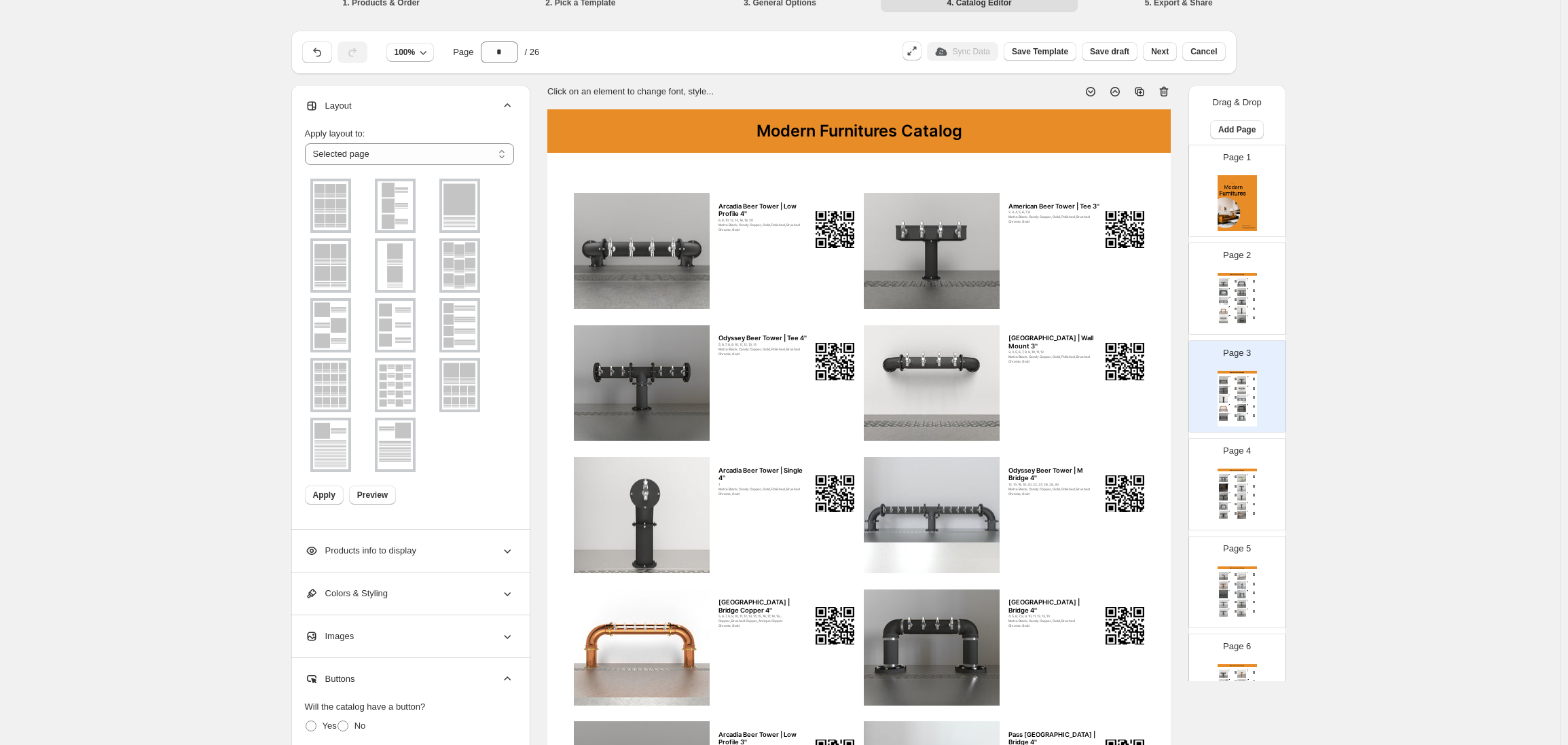
scroll to position [5, 0]
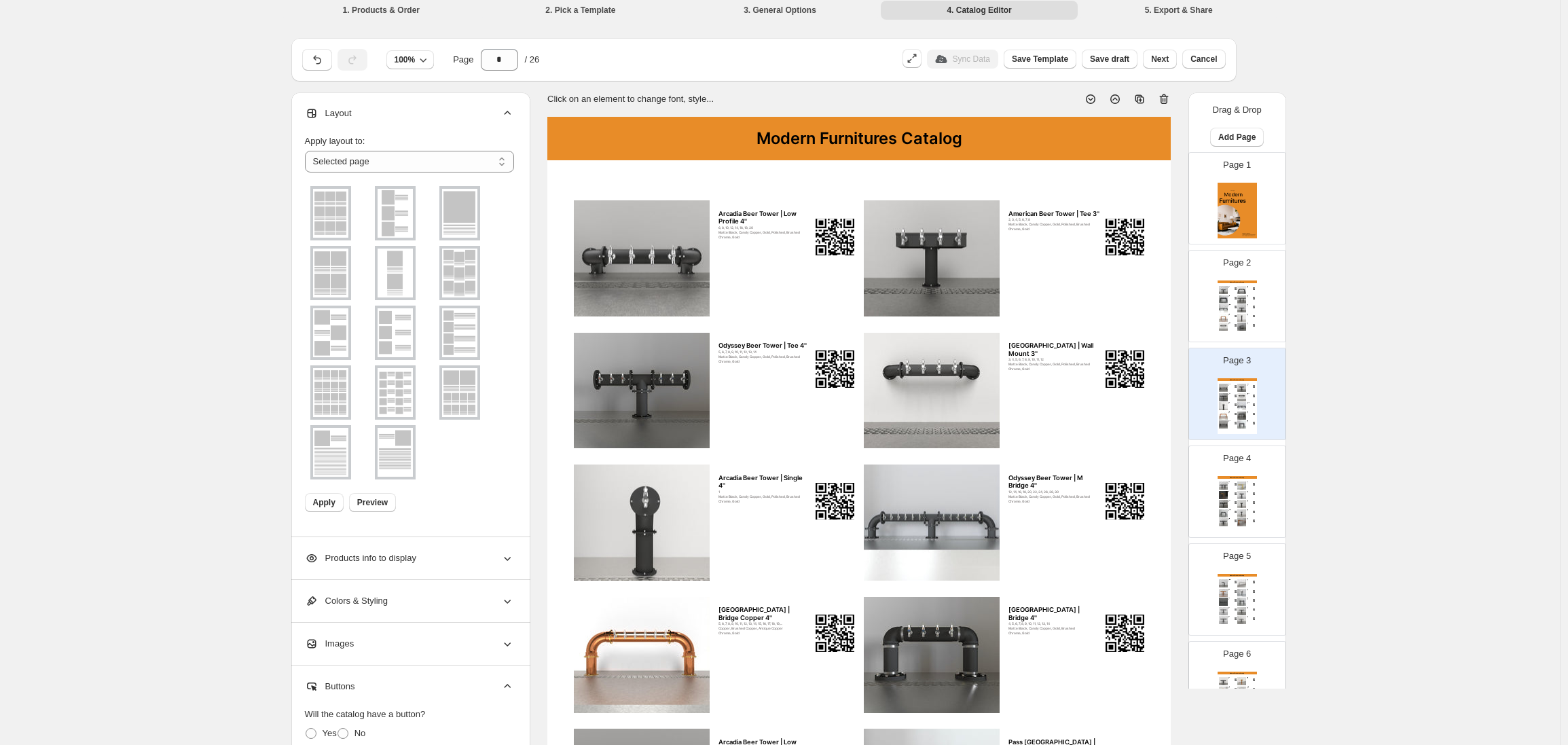
click at [406, 388] on img at bounding box center [395, 392] width 35 height 49
click at [339, 223] on img at bounding box center [330, 213] width 35 height 49
drag, startPoint x: 381, startPoint y: 503, endPoint x: 416, endPoint y: 506, distance: 35.1
click at [416, 506] on div "Apply Preview" at bounding box center [407, 499] width 215 height 24
click at [335, 500] on span "Apply" at bounding box center [324, 502] width 22 height 11
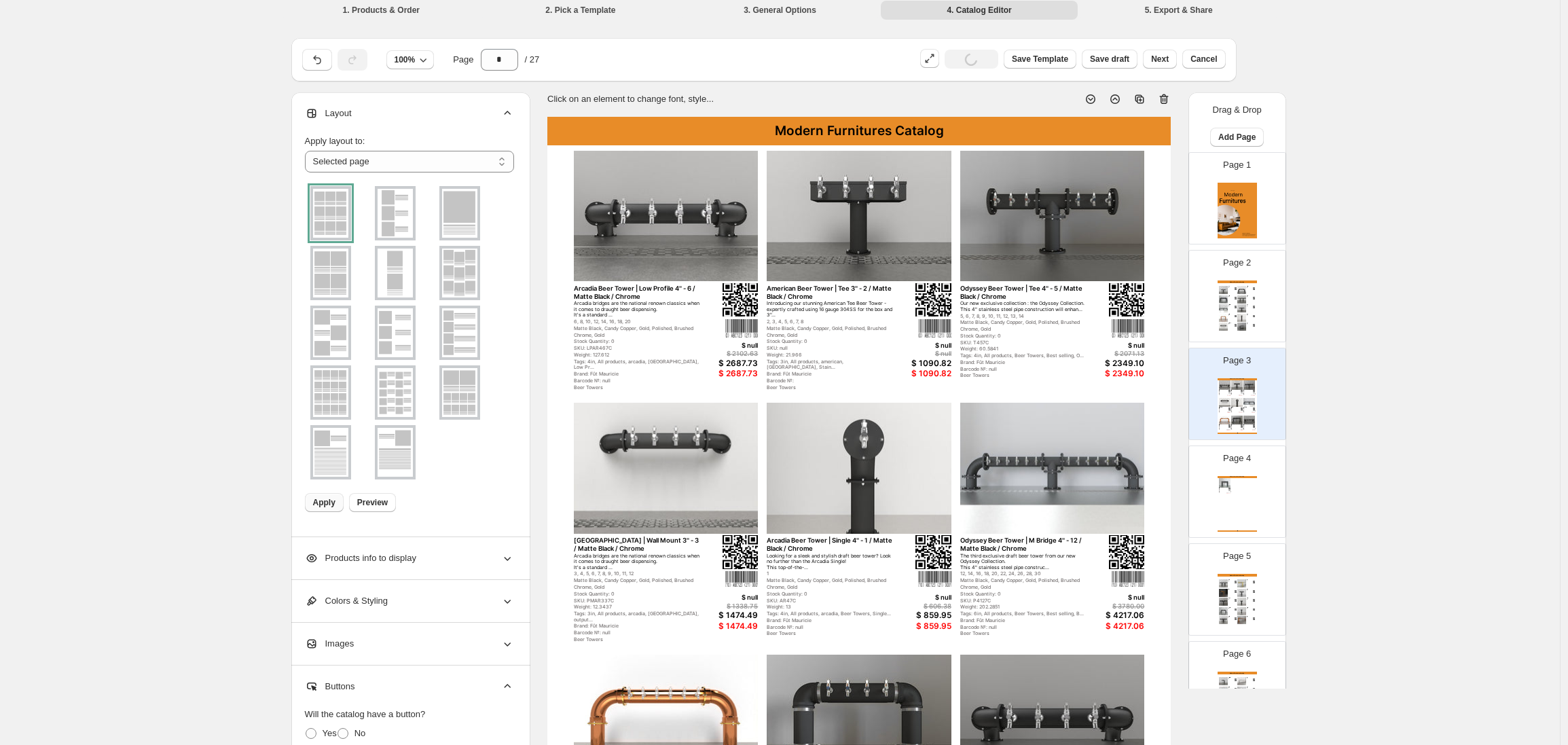
click at [416, 572] on div "Products info to display" at bounding box center [409, 558] width 209 height 42
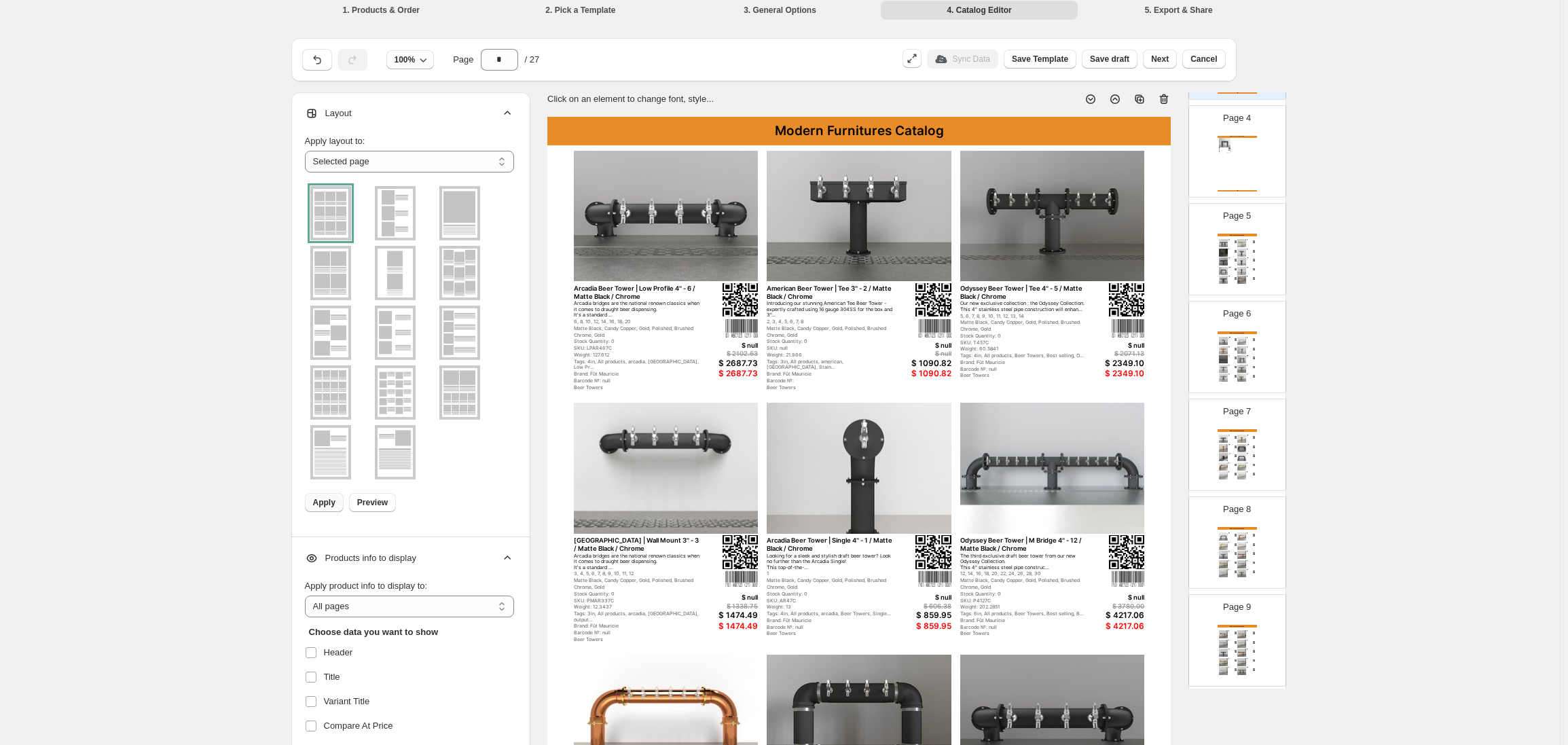
scroll to position [164, 0]
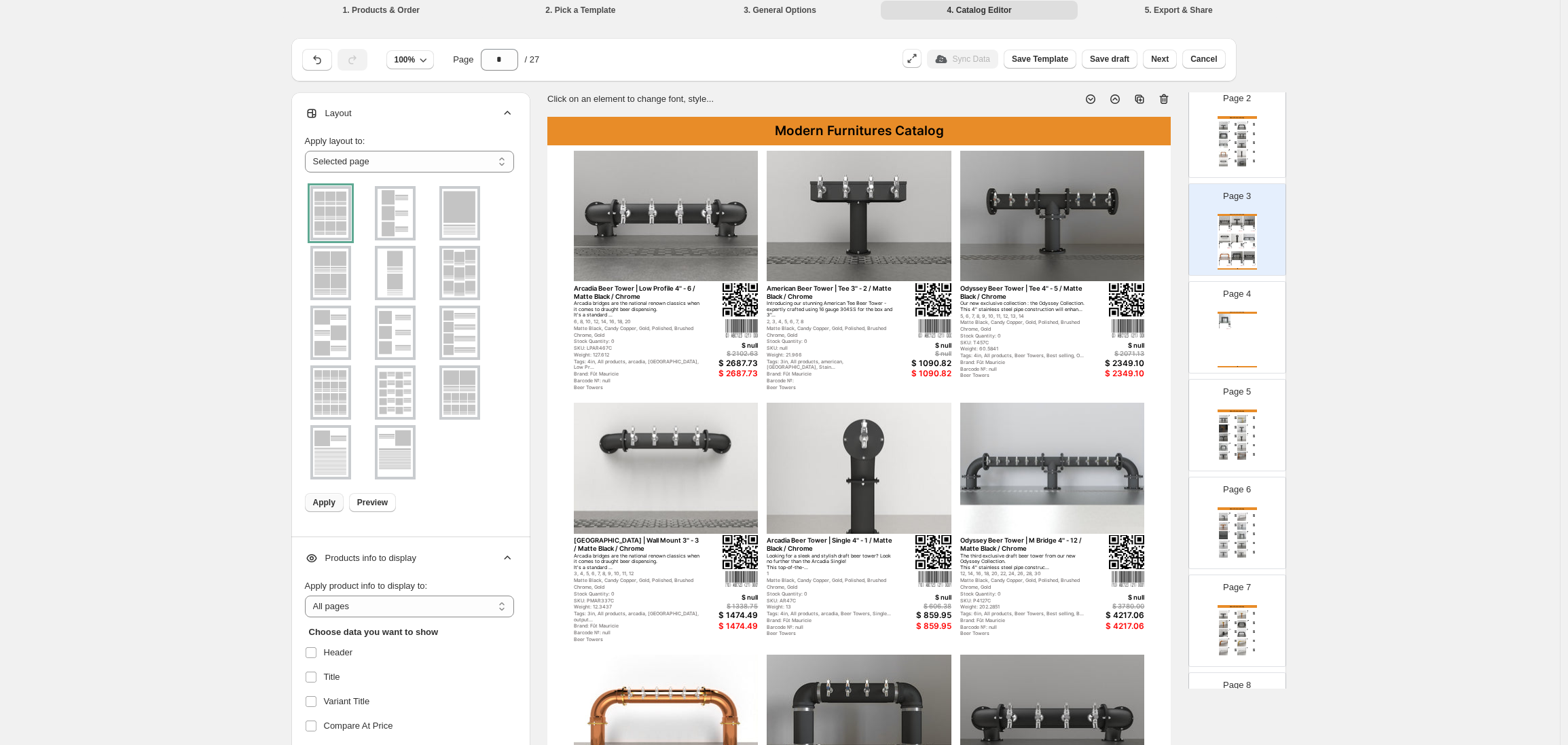
click at [1214, 346] on div "Page 4 Modern Furnitures Catalog Pass Thru Beer Tower | Bridge 4'' - 4 / Matte …" at bounding box center [1232, 322] width 86 height 91
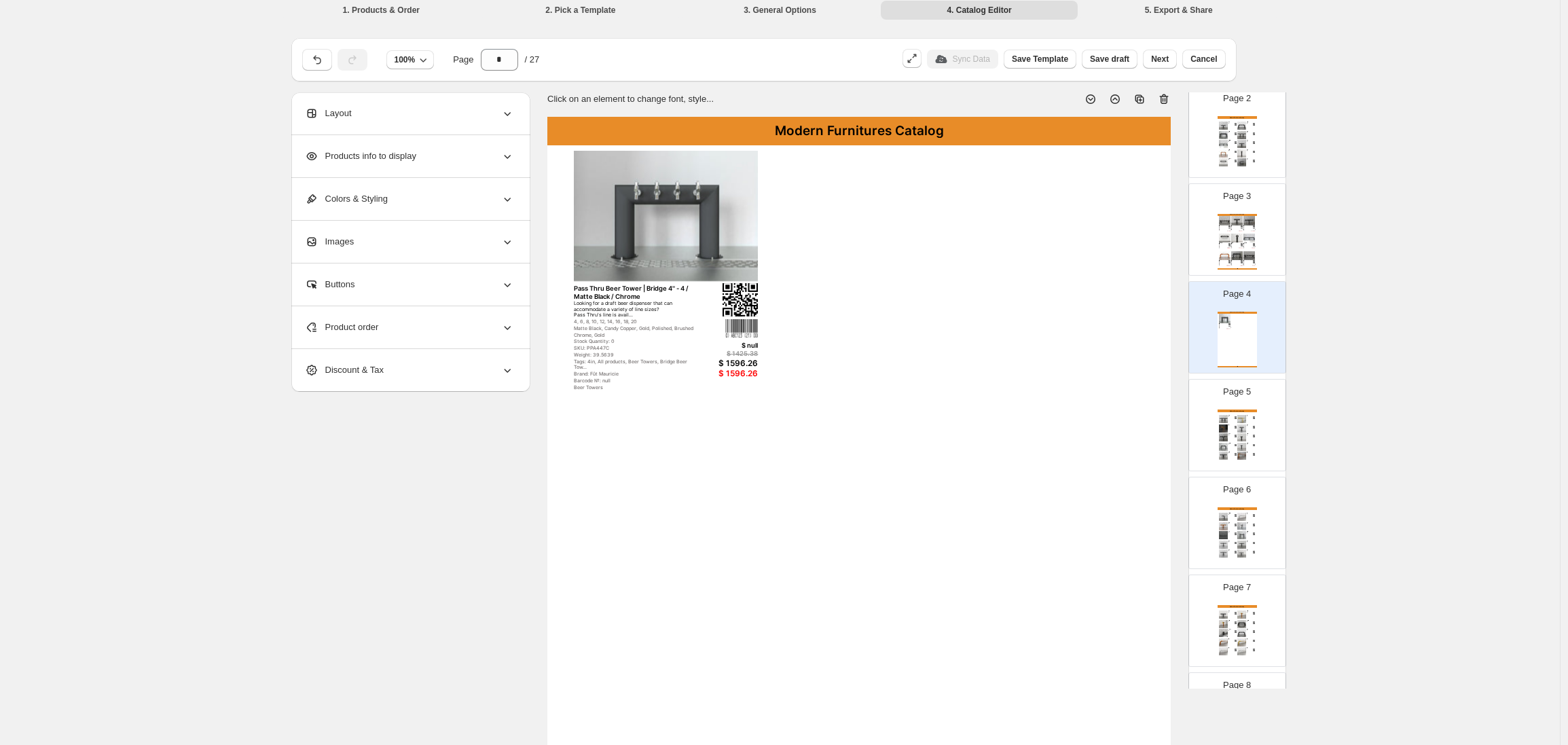
click at [1227, 259] on img at bounding box center [1224, 255] width 11 height 9
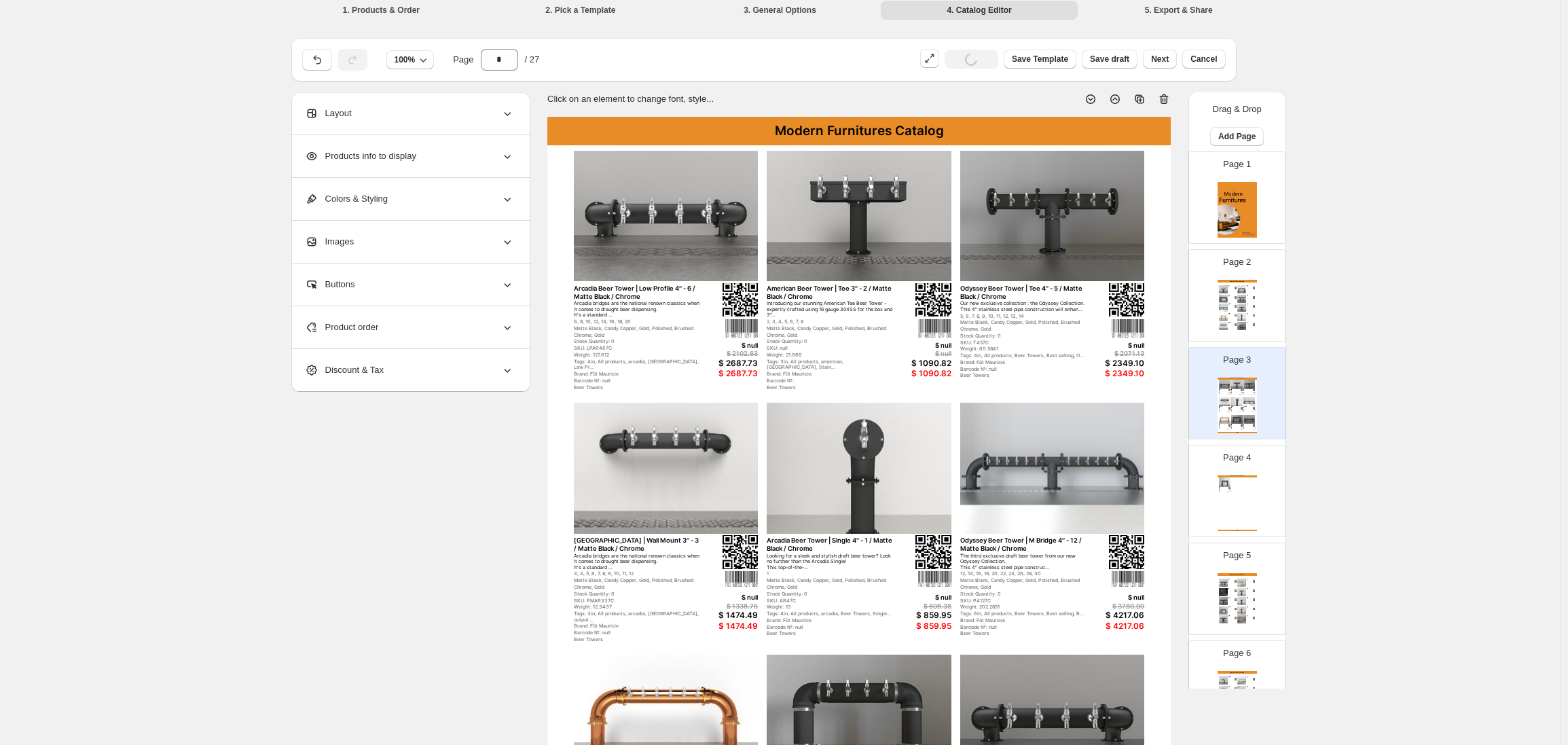
scroll to position [0, 0]
click at [451, 198] on div "Colors & Styling" at bounding box center [409, 198] width 209 height 42
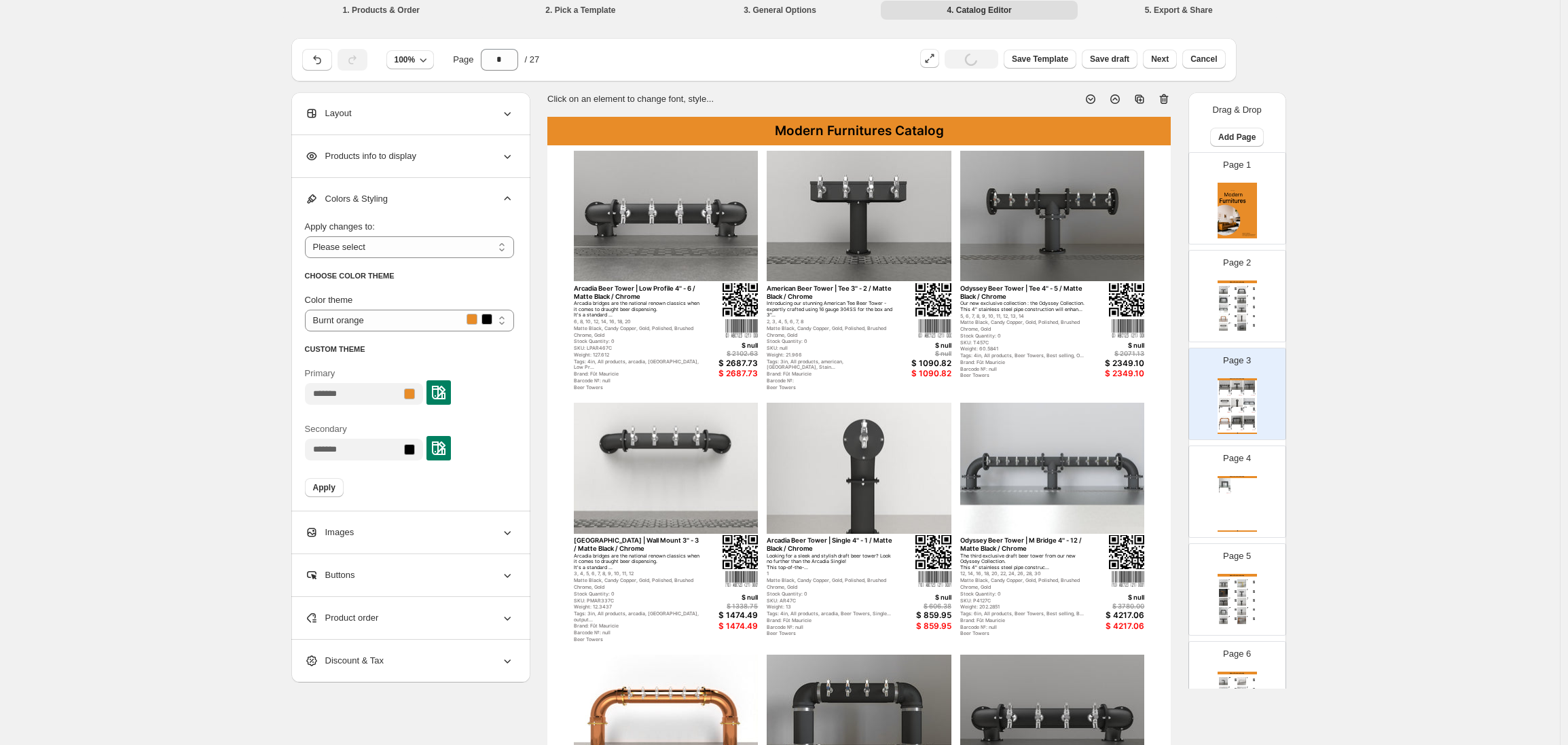
drag, startPoint x: 448, startPoint y: 205, endPoint x: 440, endPoint y: 192, distance: 15.3
click at [448, 205] on div "Colors & Styling" at bounding box center [409, 198] width 209 height 42
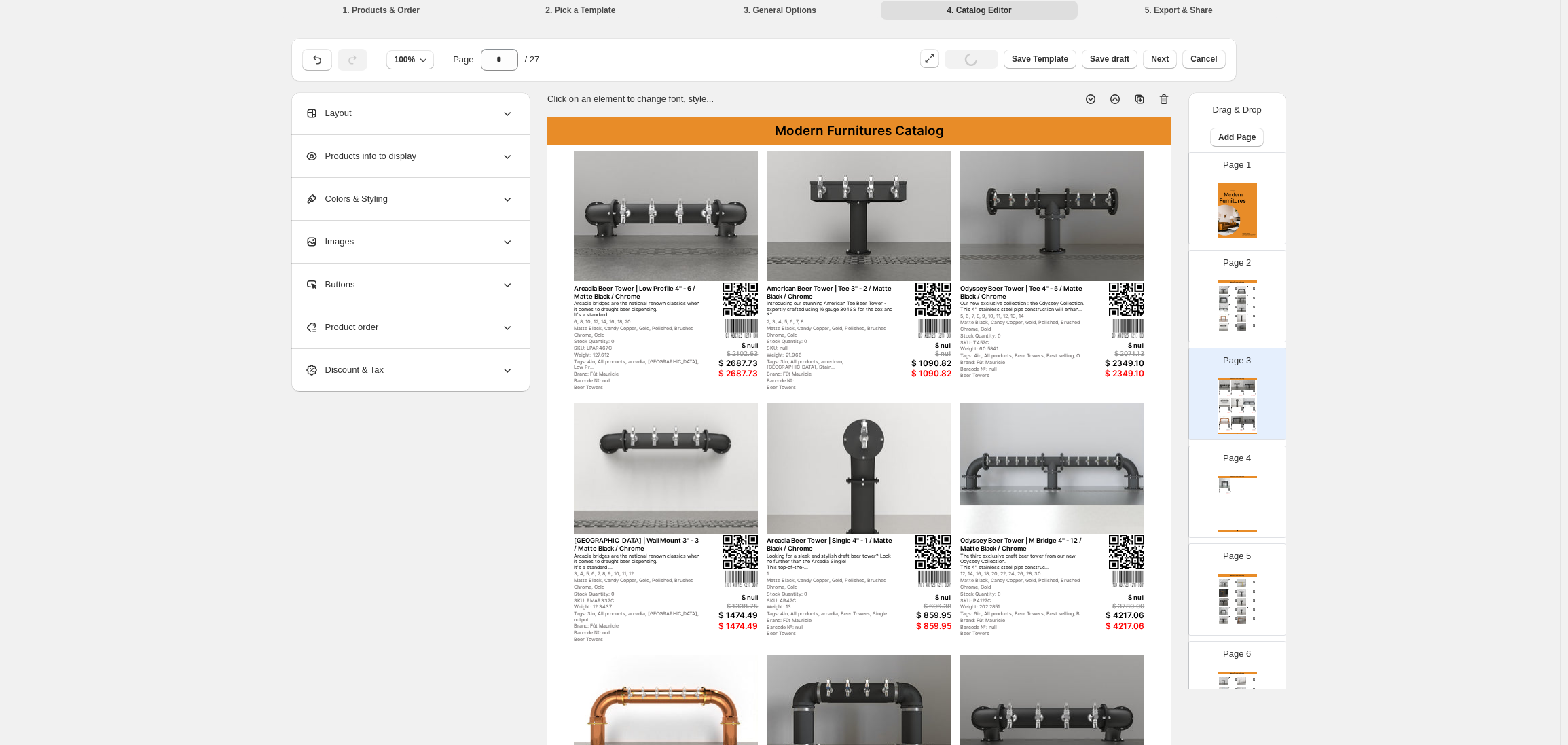
click at [427, 157] on div "Products info to display" at bounding box center [409, 156] width 209 height 42
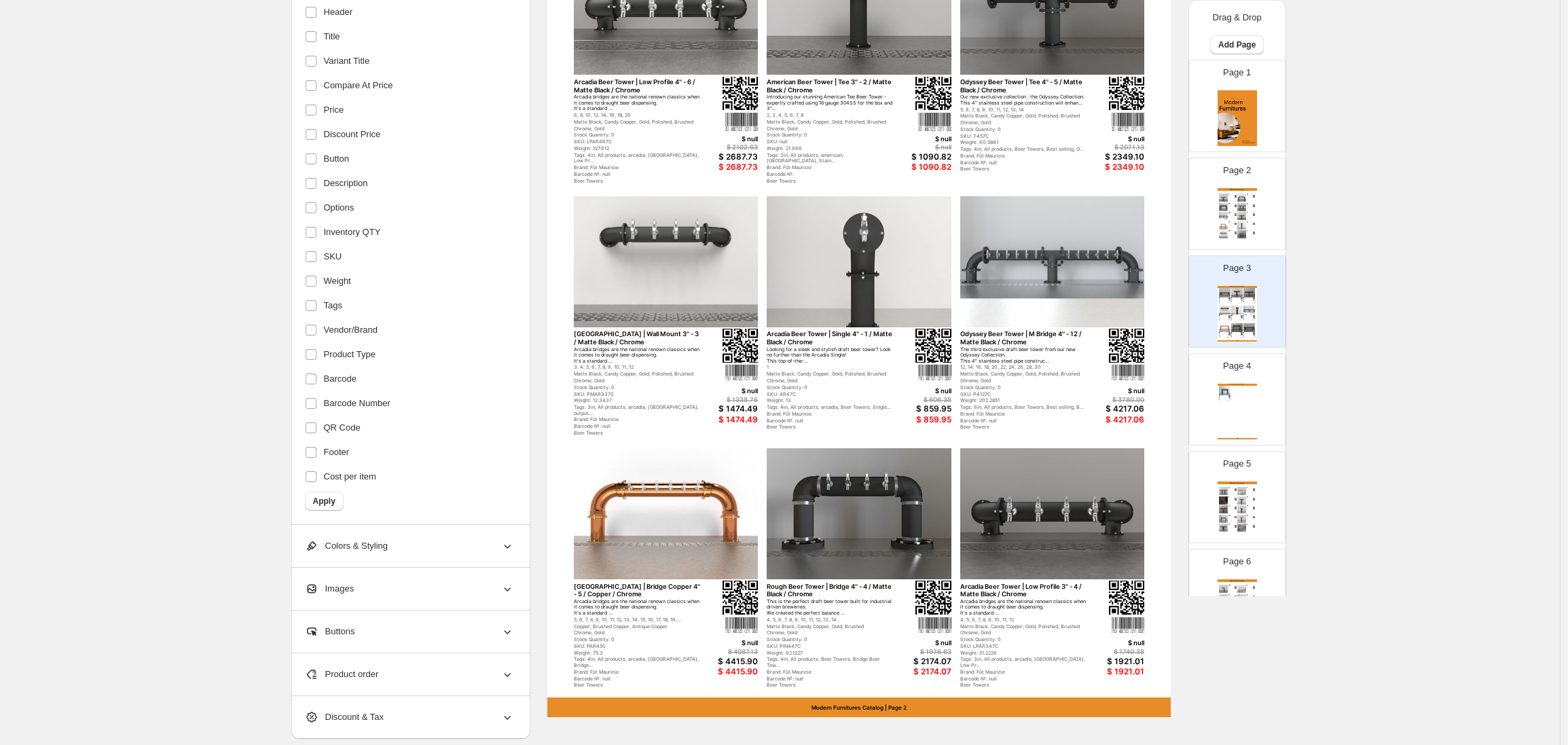
scroll to position [260, 0]
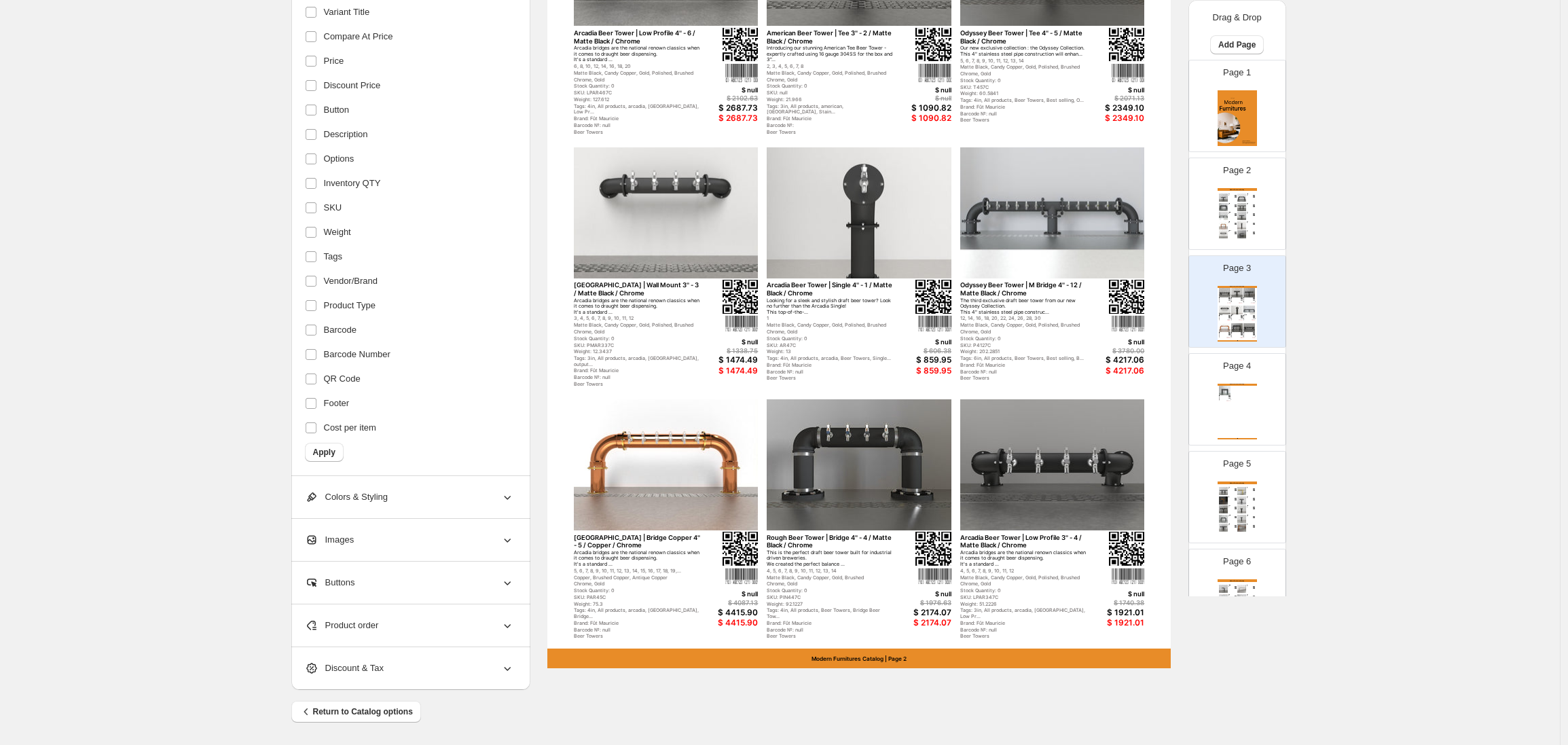
click at [1226, 396] on div "Pass Thru Beer Tower | Bridge 4'' - 4 / Matte Black / Chrome Looking for a draf…" at bounding box center [1224, 398] width 11 height 6
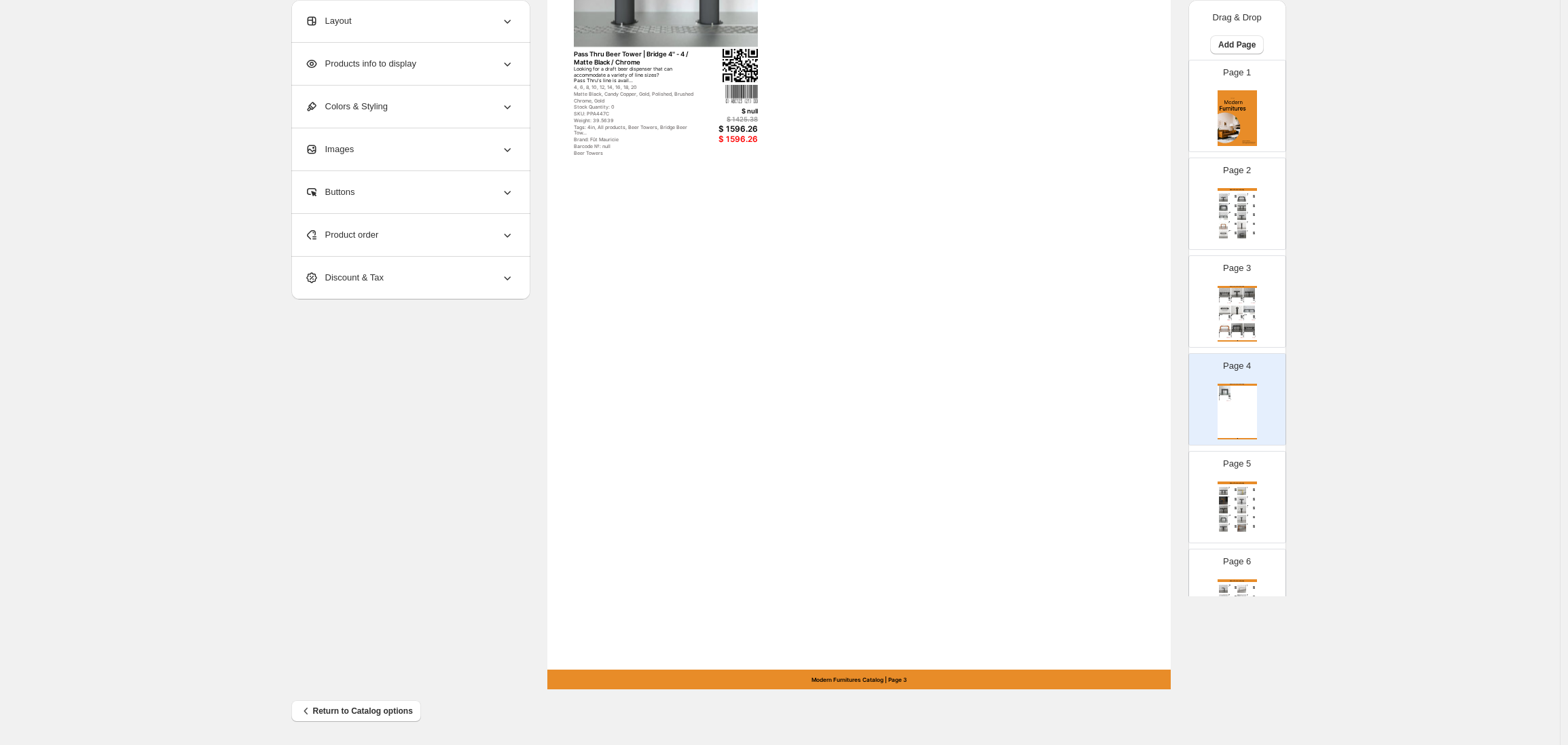
scroll to position [240, 0]
click at [1237, 516] on img at bounding box center [1241, 518] width 9 height 8
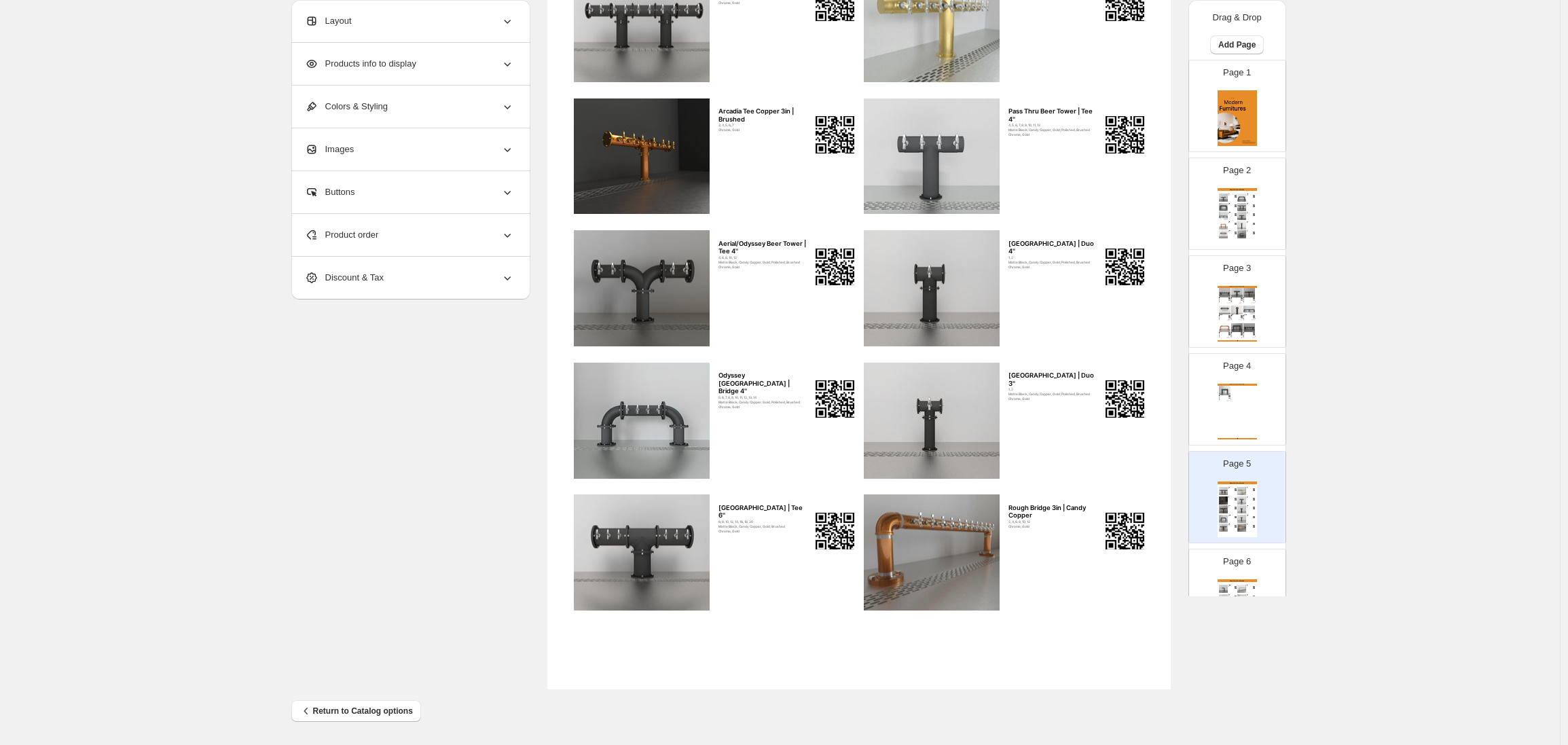
click at [1228, 393] on img at bounding box center [1224, 390] width 11 height 9
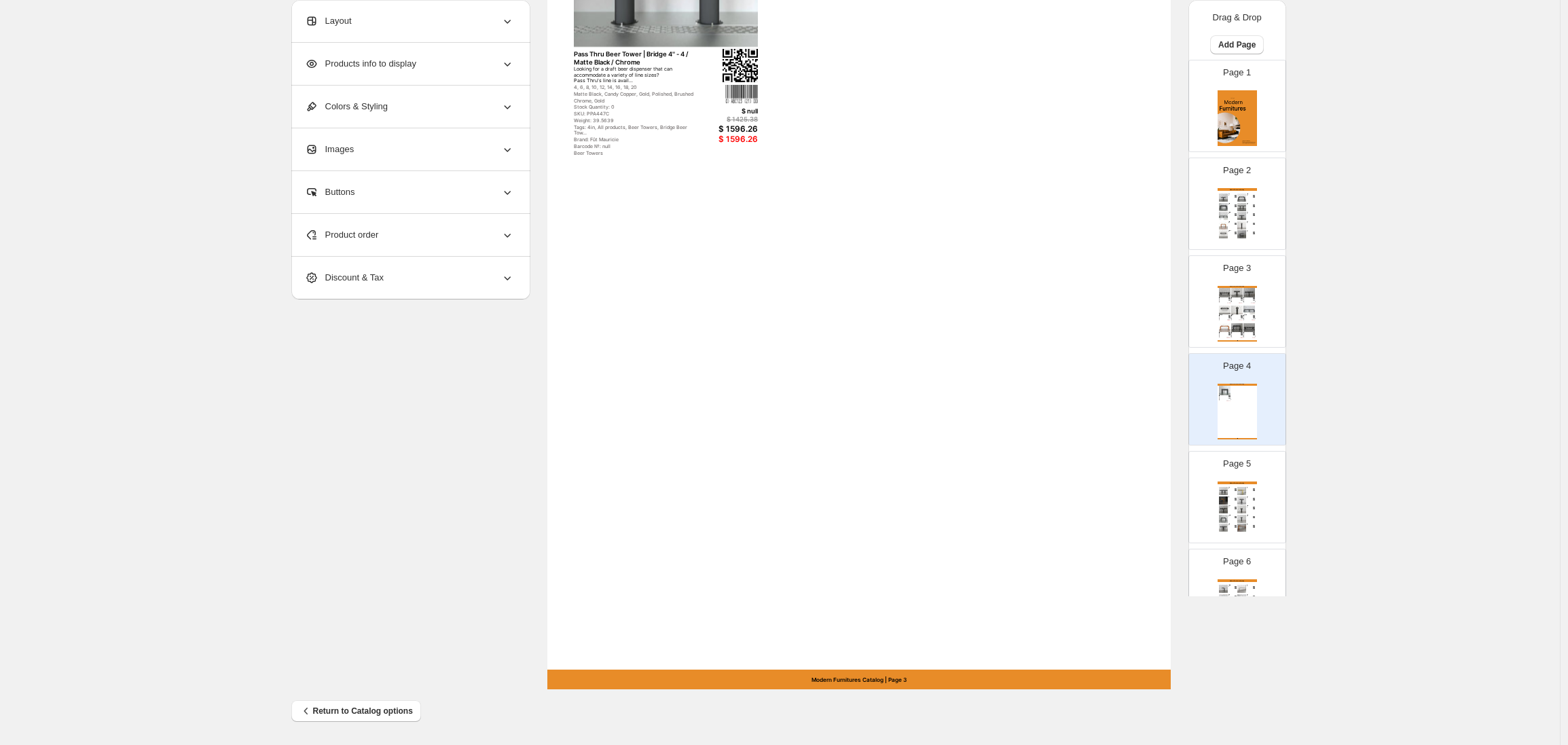
click at [1222, 290] on img at bounding box center [1224, 292] width 11 height 9
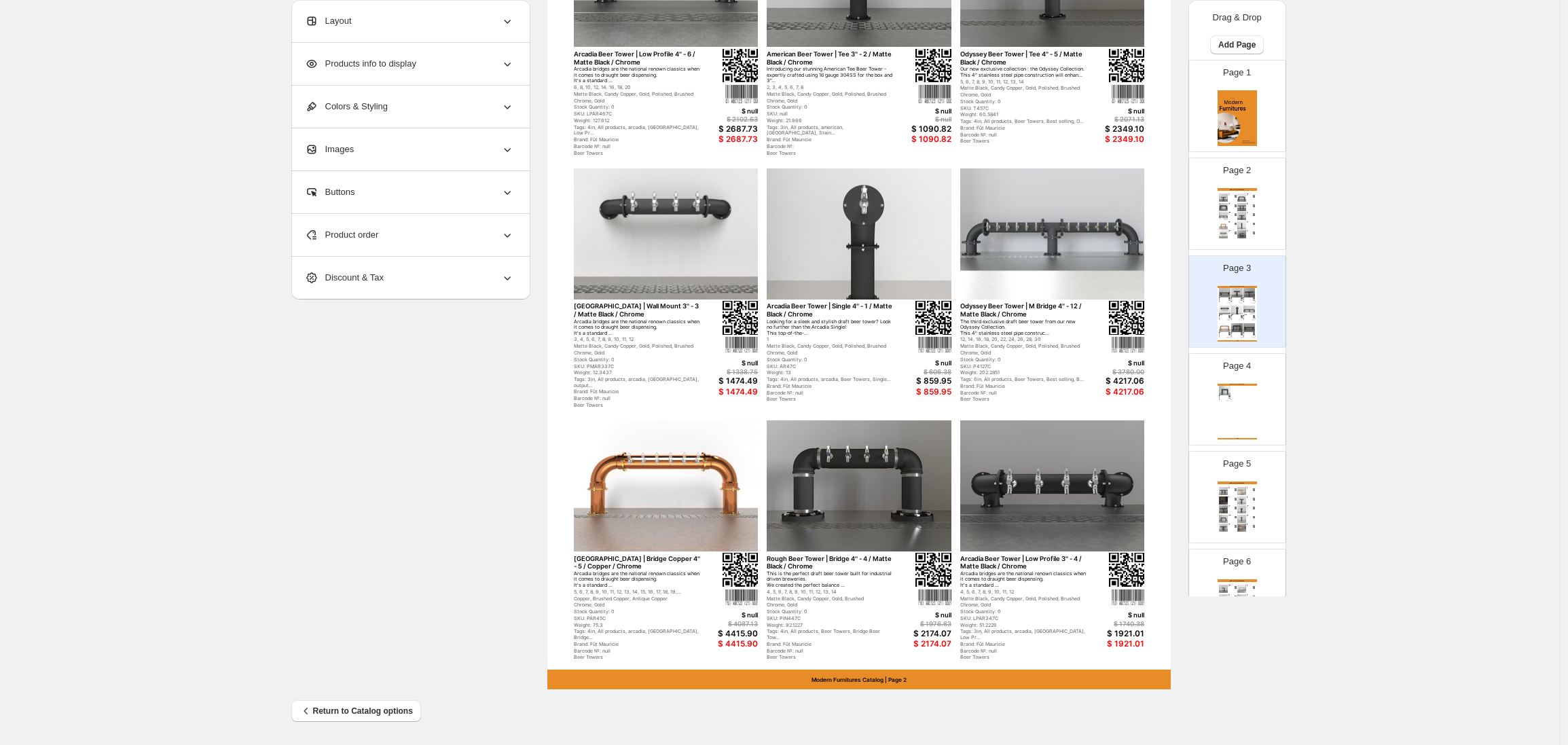
click at [1224, 216] on img at bounding box center [1223, 215] width 9 height 8
type input "*"
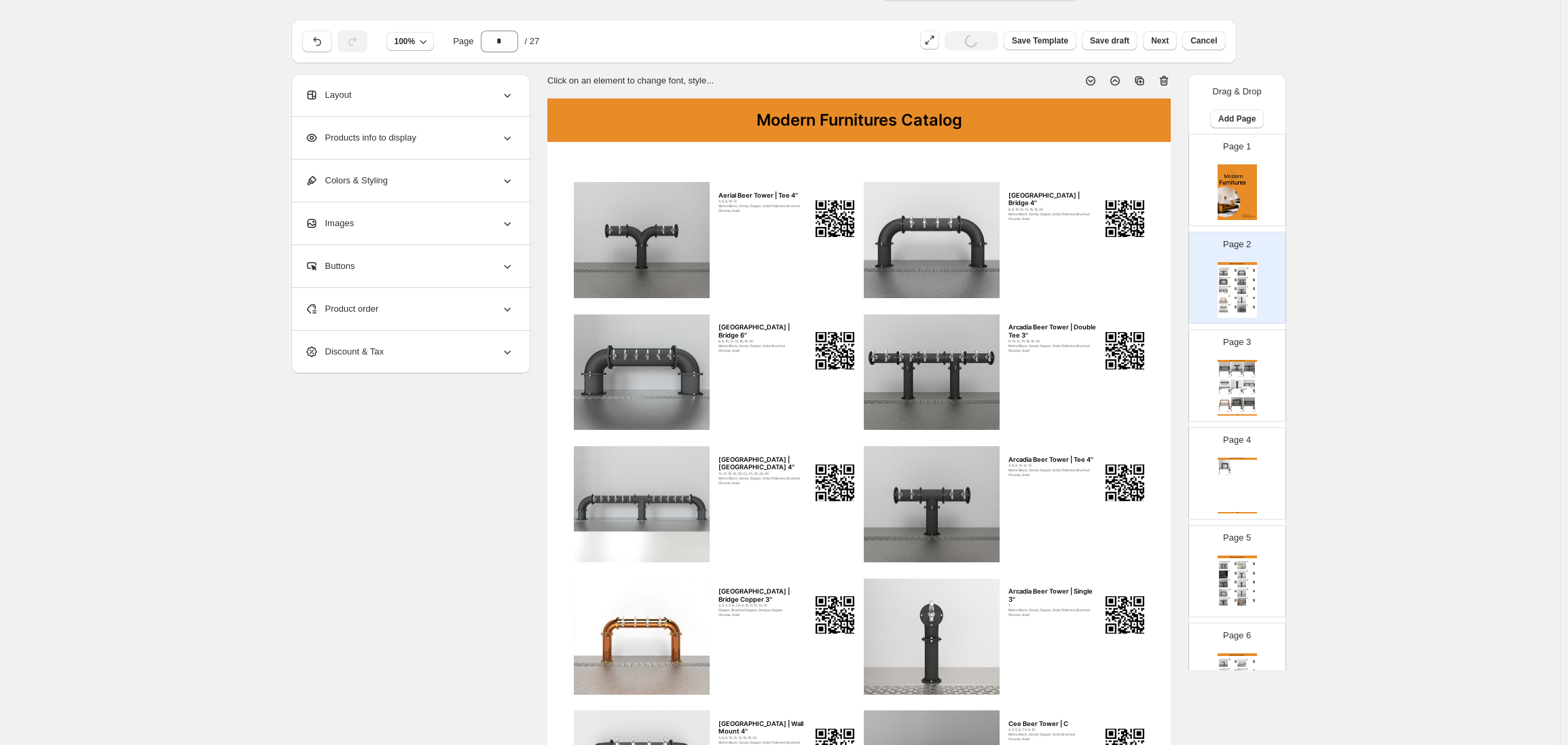
scroll to position [0, 0]
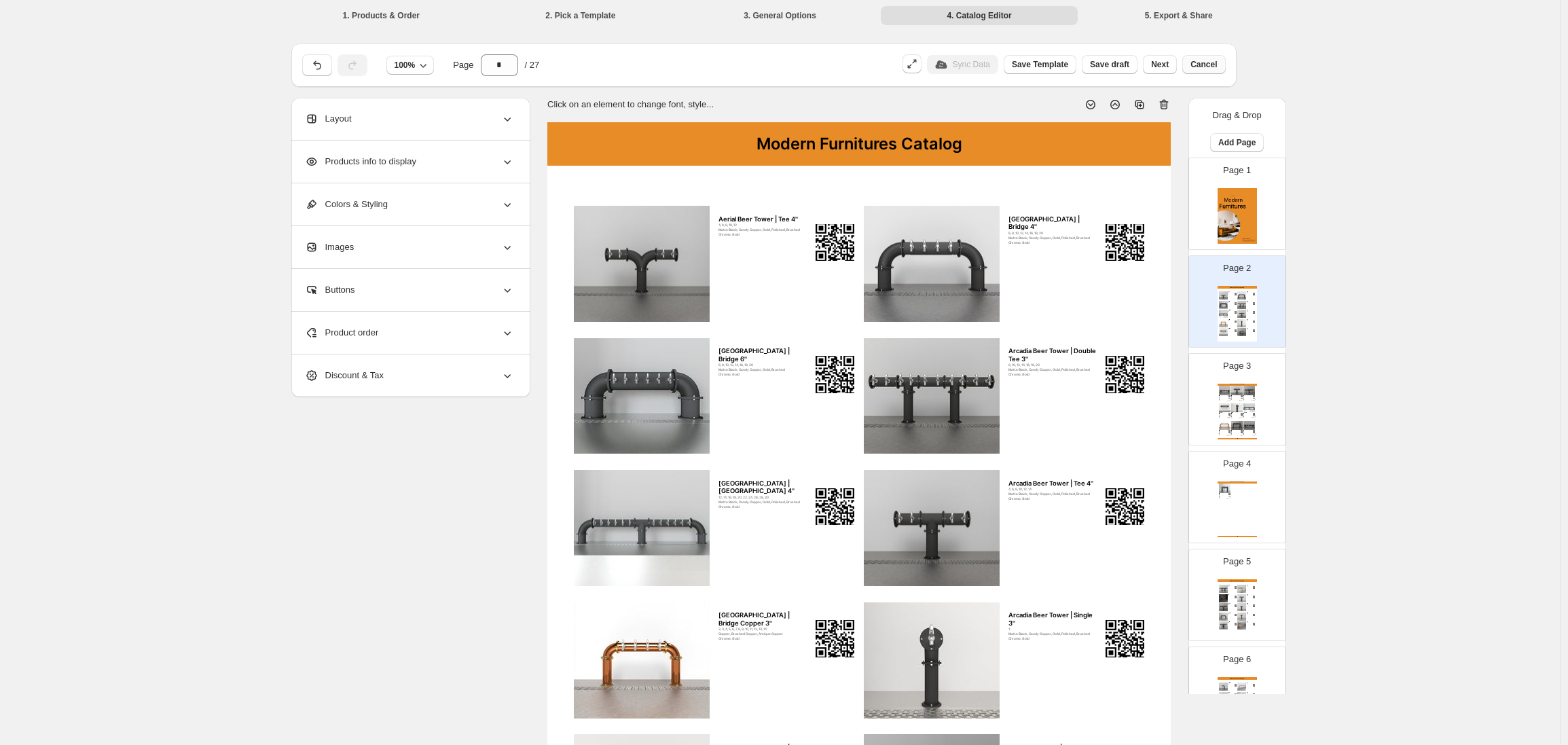
click at [1190, 63] on button "Cancel" at bounding box center [1204, 64] width 43 height 19
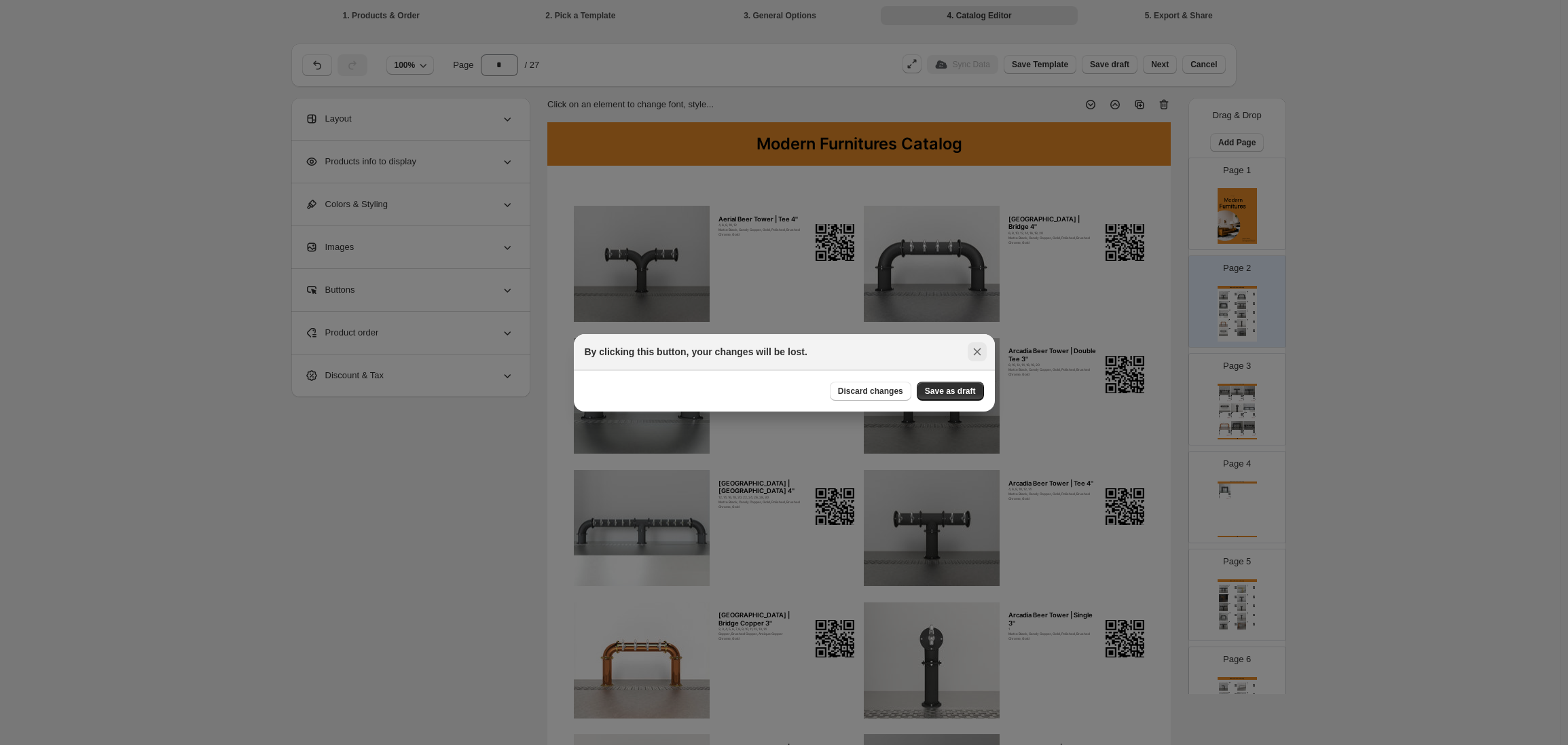
click at [976, 351] on icon ":rje:" at bounding box center [977, 351] width 8 height 7
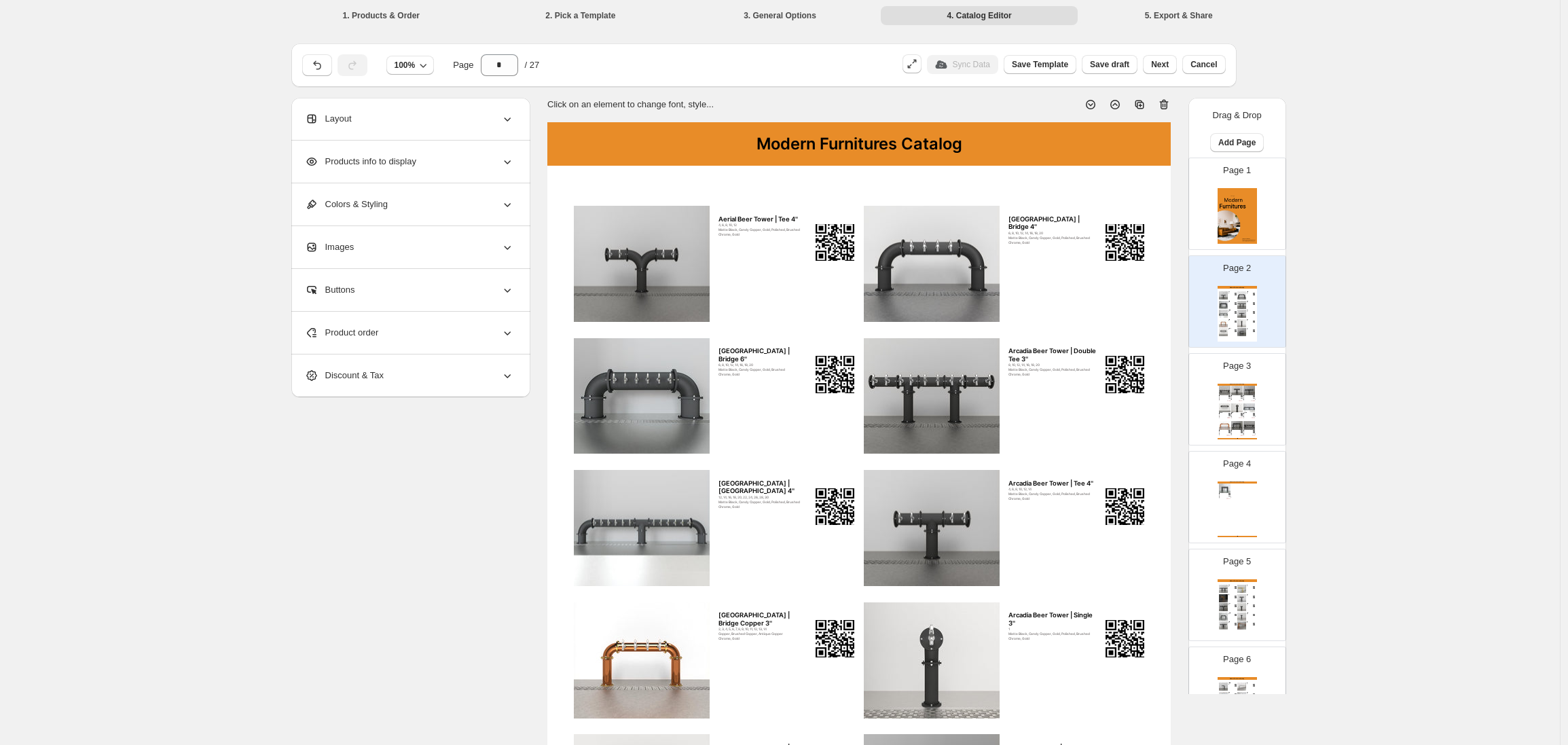
click at [468, 125] on div "Layout" at bounding box center [409, 119] width 209 height 42
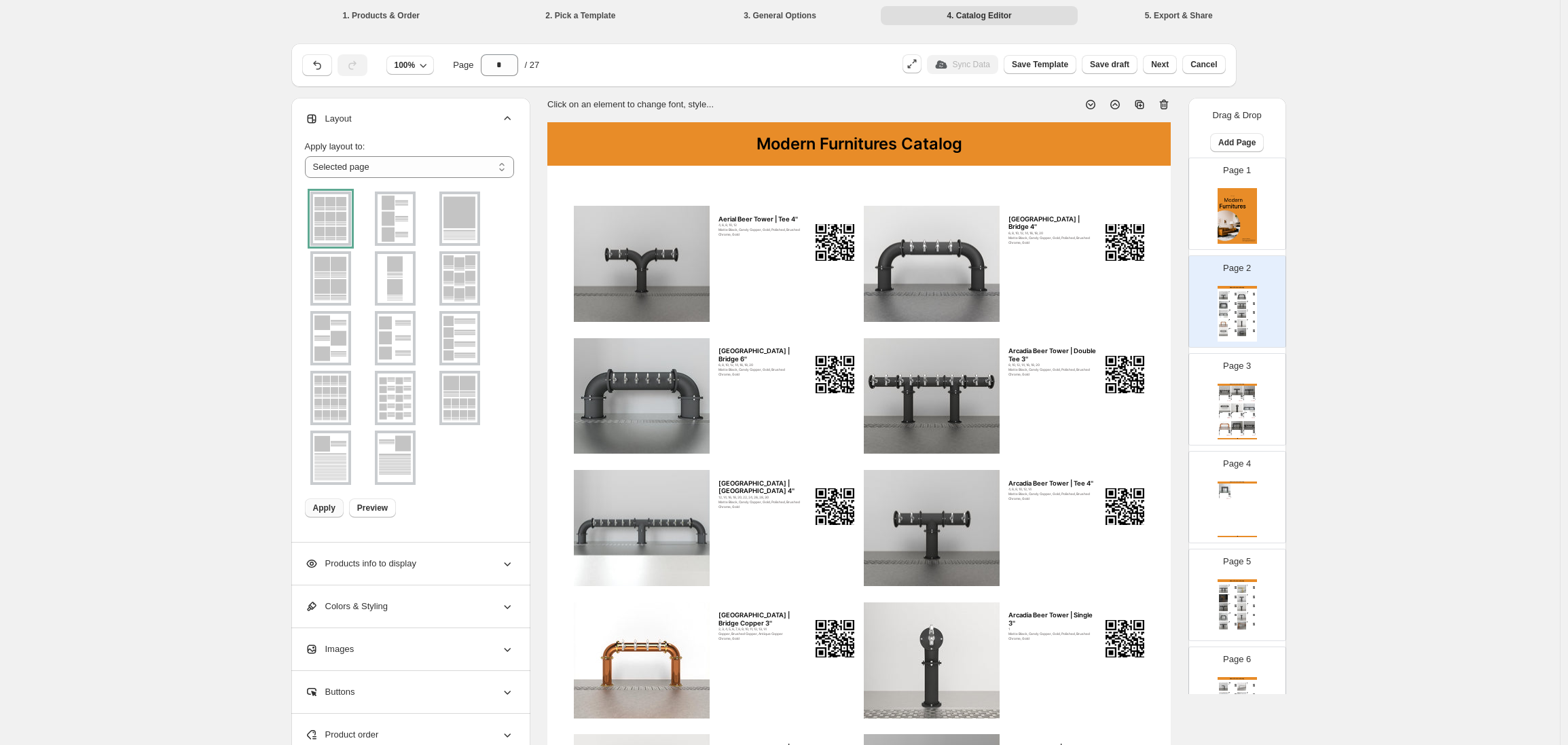
click at [393, 205] on img at bounding box center [395, 218] width 35 height 49
click at [451, 216] on img at bounding box center [459, 218] width 35 height 49
click at [457, 266] on img at bounding box center [459, 278] width 35 height 49
click at [399, 289] on img at bounding box center [395, 278] width 35 height 49
click at [1198, 75] on div "Sync Data Save Template Save draft Next Cancel" at bounding box center [1064, 64] width 323 height 21
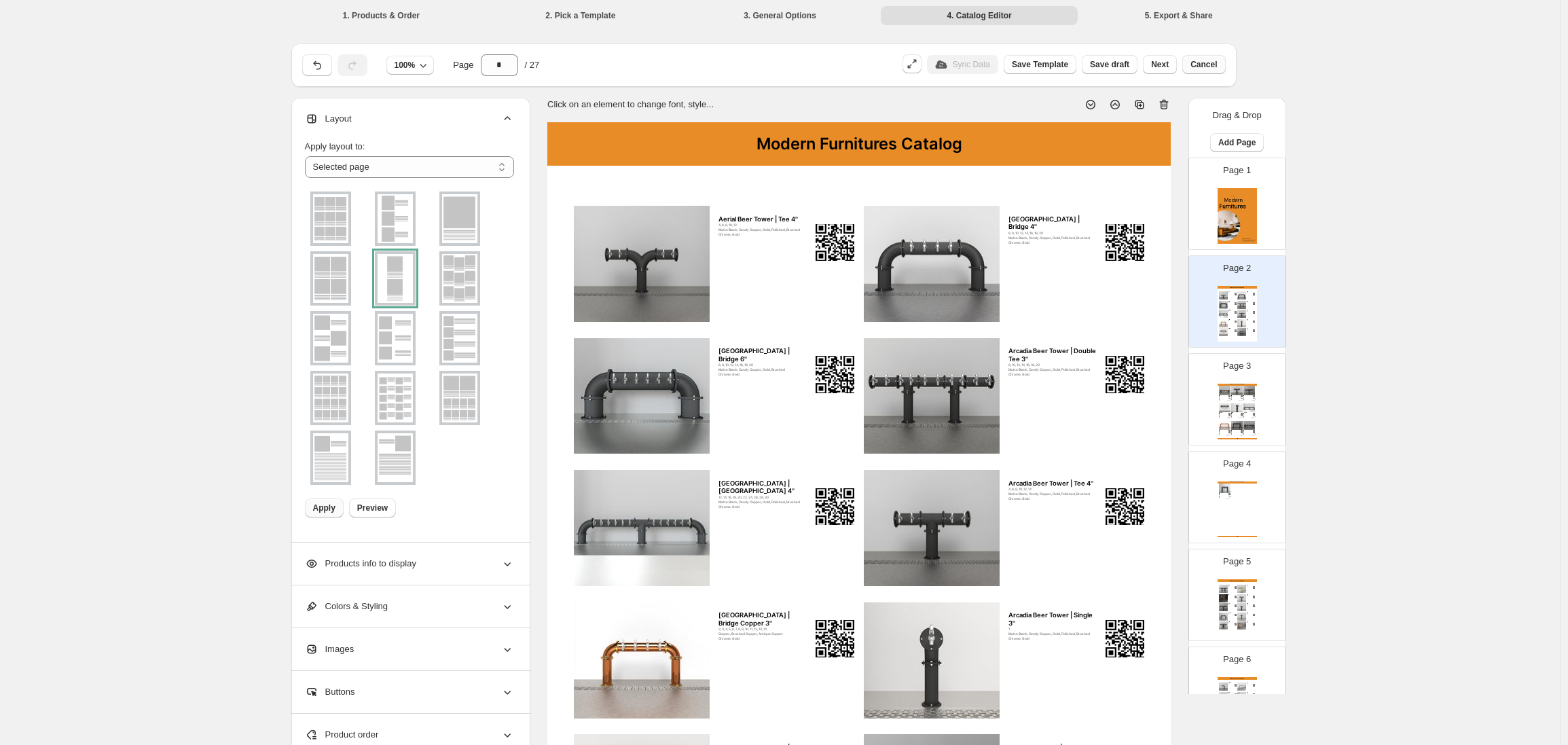
click at [1197, 70] on button "Cancel" at bounding box center [1204, 64] width 43 height 19
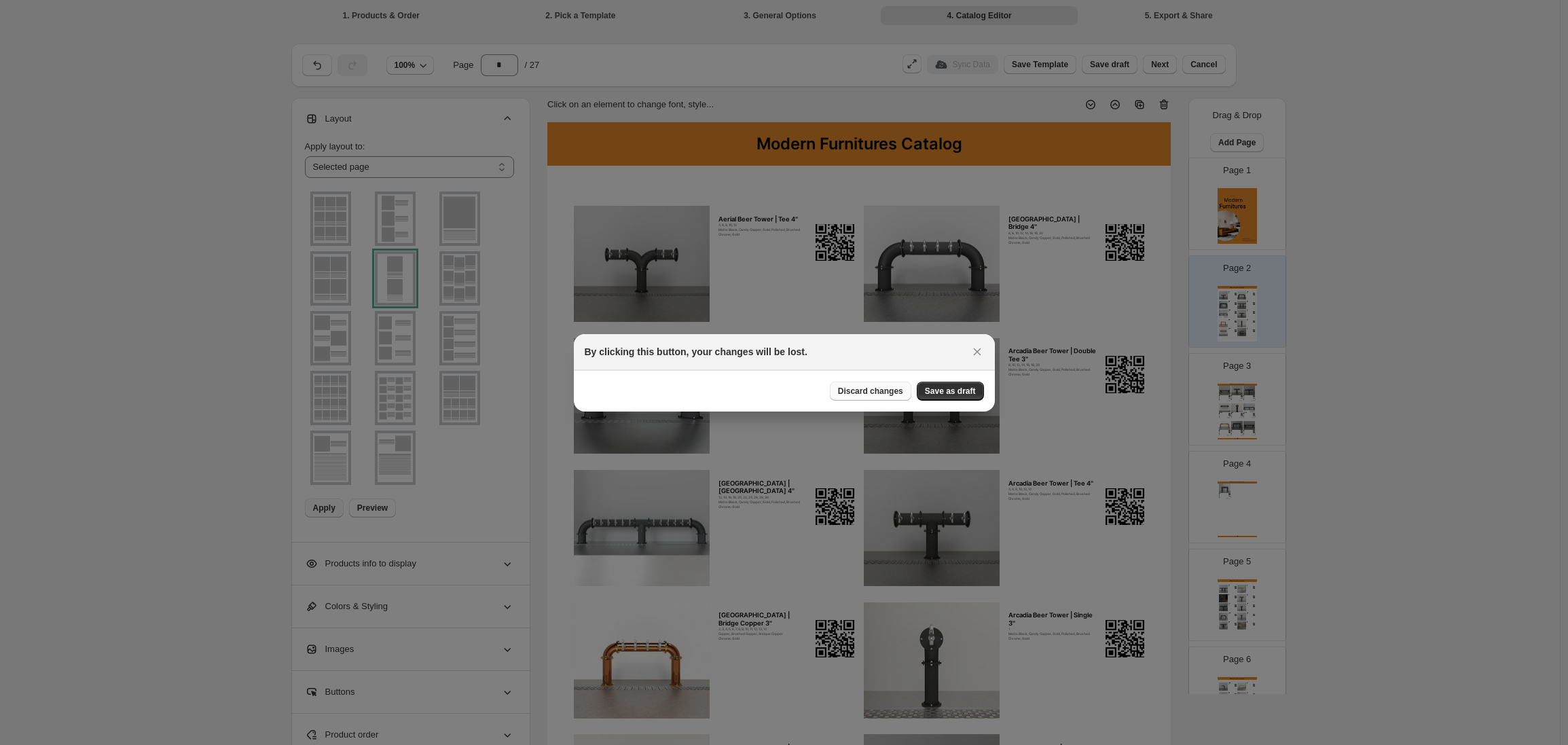
click at [883, 386] on span "Discard changes" at bounding box center [871, 391] width 65 height 11
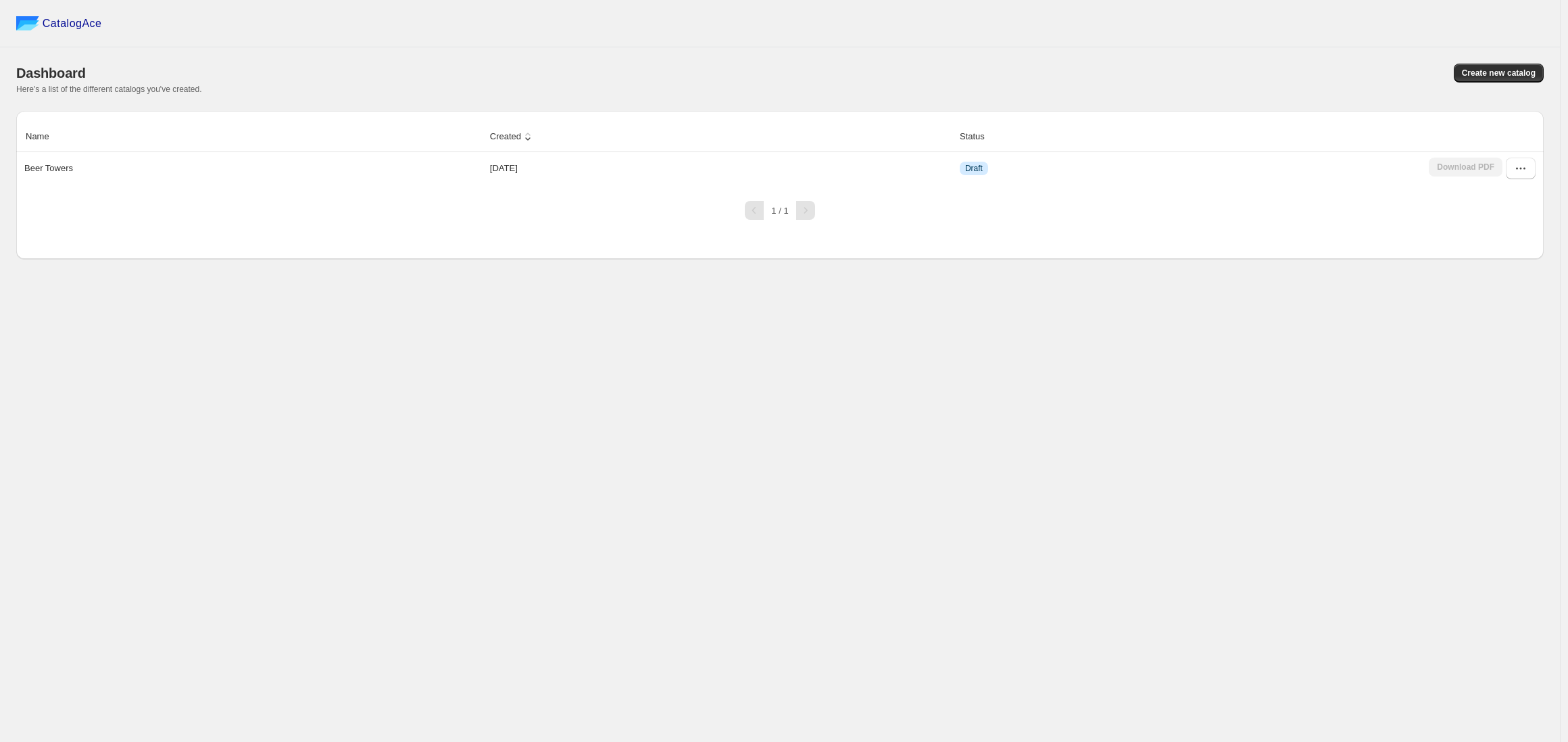
drag, startPoint x: 727, startPoint y: 382, endPoint x: 343, endPoint y: 117, distance: 466.6
click at [343, 117] on div "CatalogAce Dashboard Create new catalog Here's a list of the different catalogs…" at bounding box center [779, 371] width 1559 height 742
